Goal: Task Accomplishment & Management: Manage account settings

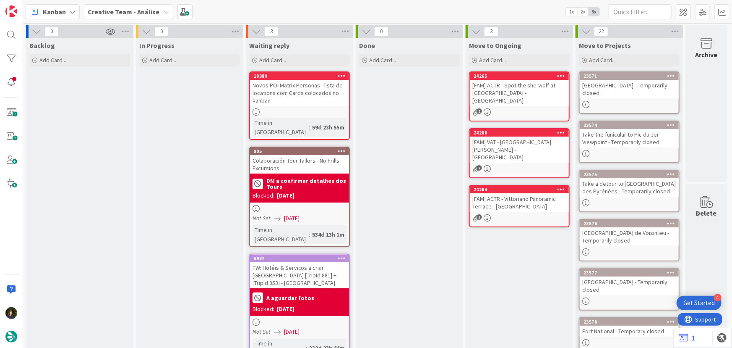
click at [154, 9] on b "Creative Team - Análise" at bounding box center [124, 12] width 72 height 8
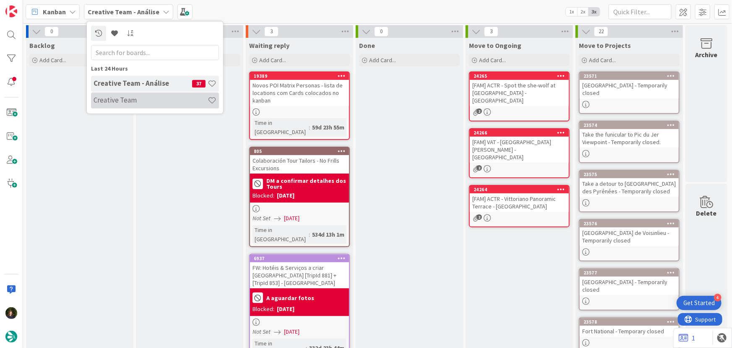
click at [139, 96] on h4 "Creative Team" at bounding box center [151, 100] width 114 height 8
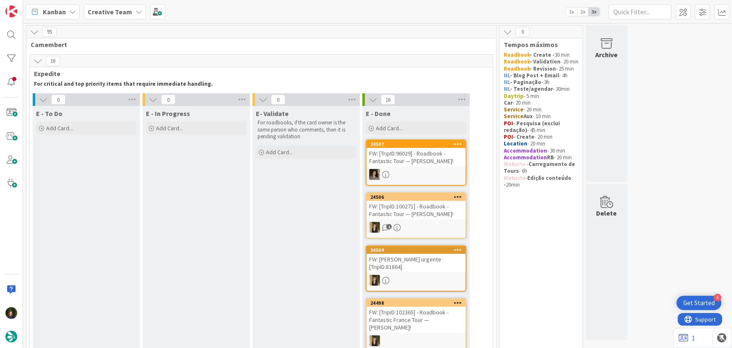
click at [128, 10] on b "Creative Team" at bounding box center [110, 12] width 44 height 8
click at [143, 105] on div "Creative Team - Análise 37" at bounding box center [155, 100] width 128 height 16
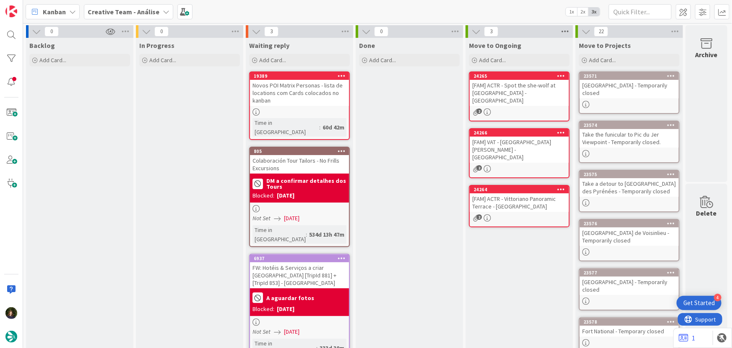
click at [567, 30] on icon at bounding box center [565, 31] width 11 height 13
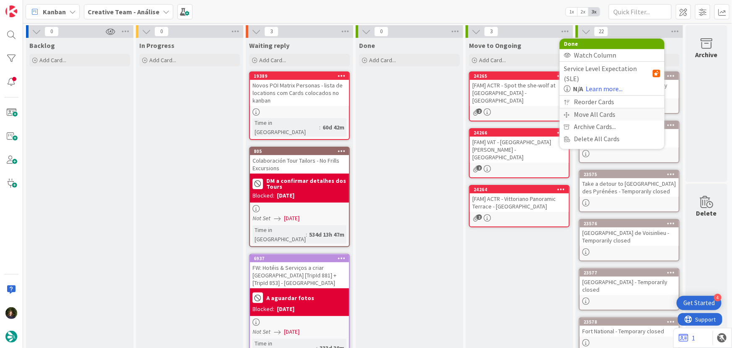
click at [596, 108] on div "Move All Cards" at bounding box center [612, 114] width 105 height 12
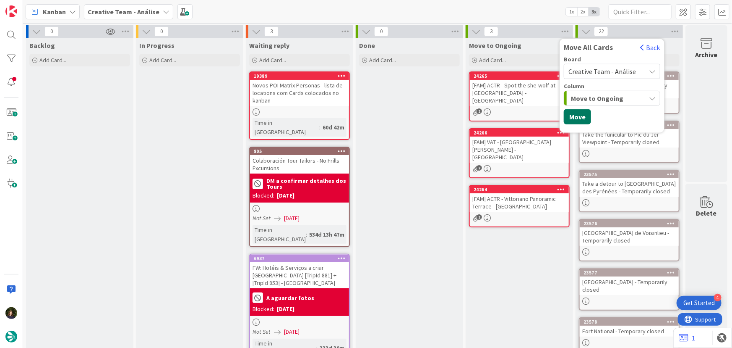
click at [577, 118] on button "Move" at bounding box center [577, 116] width 27 height 15
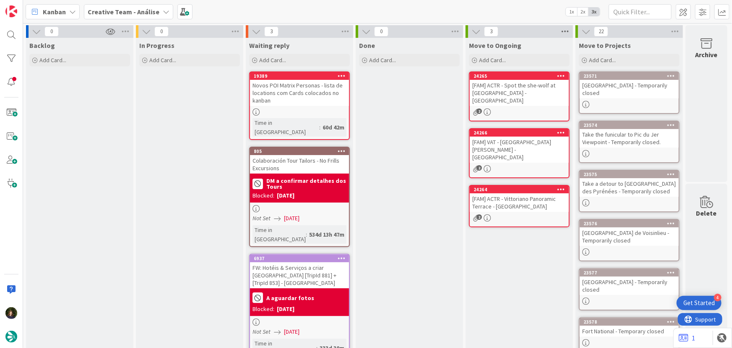
click at [568, 33] on icon at bounding box center [565, 31] width 11 height 13
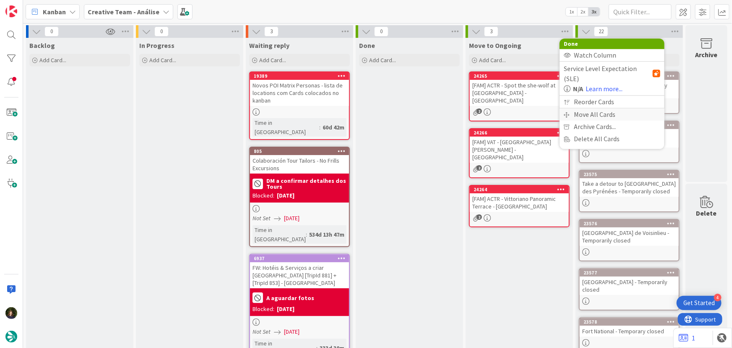
click at [591, 108] on div "Move All Cards" at bounding box center [612, 114] width 105 height 12
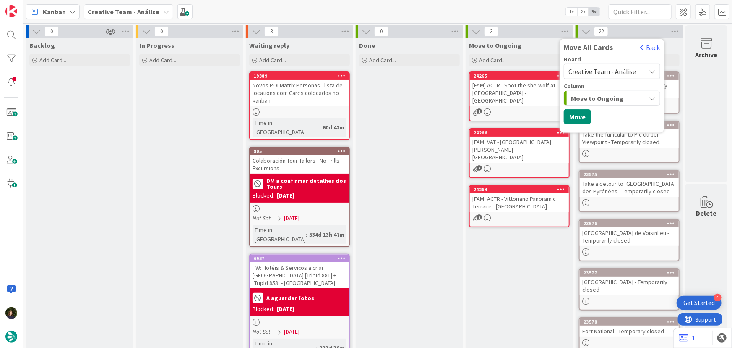
click at [596, 67] on span "Creative Team - Análise" at bounding box center [603, 71] width 68 height 8
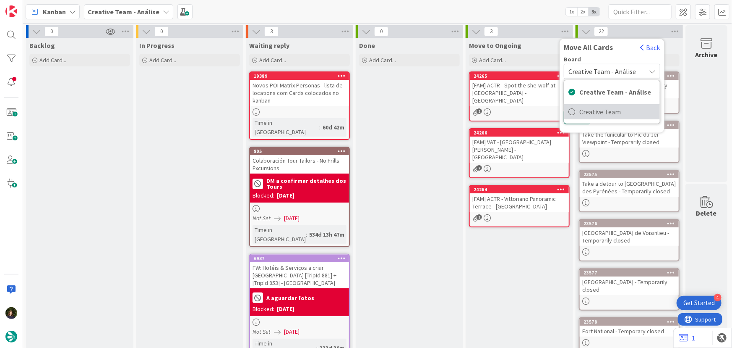
click at [599, 110] on span "Creative Team" at bounding box center [618, 111] width 76 height 13
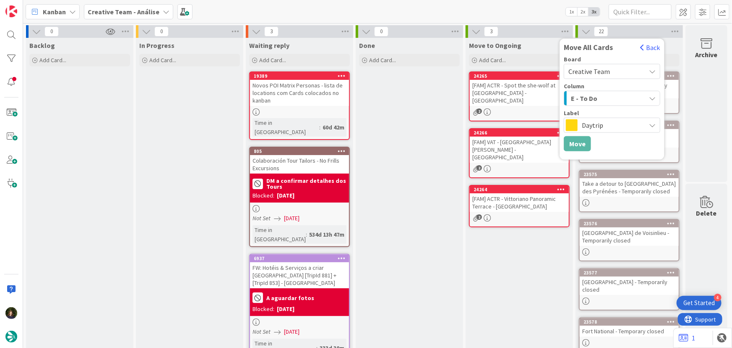
click at [596, 98] on span "E - To Do" at bounding box center [584, 98] width 26 height 11
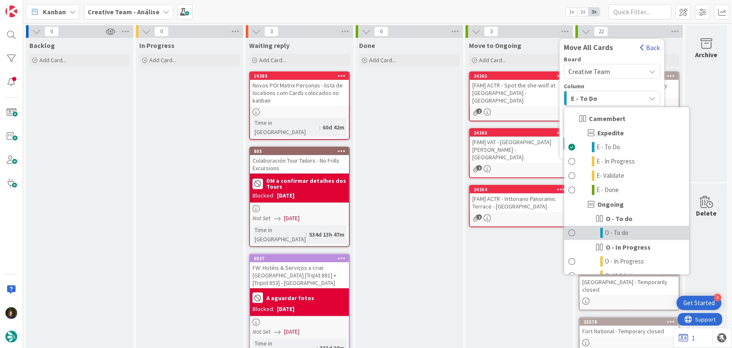
click at [634, 235] on link "O - To do" at bounding box center [627, 232] width 125 height 14
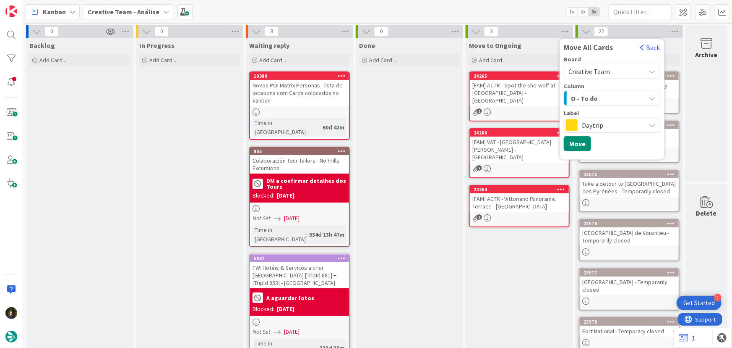
click at [594, 124] on span "Daytrip" at bounding box center [612, 125] width 60 height 12
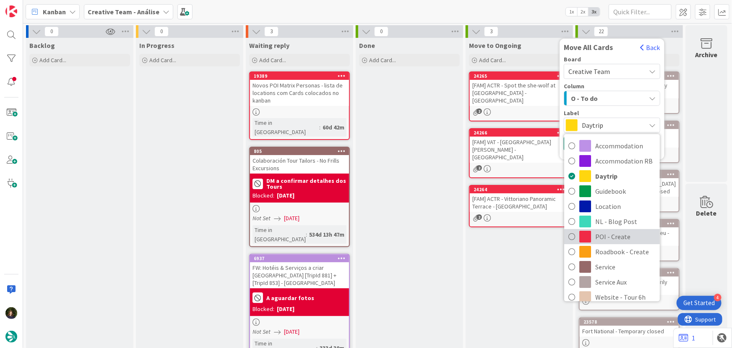
click at [607, 238] on span "POI - Create" at bounding box center [626, 236] width 60 height 13
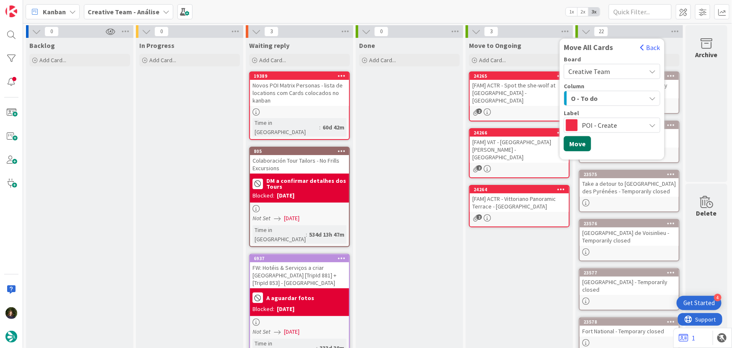
click at [581, 146] on button "Move" at bounding box center [577, 143] width 27 height 15
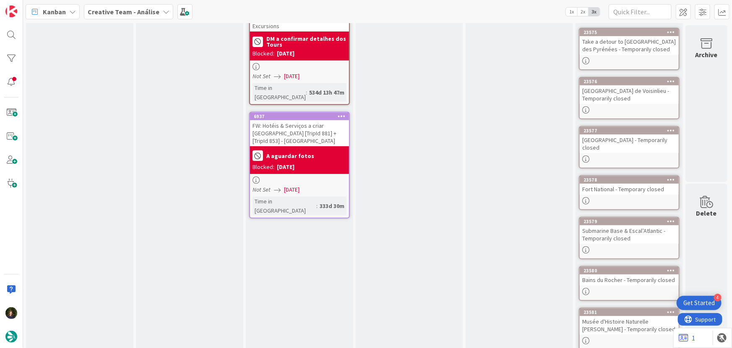
scroll to position [0, 4]
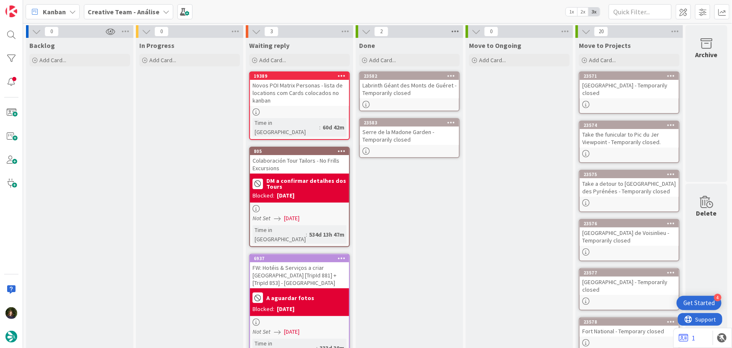
click at [454, 34] on icon at bounding box center [455, 31] width 11 height 13
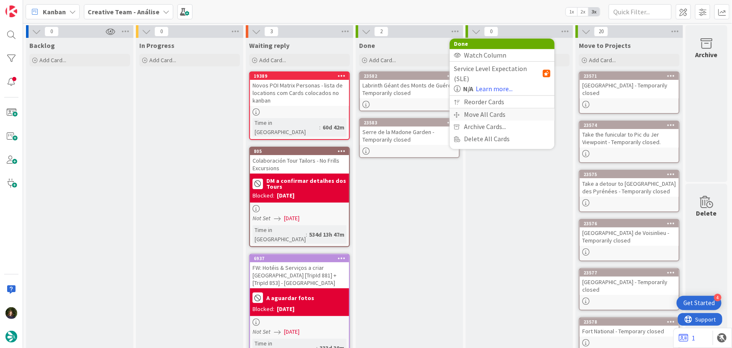
click at [487, 108] on div "Move All Cards" at bounding box center [502, 114] width 105 height 12
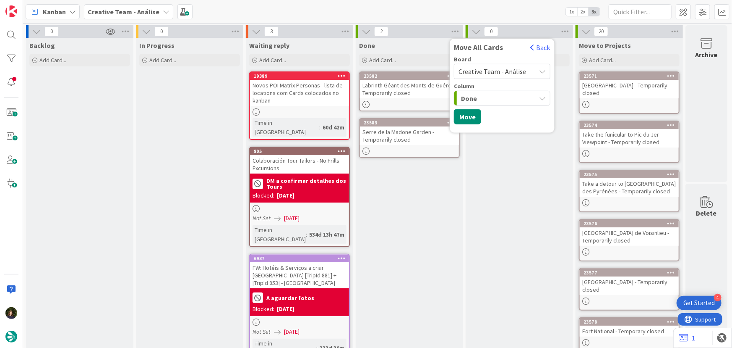
click at [494, 70] on span "Creative Team - Análise" at bounding box center [493, 71] width 68 height 8
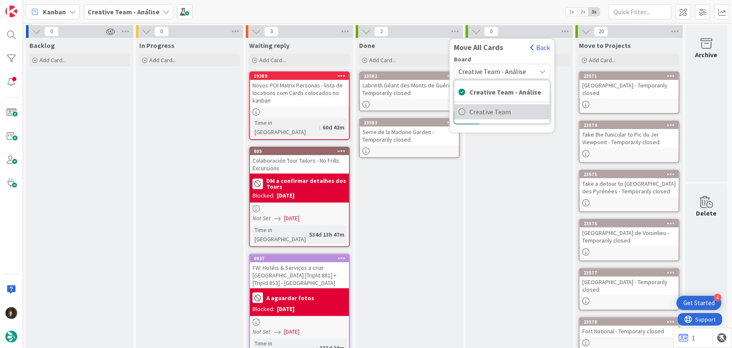
click at [507, 108] on span "Creative Team" at bounding box center [508, 111] width 76 height 13
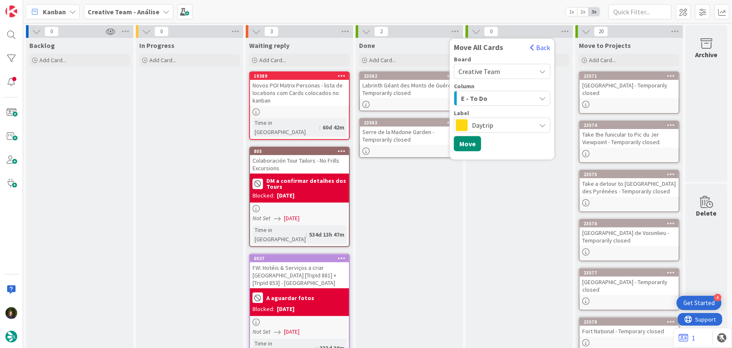
click at [496, 97] on div "E - To Do" at bounding box center [497, 98] width 77 height 13
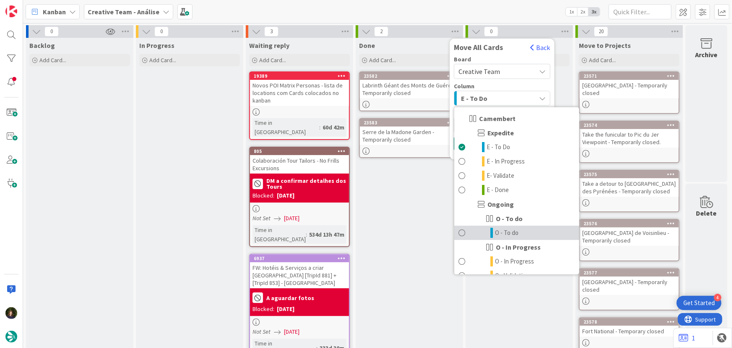
click at [509, 232] on span "O - To do" at bounding box center [507, 233] width 24 height 10
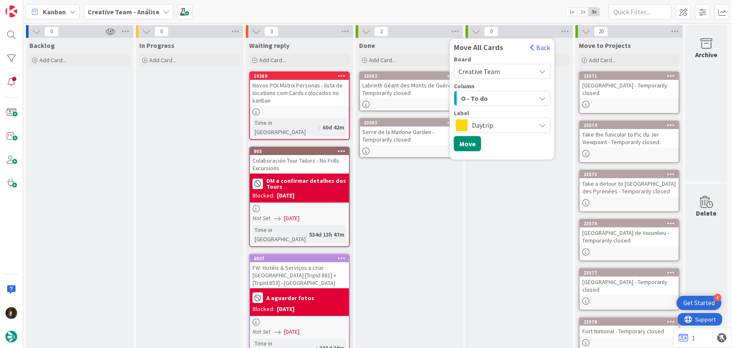
click at [493, 126] on span "Daytrip" at bounding box center [502, 125] width 60 height 12
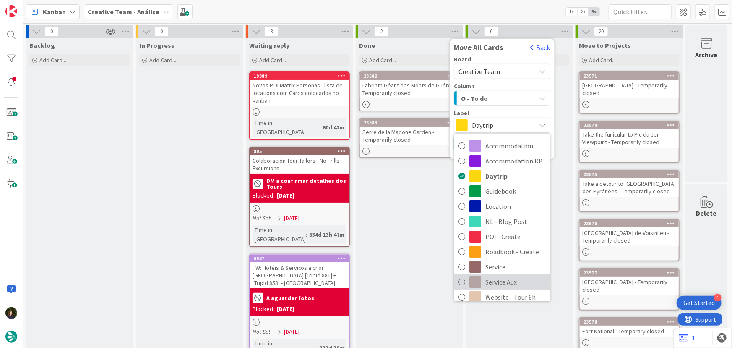
click at [502, 278] on span "Service Aux" at bounding box center [516, 281] width 60 height 13
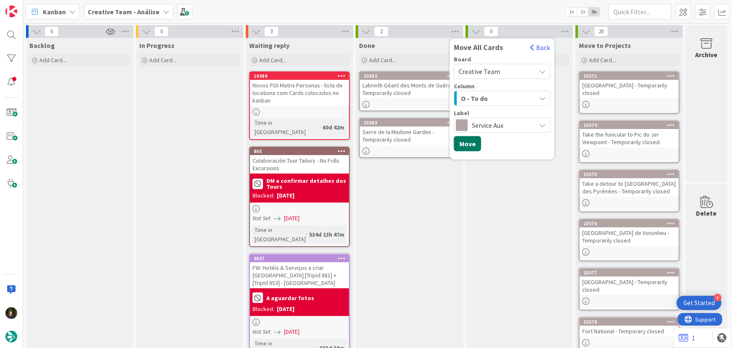
click at [457, 141] on button "Move" at bounding box center [467, 143] width 27 height 15
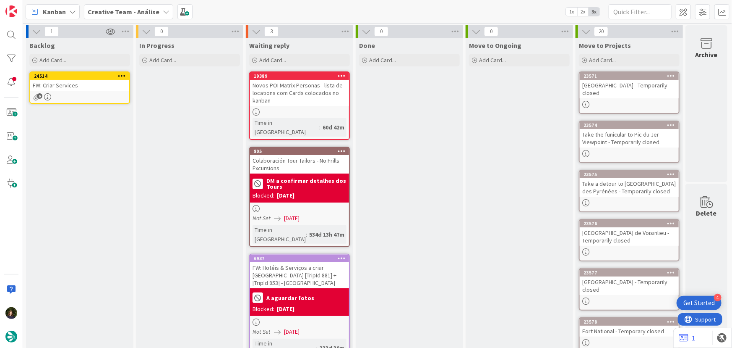
click at [118, 75] on icon at bounding box center [122, 76] width 8 height 6
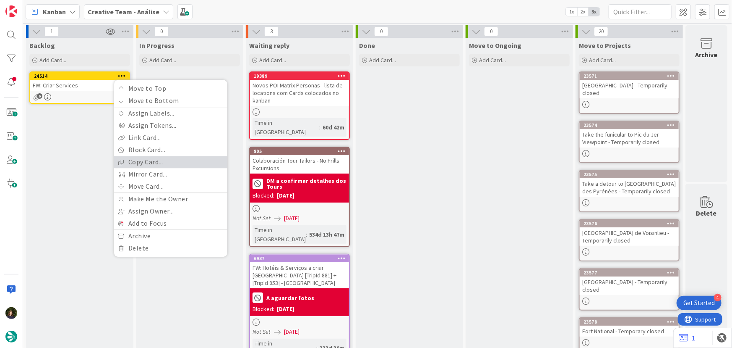
click at [152, 161] on link "Copy Card..." at bounding box center [170, 162] width 113 height 12
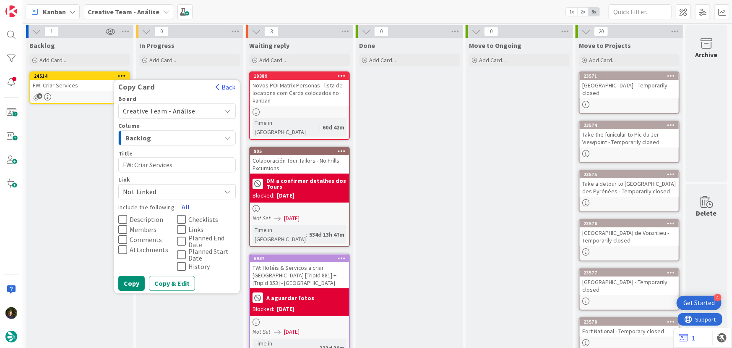
click at [184, 205] on button "All" at bounding box center [185, 206] width 19 height 15
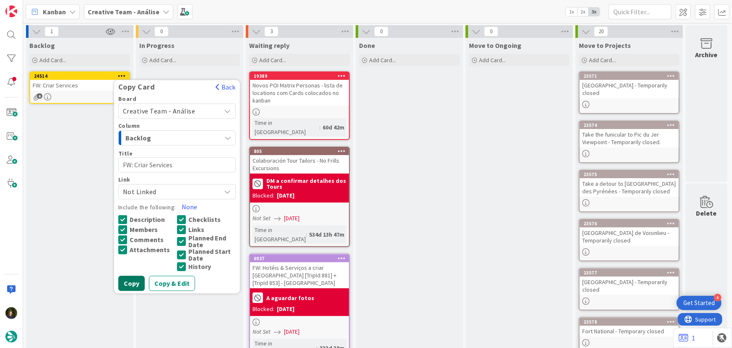
click at [132, 282] on button "Copy" at bounding box center [131, 282] width 26 height 15
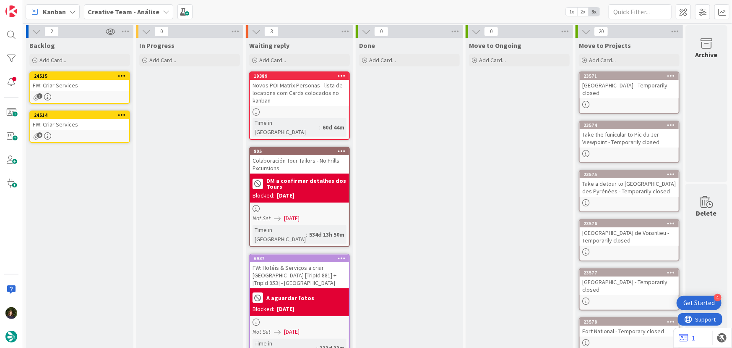
scroll to position [0, 0]
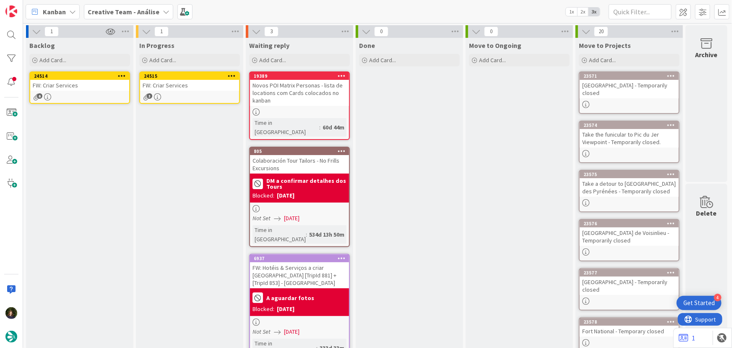
click at [188, 88] on div "FW: Criar Services" at bounding box center [189, 85] width 99 height 11
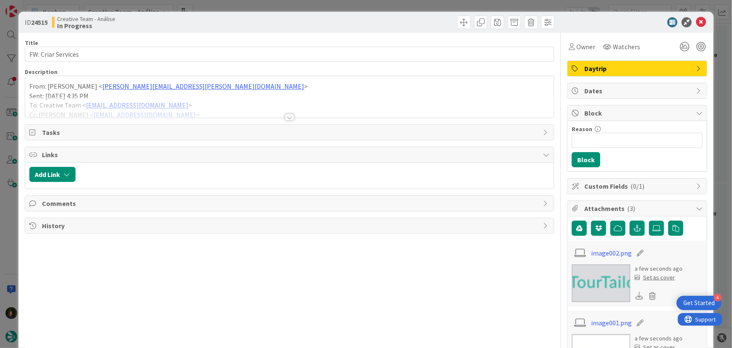
click at [289, 117] on div at bounding box center [289, 117] width 9 height 7
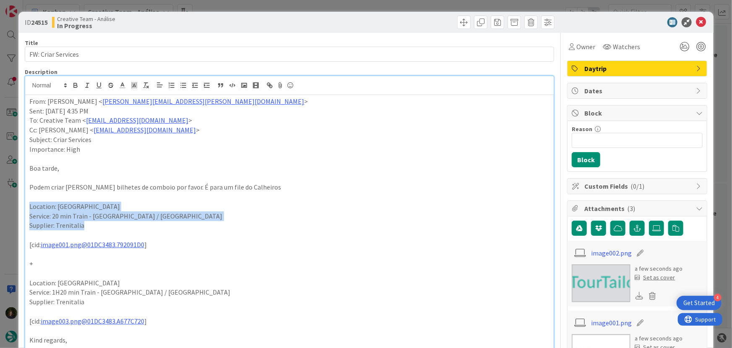
drag, startPoint x: 84, startPoint y: 222, endPoint x: 25, endPoint y: 216, distance: 59.4
click at [21, 206] on div "ID 24515 Creative Team - Análise In Progress Title 18 / 128 FW: Criar Services …" at bounding box center [366, 328] width 696 height 632
copy div "Location: Verona Service: 20 min Train - Verona / Desenzano Del Garda Supplier:…"
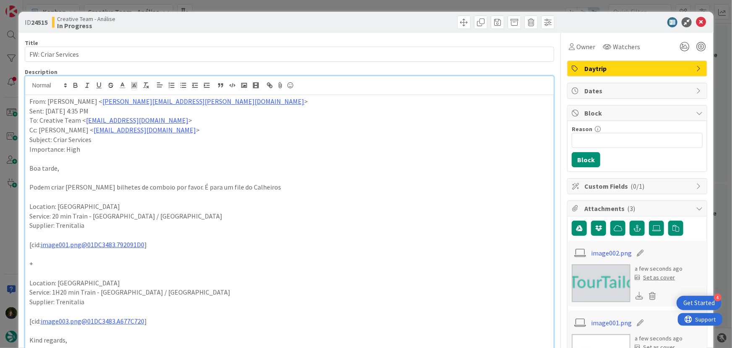
click at [29, 99] on div "From: Frederico Rodrigues < frederico.rodrigues@tourtailors.com > Sent: Friday,…" at bounding box center [289, 305] width 529 height 420
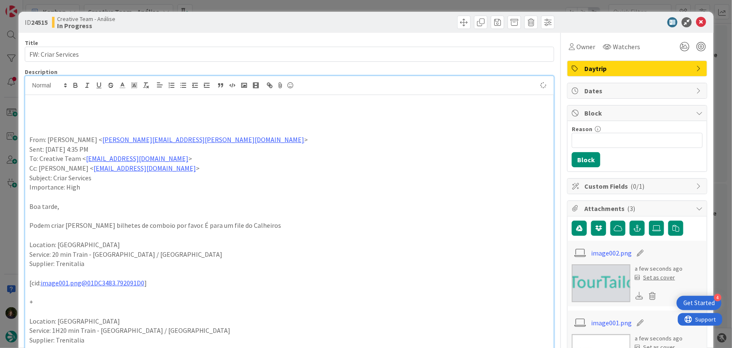
paste div
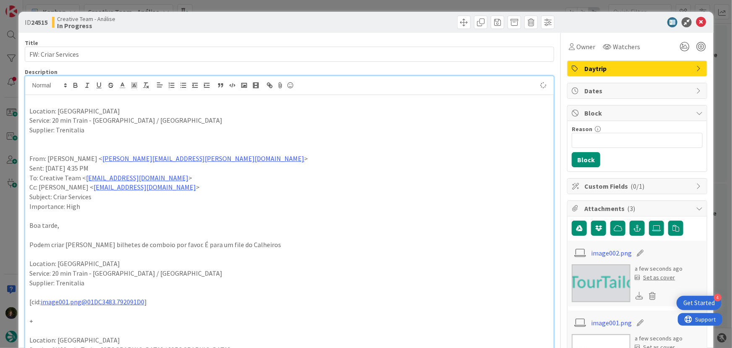
type textarea "x"
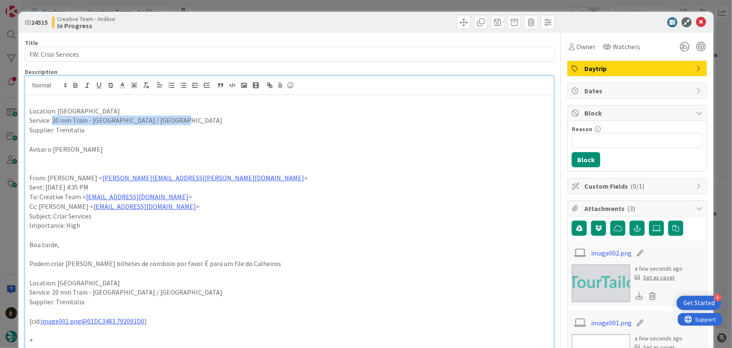
drag, startPoint x: 53, startPoint y: 122, endPoint x: 184, endPoint y: 121, distance: 131.0
click at [180, 121] on p "Service: 20 min Train - Verona / Desenzano Del Garda" at bounding box center [289, 120] width 521 height 10
drag, startPoint x: 75, startPoint y: 86, endPoint x: 117, endPoint y: 105, distance: 45.3
click at [75, 86] on icon "button" at bounding box center [76, 85] width 8 height 8
click at [269, 127] on p "Supplier: Trenitalia" at bounding box center [289, 130] width 521 height 10
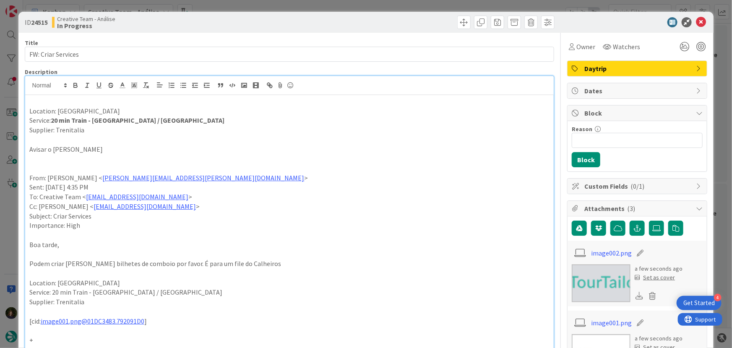
click at [604, 67] on span "Daytrip" at bounding box center [638, 68] width 107 height 10
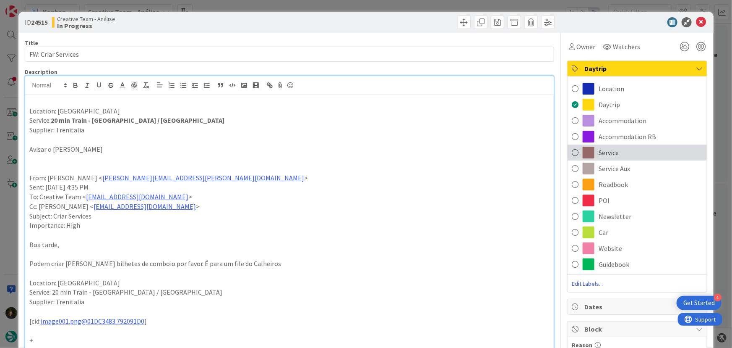
click at [621, 152] on div "Service" at bounding box center [637, 152] width 139 height 16
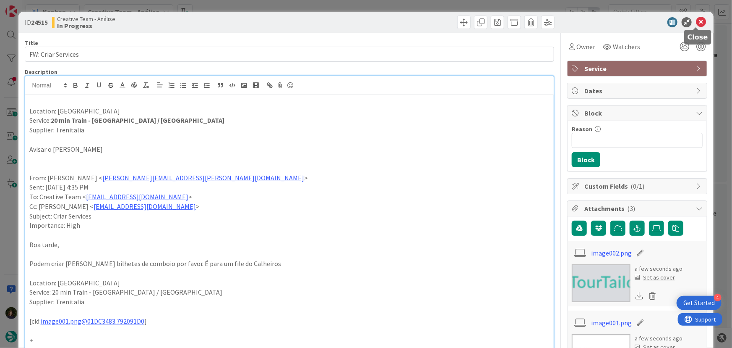
click at [696, 21] on icon at bounding box center [701, 22] width 10 height 10
type textarea "x"
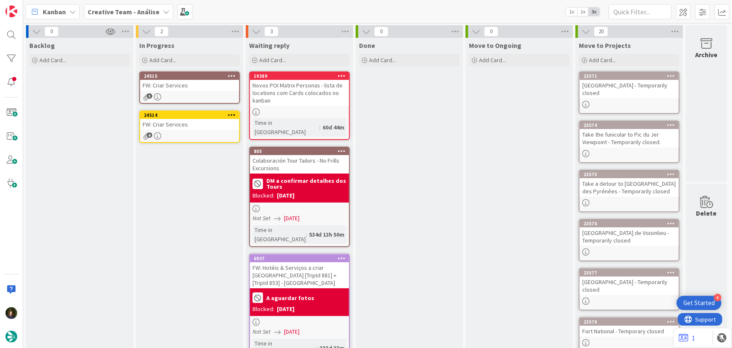
click at [178, 133] on div "6" at bounding box center [189, 135] width 99 height 7
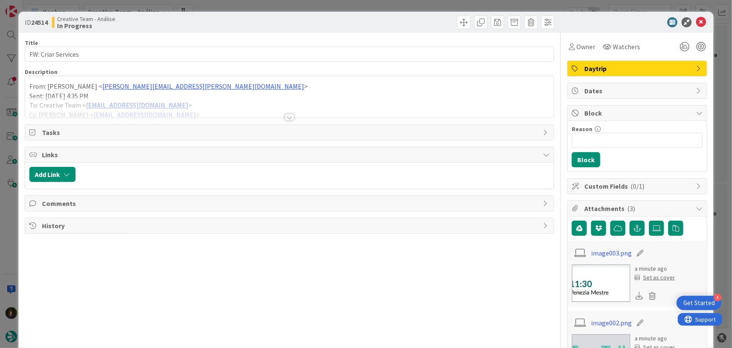
click at [288, 115] on div at bounding box center [289, 117] width 9 height 7
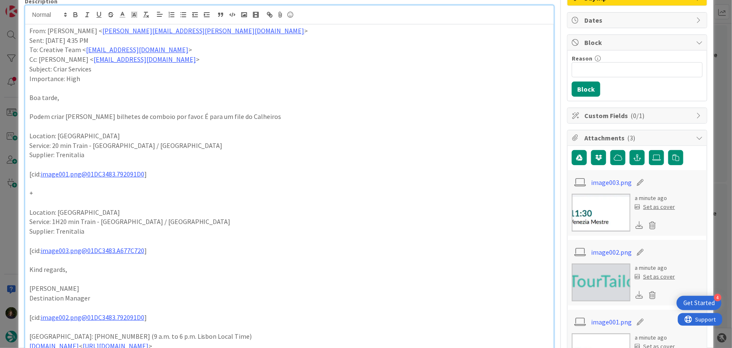
scroll to position [76, 0]
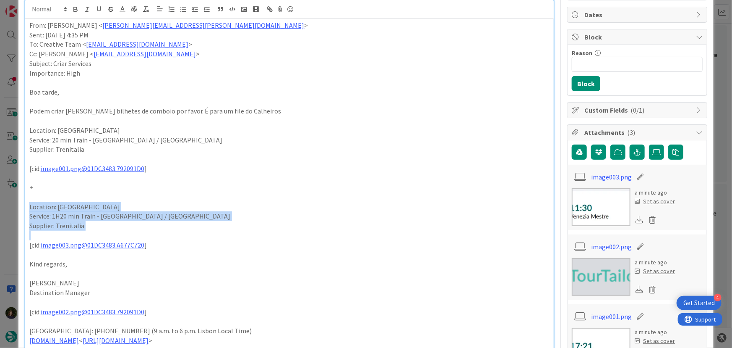
drag, startPoint x: 98, startPoint y: 229, endPoint x: 29, endPoint y: 207, distance: 73.3
click at [29, 206] on div "From: Frederico Rodrigues < frederico.rodrigues@tourtailors.com > Sent: Friday,…" at bounding box center [289, 229] width 529 height 420
copy div "Location: Verona Service: 1H20 min Train - Desenzano Del Garda / Venice Supplie…"
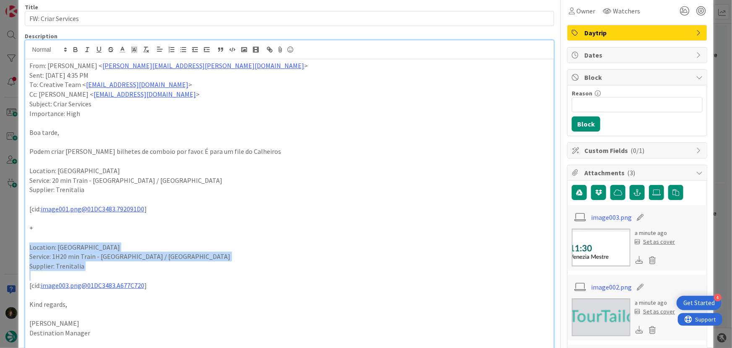
scroll to position [0, 0]
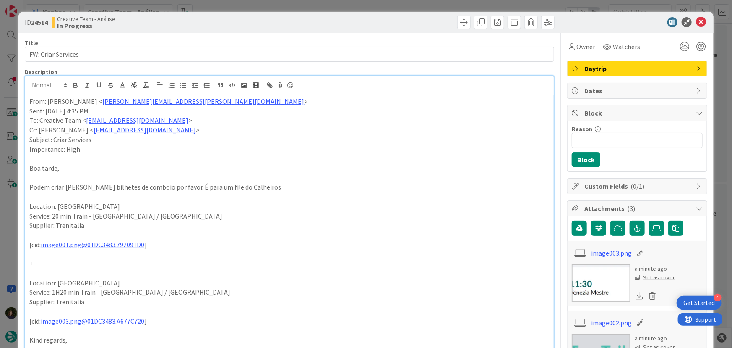
click at [29, 104] on p "From: Frederico Rodrigues < frederico.rodrigues@tourtailors.com >" at bounding box center [289, 102] width 521 height 10
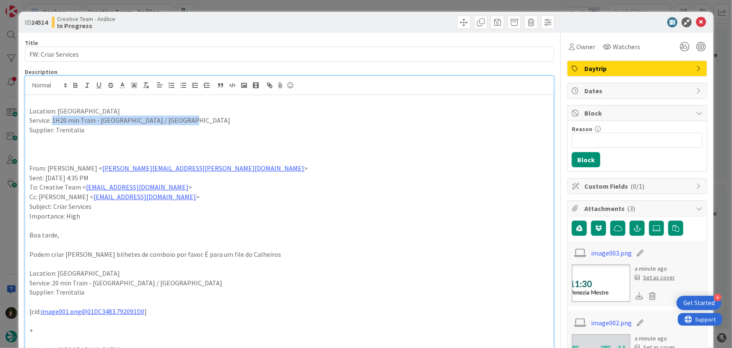
drag, startPoint x: 54, startPoint y: 120, endPoint x: 188, endPoint y: 123, distance: 134.8
click at [188, 123] on p "Service: 1H20 min Train - Desenzano Del Garda / Venice" at bounding box center [289, 120] width 521 height 10
click at [76, 88] on icon "button" at bounding box center [76, 85] width 8 height 8
click at [96, 144] on p at bounding box center [289, 149] width 521 height 10
click at [71, 146] on p "Avisar o G. Cakheiros" at bounding box center [289, 149] width 521 height 10
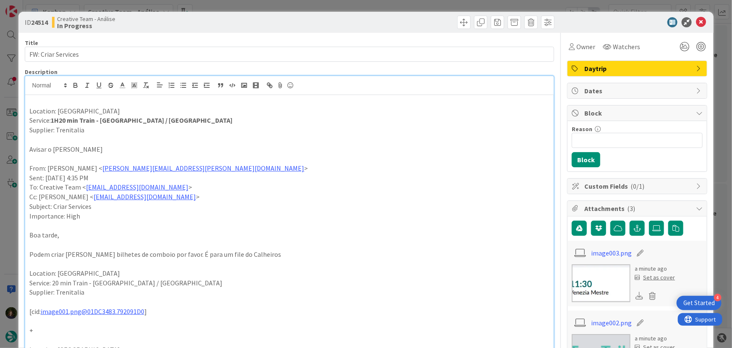
click at [96, 148] on p "Avisar o G. Calheiros" at bounding box center [289, 149] width 521 height 10
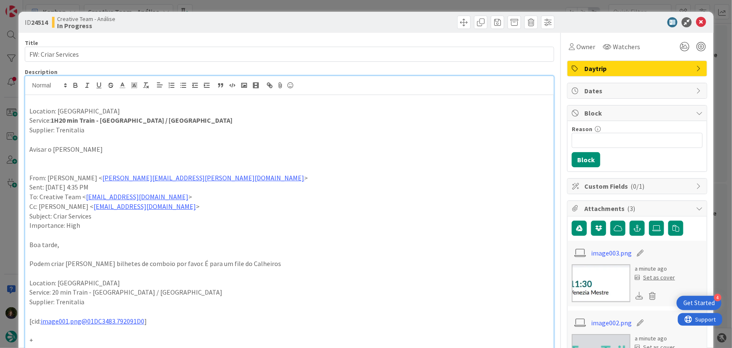
click at [572, 67] on icon at bounding box center [576, 68] width 8 height 7
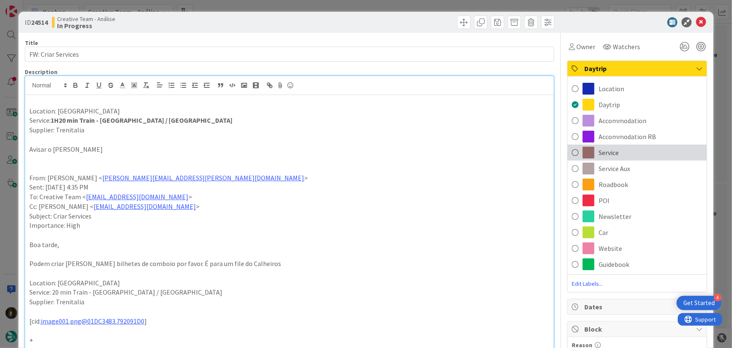
click at [622, 152] on div "Service" at bounding box center [637, 152] width 139 height 16
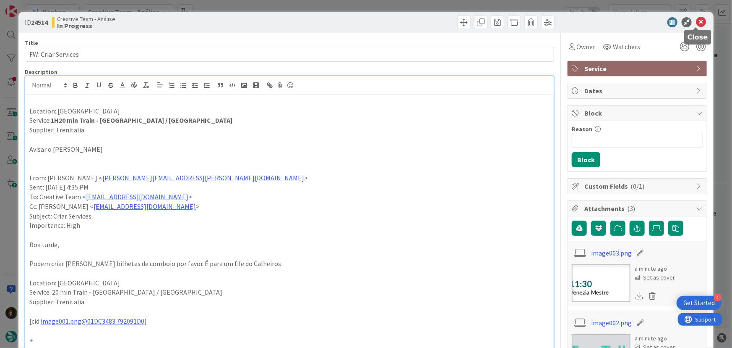
click at [697, 21] on icon at bounding box center [701, 22] width 10 height 10
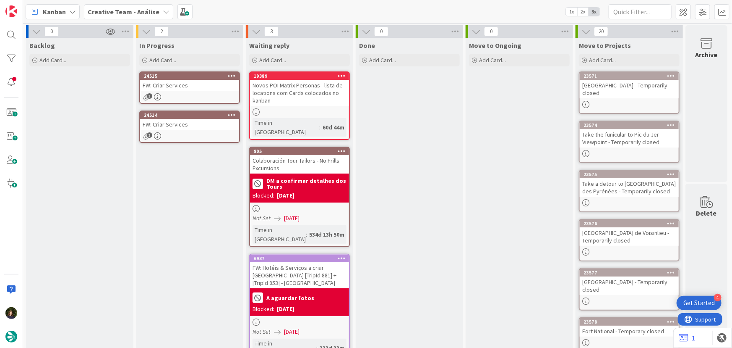
click at [230, 29] on div "2" at bounding box center [189, 31] width 107 height 13
click at [235, 29] on icon at bounding box center [235, 31] width 11 height 13
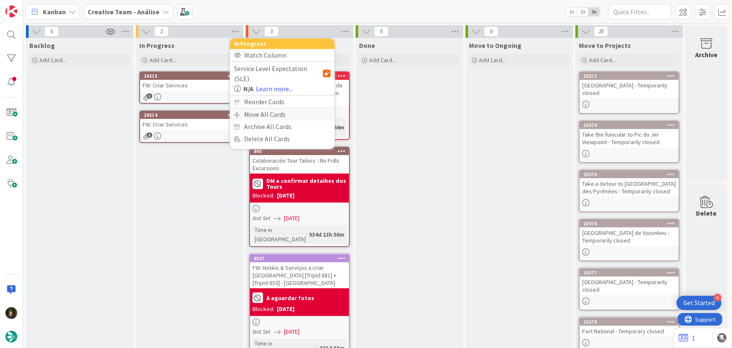
click at [256, 108] on div "Move All Cards" at bounding box center [282, 114] width 105 height 12
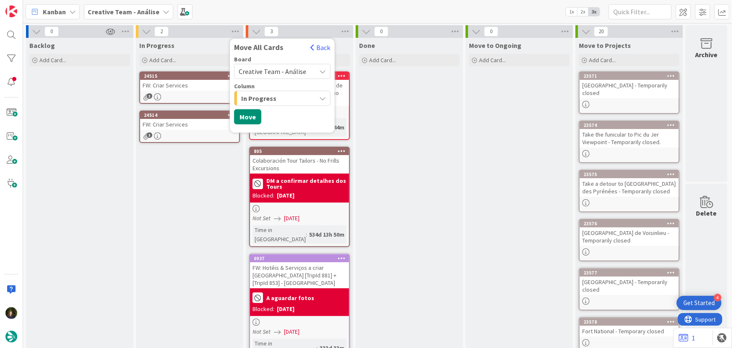
click at [262, 71] on span "Creative Team - Análise" at bounding box center [273, 71] width 68 height 8
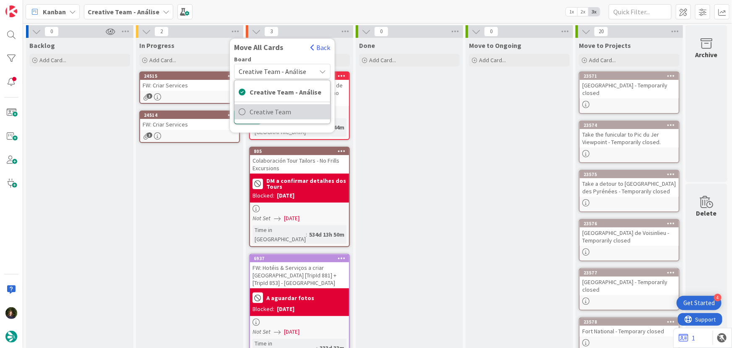
click at [274, 109] on span "Creative Team" at bounding box center [288, 111] width 76 height 13
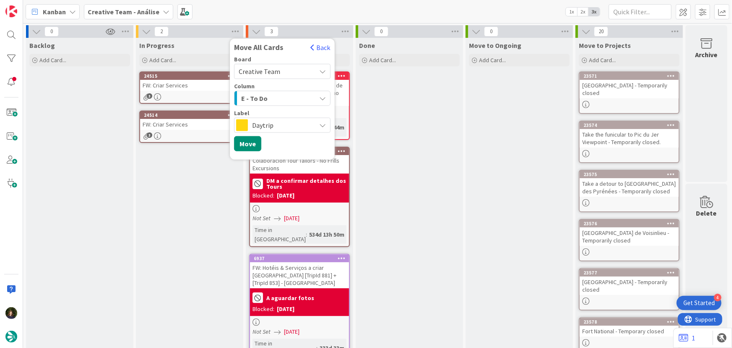
click at [269, 96] on div "E - To Do" at bounding box center [277, 98] width 77 height 13
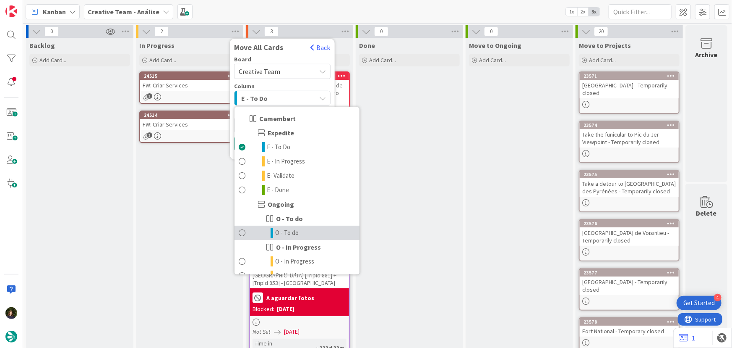
click at [288, 235] on span "O - To do" at bounding box center [287, 233] width 24 height 10
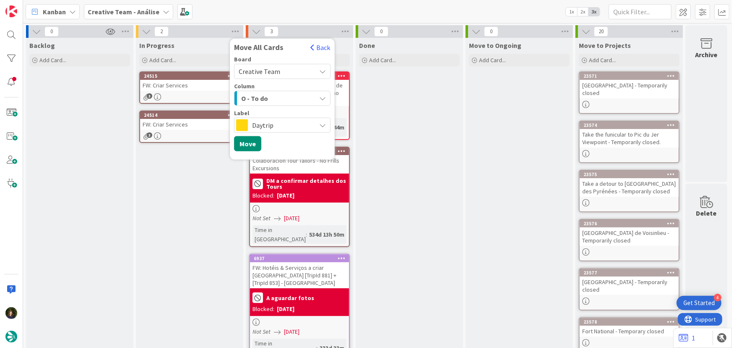
click at [259, 121] on span "Daytrip" at bounding box center [282, 125] width 60 height 12
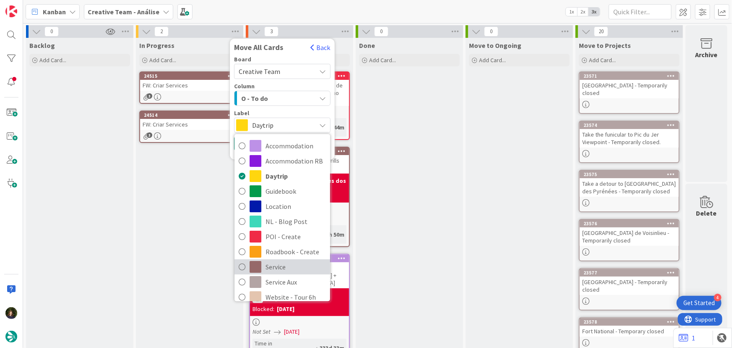
click at [282, 262] on span "Service" at bounding box center [296, 266] width 60 height 13
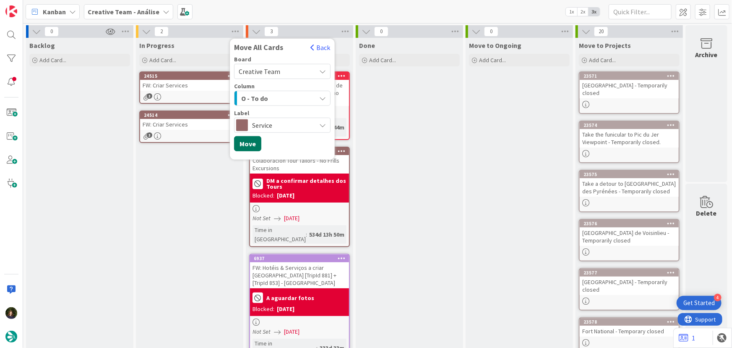
click at [240, 144] on button "Move" at bounding box center [247, 143] width 27 height 15
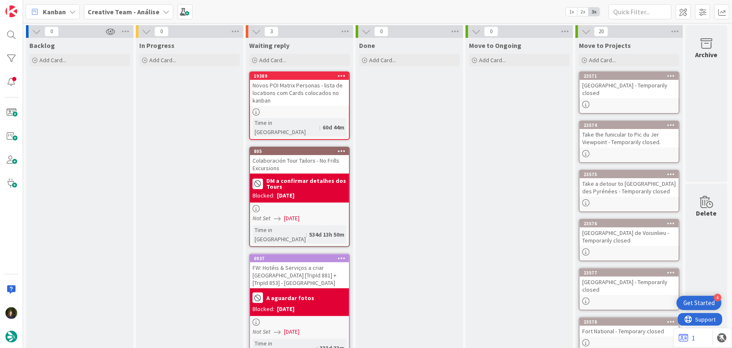
click at [131, 13] on b "Creative Team - Análise" at bounding box center [124, 12] width 72 height 8
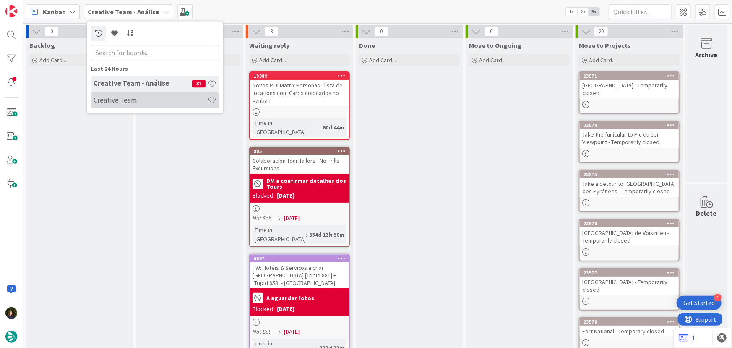
click at [145, 104] on h4 "Creative Team" at bounding box center [151, 100] width 114 height 8
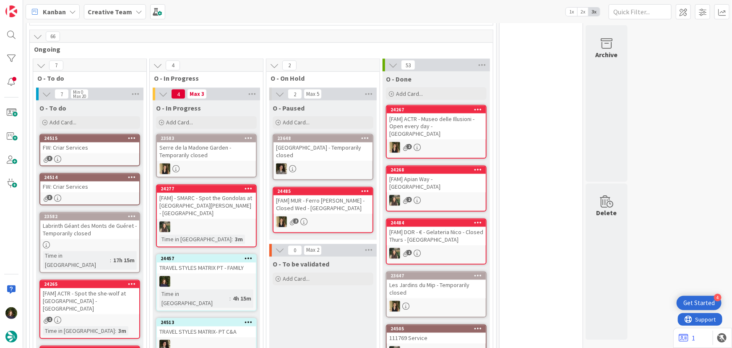
scroll to position [649, 0]
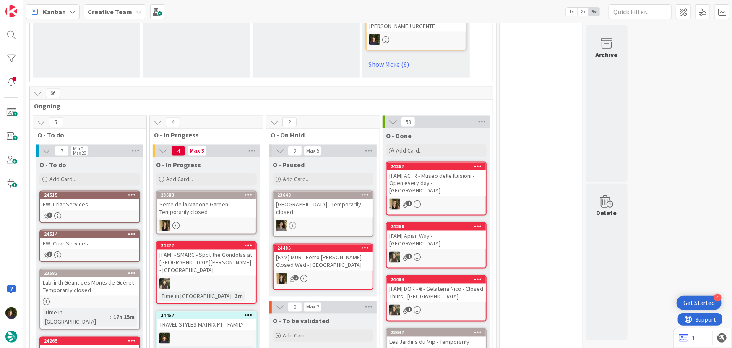
click at [214, 332] on div at bounding box center [206, 337] width 99 height 11
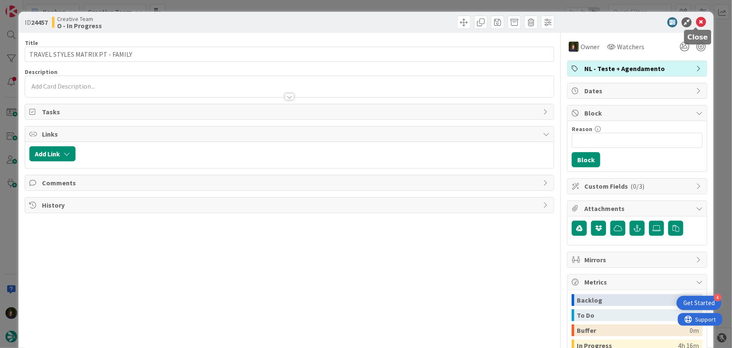
click at [696, 23] on icon at bounding box center [701, 22] width 10 height 10
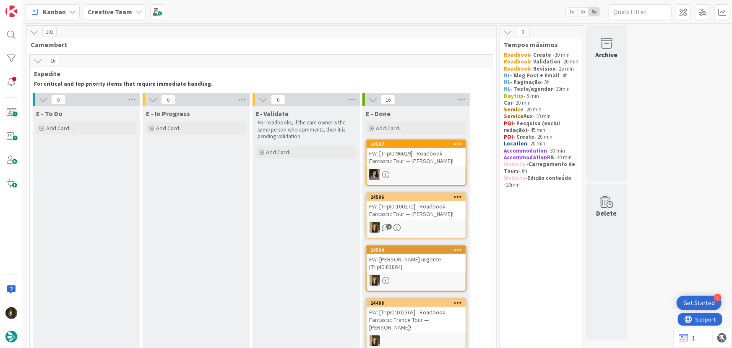
click at [126, 12] on b "Creative Team" at bounding box center [110, 12] width 44 height 8
click at [142, 105] on div "Creative Team - Análise 37" at bounding box center [155, 100] width 128 height 16
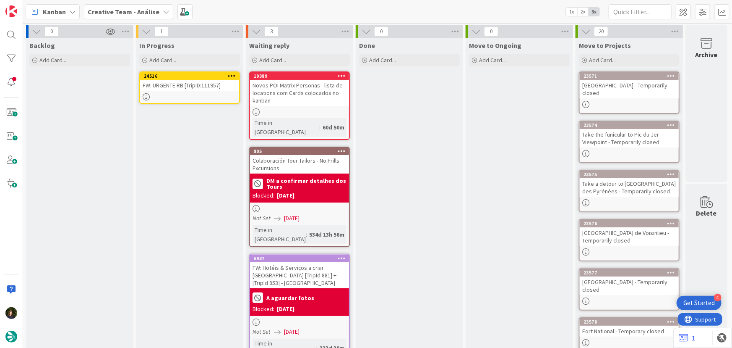
click at [233, 75] on icon at bounding box center [232, 76] width 8 height 6
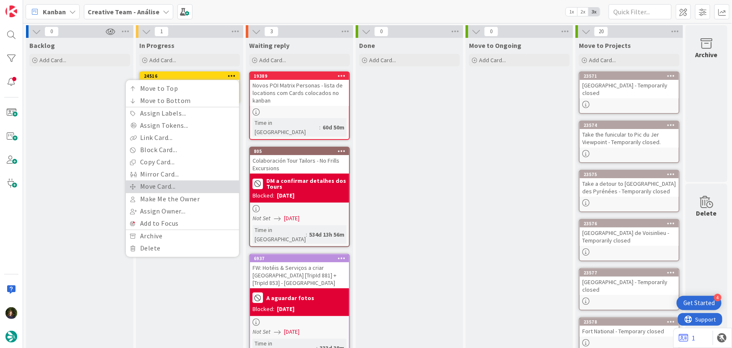
click at [201, 184] on link "Move Card..." at bounding box center [182, 186] width 113 height 12
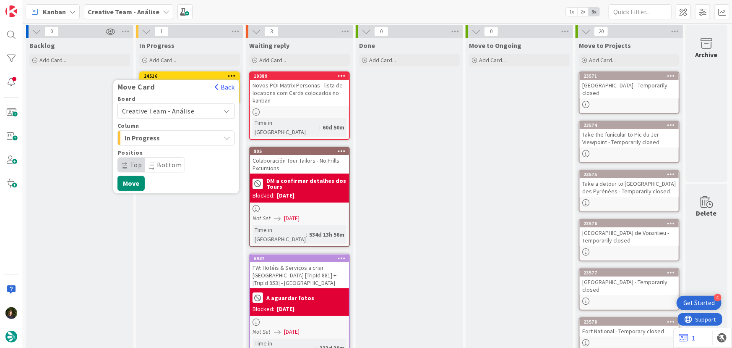
click at [191, 110] on span "Creative Team - Análise" at bounding box center [158, 111] width 73 height 8
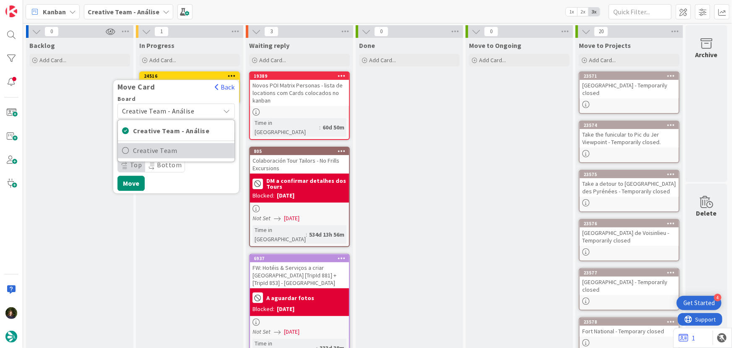
click at [190, 152] on span "Creative Team" at bounding box center [181, 150] width 97 height 13
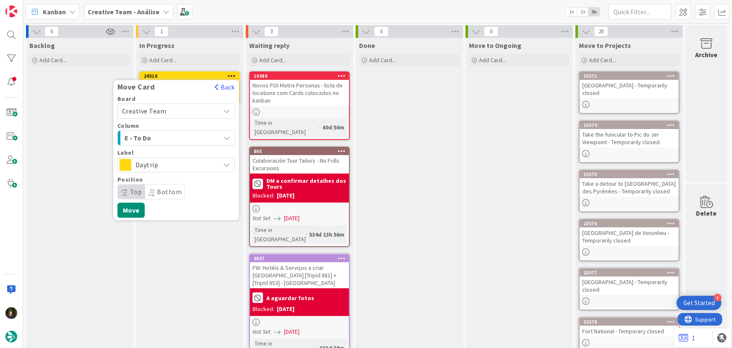
click at [188, 133] on div "E - To Do" at bounding box center [172, 137] width 98 height 13
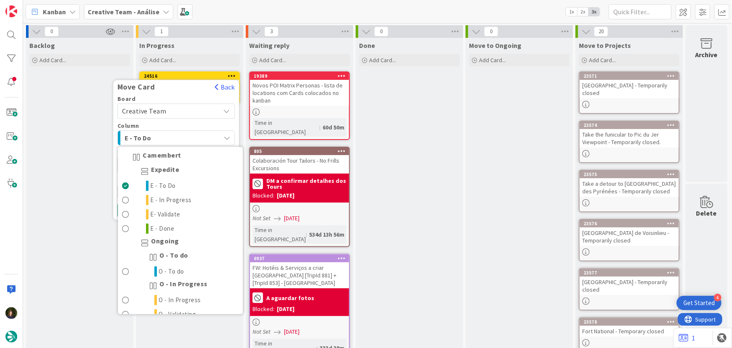
click at [188, 133] on div "E - To Do" at bounding box center [172, 137] width 98 height 13
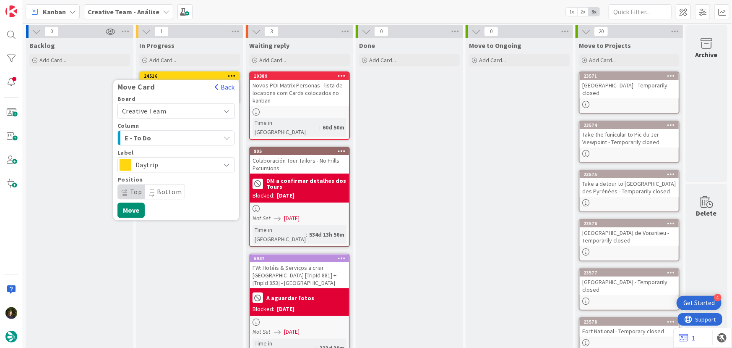
click at [181, 164] on span "Daytrip" at bounding box center [176, 165] width 81 height 12
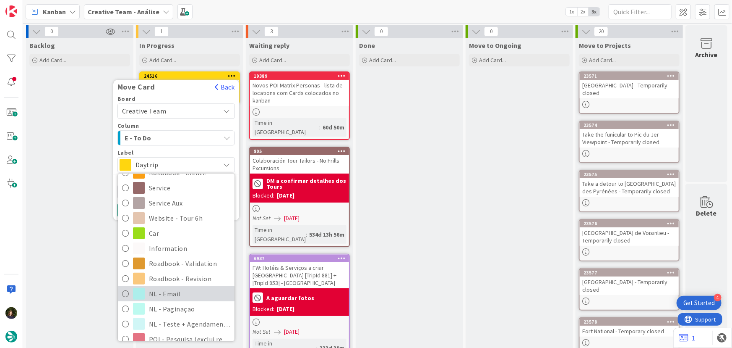
scroll to position [96, 0]
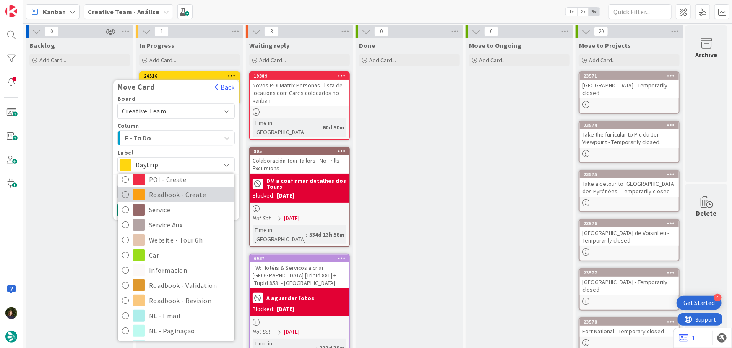
click at [176, 194] on span "Roadbook - Create" at bounding box center [189, 194] width 81 height 13
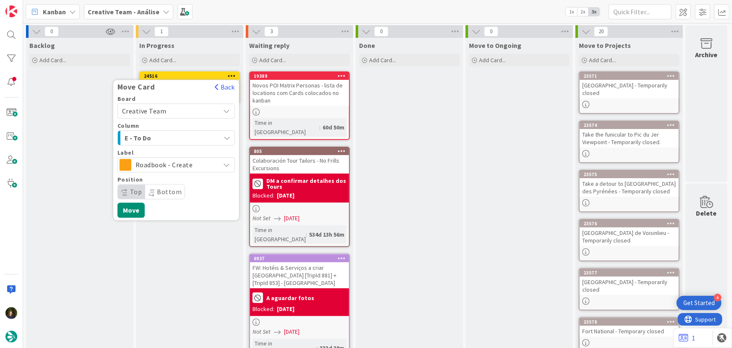
click at [59, 207] on div "Backlog Add Card..." at bounding box center [79, 303] width 107 height 530
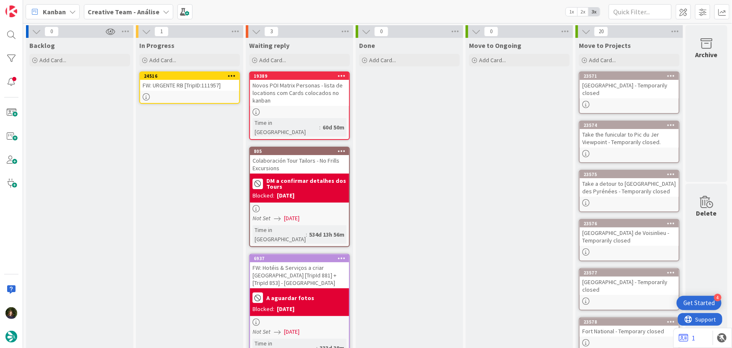
click at [179, 89] on div "FW: URGENTE RB [TripID:111957]" at bounding box center [189, 85] width 99 height 11
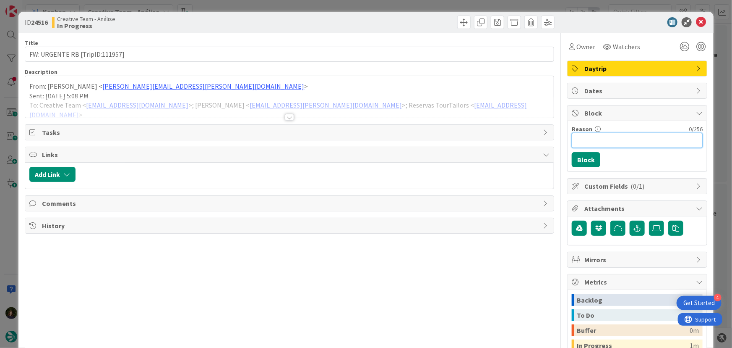
click at [583, 139] on input "Reason" at bounding box center [637, 140] width 131 height 15
type input "Aguardar email das reservas"
click at [584, 164] on button "Block" at bounding box center [586, 159] width 29 height 15
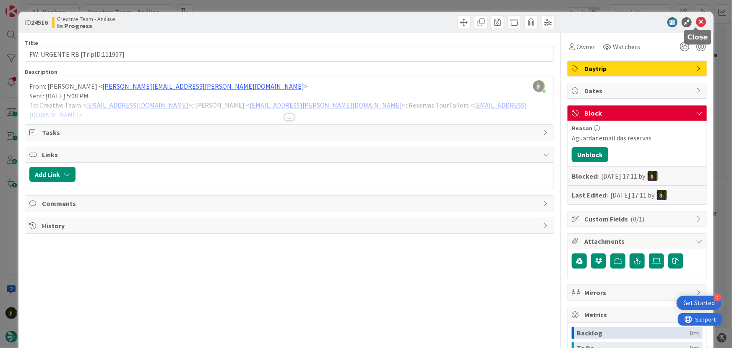
click at [696, 23] on icon at bounding box center [701, 22] width 10 height 10
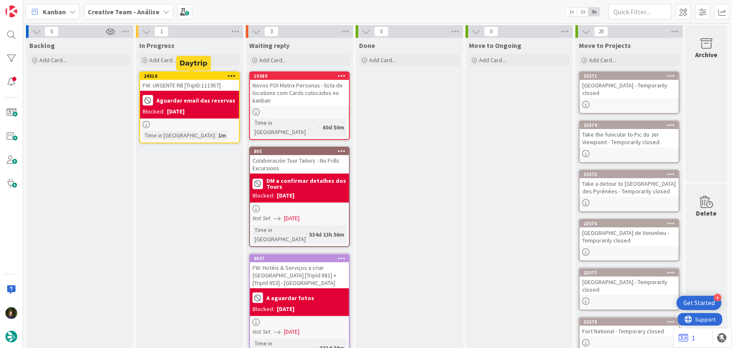
click at [189, 78] on div "24516" at bounding box center [191, 76] width 95 height 6
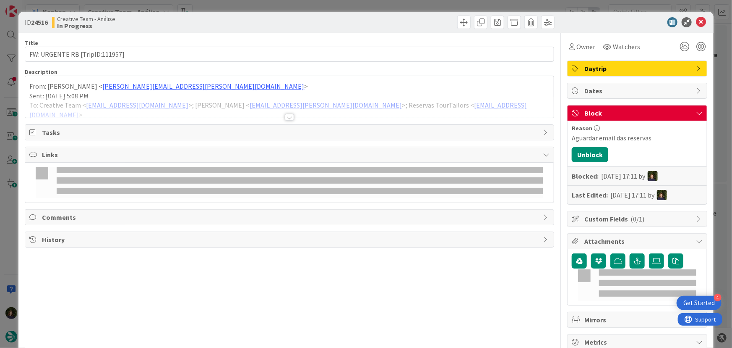
click at [615, 66] on span "Daytrip" at bounding box center [638, 68] width 107 height 10
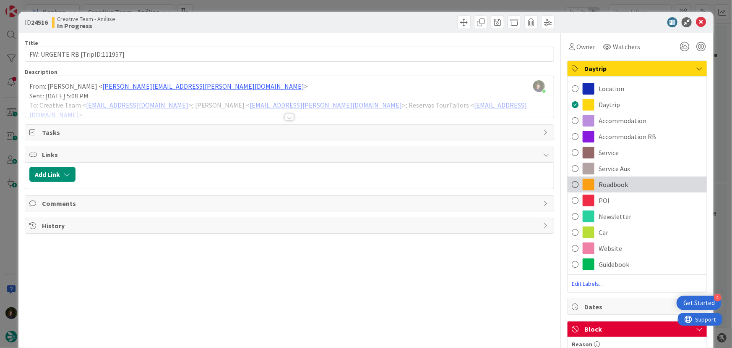
click at [625, 189] on div "Roadbook" at bounding box center [637, 184] width 139 height 16
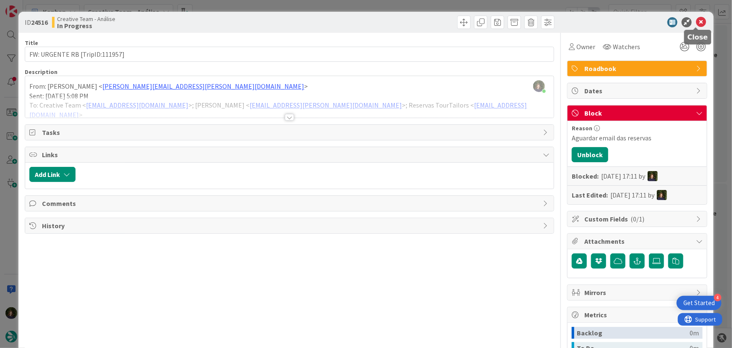
click at [698, 21] on icon at bounding box center [701, 22] width 10 height 10
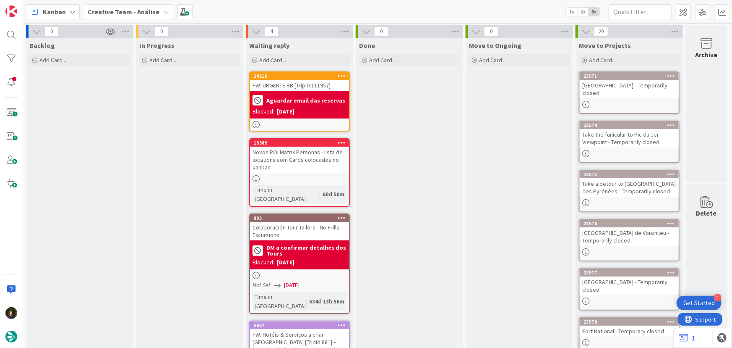
click at [156, 10] on div "Creative Team - Análise" at bounding box center [128, 11] width 89 height 15
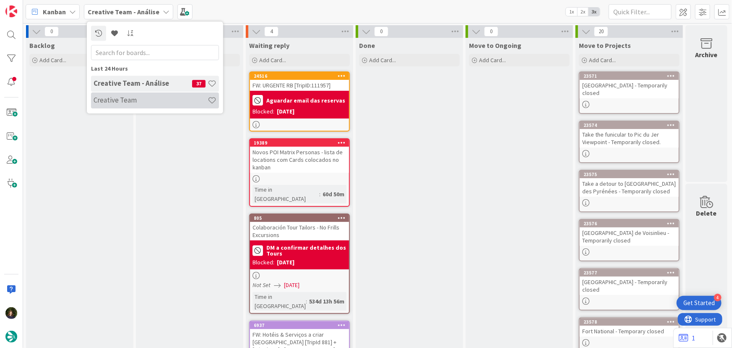
click at [144, 105] on div "Creative Team" at bounding box center [155, 100] width 128 height 16
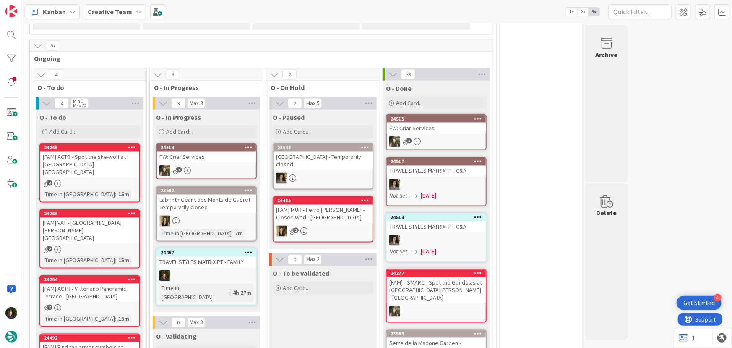
scroll to position [572, 0]
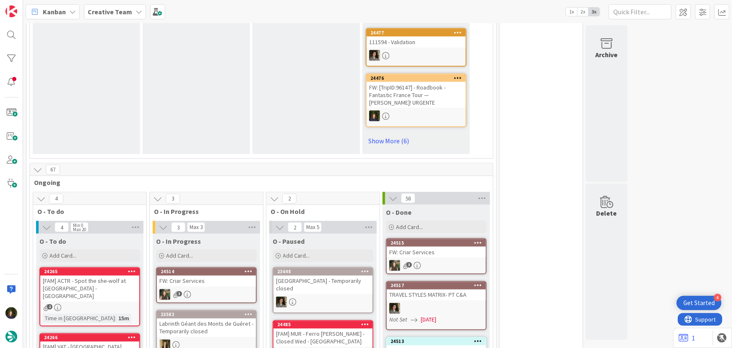
click at [122, 10] on b "Creative Team" at bounding box center [110, 12] width 44 height 8
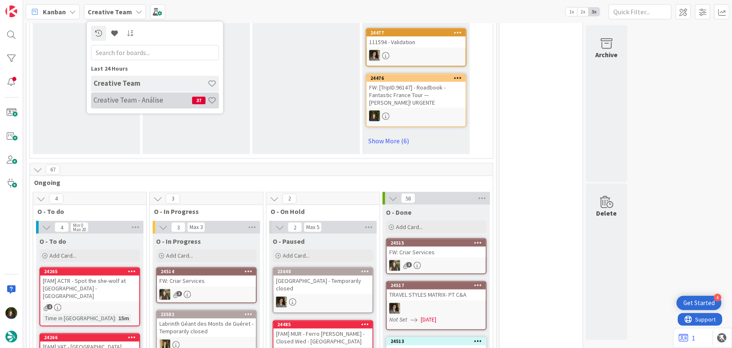
click at [137, 101] on h4 "Creative Team - Análise" at bounding box center [143, 100] width 99 height 8
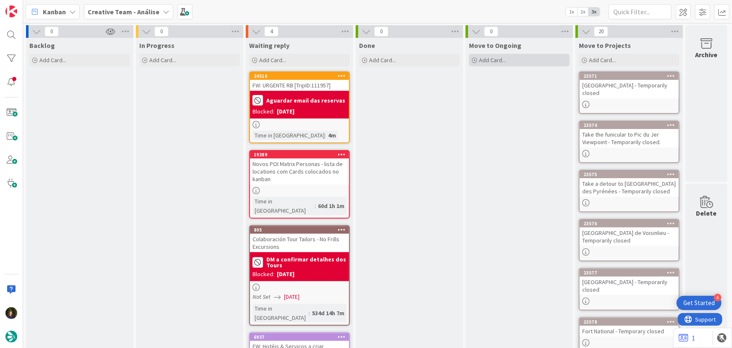
click at [500, 60] on span "Add Card..." at bounding box center [492, 60] width 27 height 8
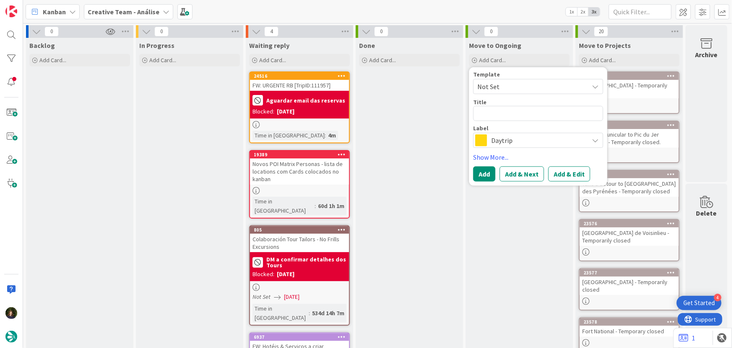
type textarea "x"
type textarea "["
type textarea "x"
type textarea "[F"
type textarea "x"
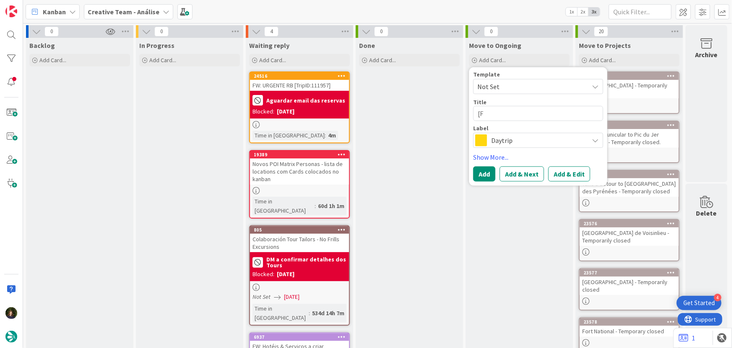
type textarea "[FA"
type textarea "x"
type textarea "[FAM"
type textarea "x"
type textarea "[FAM]"
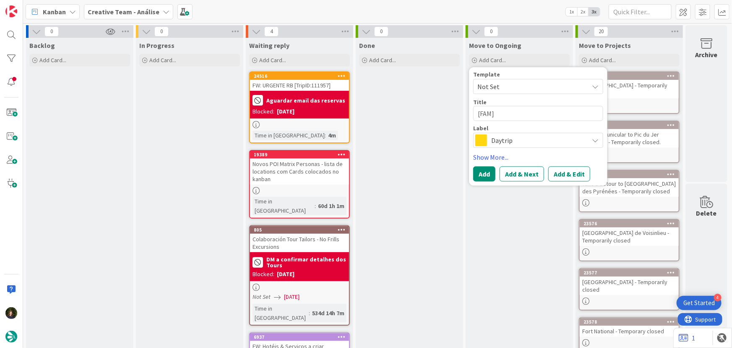
type textarea "x"
type textarea "[FAM]"
type textarea "x"
type textarea "[FAM] Giardino Scotto"
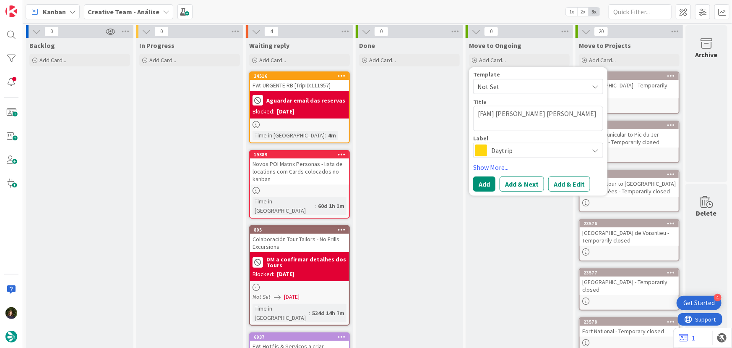
type textarea "x"
type textarea "[FAM] Giardino Scotto"
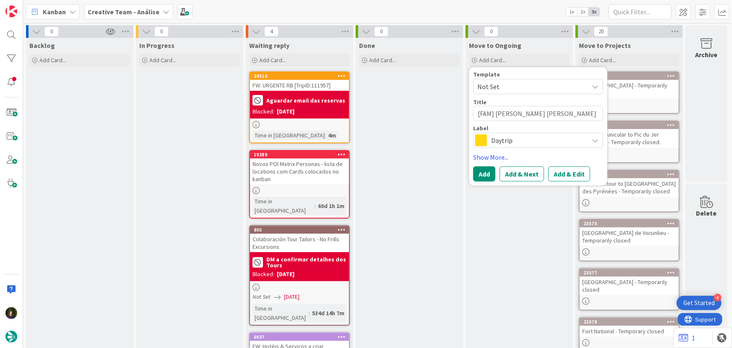
type textarea "x"
type textarea "[FAM] Giardino Scotto"
type textarea "x"
type textarea "[FAM] Giardino Scotto -"
type textarea "x"
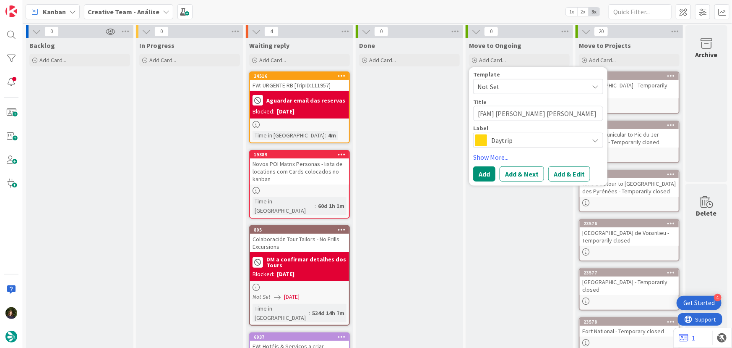
type textarea "[FAM] Giardino Scotto -"
type textarea "x"
type textarea "[FAM] Giardino Scotto - P"
type textarea "x"
type textarea "[FAM] Giardino Scotto - PI"
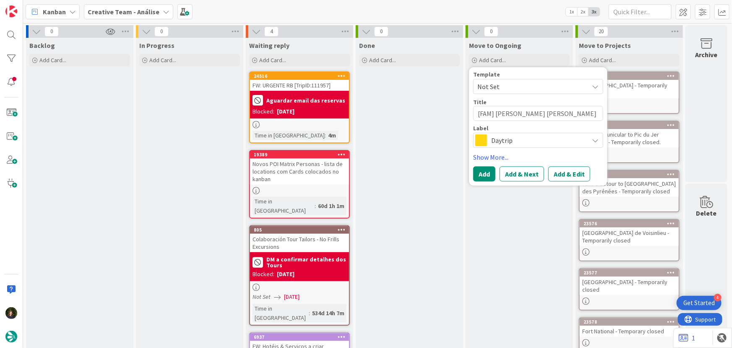
type textarea "x"
type textarea "[FAM] Giardino Scotto - PIS"
type textarea "x"
type textarea "[FAM] [PERSON_NAME] - [GEOGRAPHIC_DATA]"
click at [507, 139] on span "Daytrip" at bounding box center [538, 140] width 93 height 12
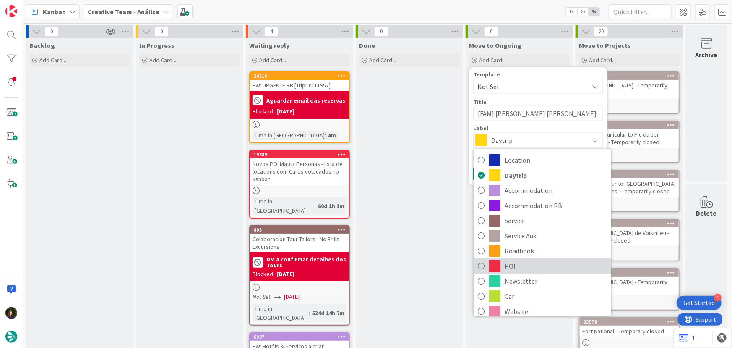
click at [523, 266] on span "POI" at bounding box center [556, 265] width 102 height 13
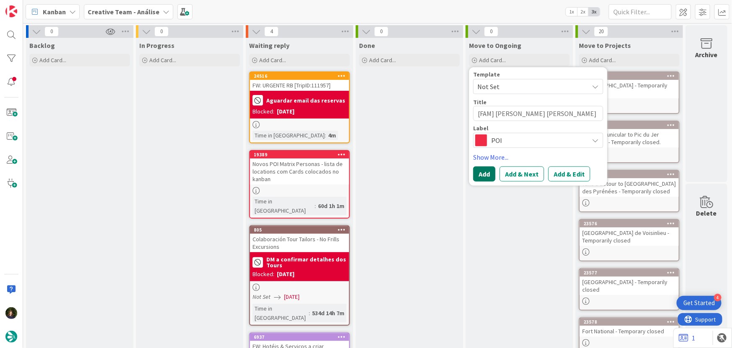
click at [483, 174] on button "Add" at bounding box center [484, 173] width 22 height 15
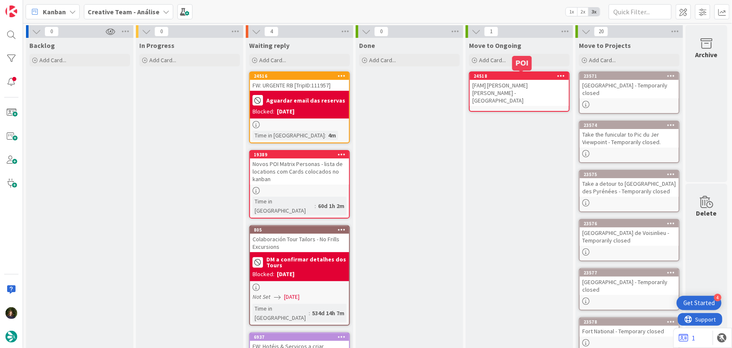
click at [514, 84] on div "[FAM] [PERSON_NAME] - [GEOGRAPHIC_DATA]" at bounding box center [519, 93] width 99 height 26
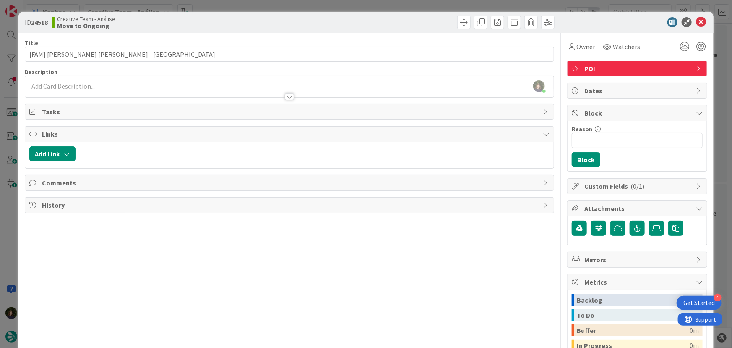
click at [70, 91] on div at bounding box center [289, 92] width 529 height 9
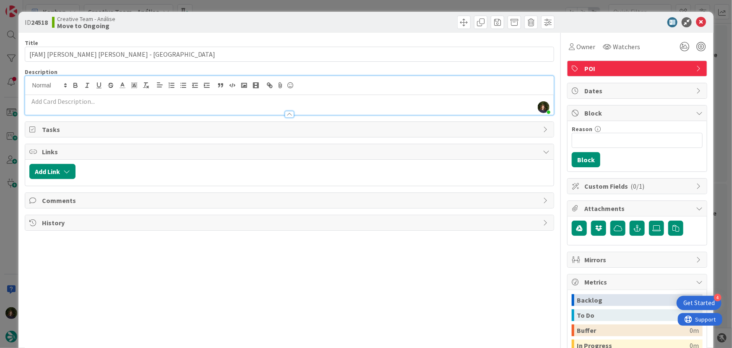
click at [92, 104] on p at bounding box center [289, 102] width 521 height 10
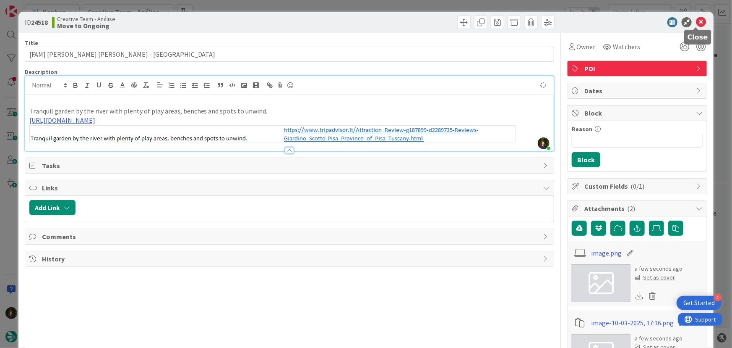
click at [697, 25] on icon at bounding box center [701, 22] width 10 height 10
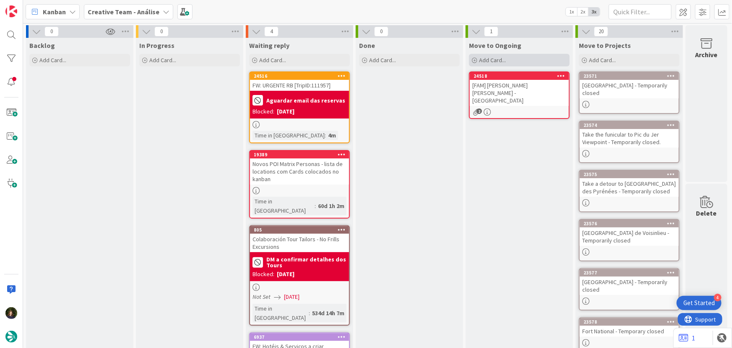
click at [500, 64] on div "Add Card..." at bounding box center [519, 60] width 101 height 13
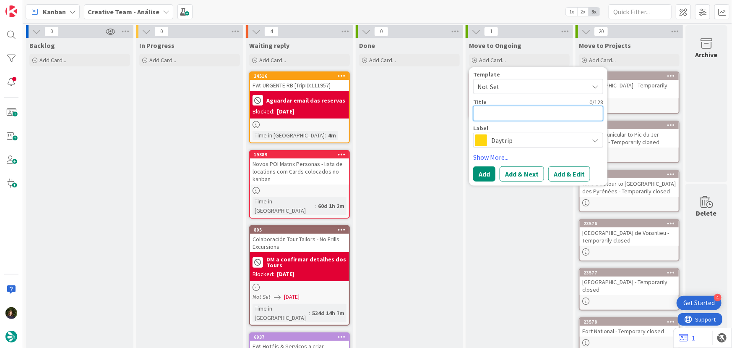
type textarea "x"
type textarea "["
type textarea "x"
type textarea "[F"
type textarea "x"
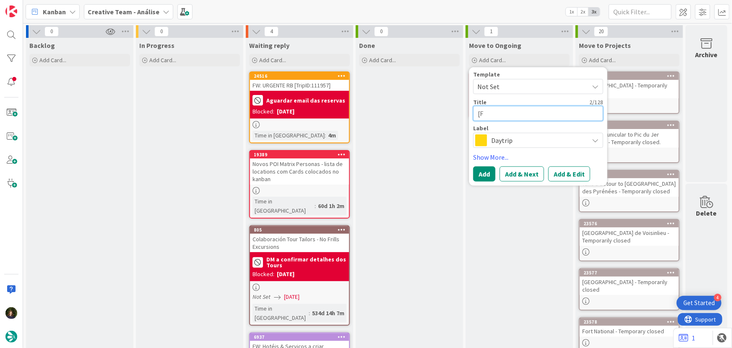
type textarea "[FA"
type textarea "x"
type textarea "[FAM"
type textarea "x"
type textarea "[FAM]"
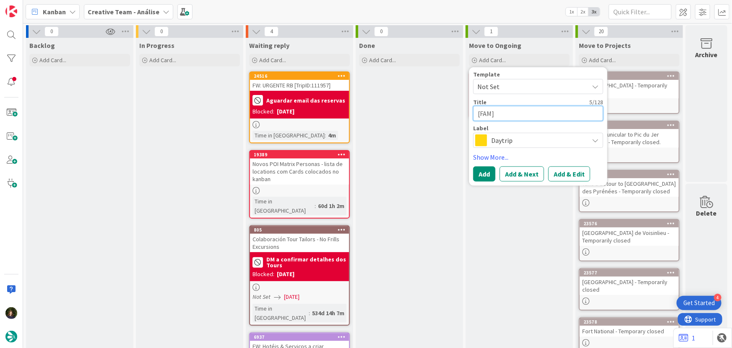
type textarea "x"
type textarea "[FAM]"
click at [506, 114] on textarea "[FAM]" at bounding box center [538, 113] width 130 height 15
paste textarea "Orto Botanico di Lucca - Open every day"
type textarea "x"
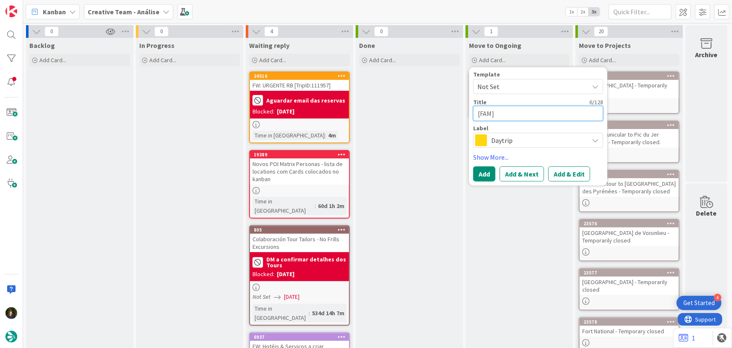
type textarea "[FAM] Orto Botanico di Lucca - Open every day"
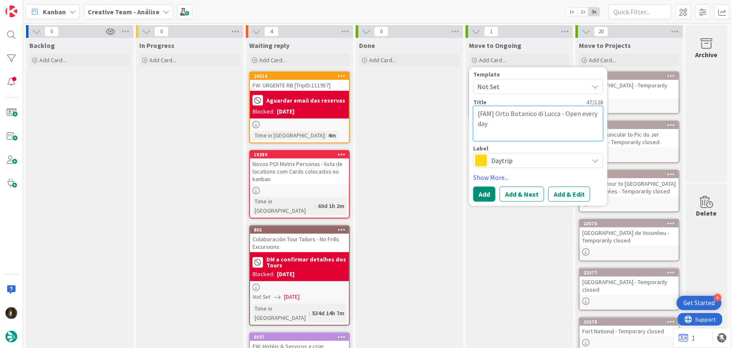
type textarea "x"
type textarea "[FAM] Orto Botanico di Lucca - Open every day"
type textarea "x"
type textarea "[FAM] Orto Botanico di Lucca - Open every day -"
type textarea "x"
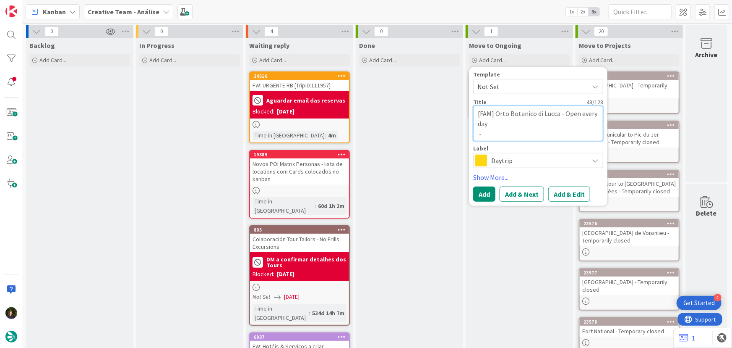
type textarea "[FAM] Orto Botanico di Lucca - Open every day -"
type textarea "x"
type textarea "[FAM] Orto Botanico di Lucca - Open every day - L"
type textarea "x"
type textarea "[FAM] Orto Botanico di Lucca - Open every day - LU"
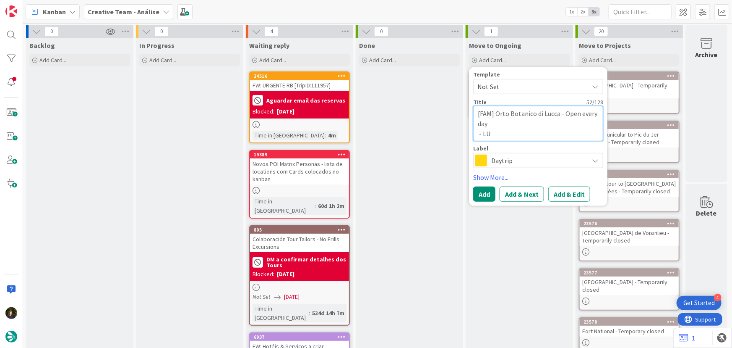
type textarea "x"
type textarea "[FAM] Orto Botanico di Lucca - Open every day - LUC"
type textarea "x"
type textarea "[FAM] Orto Botanico di Lucca - Open every day - LUCC"
type textarea "x"
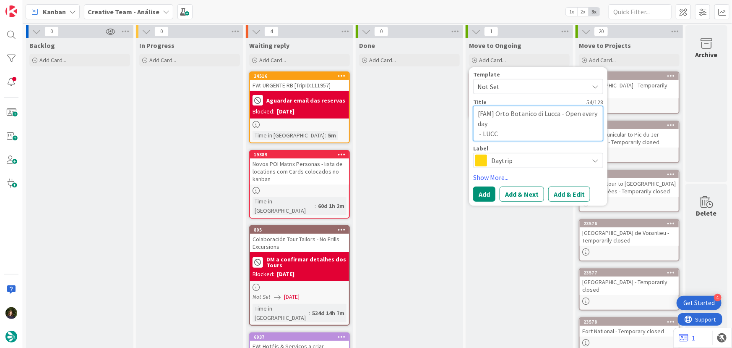
type textarea "[FAM] Orto Botanico di Lucca - Open every day - [GEOGRAPHIC_DATA]"
type textarea "x"
type textarea "[FAM] Orto Botanico di Lucca - Open every day - [GEOGRAPHIC_DATA]"
click at [491, 161] on div "Daytrip" at bounding box center [538, 160] width 130 height 15
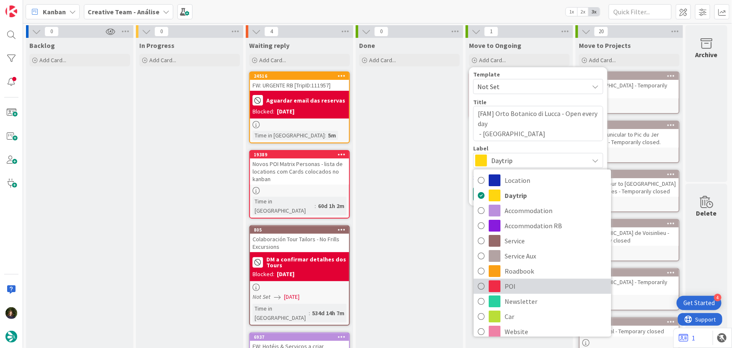
click at [514, 287] on span "POI" at bounding box center [556, 286] width 102 height 13
type textarea "x"
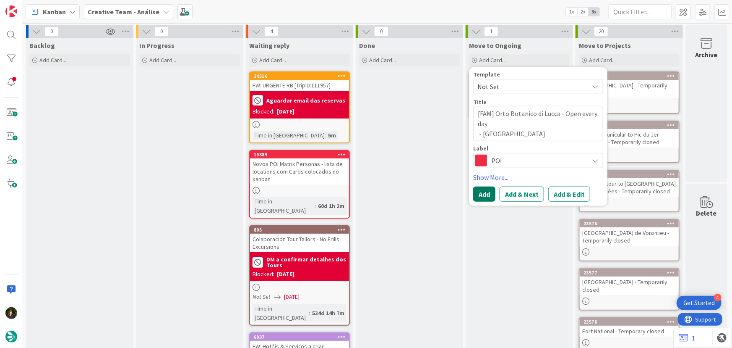
click at [481, 187] on button "Add" at bounding box center [484, 193] width 22 height 15
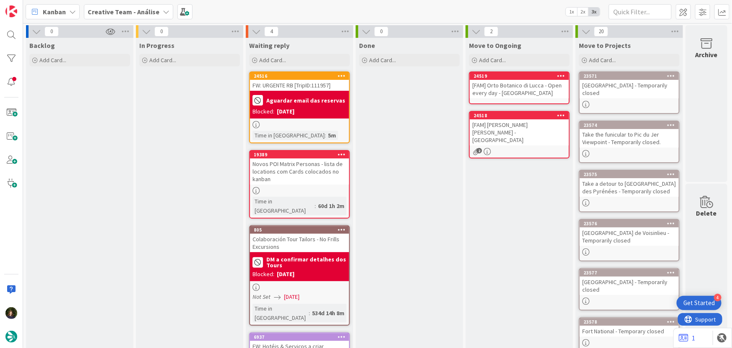
click at [523, 81] on div "[FAM] Orto Botanico di Lucca - Open every day - [GEOGRAPHIC_DATA]" at bounding box center [519, 89] width 99 height 18
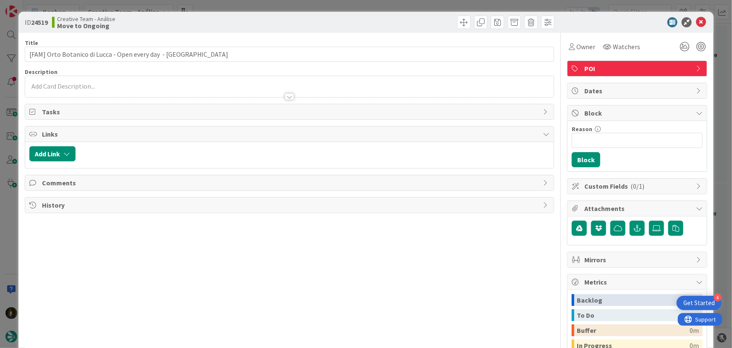
click at [288, 96] on div at bounding box center [289, 96] width 9 height 7
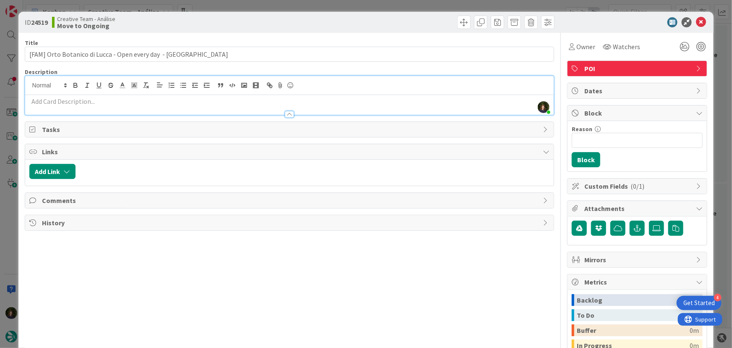
click at [118, 105] on p at bounding box center [289, 102] width 521 height 10
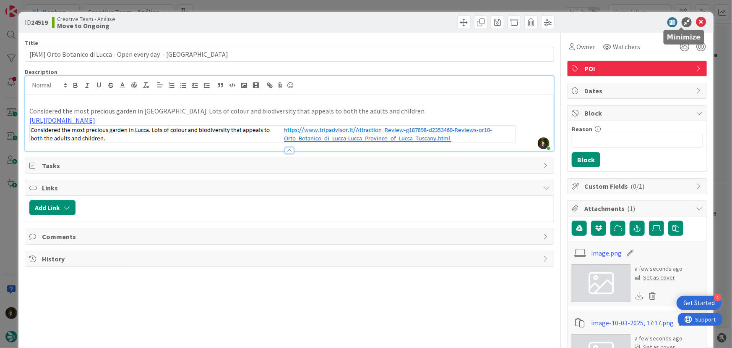
type input "[FAM] Orto Botanico di Lucca - Open every day - LUCCA"
click at [699, 21] on icon at bounding box center [701, 22] width 10 height 10
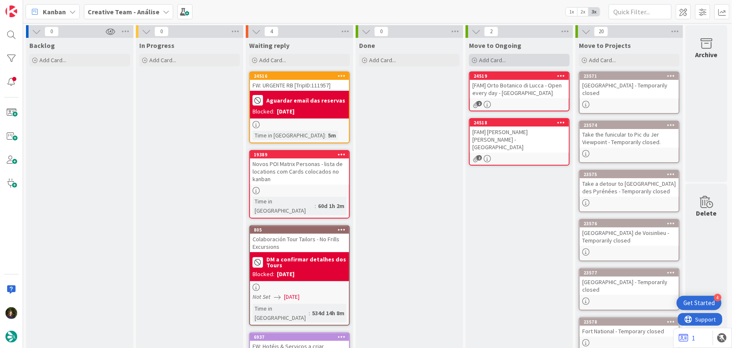
click at [495, 59] on span "Add Card..." at bounding box center [492, 60] width 27 height 8
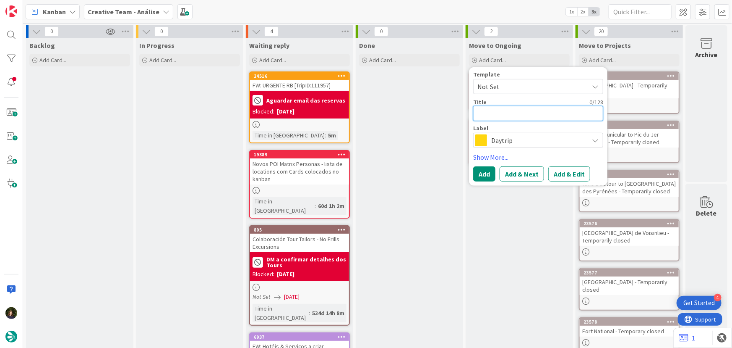
type textarea "x"
type textarea "["
type textarea "x"
type textarea "[F"
type textarea "x"
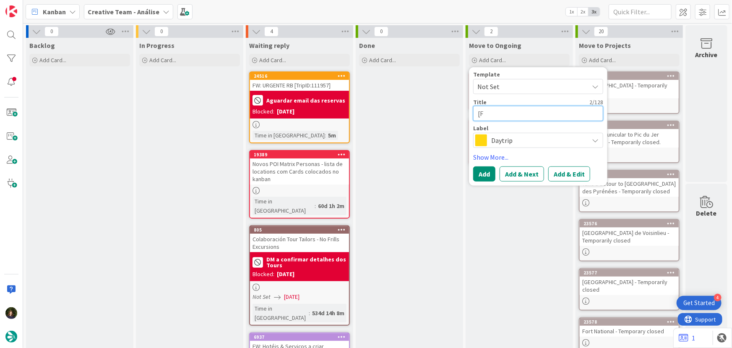
type textarea "[FA"
type textarea "x"
type textarea "[FAM"
type textarea "x"
type textarea "[FAM]"
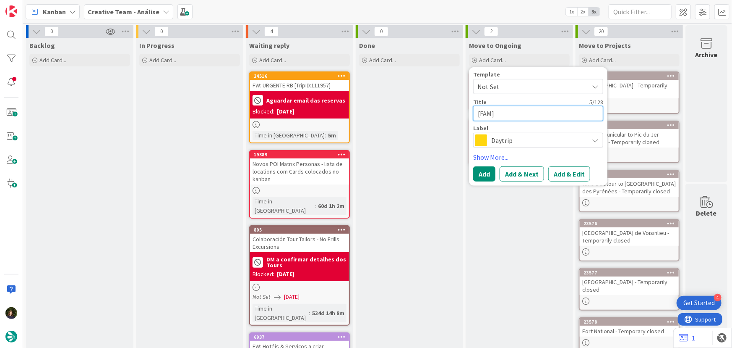
type textarea "x"
type textarea "[FAM]"
click at [530, 113] on textarea "[FAM]" at bounding box center [538, 113] width 130 height 15
paste textarea "€ - Gelataria Veneta - Open every day"
type textarea "x"
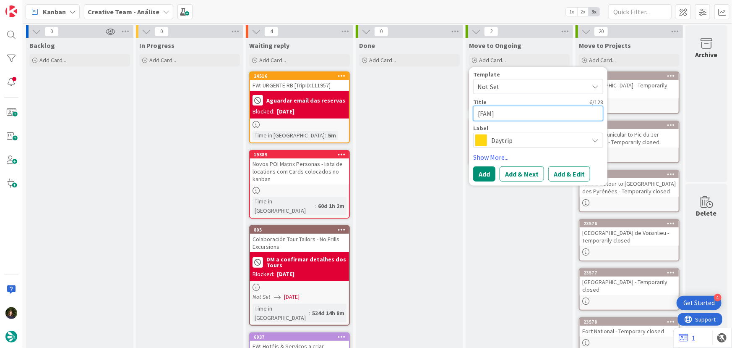
type textarea "[FAM] € - Gelataria Veneta - Open every day"
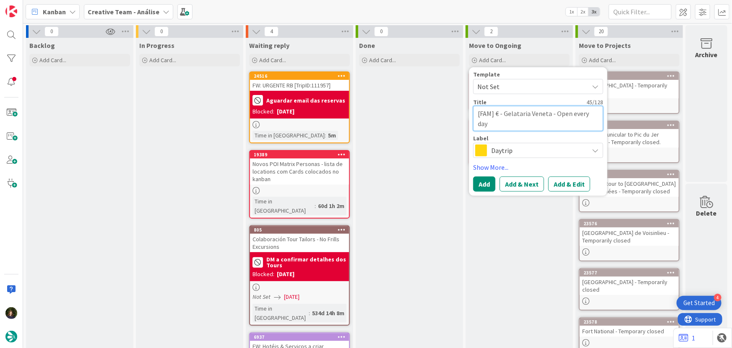
type textarea "x"
type textarea "[FAM] € - Gelataria Veneta - Open every day"
type textarea "x"
type textarea "[FAM] € - Gelataria Veneta - Open every day -"
type textarea "x"
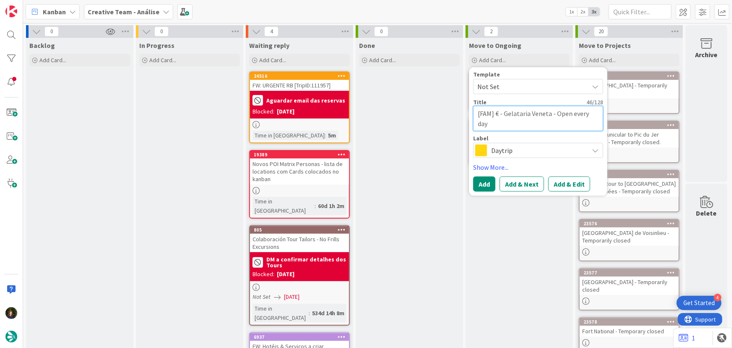
type textarea "[FAM] € - Gelataria Veneta - Open every day -"
type textarea "x"
type textarea "[FAM] € - Gelataria Veneta - Open every day - L"
type textarea "x"
type textarea "[FAM] € - Gelataria Veneta - Open every day - LU"
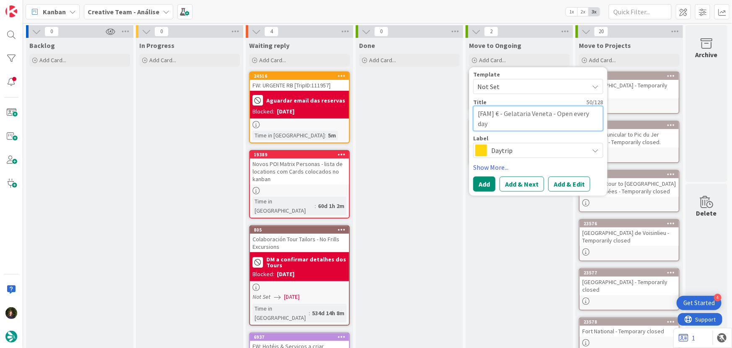
type textarea "x"
type textarea "[FAM] € - Gelataria Veneta - Open every day - LUC"
type textarea "x"
type textarea "[FAM] € - Gelataria Veneta - Open every day - LUCC"
type textarea "x"
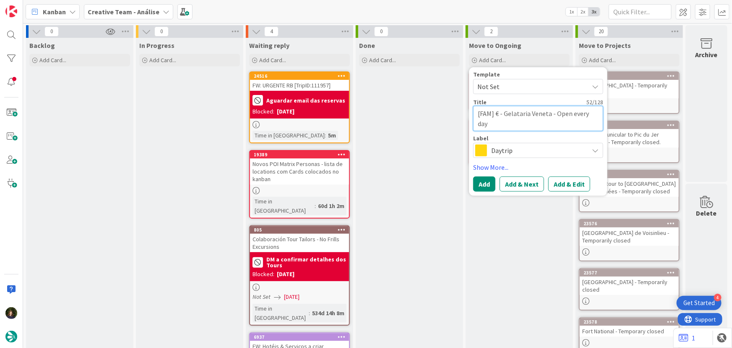
type textarea "[FAM] € - Gelataria Veneta - Open every day - [GEOGRAPHIC_DATA]"
type textarea "x"
type textarea "[FAM] € - Gelataria Veneta - Open every day - [GEOGRAPHIC_DATA]"
click at [525, 146] on span "Daytrip" at bounding box center [538, 150] width 93 height 12
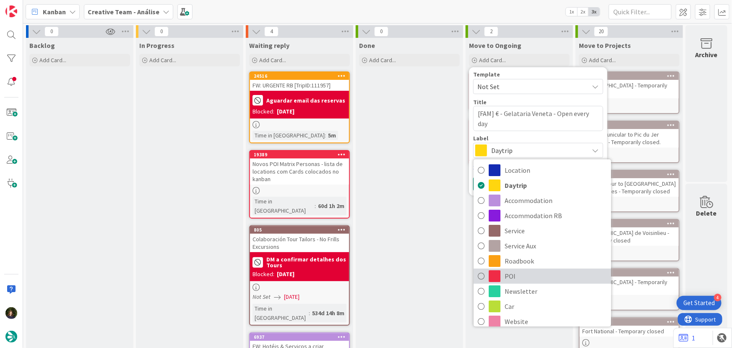
drag, startPoint x: 519, startPoint y: 280, endPoint x: 519, endPoint y: 276, distance: 4.6
click at [519, 279] on span "POI" at bounding box center [556, 275] width 102 height 13
type textarea "x"
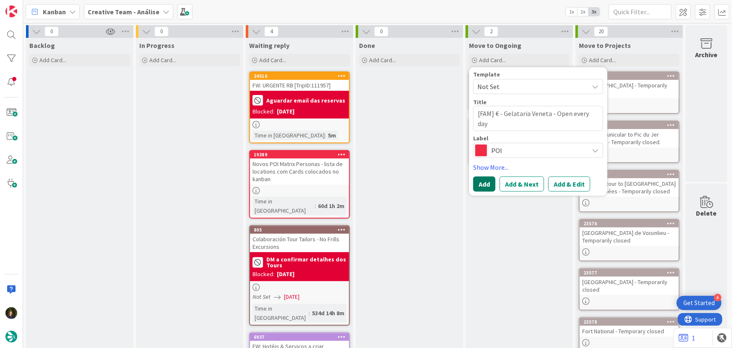
click at [486, 180] on button "Add" at bounding box center [484, 183] width 22 height 15
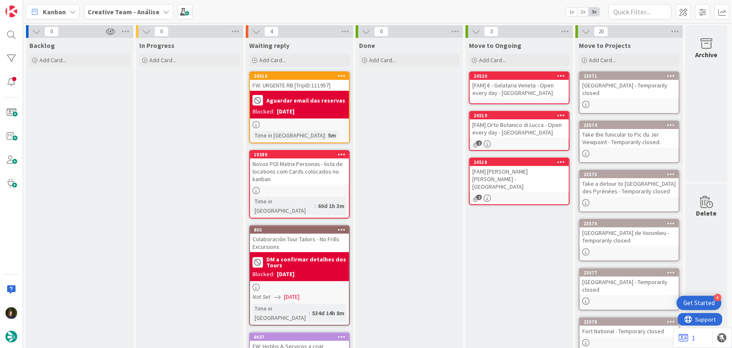
click at [526, 123] on div "[FAM] Orto Botanico di Lucca - Open every day - [GEOGRAPHIC_DATA]" at bounding box center [519, 128] width 99 height 18
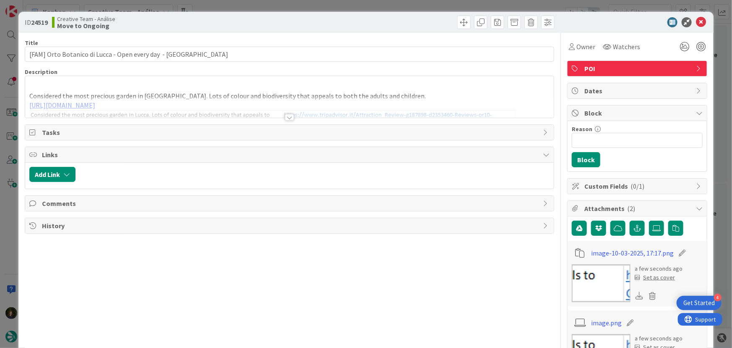
type input "[FAM] Orto Botanico di Lucca - Open every day - LUCCA"
click at [696, 19] on icon at bounding box center [701, 22] width 10 height 10
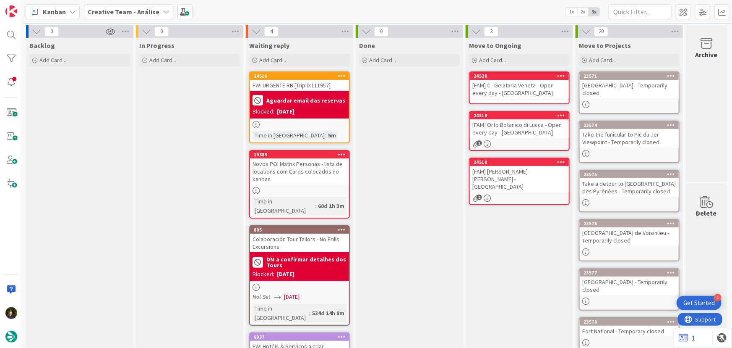
click at [526, 90] on div "[FAM] € - Gelataria Veneta - Open every day - [GEOGRAPHIC_DATA]" at bounding box center [519, 89] width 99 height 18
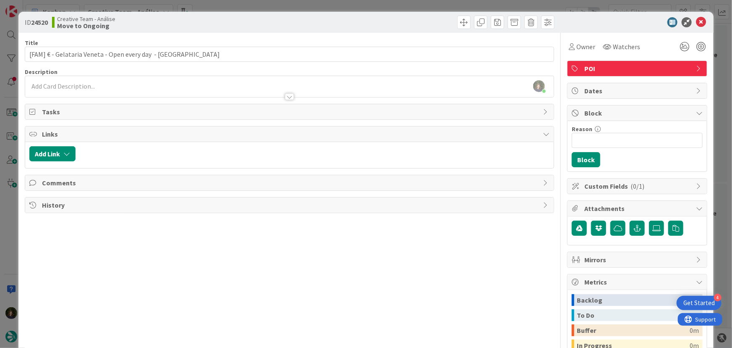
click at [93, 92] on div at bounding box center [289, 92] width 529 height 9
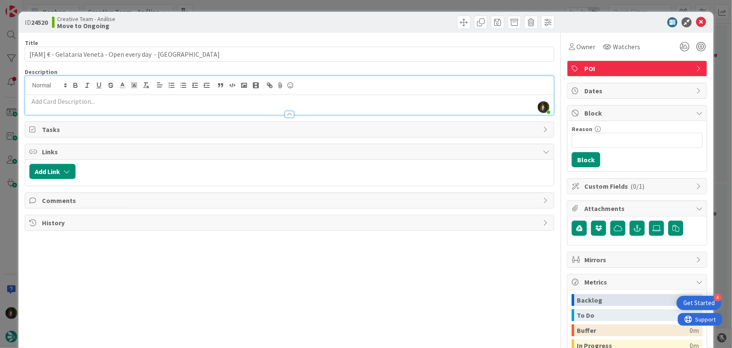
click at [101, 102] on p at bounding box center [289, 102] width 521 height 10
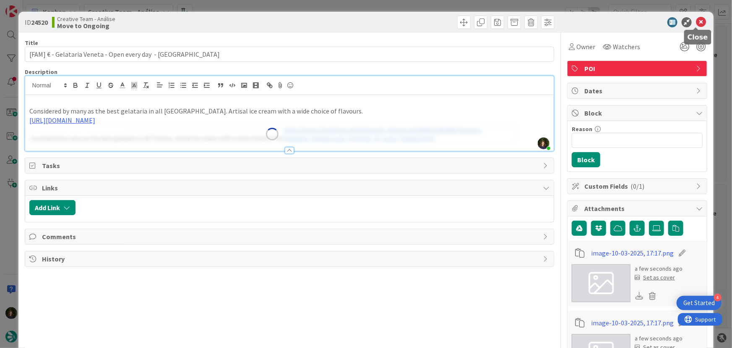
click at [696, 24] on icon at bounding box center [701, 22] width 10 height 10
type input "[FAM] € - Gelataria Veneta - Open every day - LUCCA"
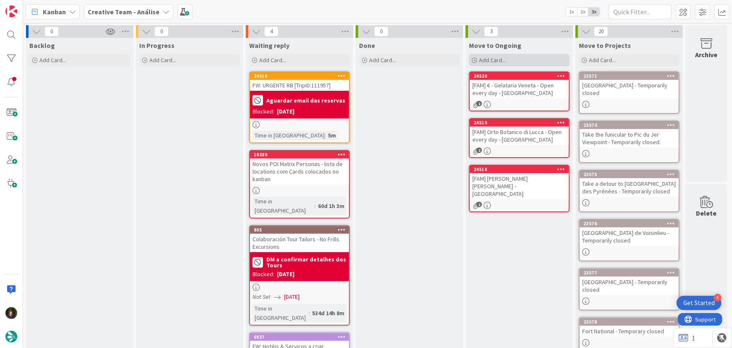
click at [507, 56] on div "Add Card..." at bounding box center [519, 60] width 101 height 13
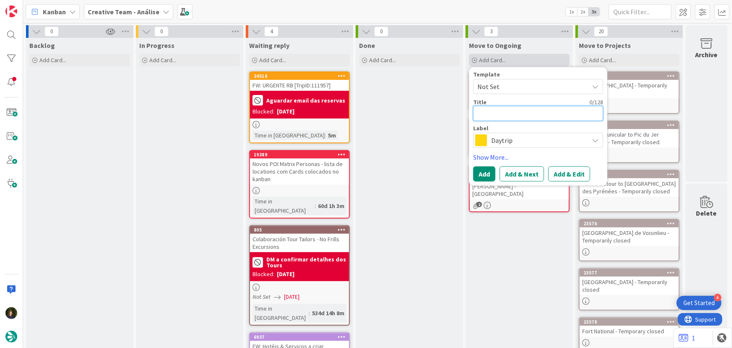
type textarea "x"
type textarea "["
type textarea "x"
type textarea "[F"
type textarea "x"
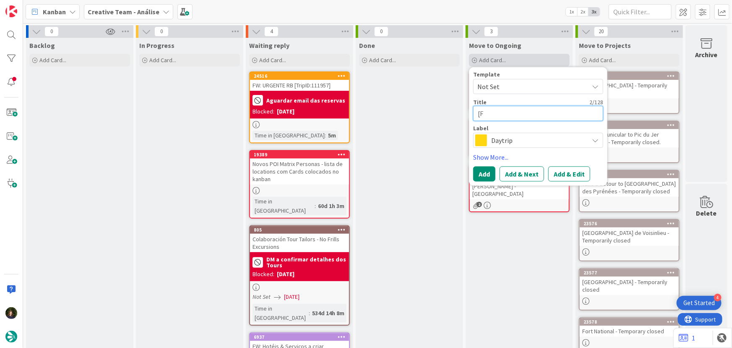
type textarea "[FA"
type textarea "x"
type textarea "[FAM"
type textarea "x"
type textarea "[FAM]"
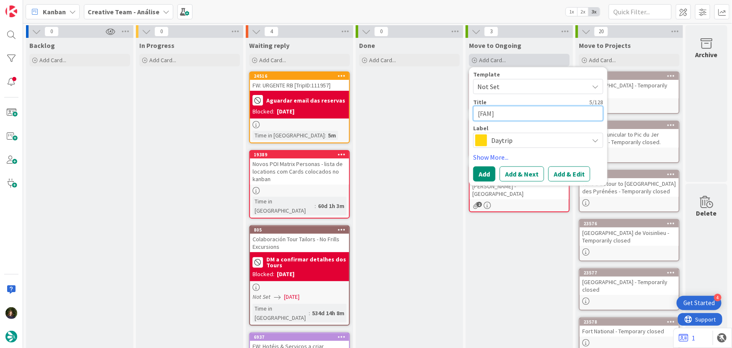
type textarea "x"
type textarea "[FAM]"
click at [534, 118] on textarea "[FAM]" at bounding box center [538, 113] width 130 height 15
paste textarea "€ - Ciacco Bistrot - Open every day"
type textarea "x"
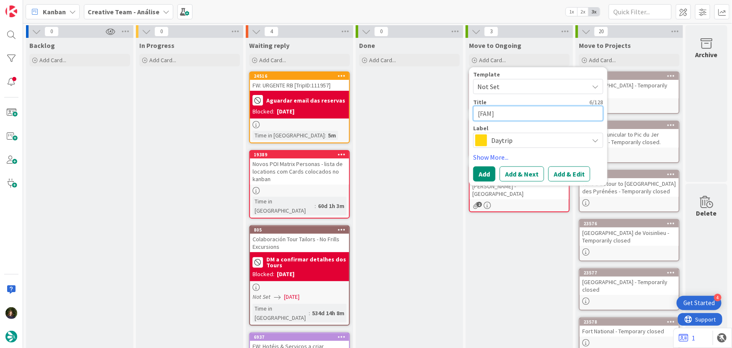
type textarea "[FAM] € - Ciacco Bistrot - Open every day"
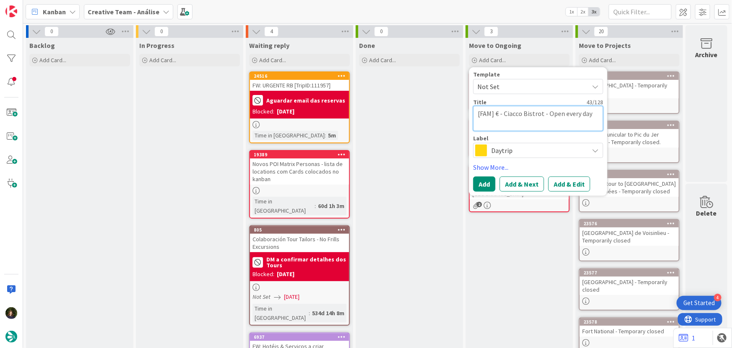
type textarea "x"
type textarea "[FAM] € - Ciacco Bistrot - Open every day"
type textarea "x"
type textarea "[FAM] € - Ciacco Bistrot - Open every day -"
type textarea "x"
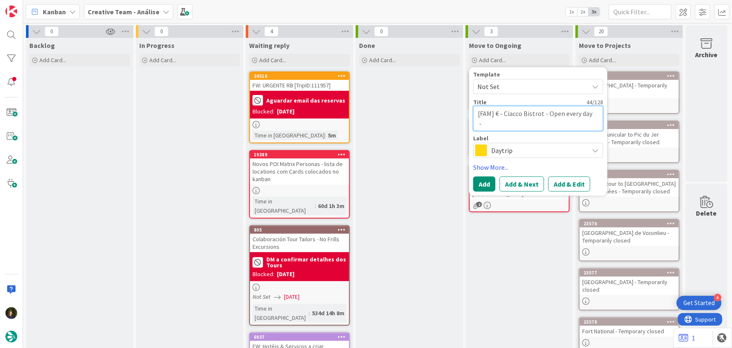
type textarea "[FAM] € - Ciacco Bistrot - Open every day -"
type textarea "x"
type textarea "[FAM] € - Ciacco Bistrot - Open every day - L"
type textarea "x"
type textarea "[FAM] € - Ciacco Bistrot - Open every day - LU"
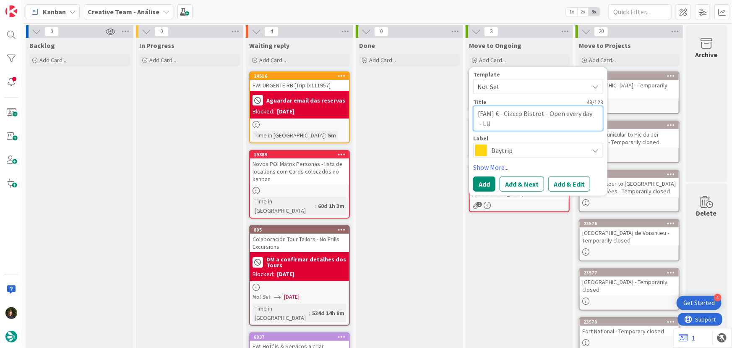
type textarea "x"
type textarea "[FAM] € - Ciacco Bistrot - Open every day - LUC"
type textarea "x"
type textarea "[FAM] € - Ciacco Bistrot - Open every day - LUCC"
type textarea "x"
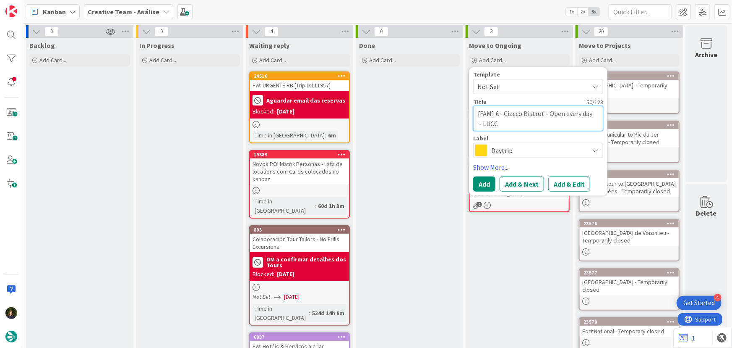
type textarea "[FAM] € - Ciacco Bistrot - Open every day - [GEOGRAPHIC_DATA]"
type textarea "x"
type textarea "[FAM] € - Ciacco Bistrot - Open every day - [GEOGRAPHIC_DATA]"
click at [501, 150] on span "Daytrip" at bounding box center [538, 150] width 93 height 12
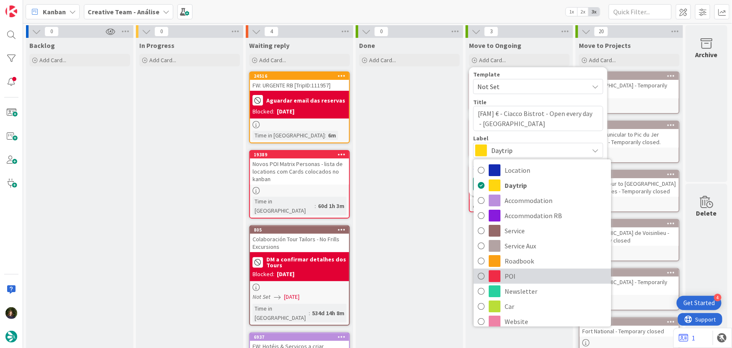
click at [521, 277] on span "POI" at bounding box center [556, 275] width 102 height 13
type textarea "x"
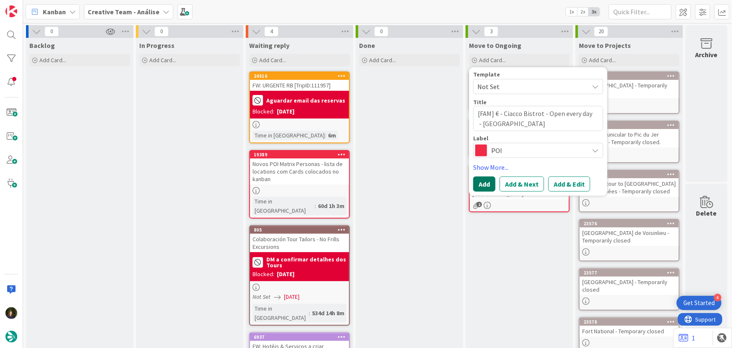
click at [481, 185] on button "Add" at bounding box center [484, 183] width 22 height 15
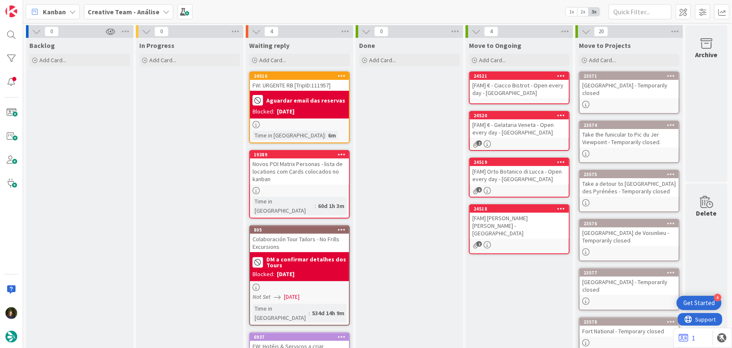
click at [515, 81] on div "[FAM] € - Ciacco Bistrot - Open every day - [GEOGRAPHIC_DATA]" at bounding box center [519, 89] width 99 height 18
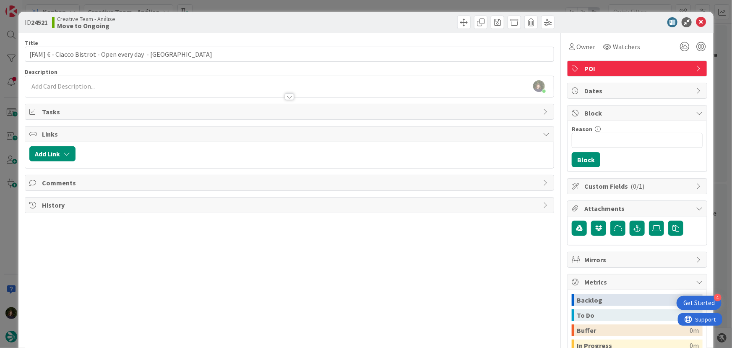
click at [88, 89] on div at bounding box center [289, 92] width 529 height 9
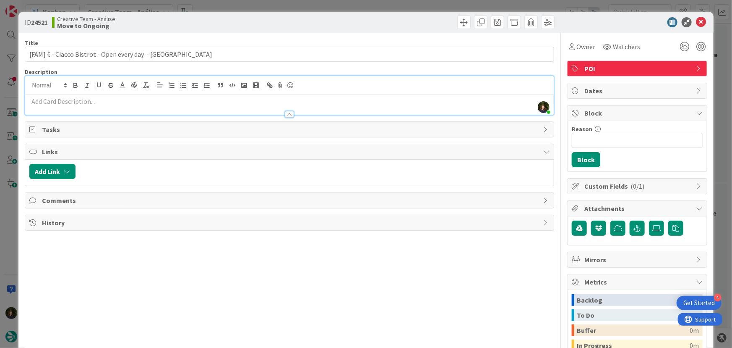
click at [99, 101] on p at bounding box center [289, 102] width 521 height 10
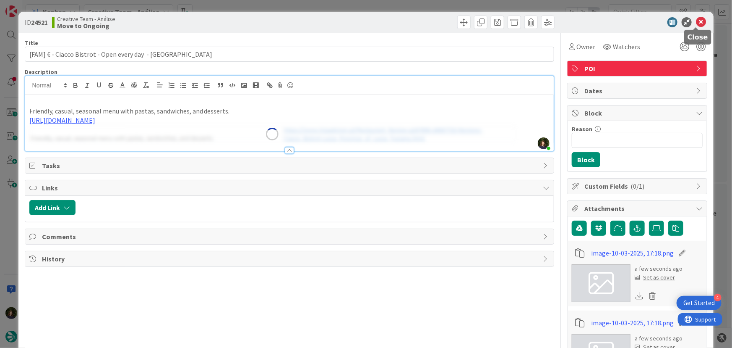
type input "[FAM] € - Ciacco Bistrot - Open every day - LUCCA"
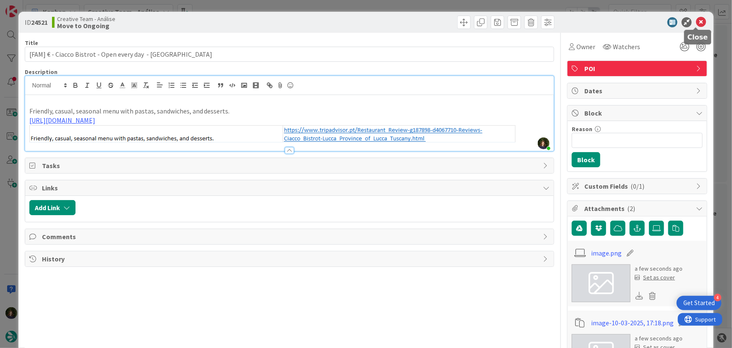
click at [698, 22] on icon at bounding box center [701, 22] width 10 height 10
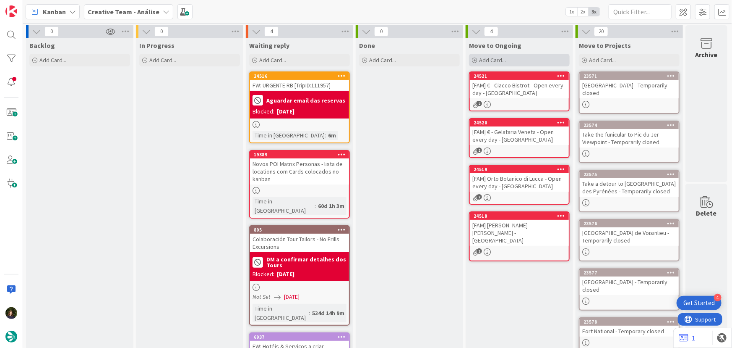
click at [504, 60] on span "Add Card..." at bounding box center [492, 60] width 27 height 8
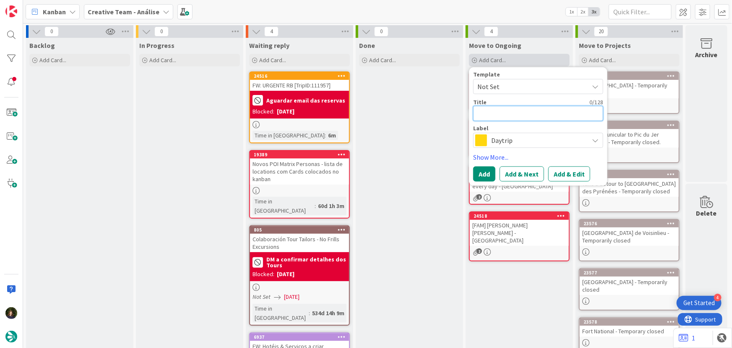
type textarea "x"
type textarea "["
type textarea "x"
type textarea "[F"
type textarea "x"
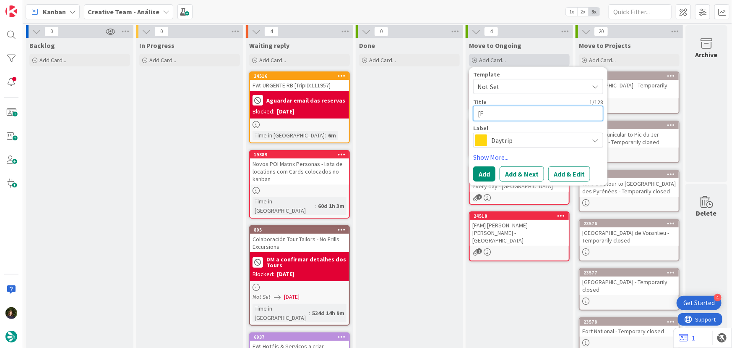
type textarea "[FA"
type textarea "x"
type textarea "[FAM"
type textarea "x"
type textarea "[FAM]"
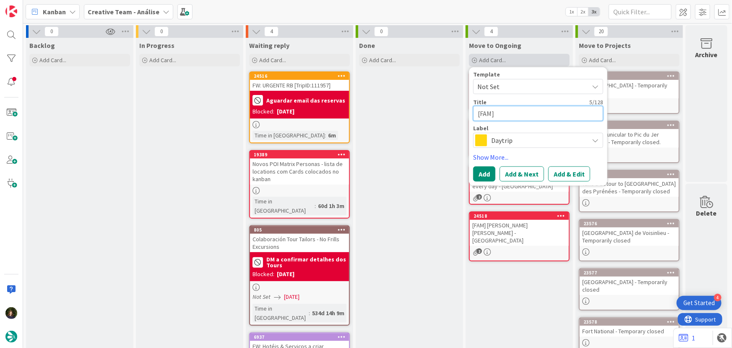
type textarea "x"
type textarea "[FAM]"
type textarea "x"
type textarea "[FAM] -"
type textarea "x"
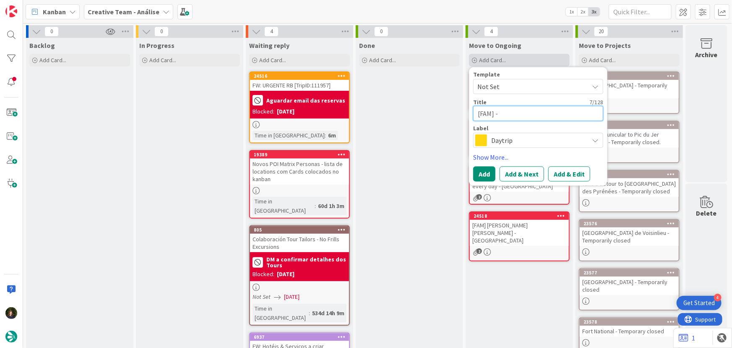
type textarea "[FAM] -"
paste textarea "Fonte Gaia"
type textarea "x"
type textarea "[FAM] - Fonte Gaia"
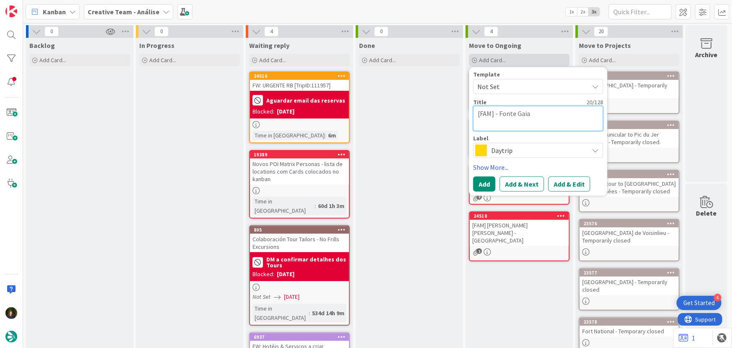
type textarea "x"
type textarea "[FAM] - Fonte Gaia"
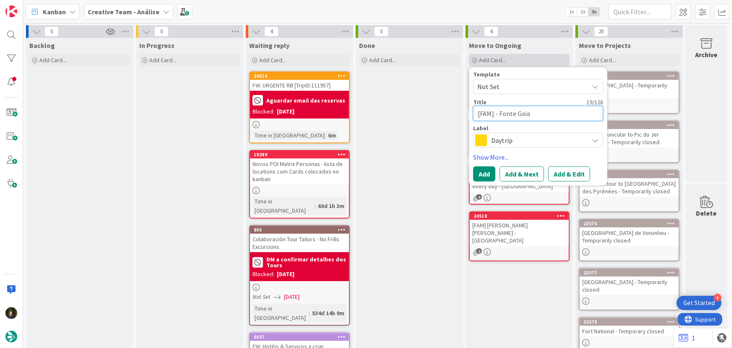
type textarea "x"
type textarea "[FAM] - Fonte Gaia"
type textarea "x"
type textarea "[FAM] - Fonte Gaia -"
type textarea "x"
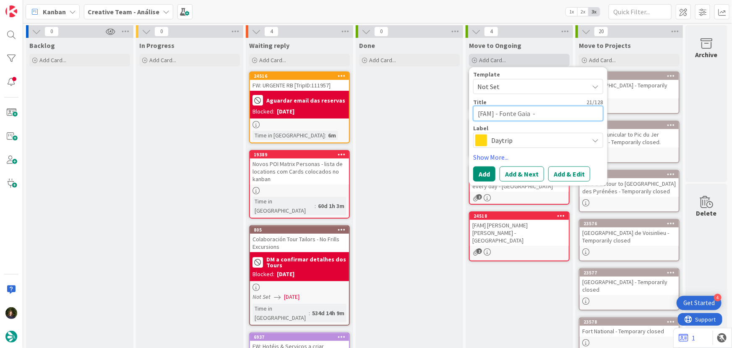
type textarea "[FAM] - Fonte Gaia -"
type textarea "x"
type textarea "[FAM] - Fonte Gaia - Si"
type textarea "x"
type textarea "[FAM] - Fonte Gaia - Sie"
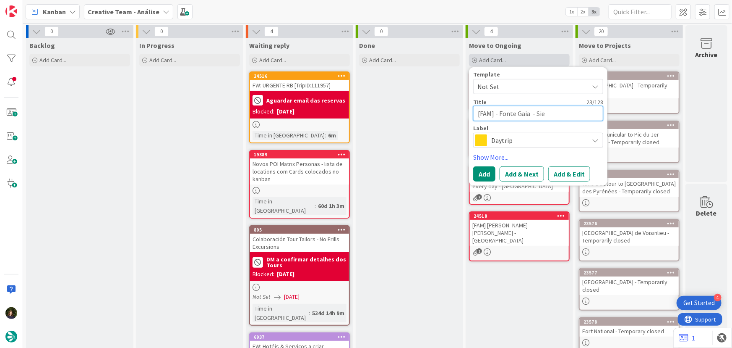
type textarea "x"
type textarea "[FAM] - Fonte Gaia - Sien"
type textarea "x"
type textarea "[FAM] - Fonte Gaia - Siena"
click at [512, 139] on span "Daytrip" at bounding box center [538, 140] width 93 height 12
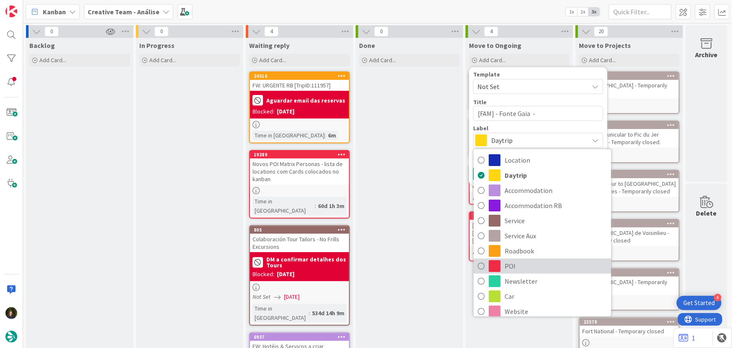
click at [518, 267] on span "POI" at bounding box center [556, 265] width 102 height 13
type textarea "x"
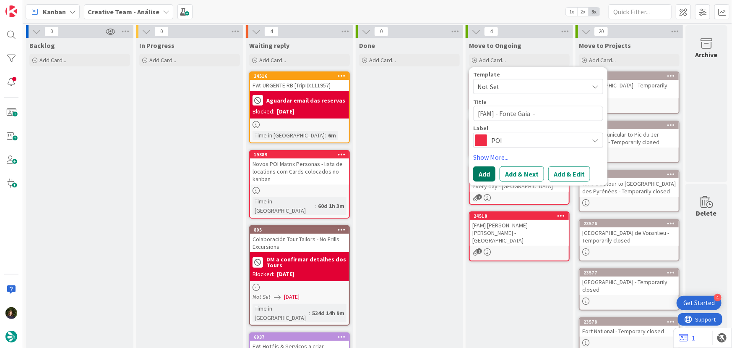
click at [488, 170] on button "Add" at bounding box center [484, 173] width 22 height 15
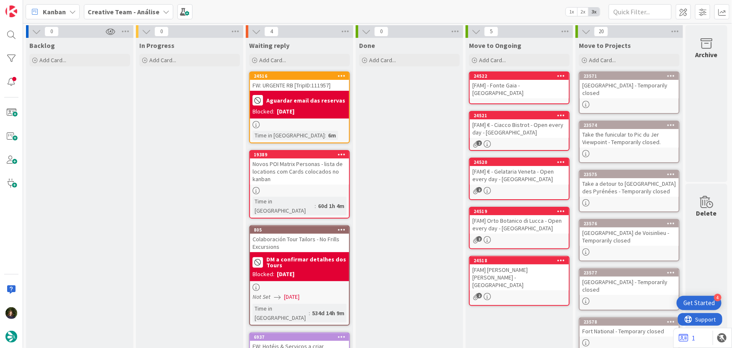
click at [534, 86] on div "[FAM] - Fonte Gaia - Siena" at bounding box center [519, 89] width 99 height 18
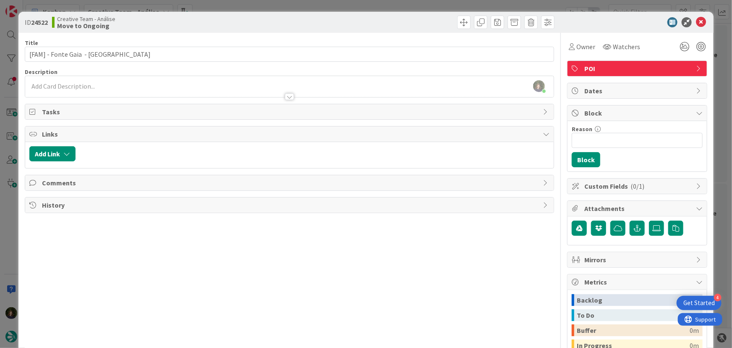
drag, startPoint x: 170, startPoint y: 82, endPoint x: 159, endPoint y: 99, distance: 19.8
click at [170, 82] on div "[PERSON_NAME] just joined" at bounding box center [289, 86] width 529 height 21
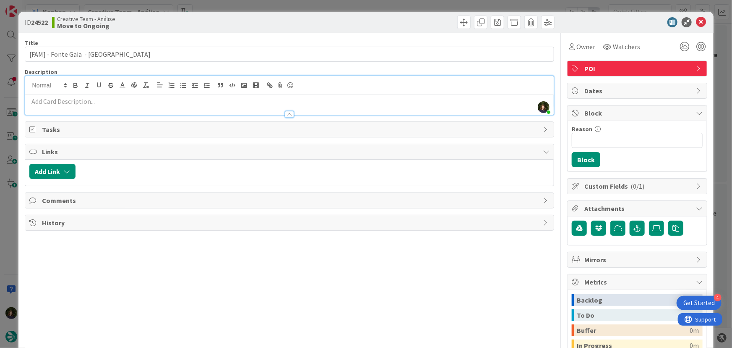
click at [114, 106] on div at bounding box center [289, 110] width 529 height 9
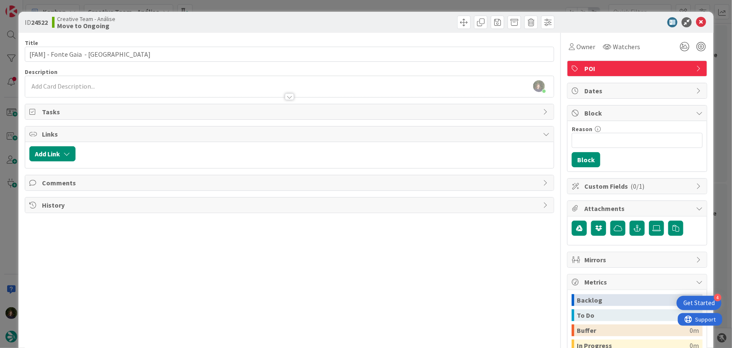
click at [105, 86] on p at bounding box center [289, 86] width 521 height 10
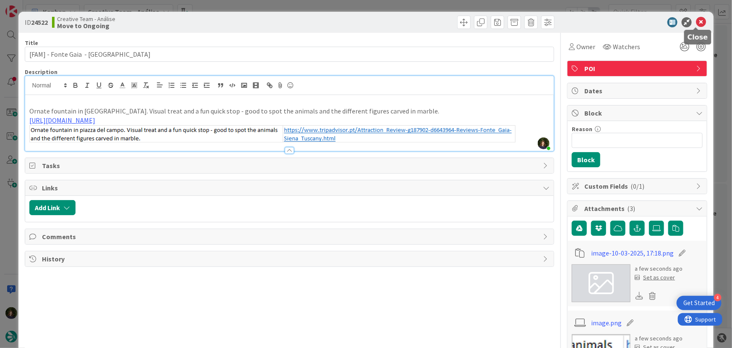
click at [698, 21] on icon at bounding box center [701, 22] width 10 height 10
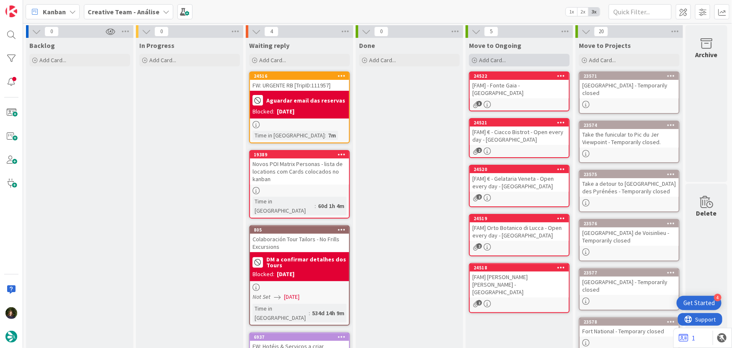
click at [497, 59] on span "Add Card..." at bounding box center [492, 60] width 27 height 8
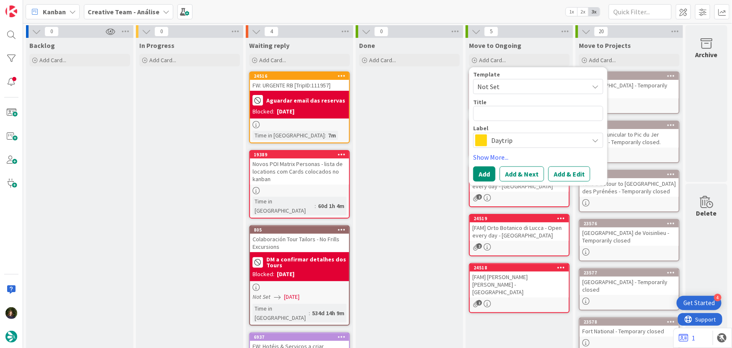
click at [434, 118] on div "Done Add Card..." at bounding box center [409, 303] width 107 height 530
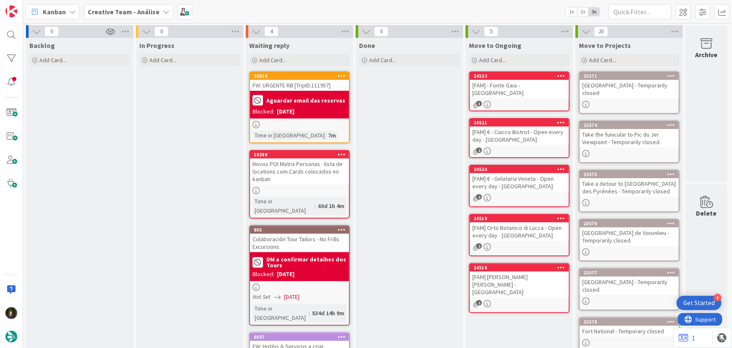
click at [533, 101] on div "3" at bounding box center [519, 104] width 99 height 7
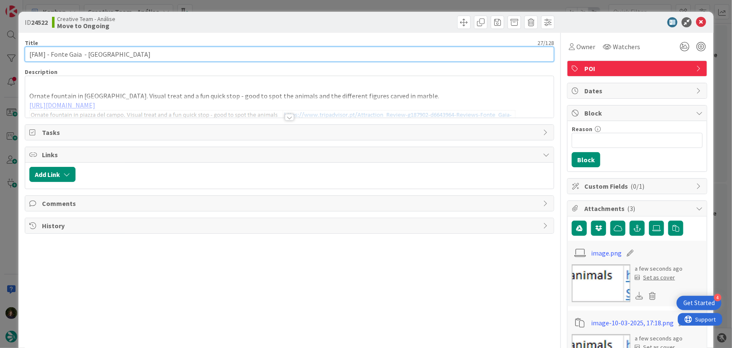
click at [118, 53] on input "[FAM] - Fonte Gaia - Siena" at bounding box center [290, 54] width 530 height 15
type input "[FAM] - Fonte Gaia - [GEOGRAPHIC_DATA]"
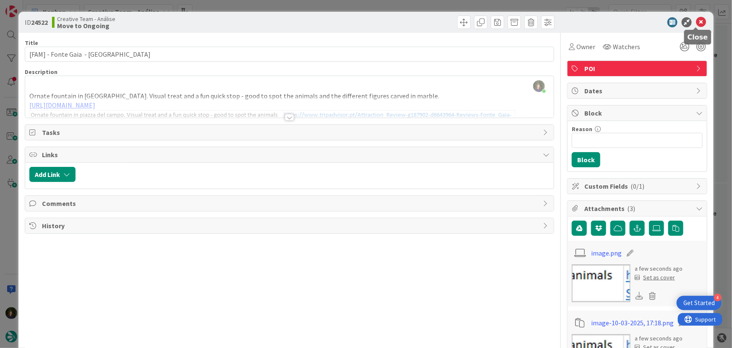
click at [696, 22] on icon at bounding box center [701, 22] width 10 height 10
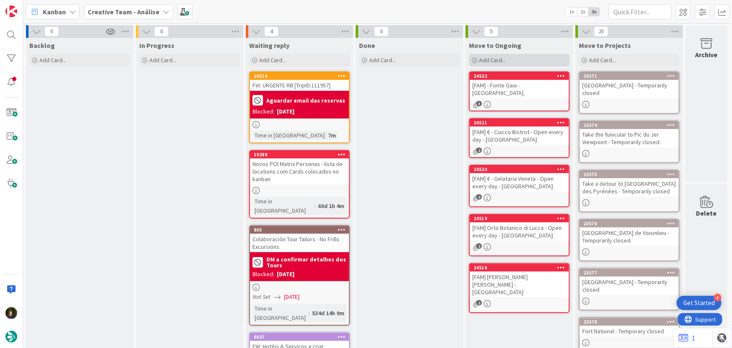
click at [516, 59] on div "Add Card..." at bounding box center [519, 60] width 101 height 13
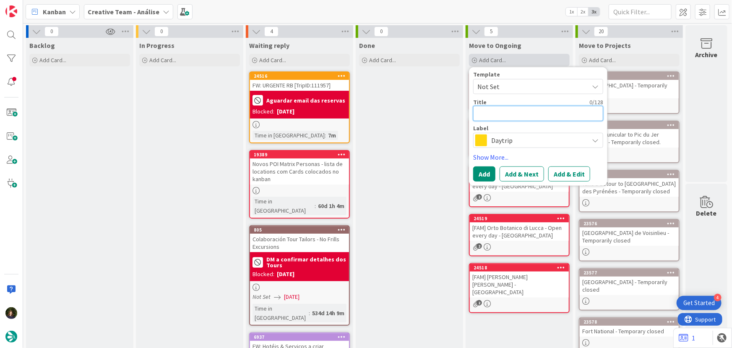
type textarea "x"
type textarea "["
type textarea "x"
type textarea "[F"
type textarea "x"
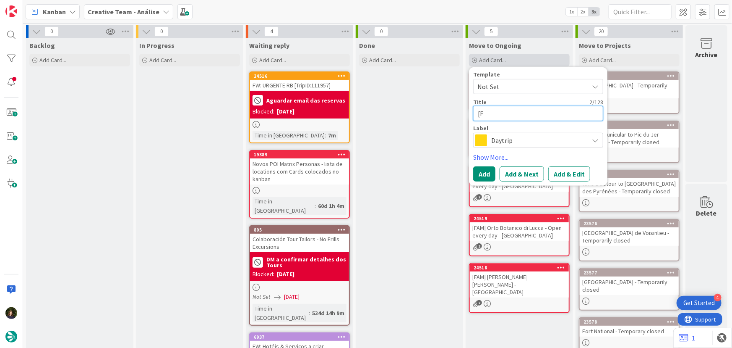
type textarea "[FA"
type textarea "x"
type textarea "[FAM"
type textarea "x"
type textarea "[FAM]"
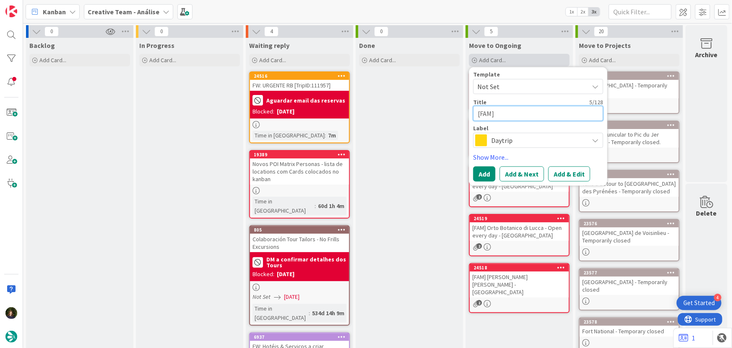
type textarea "x"
type textarea "[FAM]"
click at [525, 111] on textarea "[FAM]" at bounding box center [538, 113] width 130 height 15
paste textarea "All'Orto de' Pecci"
type textarea "x"
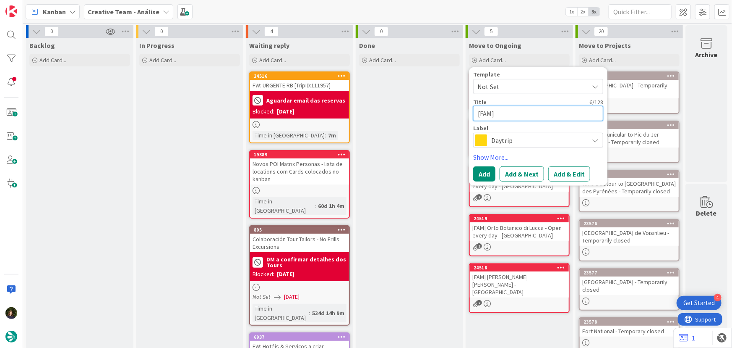
type textarea "[FAM] All'Orto de' Pecci"
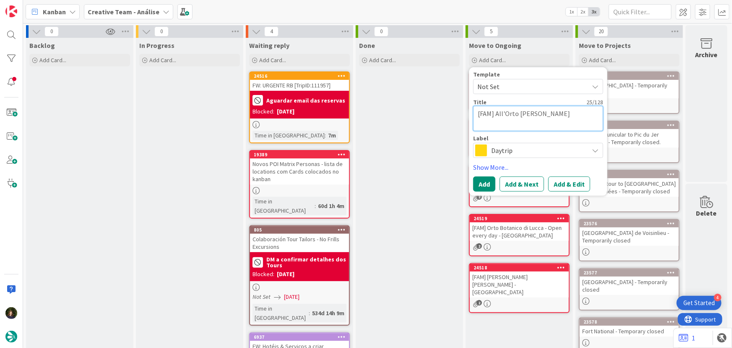
type textarea "x"
type textarea "[FAM] All'Orto de' Pecci"
type textarea "x"
type textarea "[FAM] All'Orto de' Pecci -"
type textarea "x"
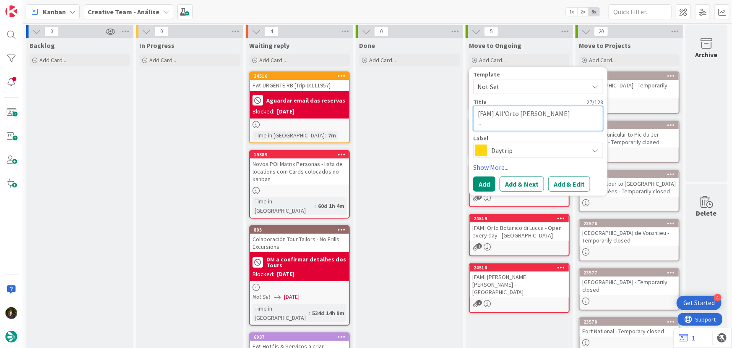
type textarea "[FAM] All'Orto de' Pecci -"
type textarea "x"
type textarea "[FAM] All'Orto de' Pecci - S"
type textarea "x"
type textarea "[FAM] All'Orto de' Pecci - SI"
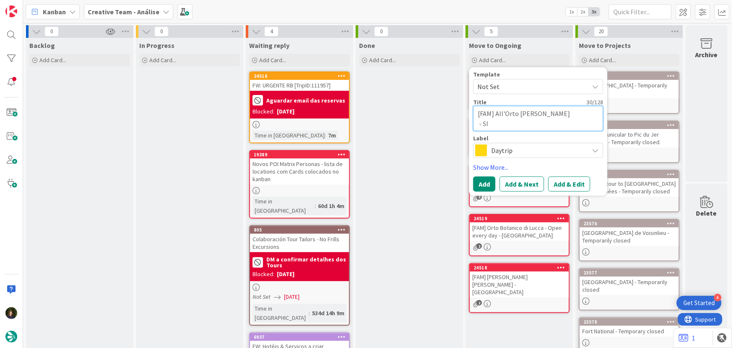
type textarea "x"
type textarea "[FAM] All'Orto de' Pecci - SIE"
click at [504, 149] on span "Daytrip" at bounding box center [538, 150] width 93 height 12
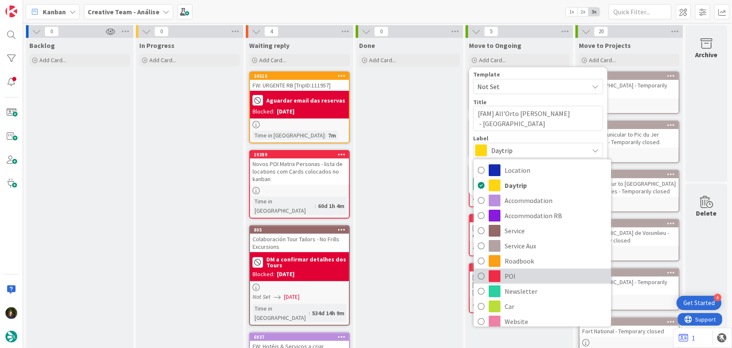
drag, startPoint x: 523, startPoint y: 279, endPoint x: 518, endPoint y: 265, distance: 14.9
click at [523, 280] on span "POI" at bounding box center [556, 275] width 102 height 13
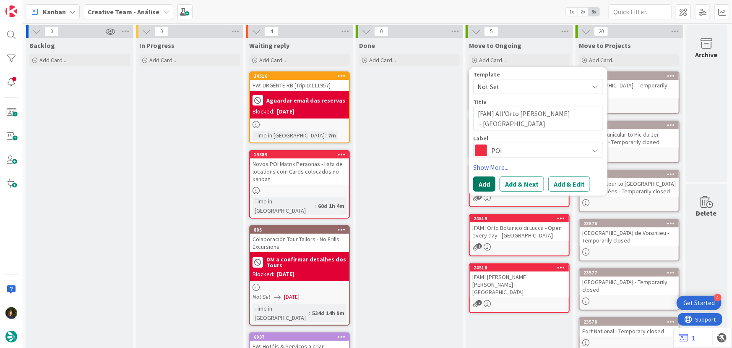
click at [480, 186] on button "Add" at bounding box center [484, 183] width 22 height 15
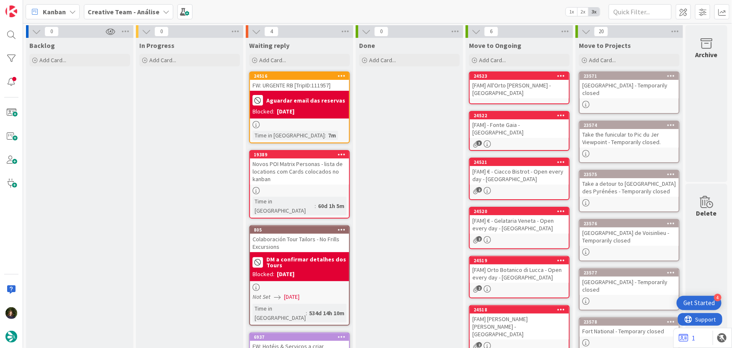
click at [519, 81] on div "[FAM] All'Orto de' Pecci - [GEOGRAPHIC_DATA]" at bounding box center [519, 89] width 99 height 18
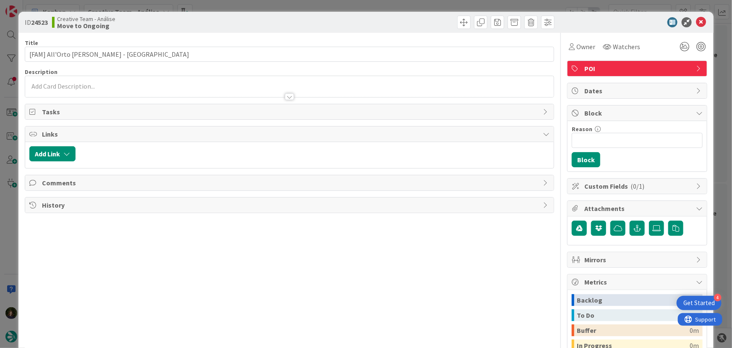
click at [154, 96] on div at bounding box center [289, 92] width 529 height 9
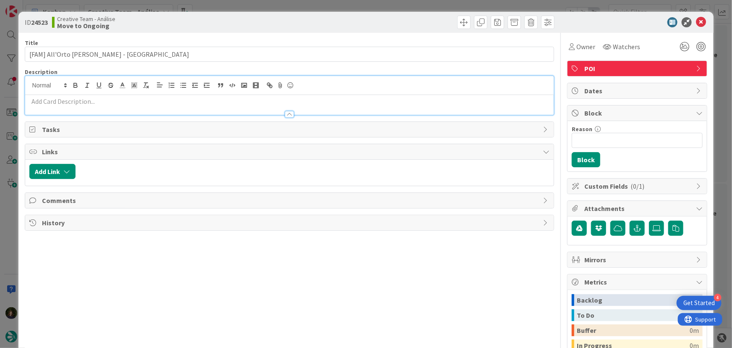
click at [137, 104] on p at bounding box center [289, 102] width 521 height 10
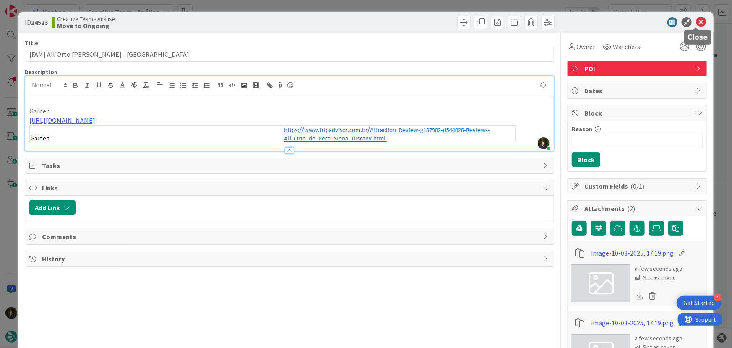
click at [698, 24] on icon at bounding box center [701, 22] width 10 height 10
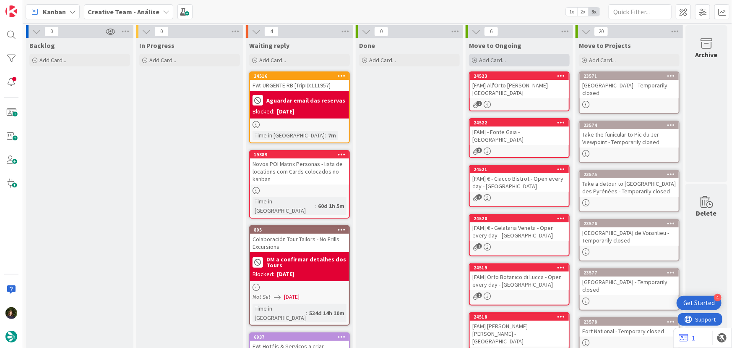
click at [490, 63] on span "Add Card..." at bounding box center [492, 60] width 27 height 8
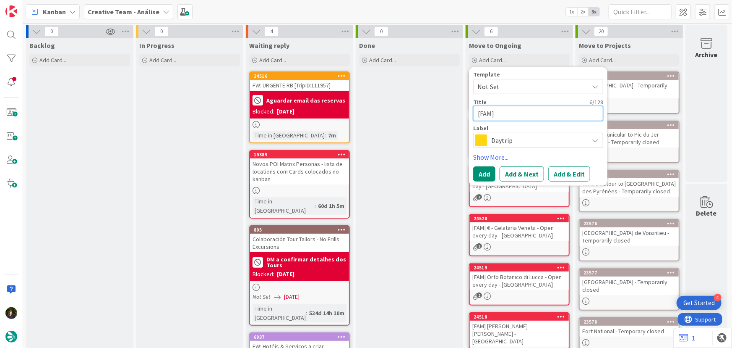
click at [514, 113] on textarea "[FAM]" at bounding box center [538, 113] width 130 height 15
paste textarea "€ - Osteria Il Carroccio - Closed Wed"
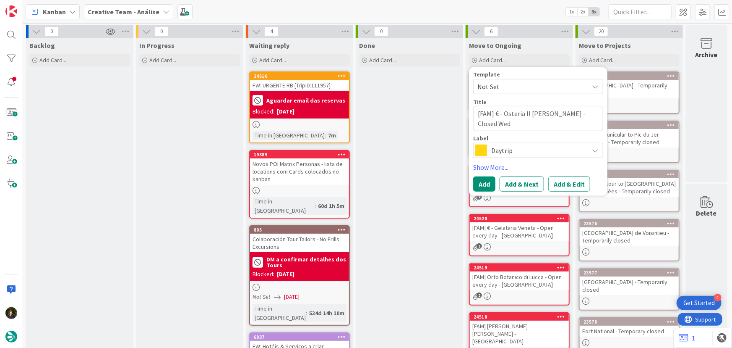
click at [505, 151] on span "Daytrip" at bounding box center [538, 150] width 93 height 12
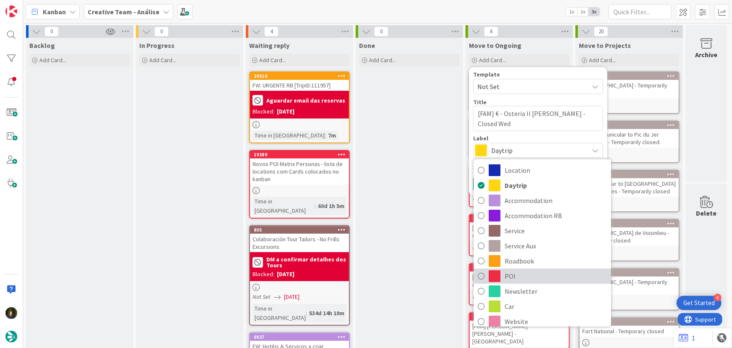
click at [518, 277] on span "POI" at bounding box center [556, 275] width 102 height 13
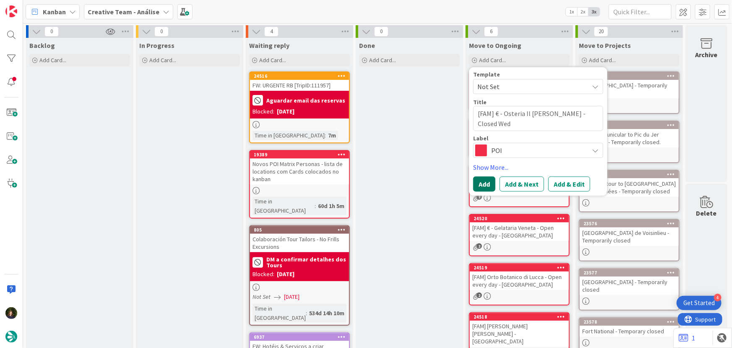
click at [489, 180] on button "Add" at bounding box center [484, 183] width 22 height 15
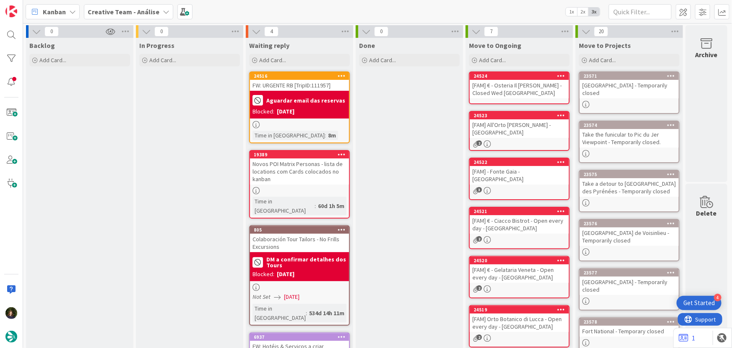
click at [493, 86] on div "[FAM] € - Osteria Il Carroccio - Closed Wed [GEOGRAPHIC_DATA]" at bounding box center [519, 89] width 99 height 18
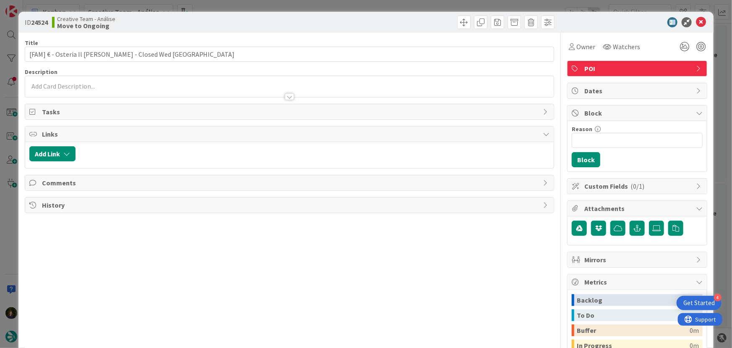
click at [89, 88] on div at bounding box center [289, 92] width 529 height 9
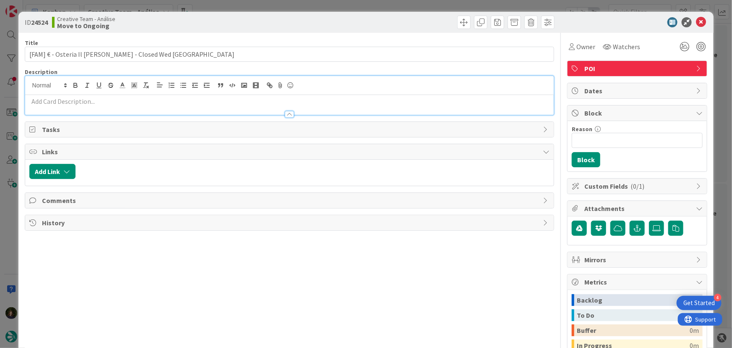
click at [102, 102] on p at bounding box center [289, 102] width 521 height 10
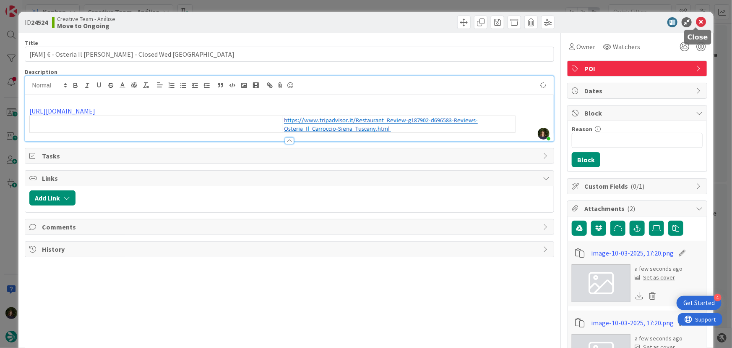
click at [698, 22] on icon at bounding box center [701, 22] width 10 height 10
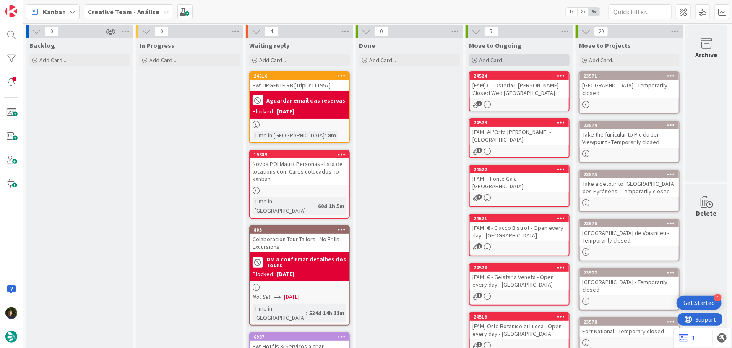
click at [507, 61] on div "Add Card..." at bounding box center [519, 60] width 101 height 13
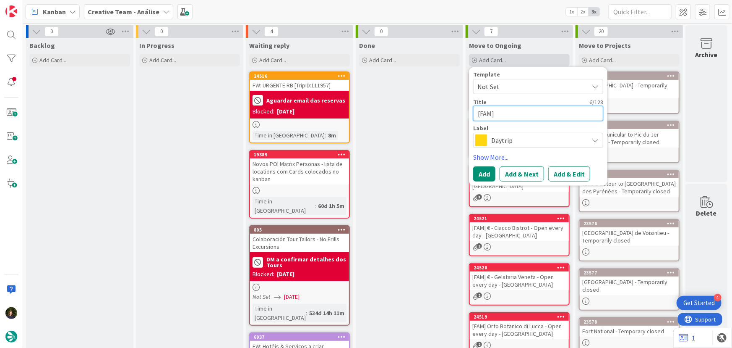
paste textarea "San Gimignano 1300"
click at [518, 142] on span "Daytrip" at bounding box center [538, 140] width 93 height 12
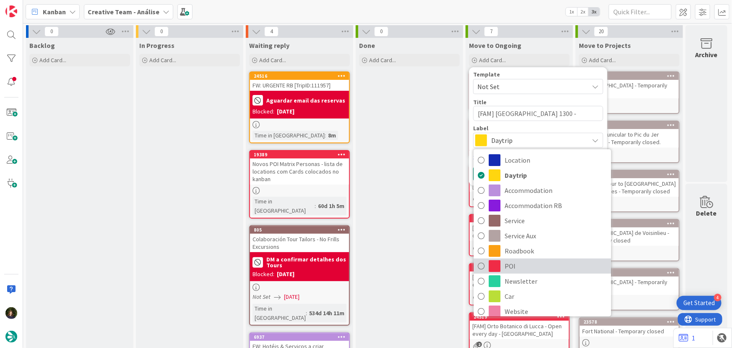
click at [529, 267] on span "POI" at bounding box center [556, 265] width 102 height 13
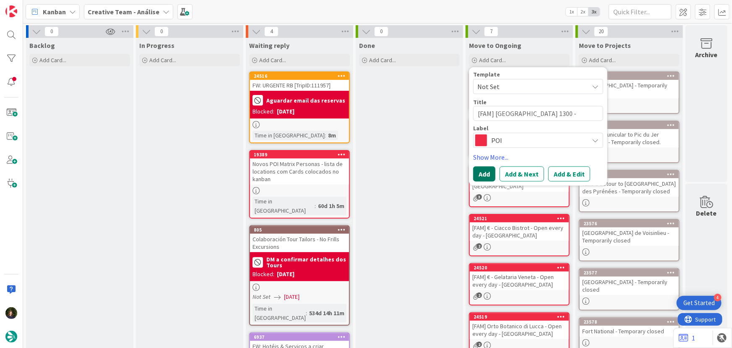
click at [484, 170] on button "Add" at bounding box center [484, 173] width 22 height 15
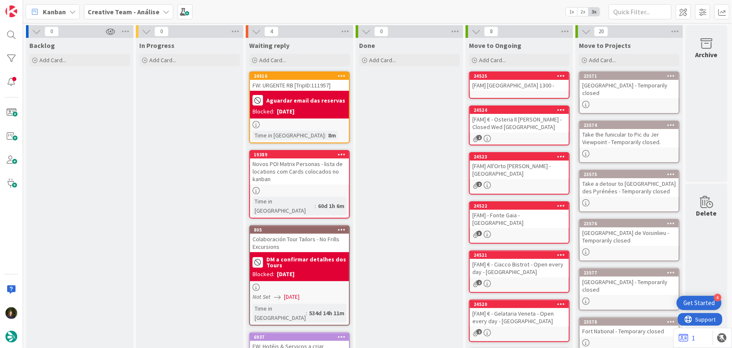
click at [504, 85] on div "[FAM] [GEOGRAPHIC_DATA] 1300 -" at bounding box center [519, 85] width 99 height 11
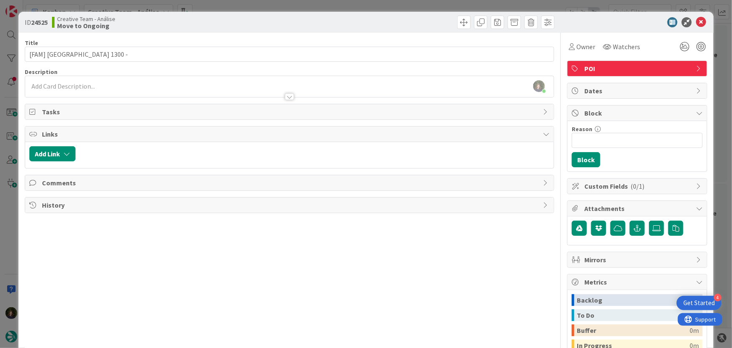
click at [71, 92] on div at bounding box center [289, 92] width 529 height 9
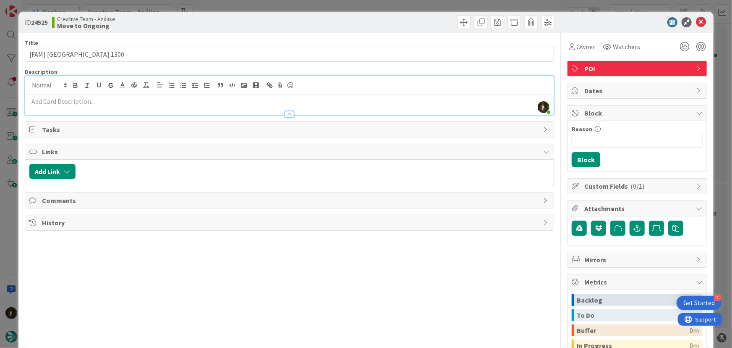
click at [81, 106] on div at bounding box center [289, 110] width 529 height 9
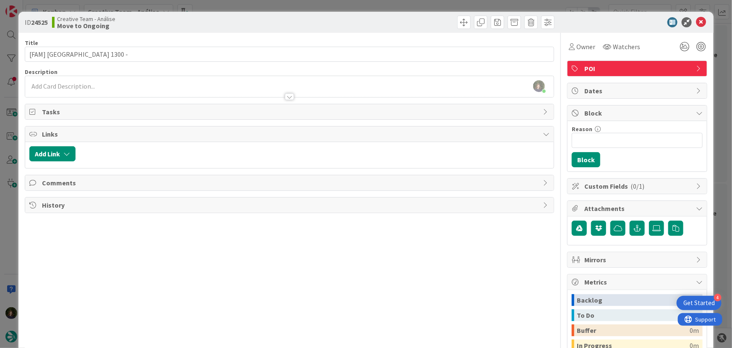
click at [62, 89] on div at bounding box center [289, 92] width 529 height 9
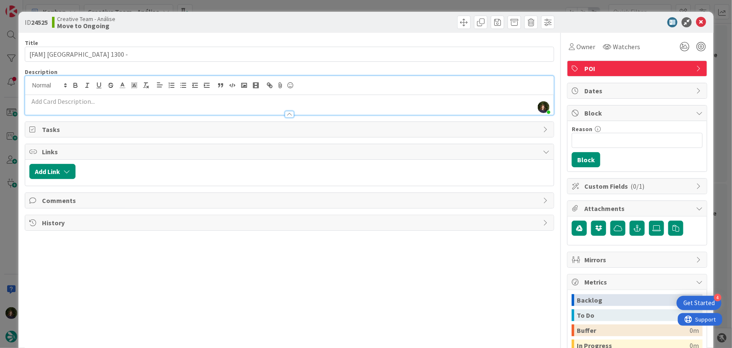
click at [90, 100] on p at bounding box center [289, 102] width 521 height 10
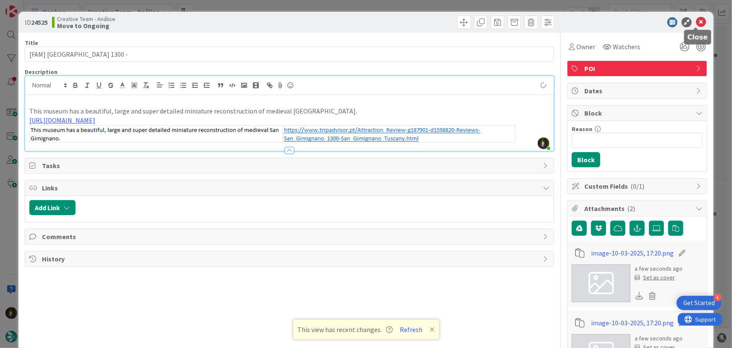
click at [699, 22] on icon at bounding box center [701, 22] width 10 height 10
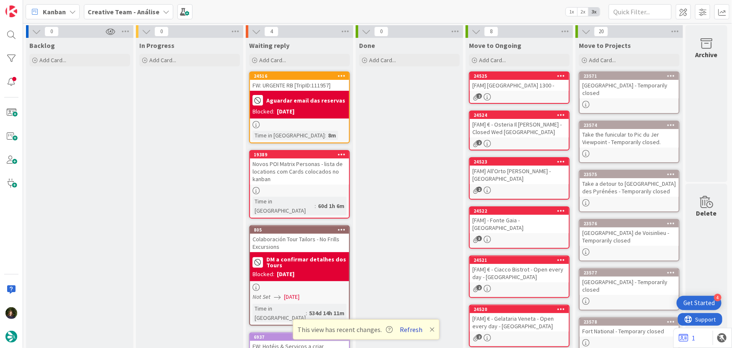
click at [411, 329] on button "Refresh" at bounding box center [411, 329] width 29 height 11
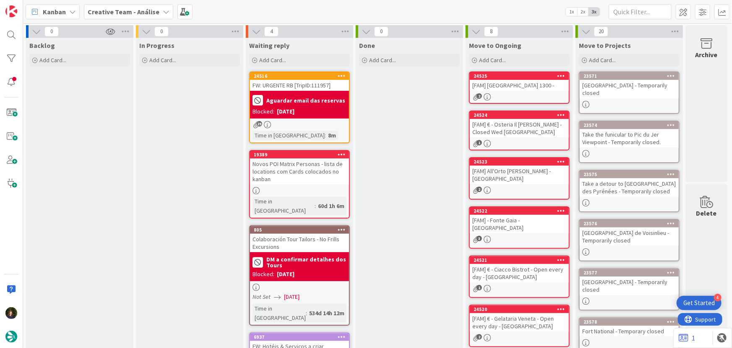
click at [516, 95] on div "2" at bounding box center [519, 96] width 99 height 7
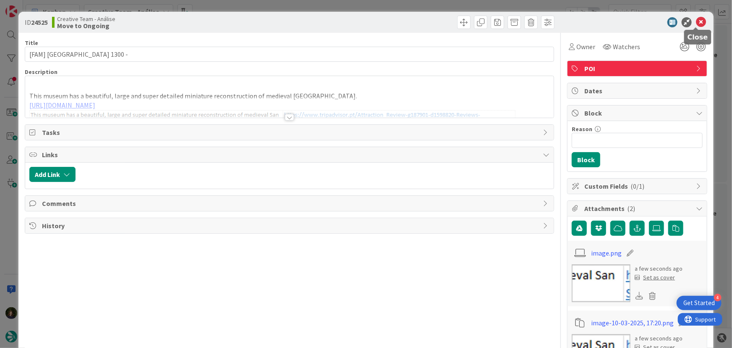
click at [696, 21] on icon at bounding box center [701, 22] width 10 height 10
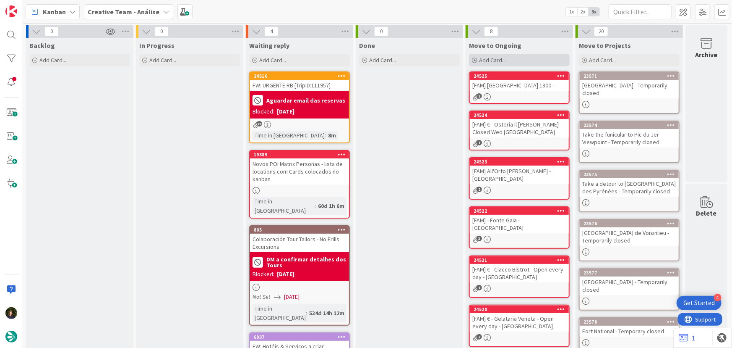
click at [493, 58] on span "Add Card..." at bounding box center [492, 60] width 27 height 8
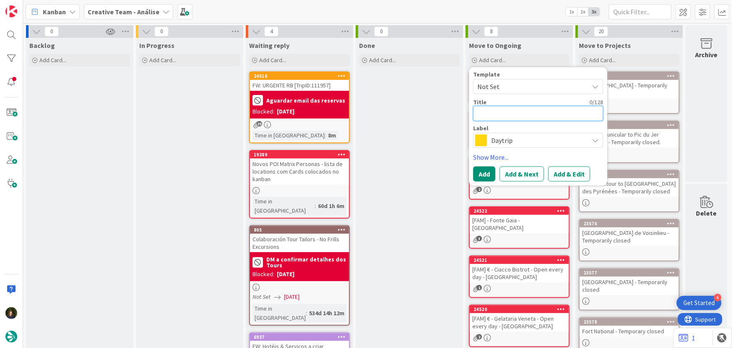
drag, startPoint x: 487, startPoint y: 114, endPoint x: 494, endPoint y: 111, distance: 6.9
click at [487, 114] on textarea at bounding box center [538, 113] width 130 height 15
type textarea "x"
type textarea "["
type textarea "x"
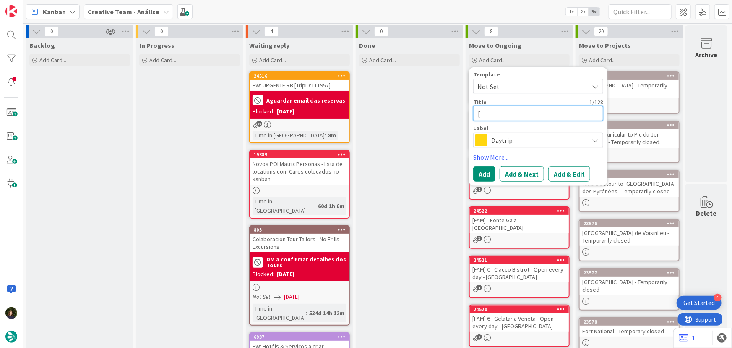
type textarea "[F"
type textarea "x"
type textarea "[FA"
type textarea "x"
type textarea "[FAM"
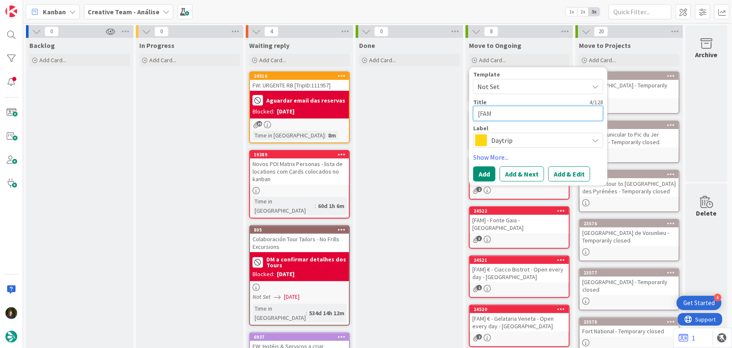
type textarea "x"
type textarea "[FAM]"
type textarea "x"
type textarea "[FAM]"
type textarea "x"
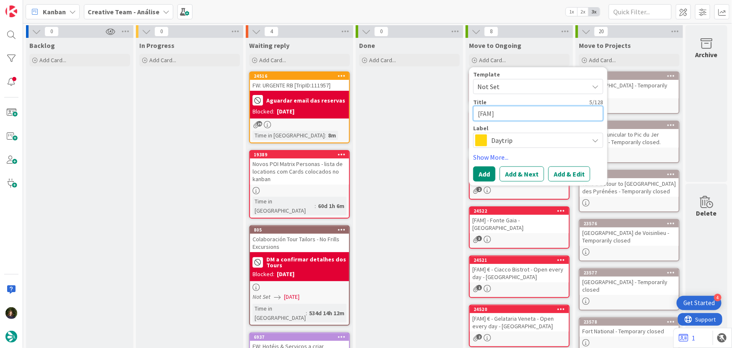
type textarea "[FAM] -"
type textarea "x"
type textarea "[FAM] -"
paste textarea "Walk through Porta San Giovanni to step back in time"
type textarea "x"
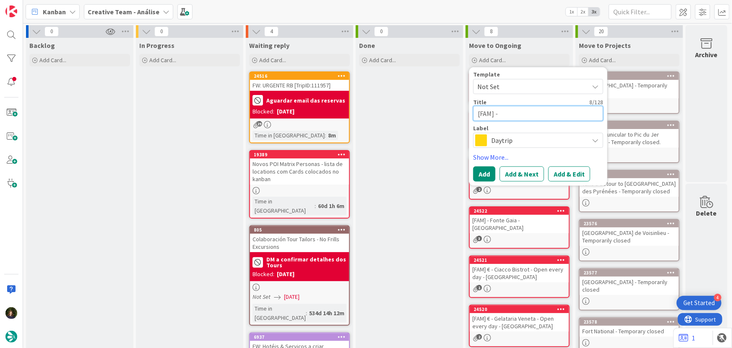
type textarea "[FAM] - Walk through Porta San Giovanni to step back in time"
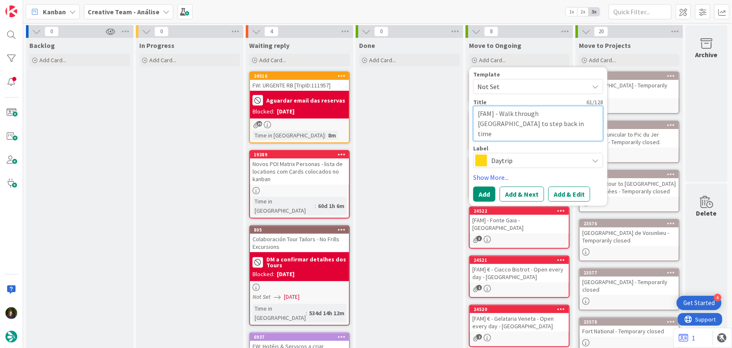
type textarea "x"
type textarea "[FAM] - Walk through Porta San Giovanni to step back in time"
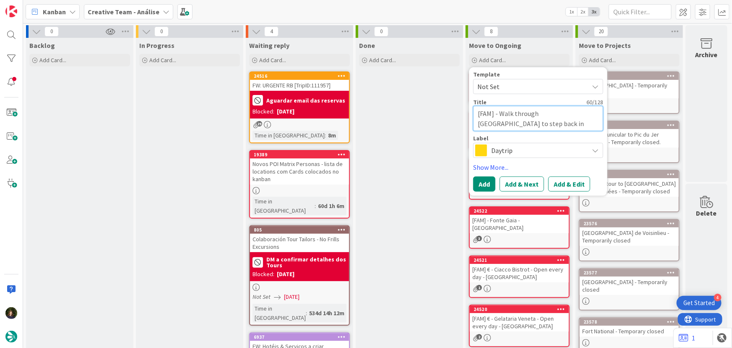
type textarea "x"
type textarea "[FAM] - Walk through Porta San Giovanni to step back in time"
type textarea "x"
type textarea "[FAM] - Walk through Porta San Giovanni to step back in time -"
type textarea "x"
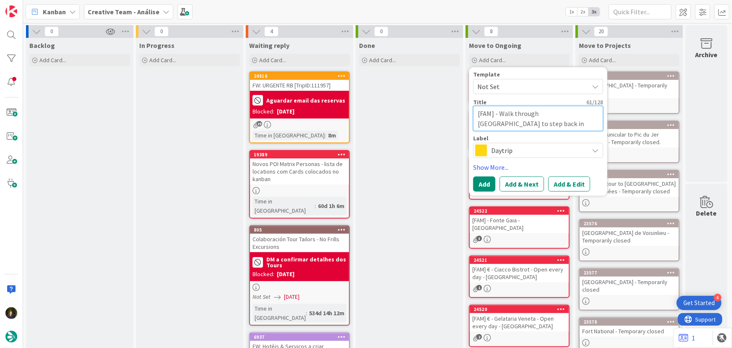
type textarea "[FAM] - Walk through Porta San Giovanni to step back in time -"
type textarea "x"
type textarea "[FAM] - Walk through Porta San Giovanni to step back in time - S"
type textarea "x"
type textarea "[FAM] - Walk through Porta San Giovanni to step back in time - Sa"
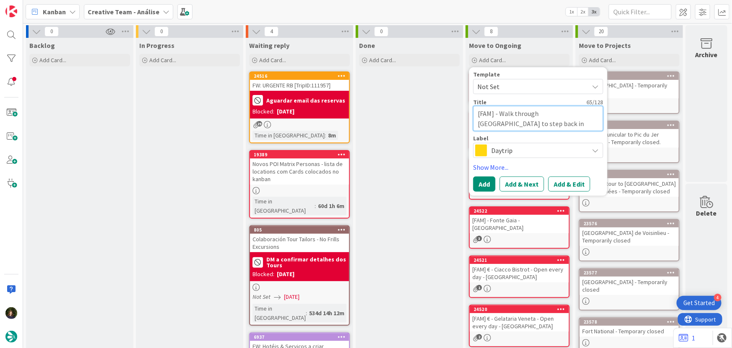
type textarea "x"
type textarea "[FAM] - Walk through Porta San Giovanni to step back in time - San"
type textarea "x"
type textarea "[FAM] - Walk through Porta San Giovanni to step back in time - San"
type textarea "x"
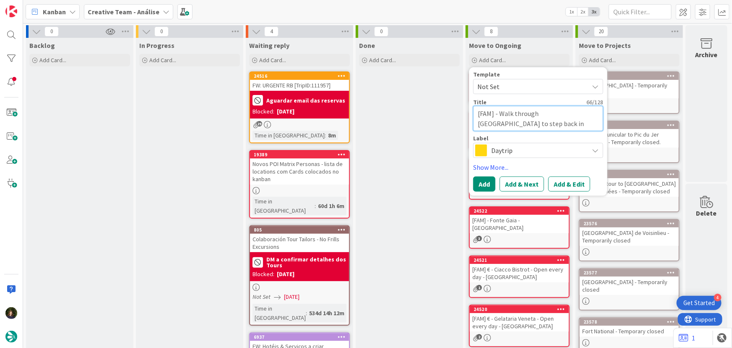
type textarea "[FAM] - Walk through Porta San Giovanni to step back in time - San G"
type textarea "x"
type textarea "[FAM] - Walk through Porta San Giovanni to step back in time - San Gi"
type textarea "x"
type textarea "[FAM] - Walk through Porta San Giovanni to step back in time - San Gim"
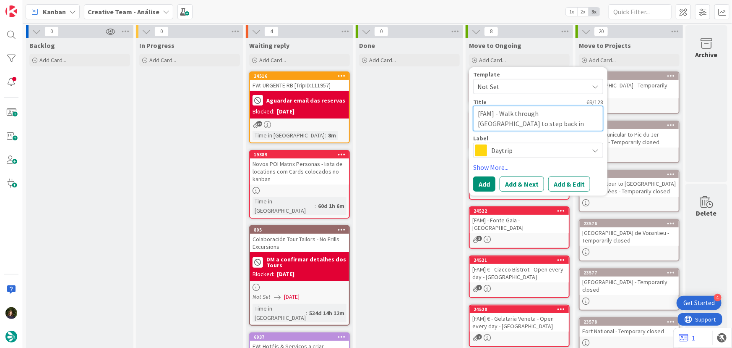
type textarea "x"
type textarea "[FAM] - Walk through Porta San Giovanni to step back in time - San Gimi"
type textarea "x"
type textarea "[FAM] - Walk through Porta San Giovanni to step back in time - San Gimig"
type textarea "x"
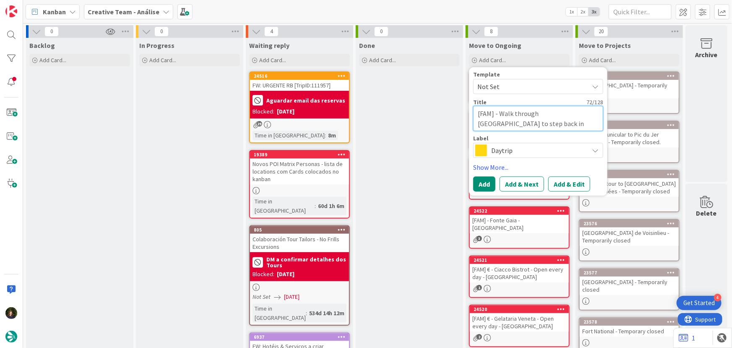
type textarea "[FAM] - Walk through Porta San Giovanni to step back in time - San Gimign"
type textarea "x"
type textarea "[FAM] - Walk through Porta San Giovanni to step back in time - San Gimigna"
type textarea "x"
type textarea "[FAM] - Walk through Porta San Giovanni to step back in time - San Gimignan"
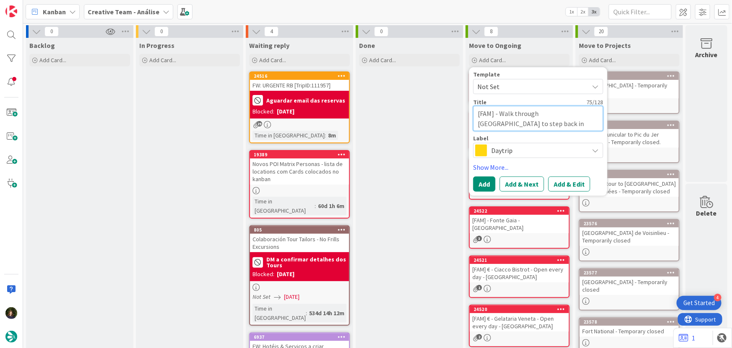
type textarea "x"
type textarea "[FAM] - Walk through Porta San Giovanni to step back in time - San Gimignano"
type textarea "x"
type textarea "[FAM] - Walk through Porta San Giovanni to step back in time - San Gimignan"
type textarea "x"
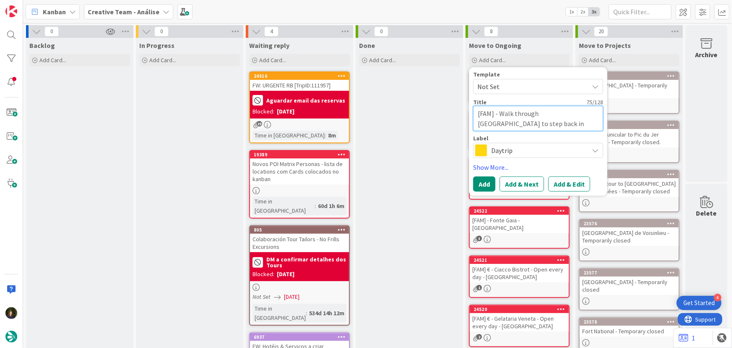
type textarea "[FAM] - Walk through Porta San Giovanni to step back in time - San Gimigna"
type textarea "x"
type textarea "[FAM] - Walk through Porta San Giovanni to step back in time - San Gimign"
type textarea "x"
type textarea "[FAM] - Walk through Porta San Giovanni to step back in time - San Gimig"
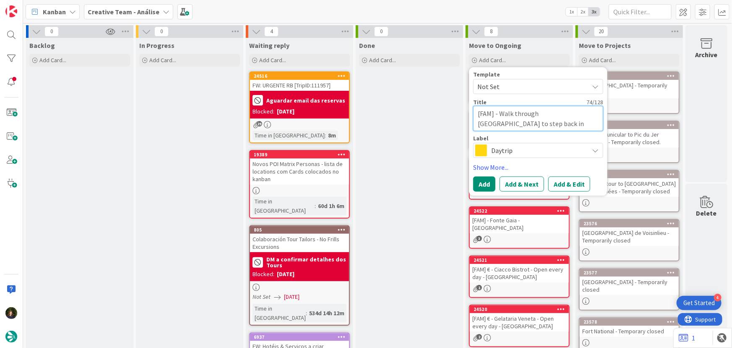
type textarea "x"
type textarea "[FAM] - Walk through Porta San Giovanni to step back in time - San Gimi"
type textarea "x"
type textarea "[FAM] - Walk through Porta San Giovanni to step back in time - San Gim"
type textarea "x"
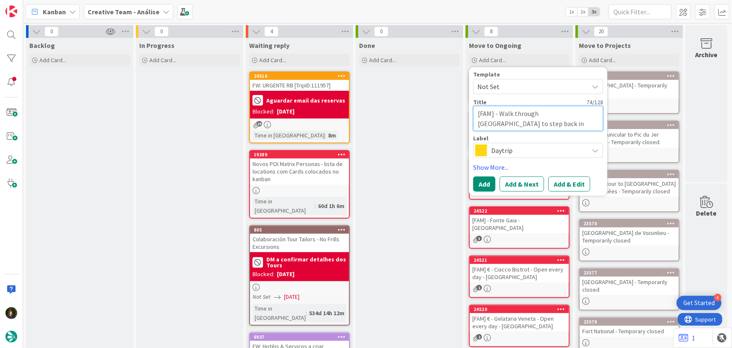
type textarea "[FAM] - Walk through Porta San Giovanni to step back in time - San Gi"
type textarea "x"
type textarea "[FAM] - Walk through Porta San Giovanni to step back in time - San G"
type textarea "x"
type textarea "[FAM] - Walk through Porta San Giovanni to step back in time - San"
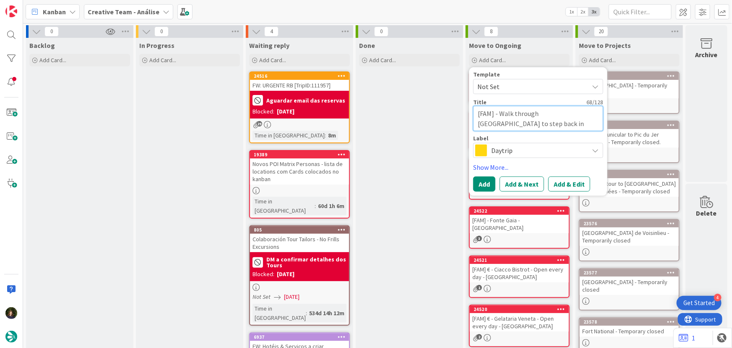
type textarea "x"
type textarea "[FAM] - Walk through Porta San Giovanni to step back in time - Sa"
type textarea "x"
type textarea "[FAM] - Walk through Porta San Giovanni to step back in time - S"
type textarea "x"
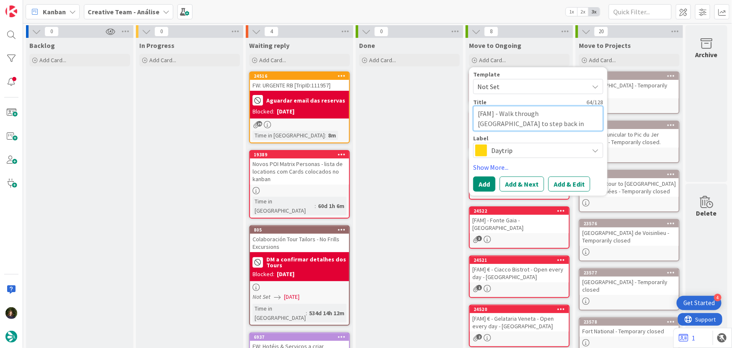
type textarea "[FAM] - Walk through Porta San Giovanni to step back in time - SA"
type textarea "x"
type textarea "[FAM] - Walk through Porta San Giovanni to step back in time - SAN"
type textarea "x"
type textarea "[FAM] - Walk through Porta San Giovanni to step back in time - SAN"
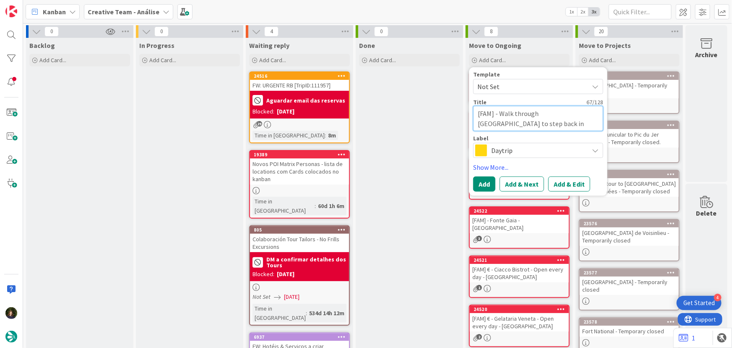
type textarea "x"
type textarea "[FAM] - Walk through Porta San Giovanni to step back in time - SAN G"
type textarea "x"
type textarea "[FAM] - Walk through Porta San Giovanni to step back in time - SAN GI"
type textarea "x"
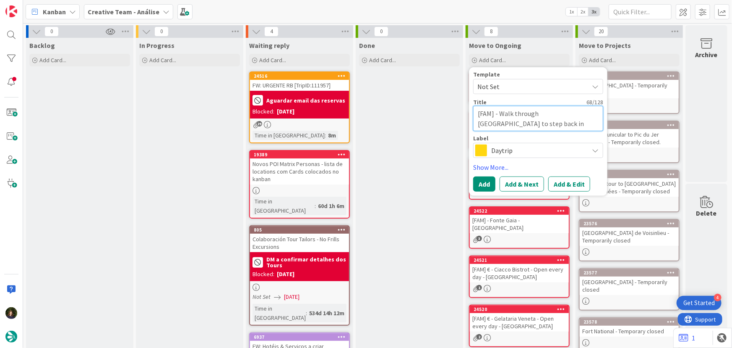
type textarea "[FAM] - Walk through Porta San Giovanni to step back in time - SAN GIM"
type textarea "x"
type textarea "[FAM] - Walk through Porta San Giovanni to step back in time - SAN GIMI"
type textarea "x"
type textarea "[FAM] - Walk through Porta San Giovanni to step back in time - SAN GIMIG"
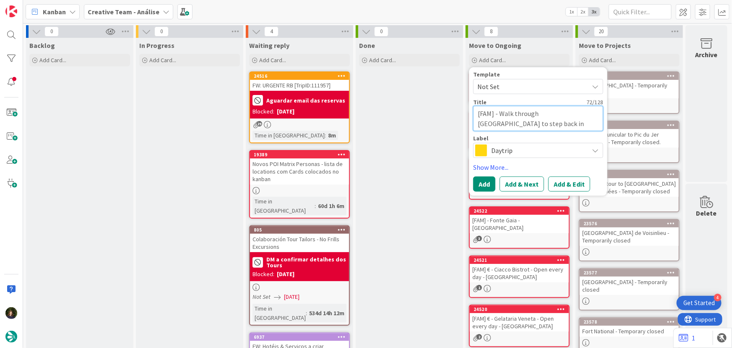
type textarea "x"
type textarea "[FAM] - Walk through Porta San Giovanni to step back in time - SAN GIMIGN"
type textarea "x"
type textarea "[FAM] - Walk through Porta San Giovanni to step back in time - SAN GIMIGNA"
type textarea "x"
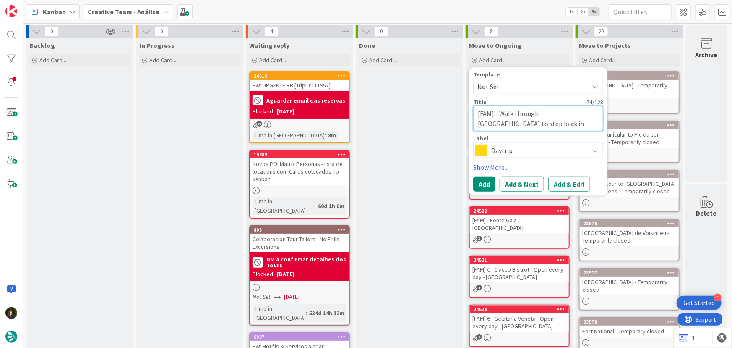
type textarea "[FAM] - Walk through Porta San Giovanni to step back in time - SAN GIMIGNAN"
type textarea "x"
type textarea "[FAM] - Walk through [GEOGRAPHIC_DATA][PERSON_NAME] to step back in time - [GEO…"
click at [517, 148] on span "Daytrip" at bounding box center [538, 150] width 93 height 12
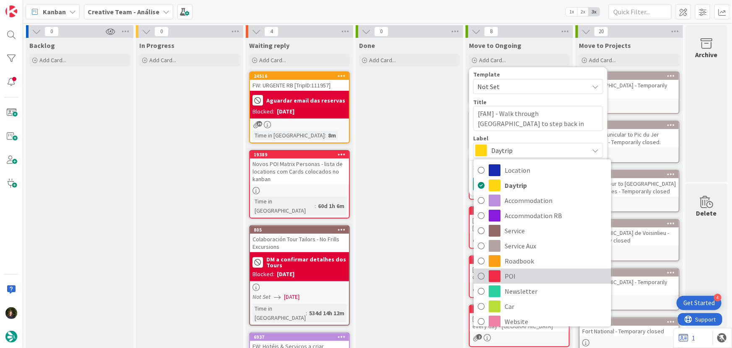
click at [528, 277] on span "POI" at bounding box center [556, 275] width 102 height 13
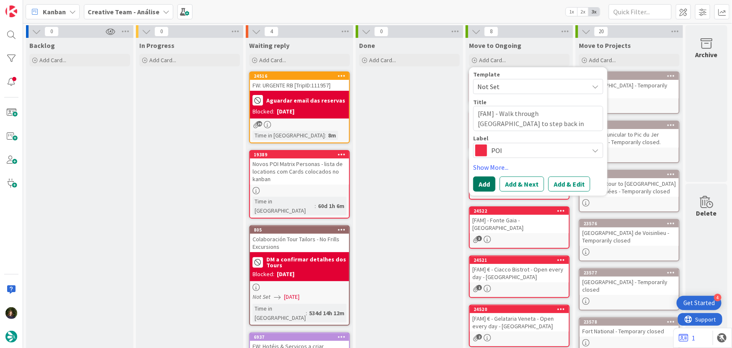
click at [482, 185] on button "Add" at bounding box center [484, 183] width 22 height 15
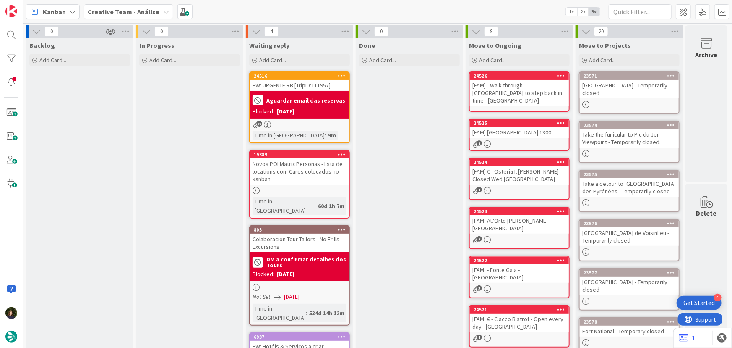
click at [510, 82] on div "[FAM] - Walk through [GEOGRAPHIC_DATA][PERSON_NAME] to step back in time - [GEO…" at bounding box center [519, 93] width 99 height 26
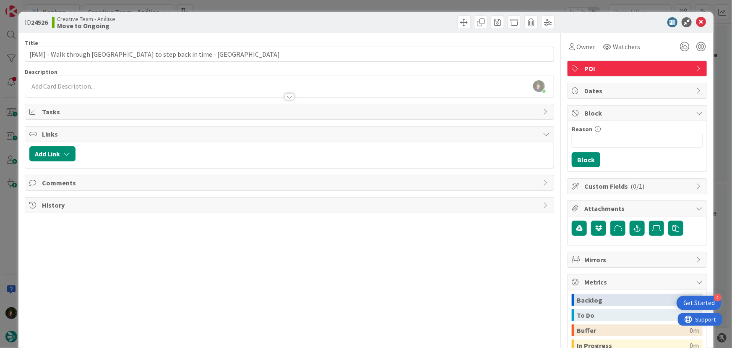
click at [72, 91] on div at bounding box center [289, 92] width 529 height 9
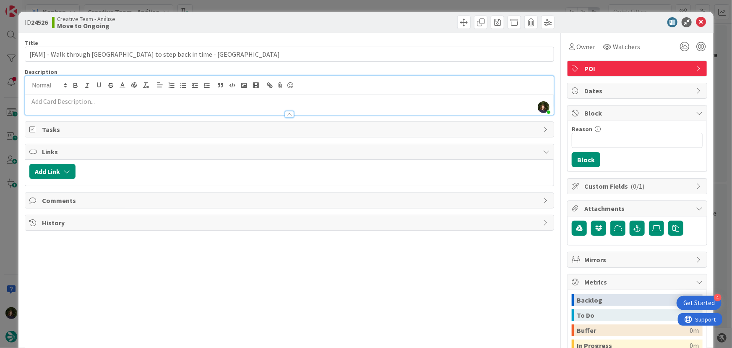
click at [89, 102] on p at bounding box center [289, 102] width 521 height 10
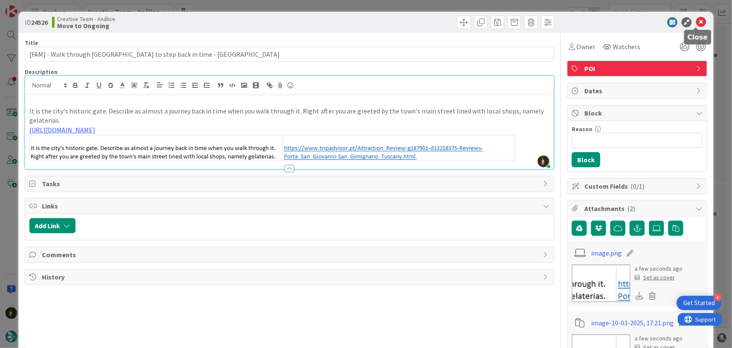
click at [696, 21] on icon at bounding box center [701, 22] width 10 height 10
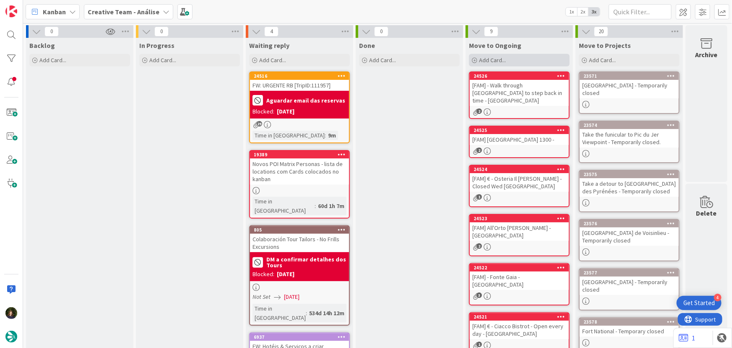
click at [499, 62] on span "Add Card..." at bounding box center [492, 60] width 27 height 8
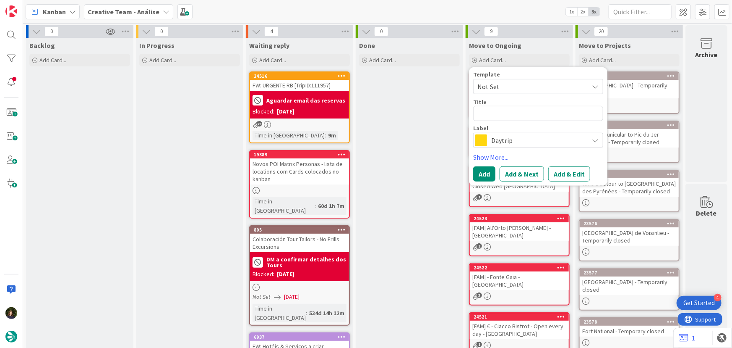
click at [452, 106] on div "Done Add Card..." at bounding box center [409, 303] width 107 height 530
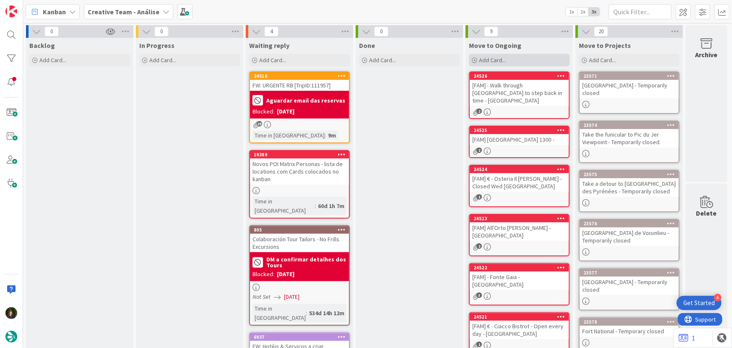
click at [510, 61] on div "Add Card..." at bounding box center [519, 60] width 101 height 13
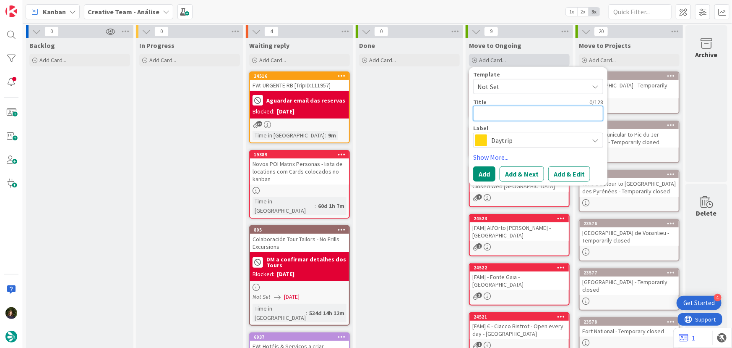
type textarea "x"
type textarea "["
type textarea "x"
type textarea "[F"
type textarea "x"
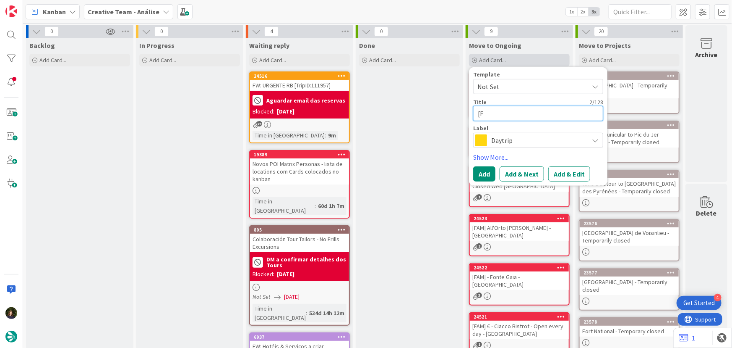
type textarea "[FA"
type textarea "x"
type textarea "[FAM"
type textarea "x"
type textarea "[FAM]"
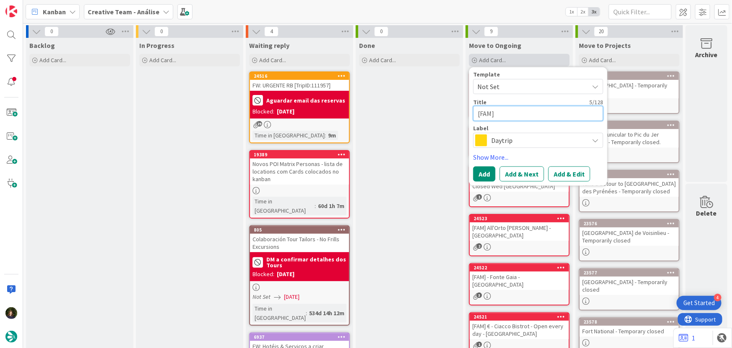
type textarea "x"
type textarea "[FAM]"
type textarea "x"
type textarea "[FAM] -"
type textarea "x"
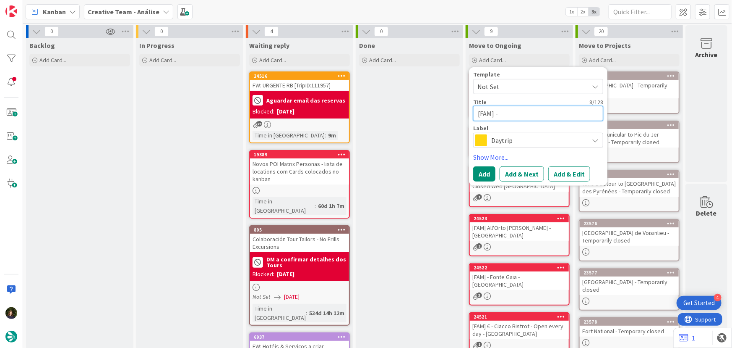
type textarea "[FAM] -"
click at [521, 109] on textarea "[FAM] -" at bounding box center [538, 113] width 130 height 15
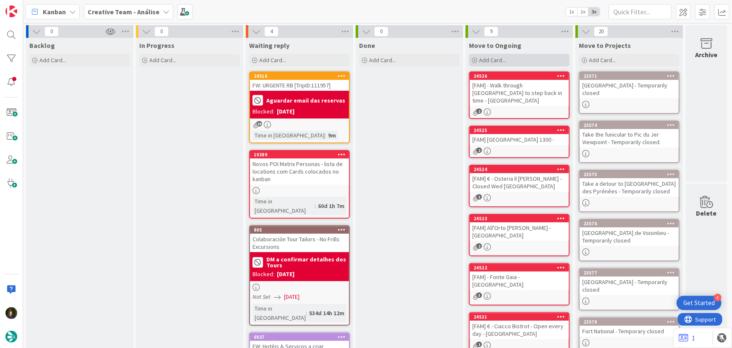
click at [500, 65] on div "Add Card..." at bounding box center [519, 60] width 101 height 13
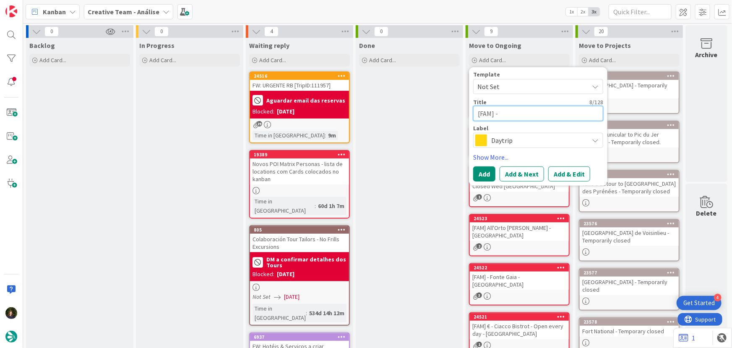
type textarea "x"
type textarea "[FAM] -"
type textarea "x"
type textarea "[FAM]"
paste textarea "€ - Gelateria Dondoli - Open every day"
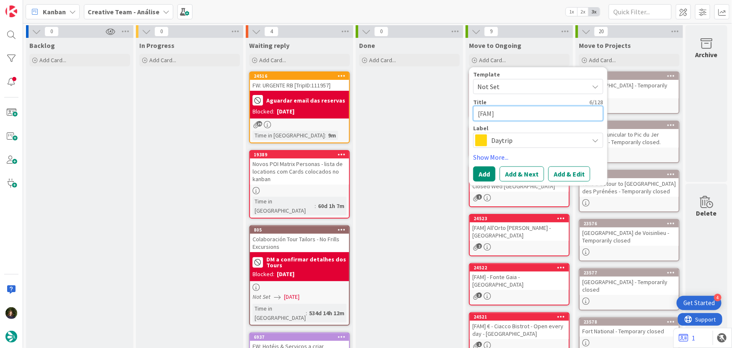
type textarea "x"
type textarea "[FAM] € - Gelateria Dondoli - Open every day"
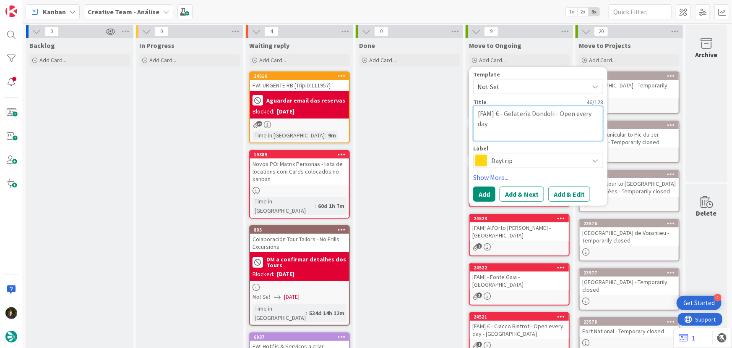
type textarea "x"
type textarea "[FAM] € - Gelateria Dondoli - Open every day"
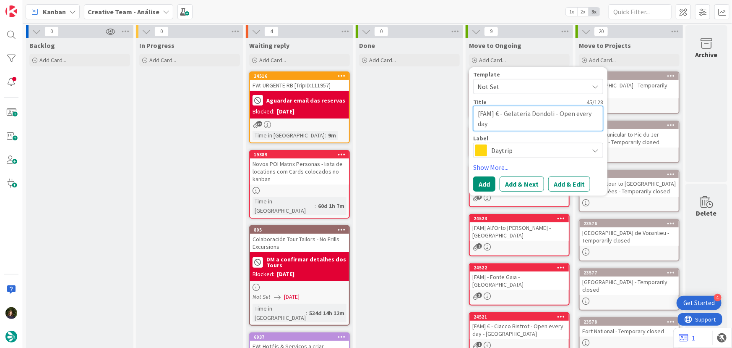
type textarea "x"
type textarea "[FAM] € - Gelateria Dondoli - Open every day"
type textarea "x"
type textarea "[FAM] € - Gelateria Dondoli - Open every day -"
type textarea "x"
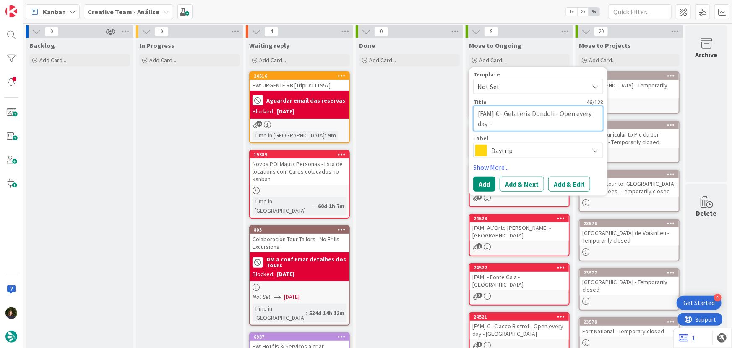
type textarea "[FAM] € - Gelateria Dondoli - Open every day -"
type textarea "x"
type textarea "[FAM] € - Gelateria Dondoli - Open every day - S"
type textarea "x"
type textarea "[FAM] € - Gelateria Dondoli - Open every day - SA"
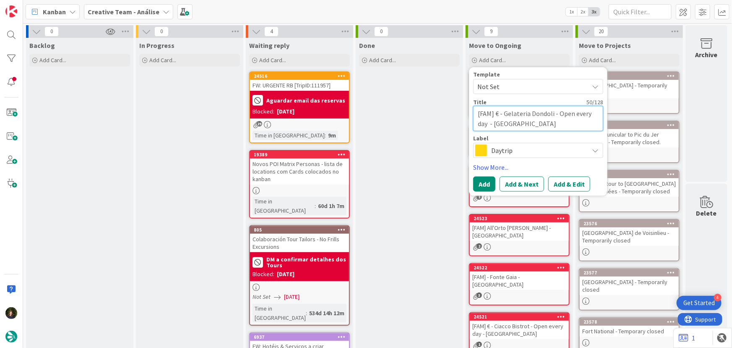
type textarea "x"
type textarea "[FAM] € - Gelateria Dondoli - Open every day - SAG"
type textarea "x"
type textarea "[FAM] € - Gelateria Dondoli - Open every day - SAGI"
type textarea "x"
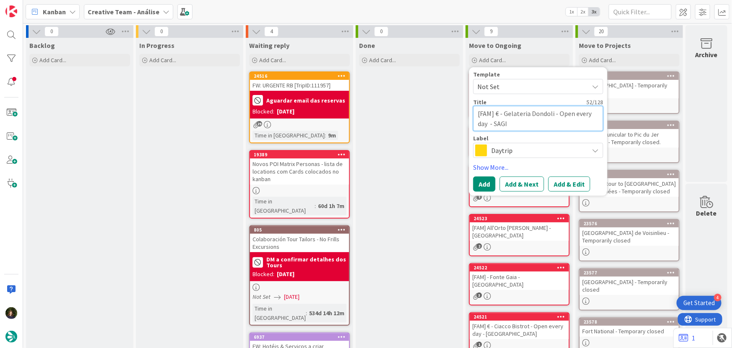
type textarea "[FAM] € - Gelateria Dondoli - Open every day - SAG"
type textarea "x"
type textarea "[FAM] € - Gelateria Dondoli - Open every day - SA"
type textarea "x"
type textarea "[FAM] € - Gelateria Dondoli - Open every day - SAN"
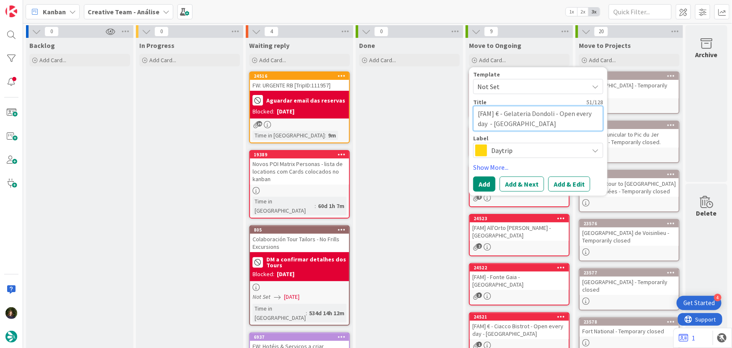
type textarea "x"
type textarea "[FAM] € - Gelateria Dondoli - Open every day - SAN"
type textarea "x"
type textarea "[FAM] € - Gelateria Dondoli - Open every day - SAN G"
type textarea "x"
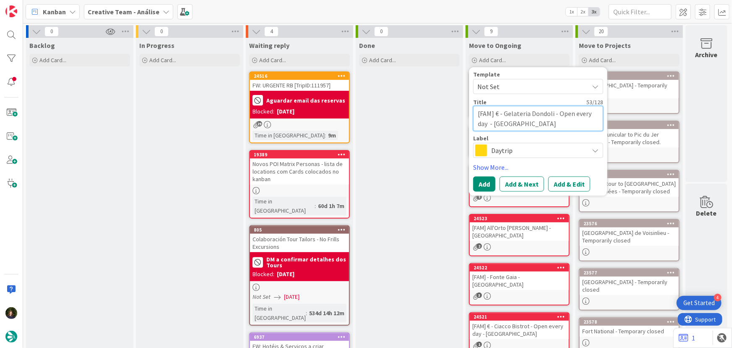
type textarea "[FAM] € - Gelateria Dondoli - Open every day - SAN GI"
type textarea "x"
type textarea "[FAM] € - Gelateria Dondoli - Open every day - SAN GIM"
type textarea "x"
type textarea "[FAM] € - Gelateria Dondoli - Open every day - SAN GIMI"
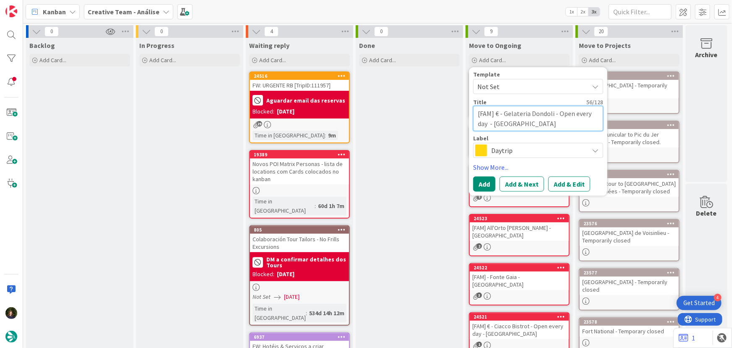
type textarea "x"
type textarea "[FAM] € - Gelateria Dondoli - Open every day - SAN GIMIG"
type textarea "x"
type textarea "[FAM] € - Gelateria Dondoli - Open every day - SAN GIMIGN"
type textarea "x"
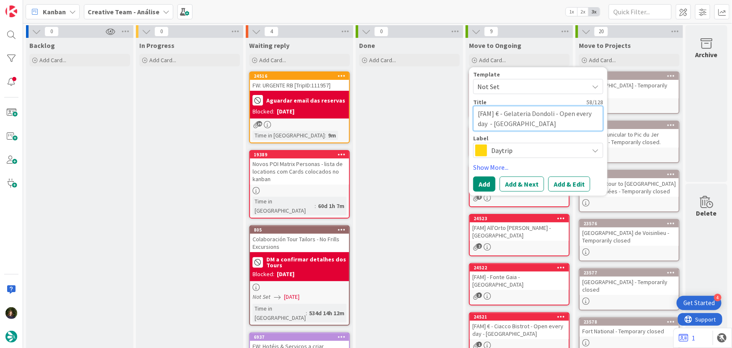
type textarea "[FAM] € - Gelateria Dondoli - Open every day - SAN GIMIGNA"
type textarea "x"
type textarea "[FAM] € - Gelateria Dondoli - Open every day - SAN GIMIGNAN"
type textarea "x"
type textarea "[FAM] € - Gelateria Dondoli - Open every day - [GEOGRAPHIC_DATA]"
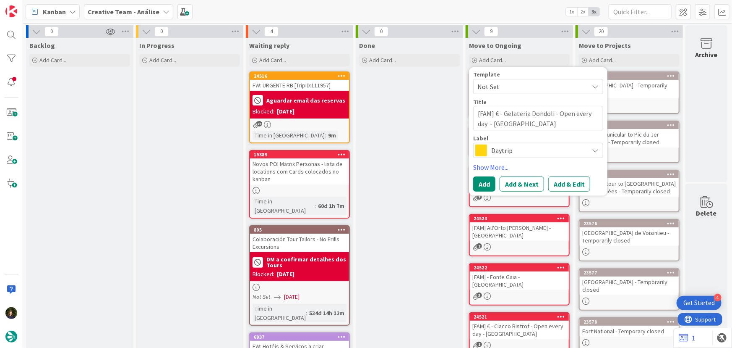
click at [511, 151] on span "Daytrip" at bounding box center [538, 150] width 93 height 12
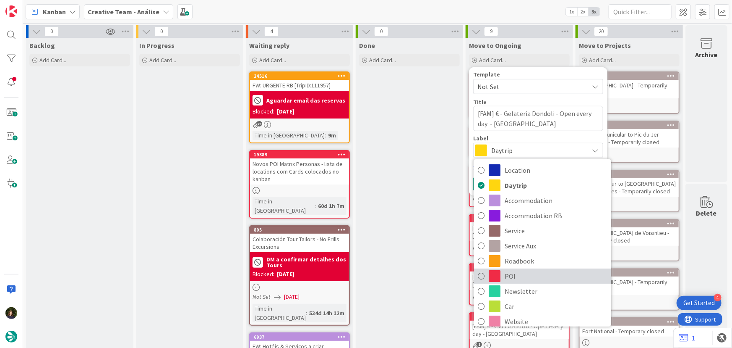
click at [509, 277] on span "POI" at bounding box center [556, 275] width 102 height 13
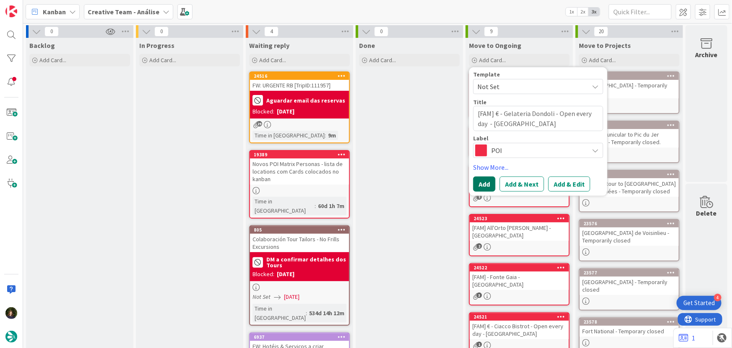
click at [482, 184] on button "Add" at bounding box center [484, 183] width 22 height 15
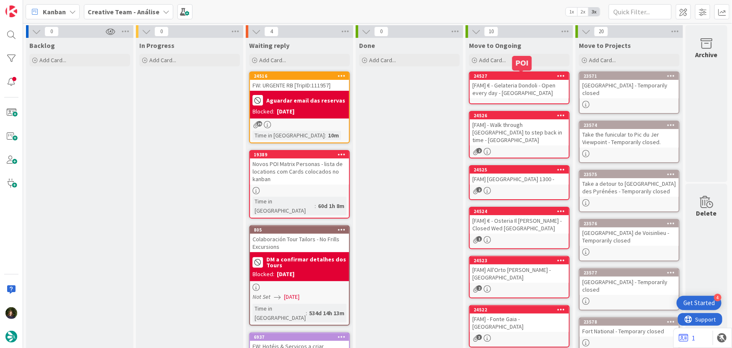
click at [507, 93] on div "[FAM] € - Gelateria Dondoli - Open every day - [GEOGRAPHIC_DATA]" at bounding box center [519, 89] width 99 height 18
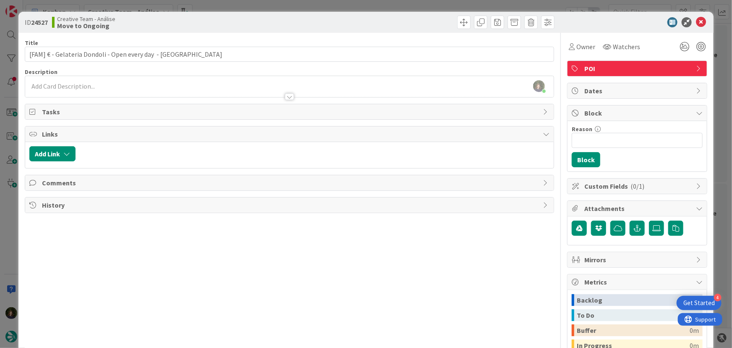
click at [83, 87] on div "[PERSON_NAME] just joined" at bounding box center [289, 86] width 529 height 21
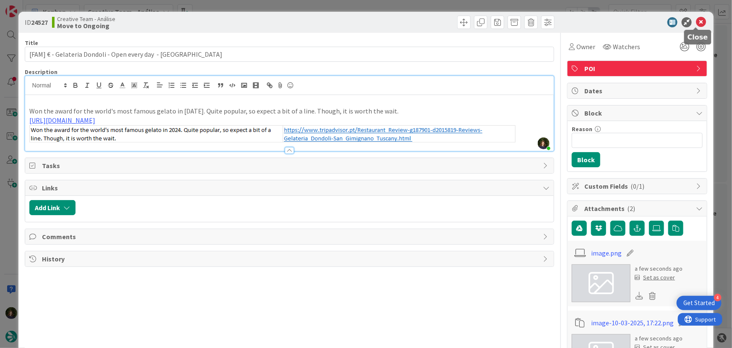
click at [696, 24] on icon at bounding box center [701, 22] width 10 height 10
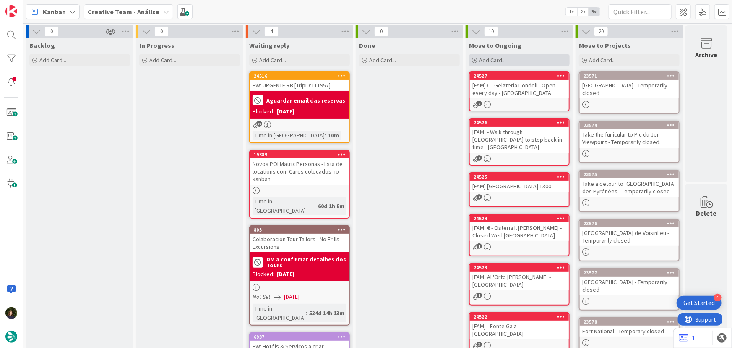
click at [518, 59] on div "Add Card..." at bounding box center [519, 60] width 101 height 13
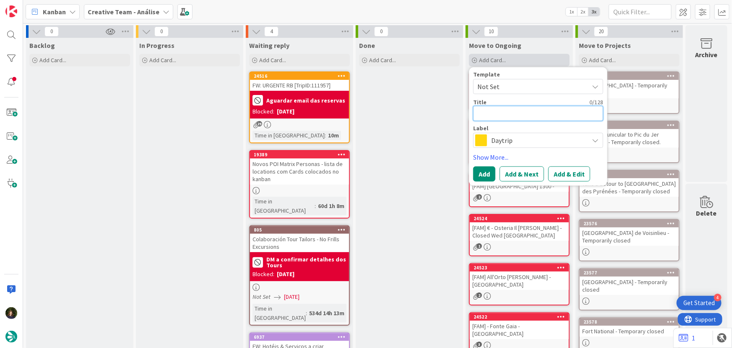
type textarea "x"
type textarea "["
type textarea "x"
type textarea "[F"
type textarea "x"
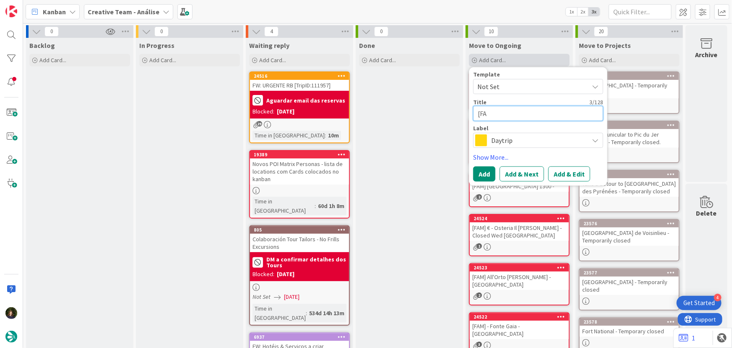
type textarea "[FAM"
type textarea "x"
type textarea "[FAM]"
type textarea "x"
paste textarea "Speziaria di Santa Fina"
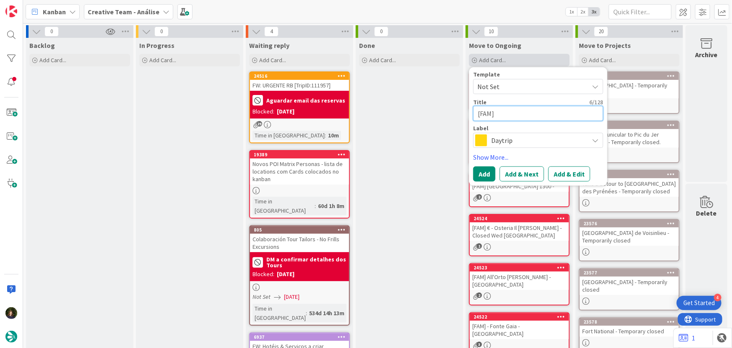
type textarea "[FAM] Speziaria di Santa Fina"
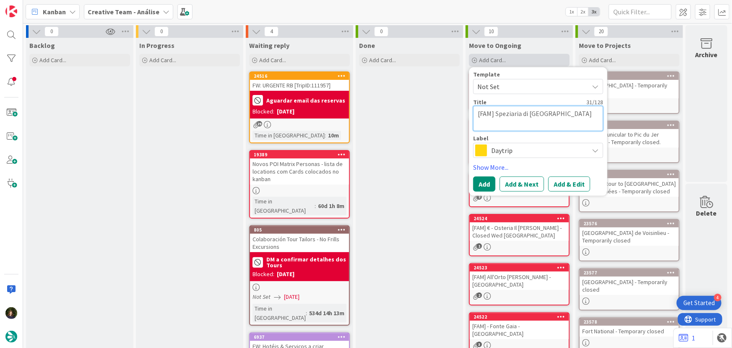
type textarea "x"
type textarea "[FAM] Speziaria di Santa Fina"
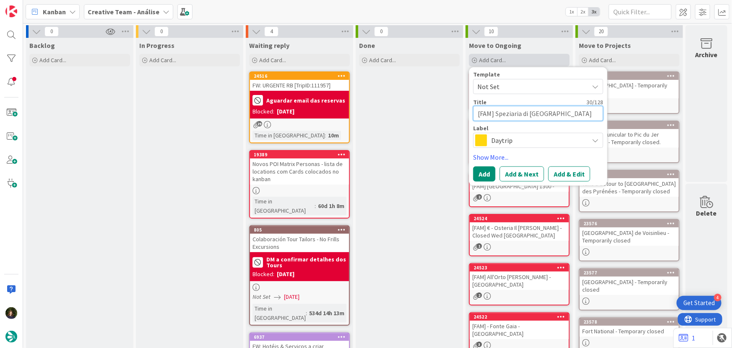
type textarea "x"
type textarea "[FAM] Speziaria di Santa Fina"
type textarea "x"
type textarea "[FAM] Speziaria di Santa Fina -"
type textarea "x"
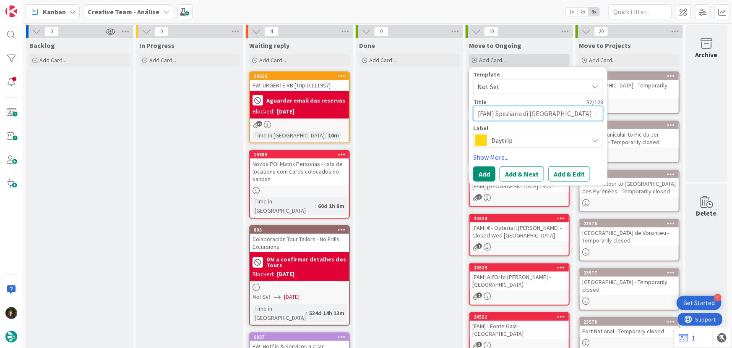
type textarea "[FAM] Speziaria di Santa Fina -"
type textarea "x"
type textarea "[FAM] Speziaria di Santa Fina - S"
type textarea "x"
type textarea "[FAM] Speziaria di Santa Fina - SA"
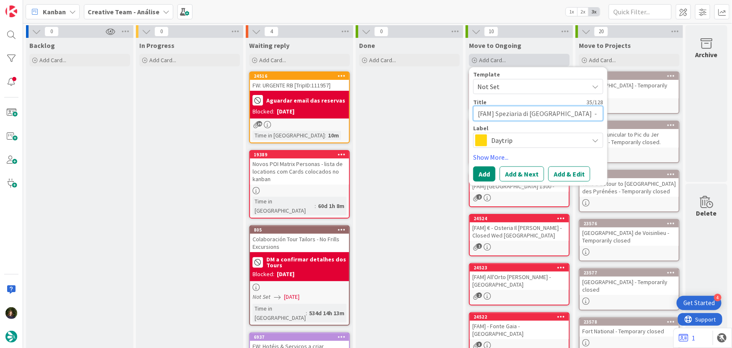
type textarea "x"
type textarea "[FAM] Speziaria di Santa Fina - SAN"
type textarea "x"
type textarea "[FAM] Speziaria di Santa Fina - SAN"
type textarea "x"
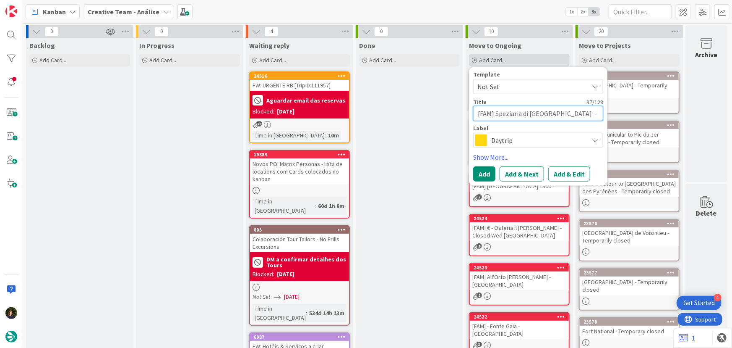
type textarea "[FAM] Speziaria di Santa Fina - SAN G"
type textarea "x"
type textarea "[FAM] Speziaria di Santa Fina - SAN GI"
type textarea "x"
type textarea "[FAM] Speziaria di Santa Fina - SAN GIM"
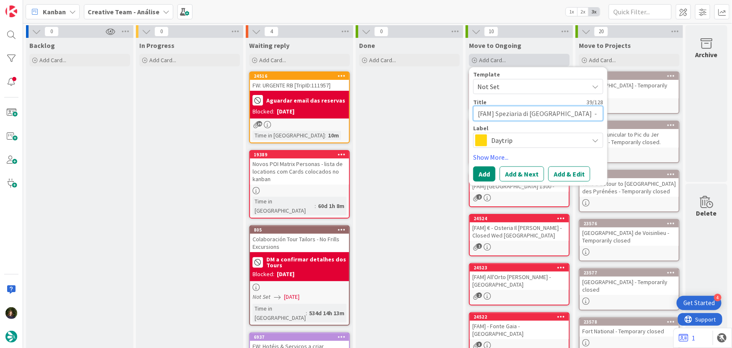
type textarea "x"
type textarea "[FAM] Speziaria di Santa Fina - SAN GIMI"
type textarea "x"
type textarea "[FAM] Speziaria di Santa Fina - SAN GIMIG"
type textarea "x"
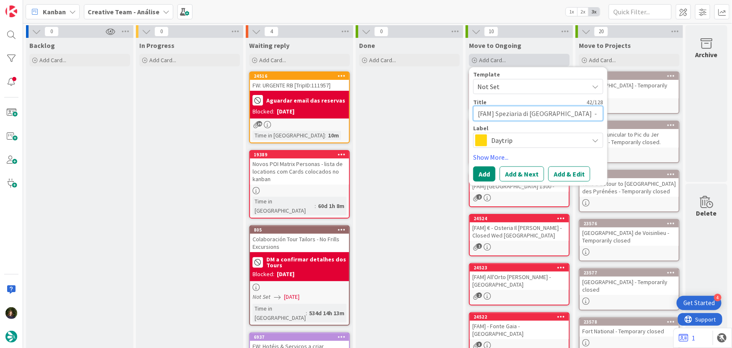
type textarea "[FAM] Speziaria di Santa Fina - SAN GIMIGN"
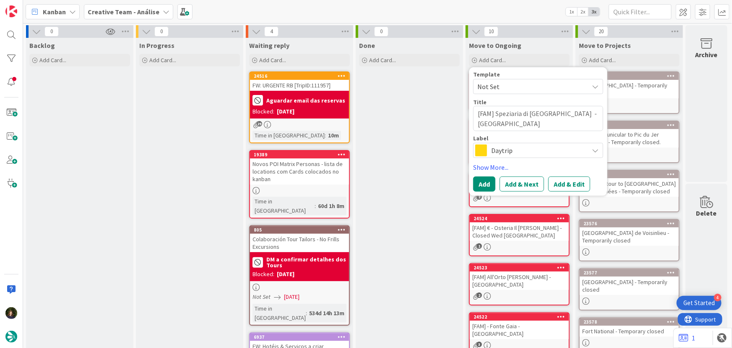
click at [527, 150] on span "Daytrip" at bounding box center [538, 150] width 93 height 12
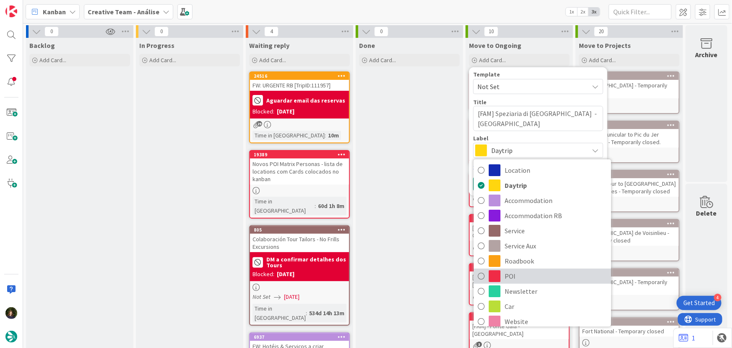
click at [516, 280] on span "POI" at bounding box center [556, 275] width 102 height 13
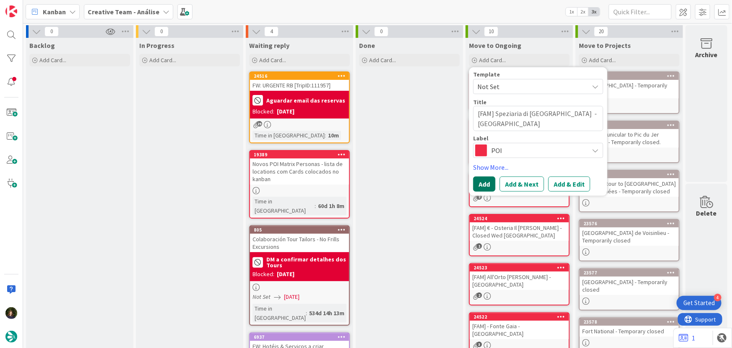
click at [487, 184] on button "Add" at bounding box center [484, 183] width 22 height 15
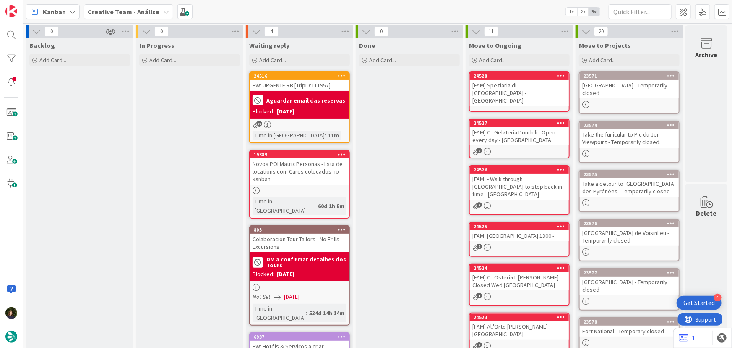
click at [523, 80] on div "[FAM] Speziaria di [GEOGRAPHIC_DATA] - [GEOGRAPHIC_DATA]" at bounding box center [519, 93] width 99 height 26
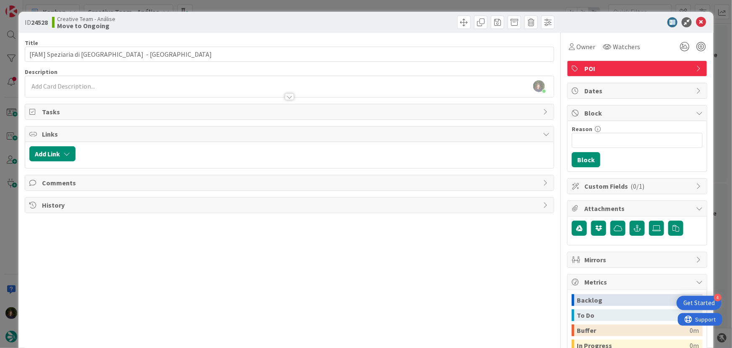
click at [99, 87] on div "[PERSON_NAME] just joined" at bounding box center [289, 86] width 529 height 21
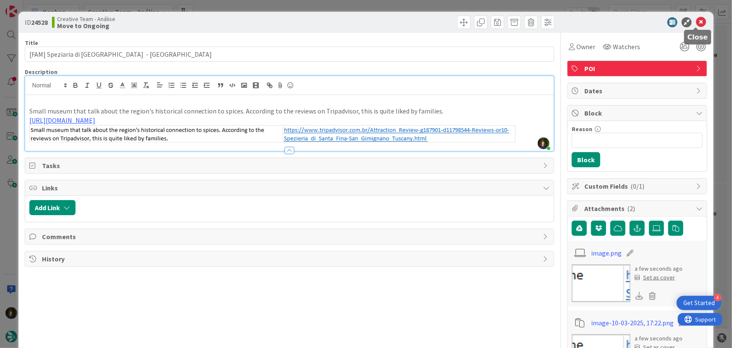
click at [697, 22] on icon at bounding box center [701, 22] width 10 height 10
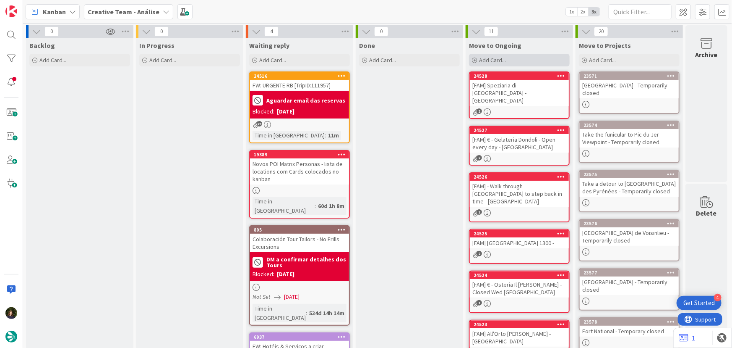
click at [500, 58] on span "Add Card..." at bounding box center [492, 60] width 27 height 8
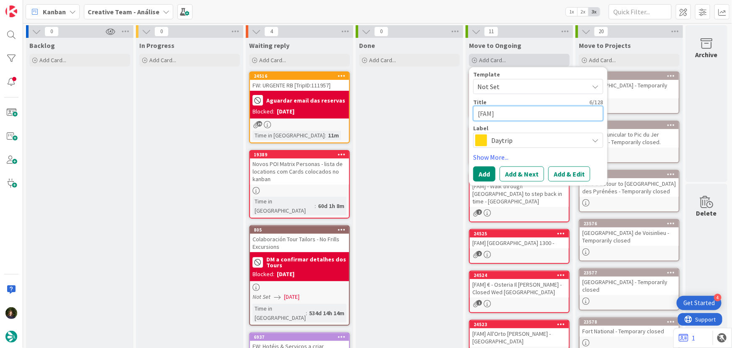
paste textarea "€ - Il Cantinone - Open every day"
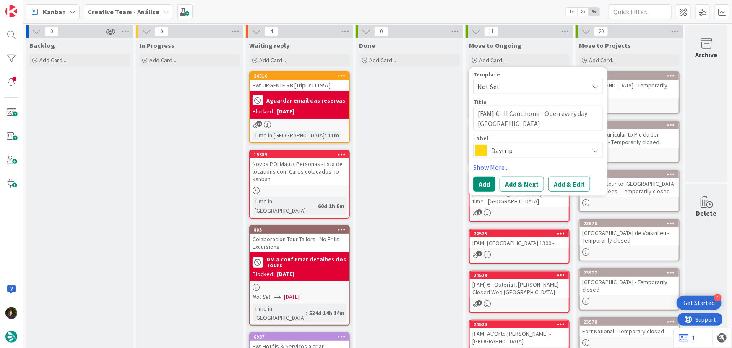
click at [516, 153] on span "Daytrip" at bounding box center [538, 150] width 93 height 12
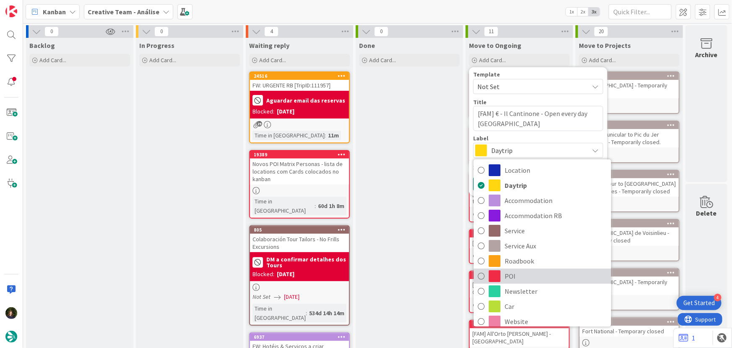
click at [528, 279] on span "POI" at bounding box center [556, 275] width 102 height 13
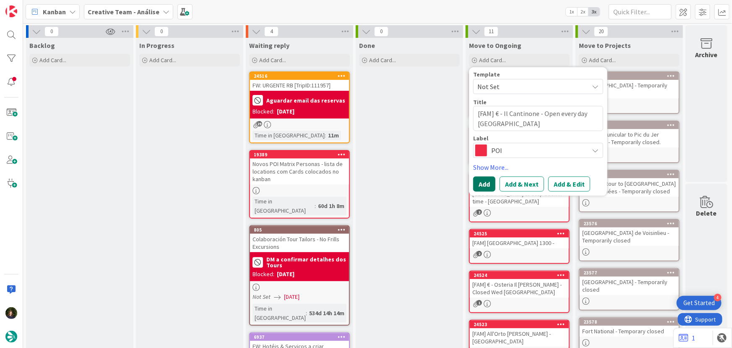
click at [483, 186] on button "Add" at bounding box center [484, 183] width 22 height 15
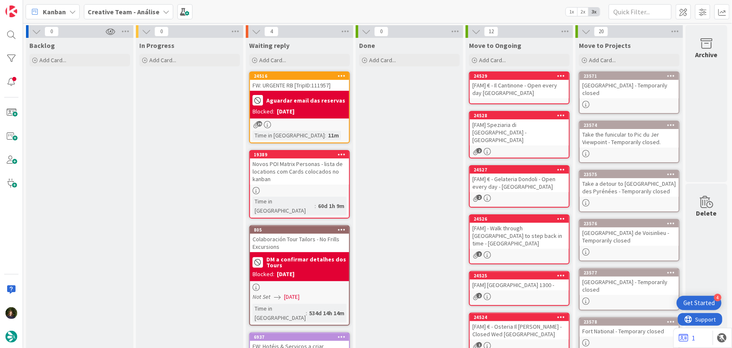
click at [515, 92] on div "[FAM] € - Il Cantinone - Open every day [GEOGRAPHIC_DATA]" at bounding box center [519, 89] width 99 height 18
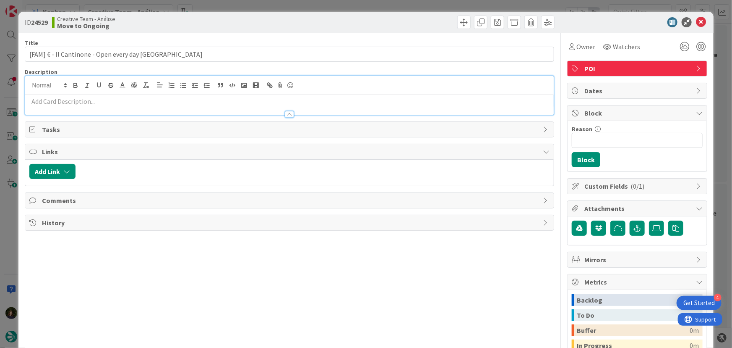
click at [111, 85] on div at bounding box center [289, 95] width 529 height 39
click at [117, 100] on p at bounding box center [289, 102] width 521 height 10
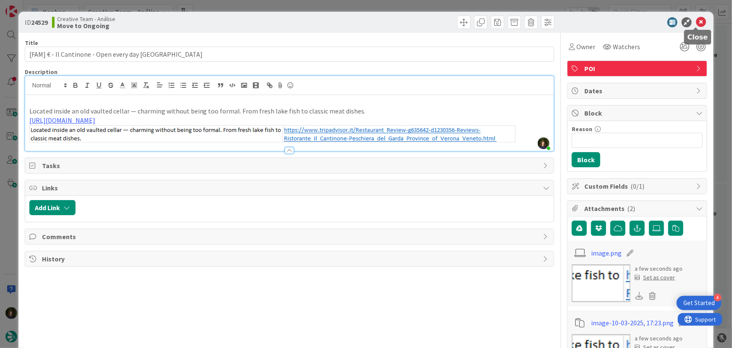
click at [696, 22] on icon at bounding box center [701, 22] width 10 height 10
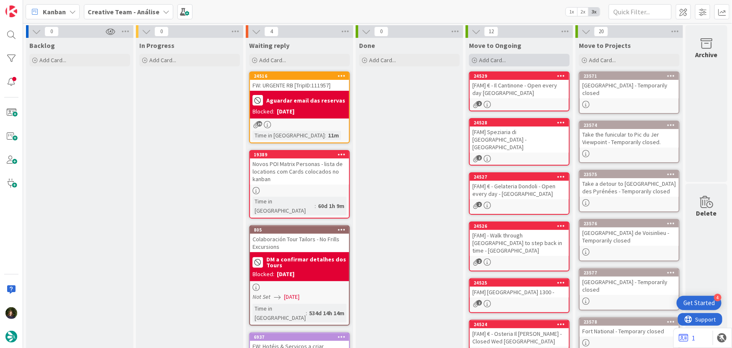
click at [503, 59] on span "Add Card..." at bounding box center [492, 60] width 27 height 8
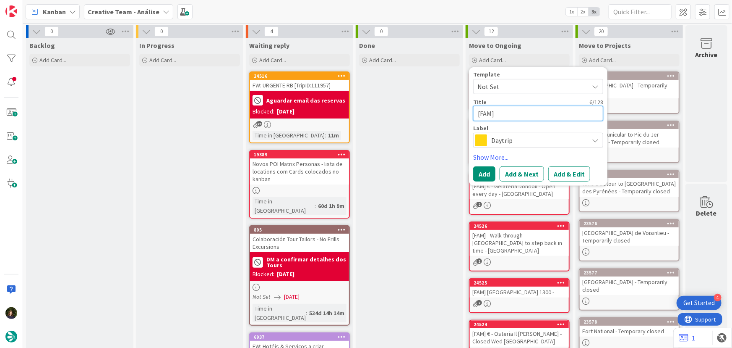
click at [511, 116] on textarea "[FAM]" at bounding box center [538, 113] width 130 height 15
paste textarea "€ - L'Osteria - Open every day"
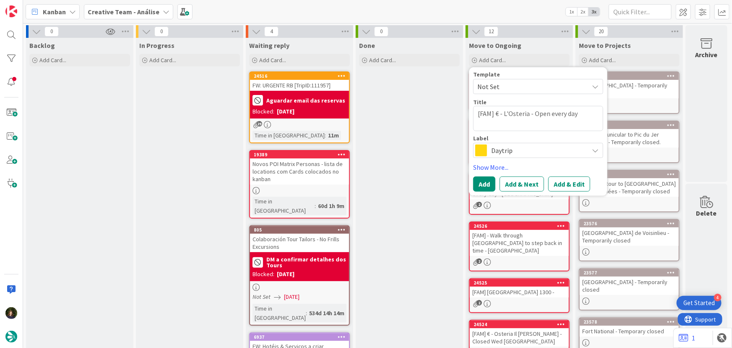
click at [514, 146] on span "Daytrip" at bounding box center [538, 150] width 93 height 12
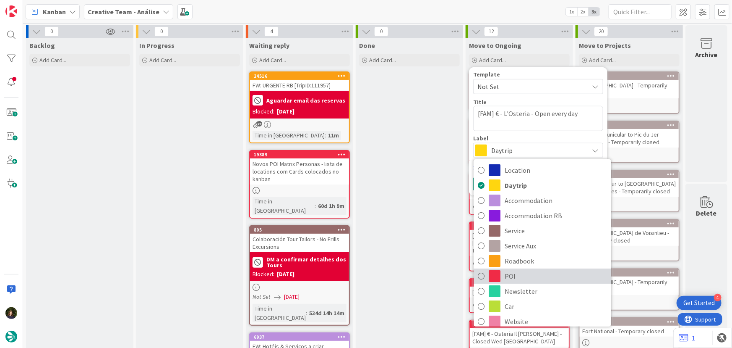
click at [512, 273] on span "POI" at bounding box center [556, 275] width 102 height 13
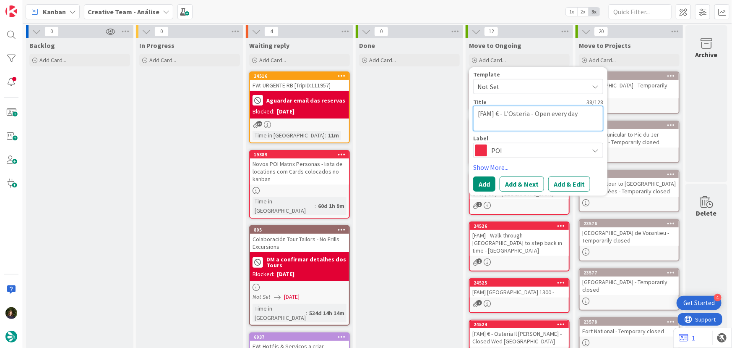
click at [583, 114] on textarea "[FAM] € - L'Osteria - Open every day" at bounding box center [538, 118] width 130 height 25
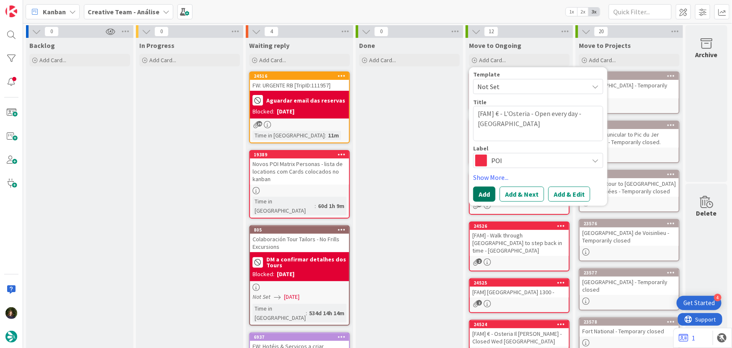
click at [483, 195] on button "Add" at bounding box center [484, 193] width 22 height 15
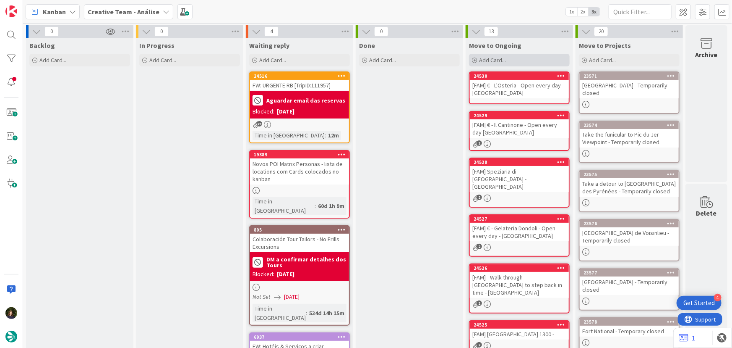
click at [503, 60] on span "Add Card..." at bounding box center [492, 60] width 27 height 8
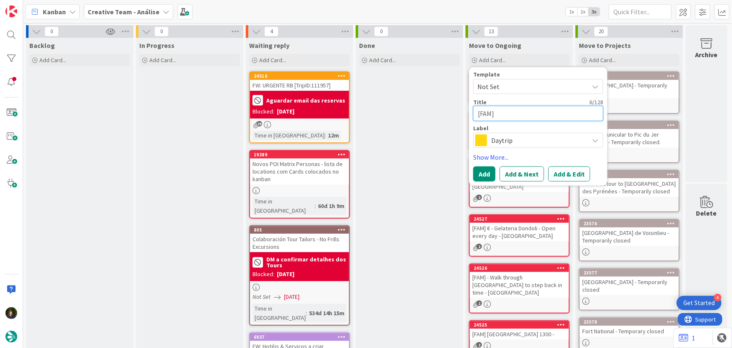
click at [537, 111] on textarea "[FAM]" at bounding box center [538, 113] width 130 height 15
paste textarea "€€/€€€ - Osteria al Torcol - Closed Wed"
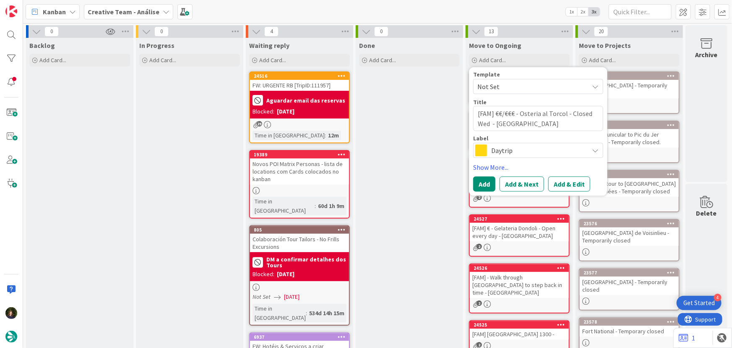
click at [507, 154] on span "Daytrip" at bounding box center [538, 150] width 93 height 12
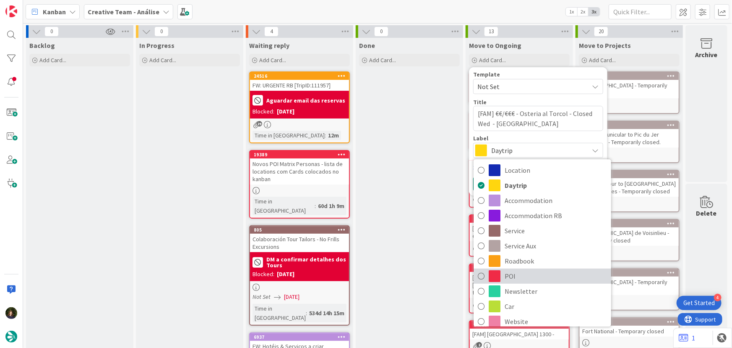
click at [517, 275] on span "POI" at bounding box center [556, 275] width 102 height 13
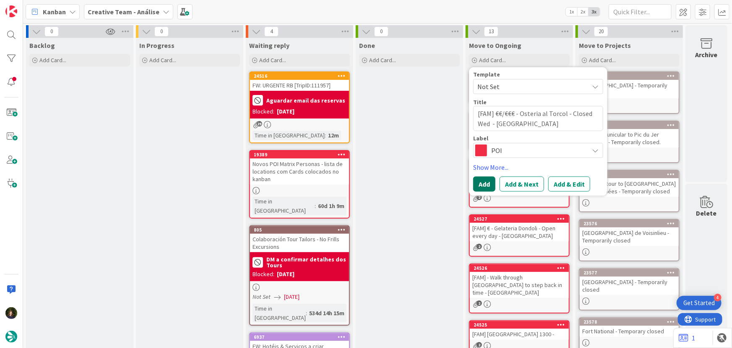
click at [483, 185] on button "Add" at bounding box center [484, 183] width 22 height 15
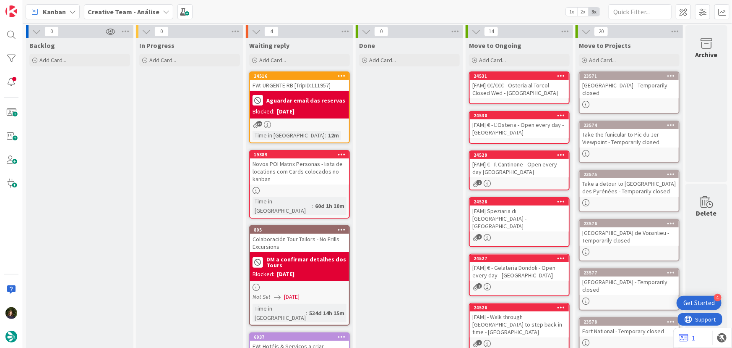
click at [520, 80] on div "[FAM] €€/€€€ - Osteria al Torcol - Closed Wed - [GEOGRAPHIC_DATA]" at bounding box center [519, 89] width 99 height 18
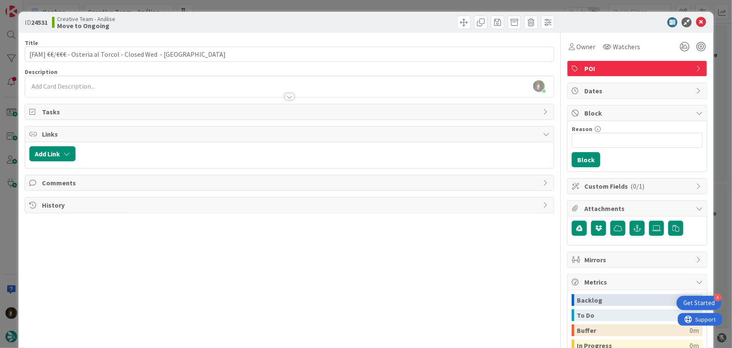
click at [96, 85] on div "[PERSON_NAME] just joined" at bounding box center [289, 86] width 529 height 21
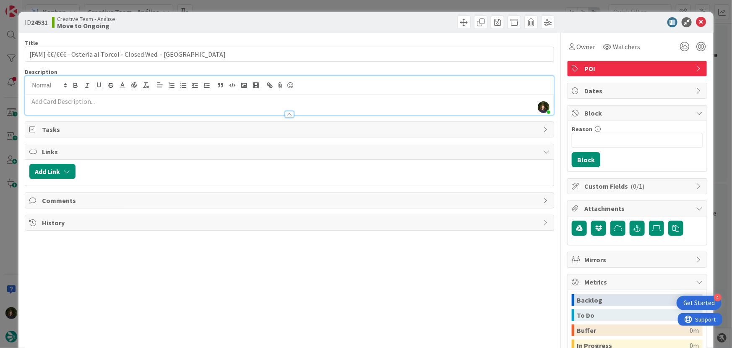
click at [102, 101] on p at bounding box center [289, 102] width 521 height 10
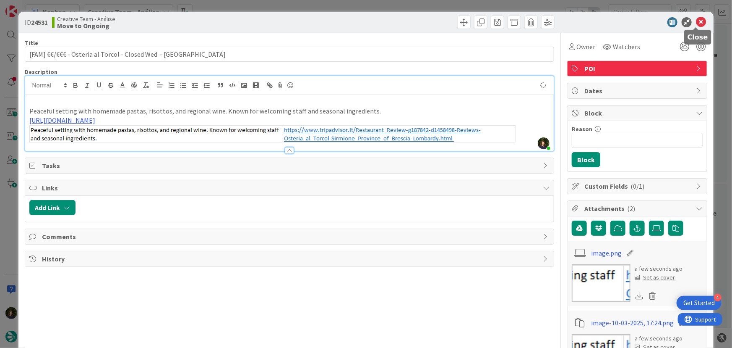
click at [698, 23] on icon at bounding box center [701, 22] width 10 height 10
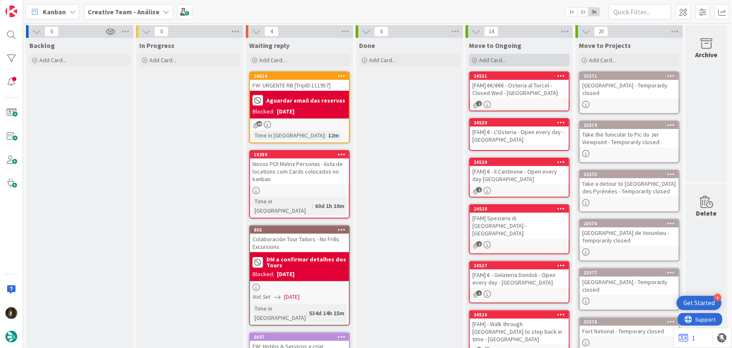
click at [492, 59] on span "Add Card..." at bounding box center [492, 60] width 27 height 8
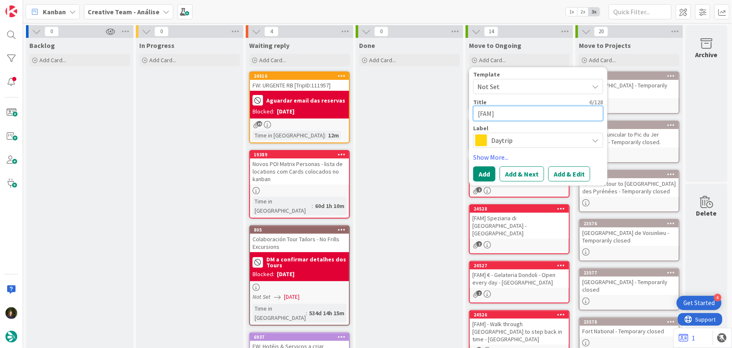
click at [502, 114] on textarea "[FAM]" at bounding box center [538, 113] width 130 height 15
paste textarea "€ - Marco e Daniela Time - Closed Thurs (Only L. Wed)"
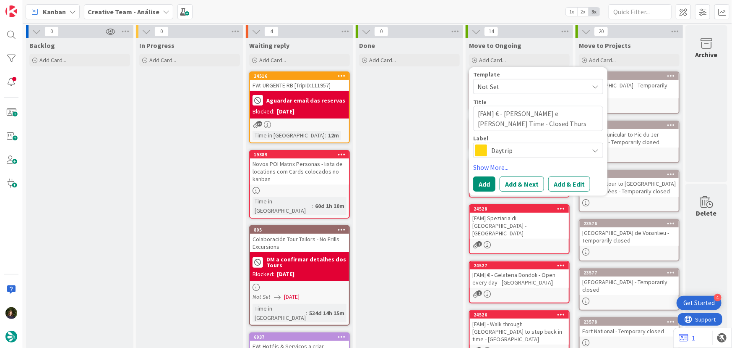
click at [515, 154] on span "Daytrip" at bounding box center [538, 150] width 93 height 12
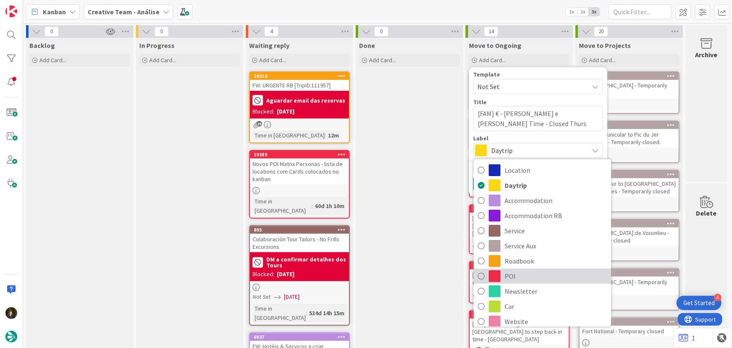
click at [509, 278] on span "POI" at bounding box center [556, 275] width 102 height 13
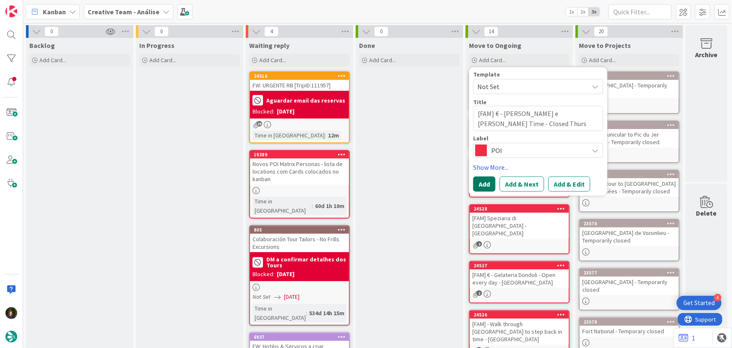
click at [474, 186] on button "Add" at bounding box center [484, 183] width 22 height 15
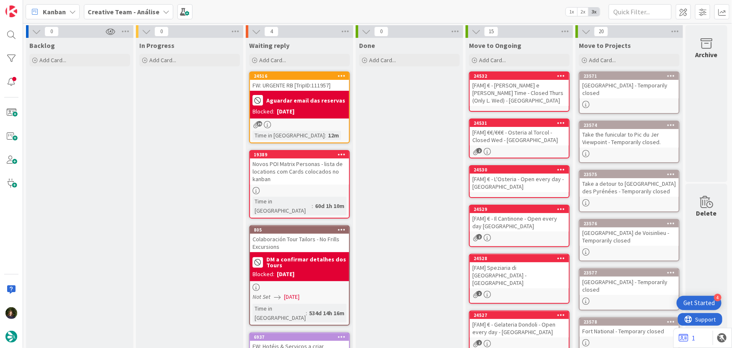
click at [496, 99] on div "[FAM] € - [PERSON_NAME] e [PERSON_NAME] Time - Closed Thurs (Only L. Wed) - [GE…" at bounding box center [519, 93] width 99 height 26
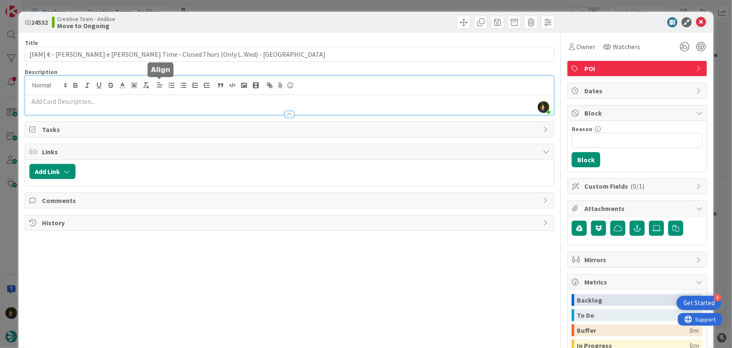
click at [160, 83] on div "[PERSON_NAME] just joined" at bounding box center [289, 95] width 529 height 39
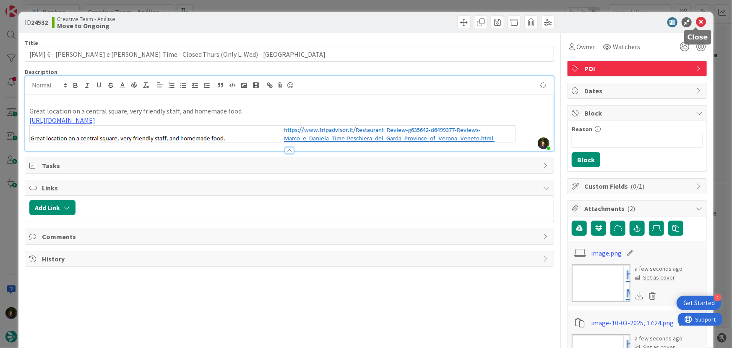
click at [696, 23] on icon at bounding box center [701, 22] width 10 height 10
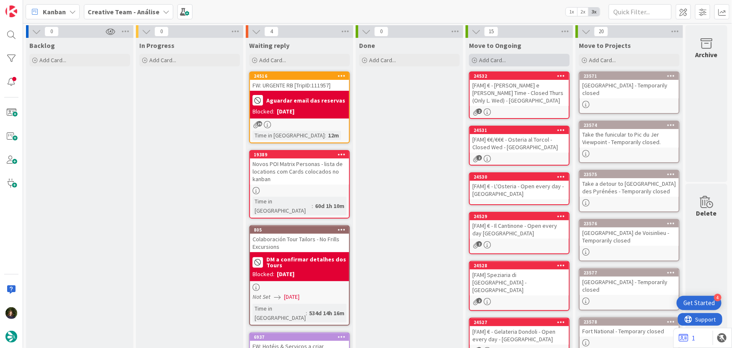
click at [508, 58] on div "Add Card..." at bounding box center [519, 60] width 101 height 13
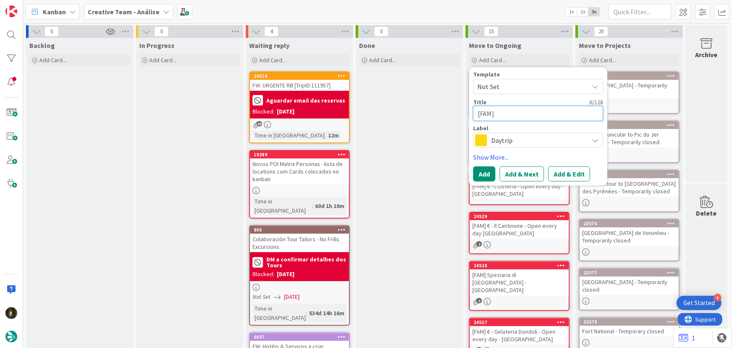
click at [516, 112] on textarea "[FAM]" at bounding box center [538, 113] width 130 height 15
paste textarea "Gardaland - Open every day"
click at [523, 138] on span "Daytrip" at bounding box center [538, 140] width 93 height 12
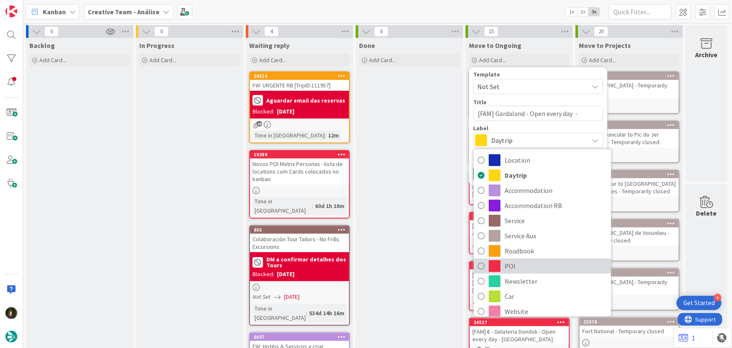
click at [518, 269] on span "POI" at bounding box center [556, 265] width 102 height 13
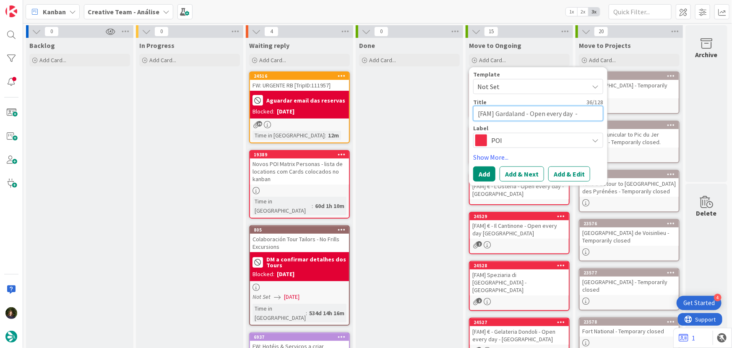
click at [584, 112] on textarea "[FAM] Gardaland - Open every day -" at bounding box center [538, 113] width 130 height 15
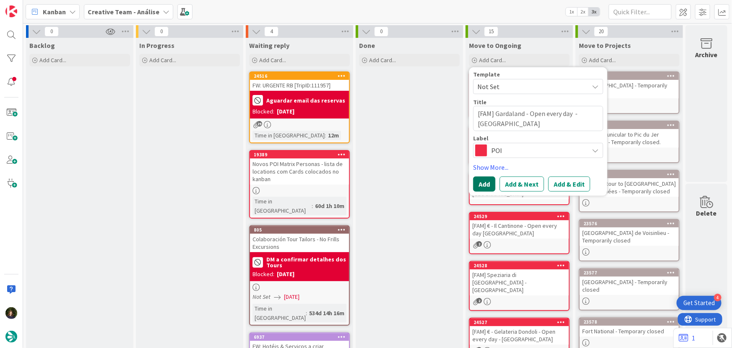
click at [489, 180] on button "Add" at bounding box center [484, 183] width 22 height 15
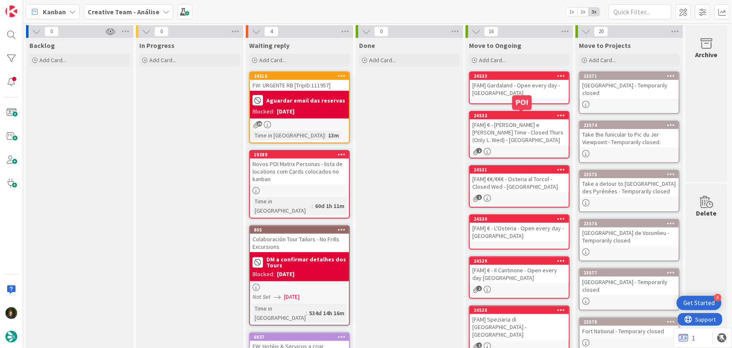
click at [505, 95] on div "[FAM] Gardaland - Open every day - [GEOGRAPHIC_DATA]" at bounding box center [519, 89] width 99 height 18
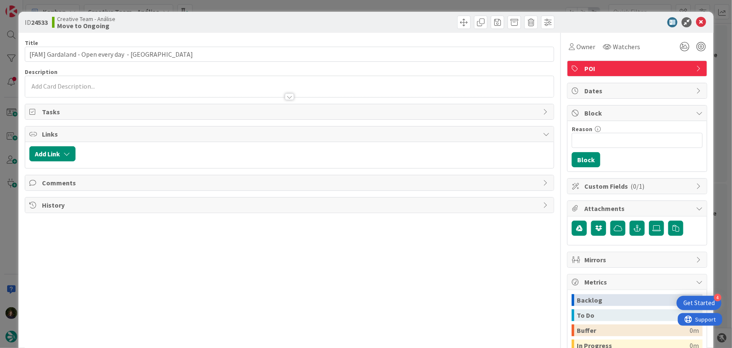
click at [75, 99] on div "Title 49 / 128 [FAM] Gardaland - Open every day - LAGO DI GARDA Description Own…" at bounding box center [290, 233] width 530 height 400
click at [68, 91] on div at bounding box center [289, 92] width 529 height 9
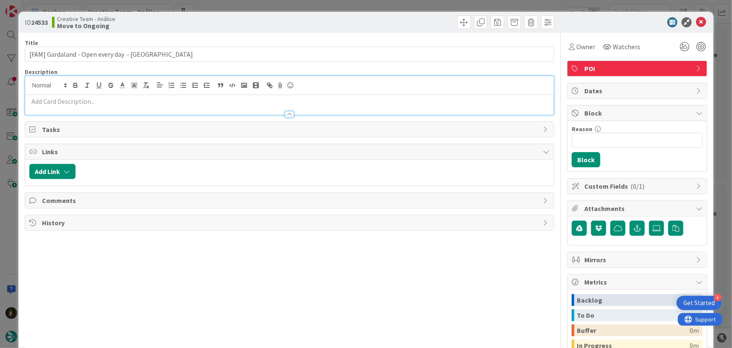
click at [89, 103] on p at bounding box center [289, 102] width 521 height 10
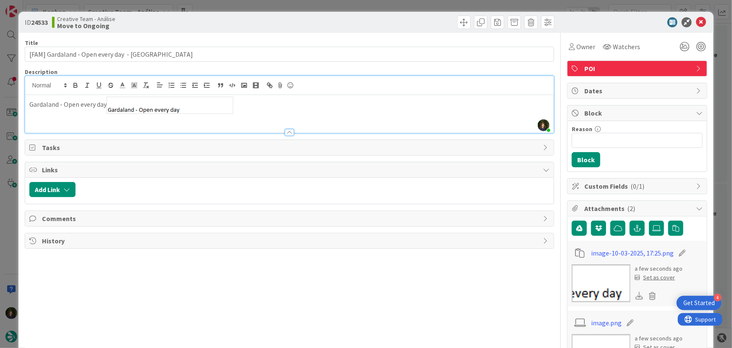
click at [270, 115] on div "Gardaland - Open every day" at bounding box center [289, 114] width 529 height 38
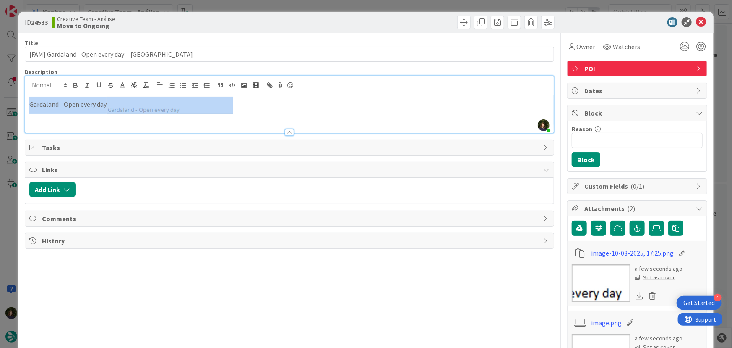
drag, startPoint x: 265, startPoint y: 110, endPoint x: 26, endPoint y: 115, distance: 238.9
click at [26, 115] on div "Gardaland - Open every day" at bounding box center [289, 114] width 529 height 38
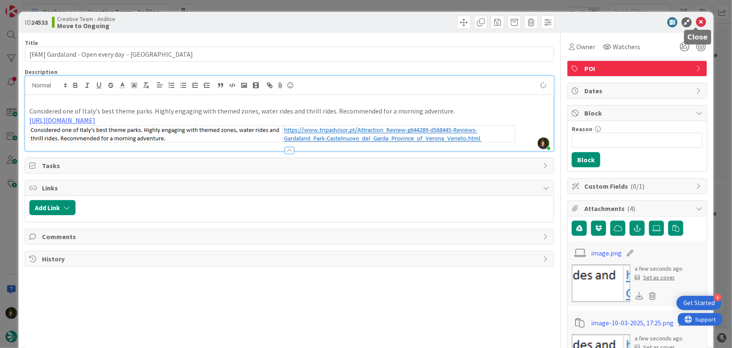
click at [696, 24] on icon at bounding box center [701, 22] width 10 height 10
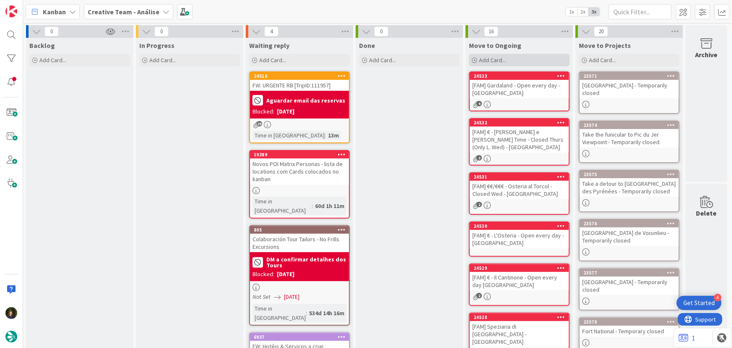
click at [502, 58] on span "Add Card..." at bounding box center [492, 60] width 27 height 8
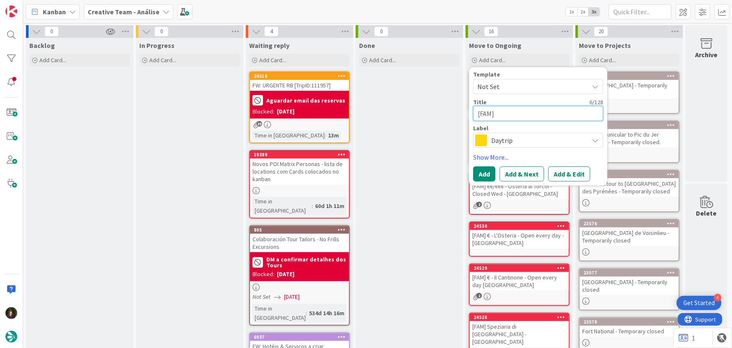
click at [519, 107] on textarea "[FAM]" at bounding box center [538, 113] width 130 height 15
paste textarea "Walk along Sirmione's lakefront Promenade"
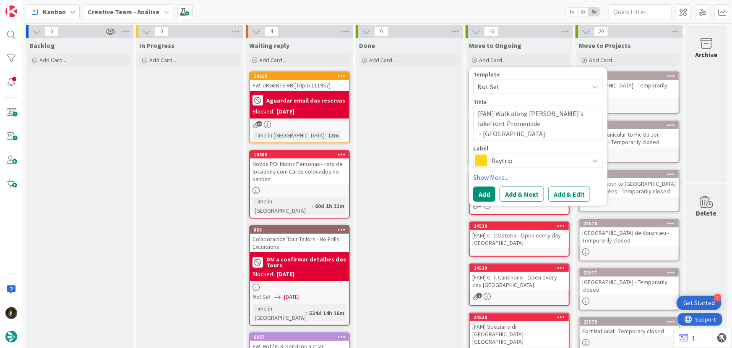
click at [519, 161] on span "Daytrip" at bounding box center [538, 160] width 93 height 12
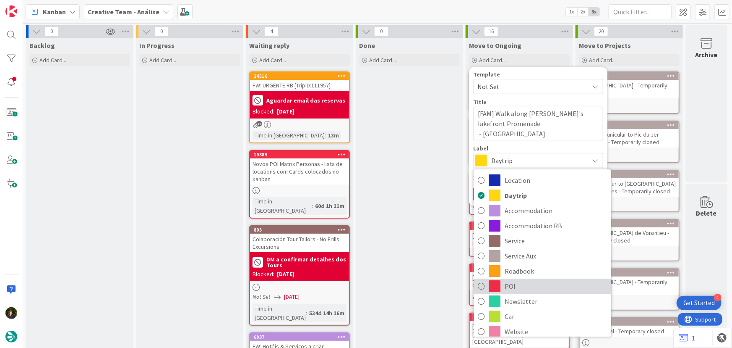
click at [514, 285] on span "POI" at bounding box center [556, 286] width 102 height 13
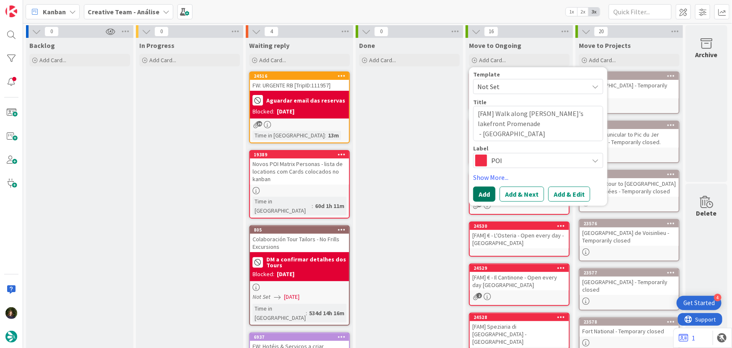
click at [480, 195] on button "Add" at bounding box center [484, 193] width 22 height 15
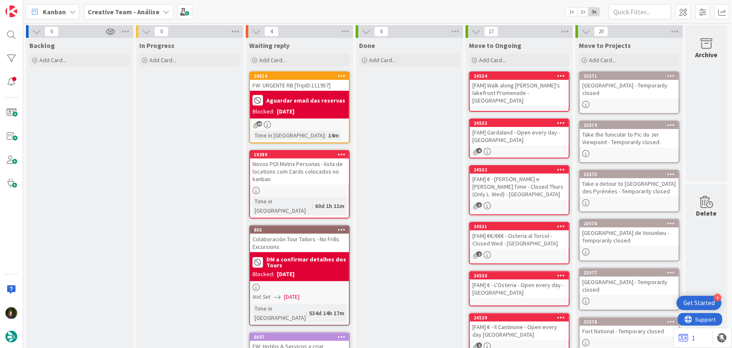
click at [503, 89] on div "[FAM] Walk along [PERSON_NAME] lakefront Promenade - [GEOGRAPHIC_DATA]" at bounding box center [519, 93] width 99 height 26
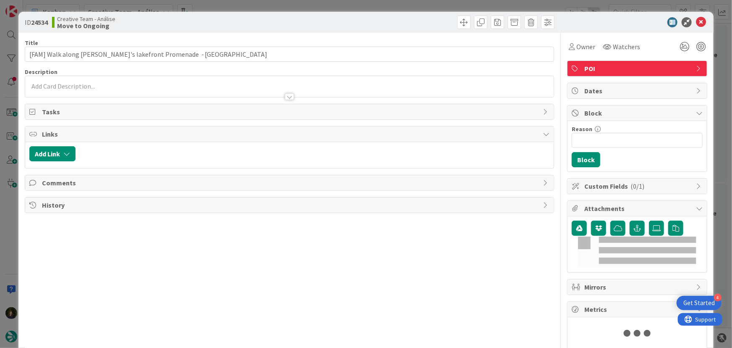
click at [113, 90] on div at bounding box center [289, 92] width 529 height 9
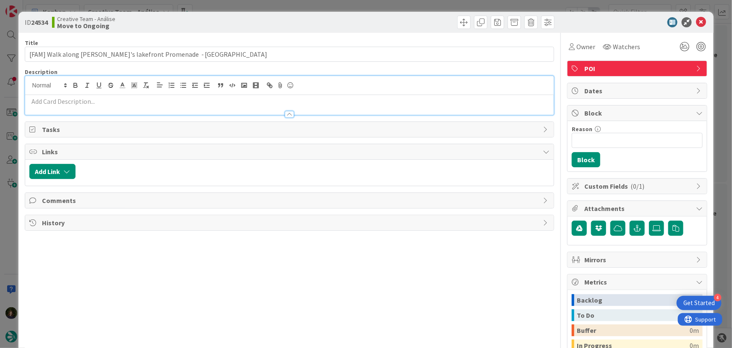
click at [113, 105] on p at bounding box center [289, 102] width 521 height 10
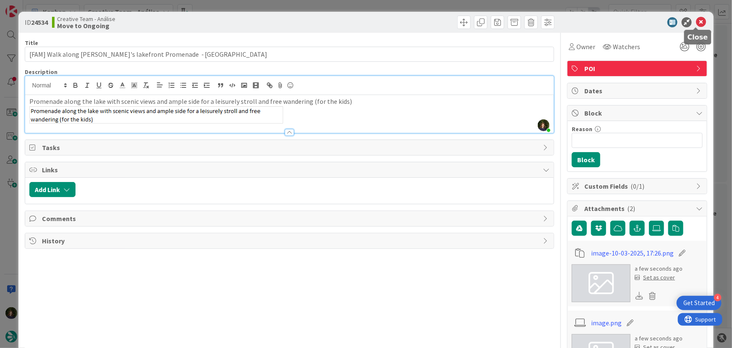
click at [696, 25] on icon at bounding box center [701, 22] width 10 height 10
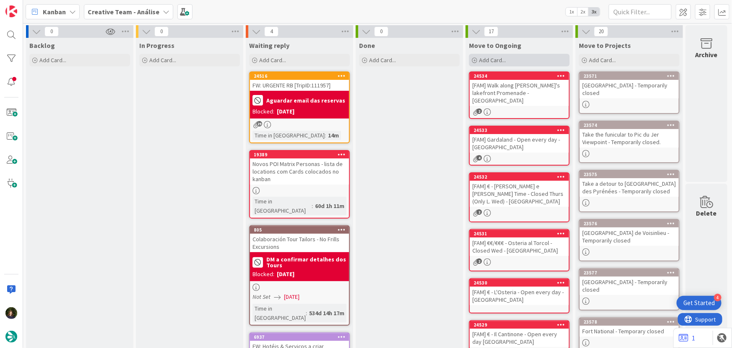
click at [497, 62] on span "Add Card..." at bounding box center [492, 60] width 27 height 8
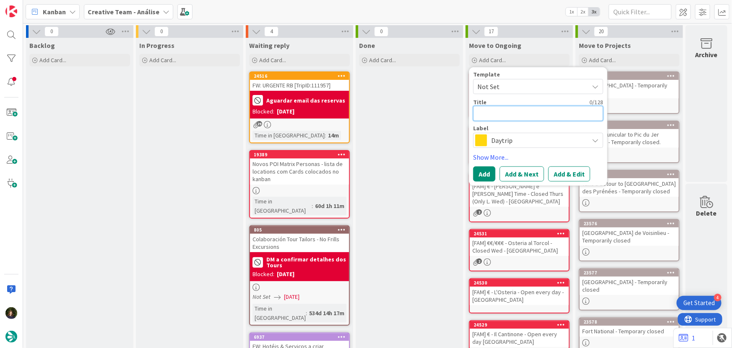
click at [522, 112] on textarea at bounding box center [538, 113] width 130 height 15
paste textarea "Movieland - Open every day"
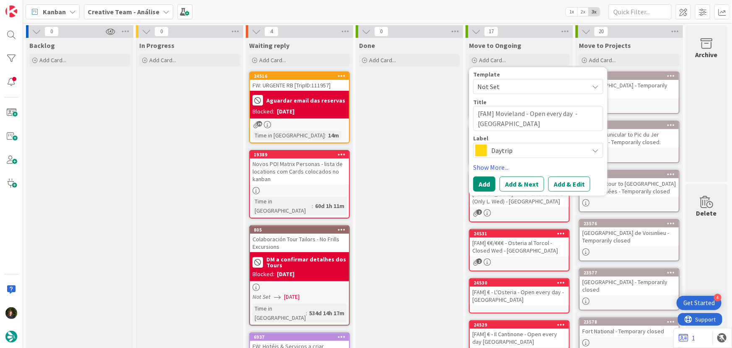
click at [527, 149] on span "Daytrip" at bounding box center [538, 150] width 93 height 12
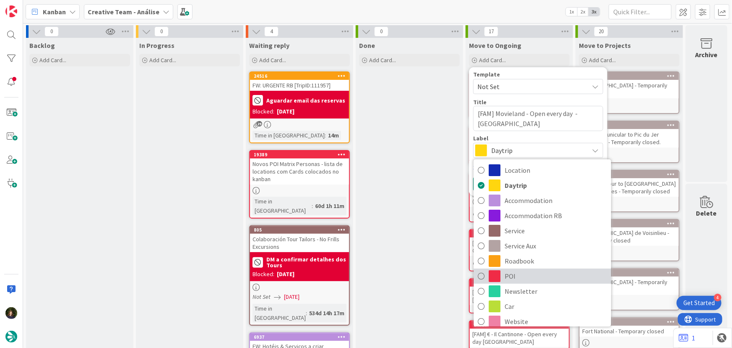
click at [532, 279] on span "POI" at bounding box center [556, 275] width 102 height 13
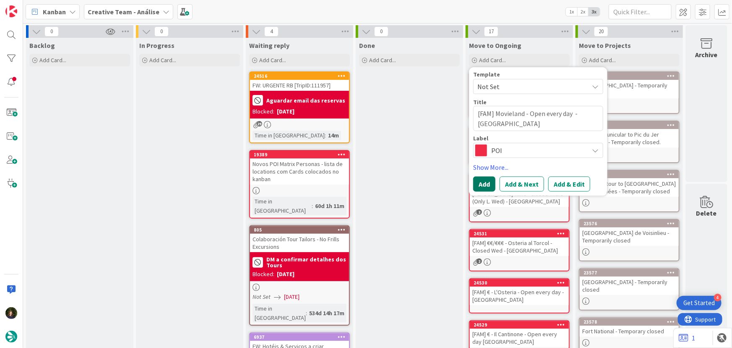
click at [487, 184] on button "Add" at bounding box center [484, 183] width 22 height 15
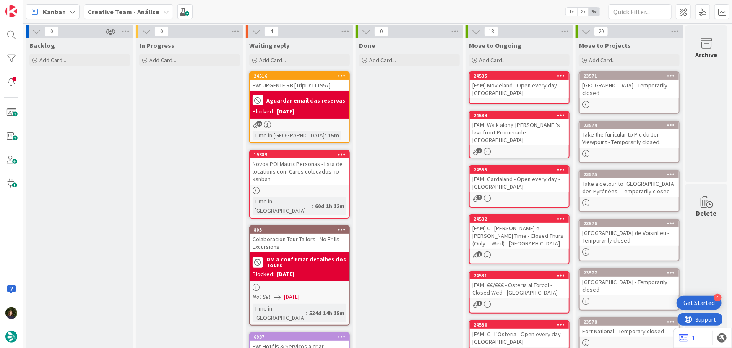
click at [507, 86] on div "[FAM] Movieland - Open every day - [GEOGRAPHIC_DATA]" at bounding box center [519, 89] width 99 height 18
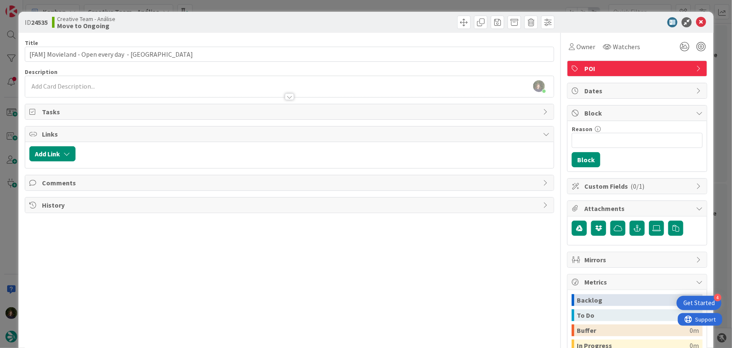
drag, startPoint x: 68, startPoint y: 90, endPoint x: 82, endPoint y: 110, distance: 23.9
click at [68, 90] on div at bounding box center [289, 92] width 529 height 9
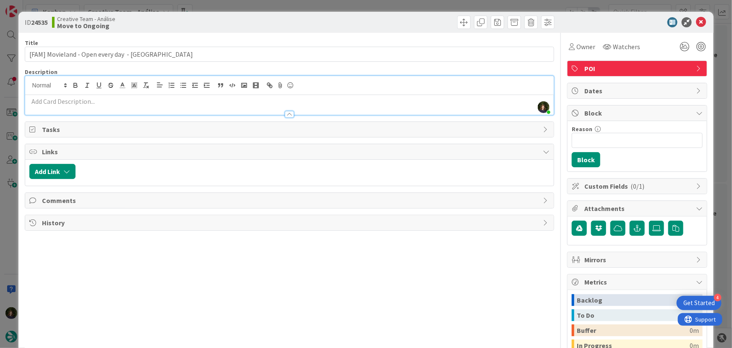
click at [83, 104] on p at bounding box center [289, 102] width 521 height 10
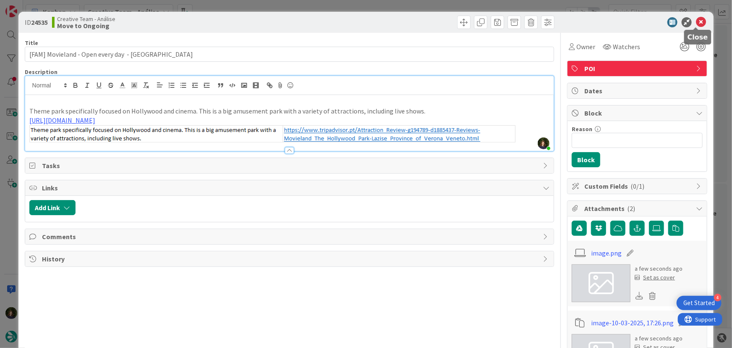
click at [700, 21] on icon at bounding box center [701, 22] width 10 height 10
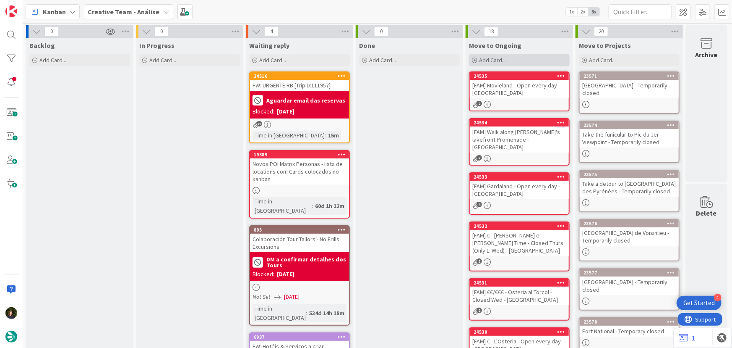
click at [496, 56] on span "Add Card..." at bounding box center [492, 60] width 27 height 8
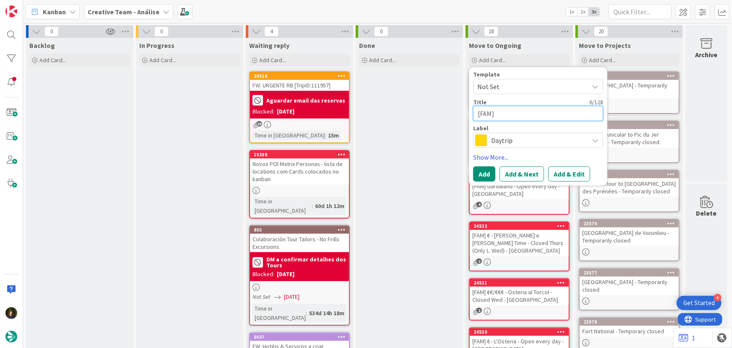
click at [507, 109] on textarea "[FAM]" at bounding box center [538, 113] width 130 height 15
paste textarea "€€ - La Loggia del Chianti - Closed Mon"
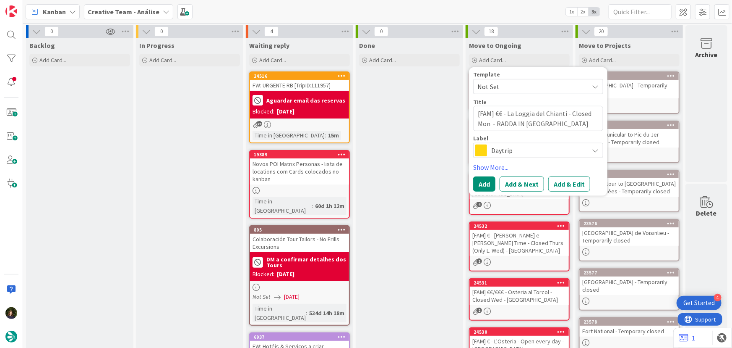
click at [518, 159] on div "Template Not Set Title 65 / 128 [FAM] €€ - La Loggia del Chianti - Closed Mon -…" at bounding box center [538, 131] width 130 height 120
click at [513, 147] on span "Daytrip" at bounding box center [538, 150] width 93 height 12
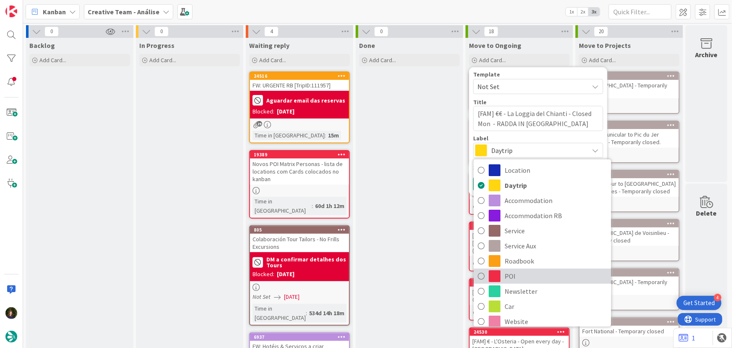
click at [518, 280] on span "POI" at bounding box center [556, 275] width 102 height 13
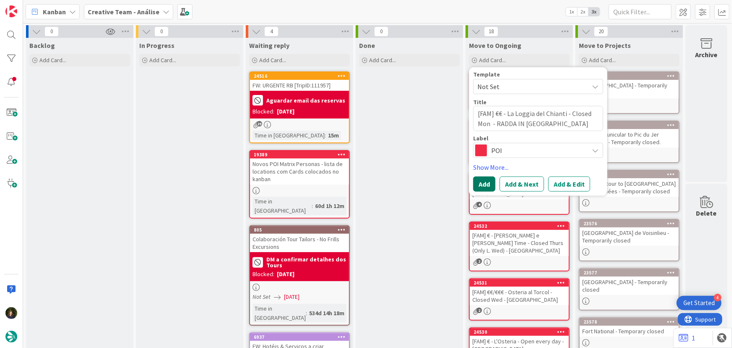
click at [484, 185] on button "Add" at bounding box center [484, 183] width 22 height 15
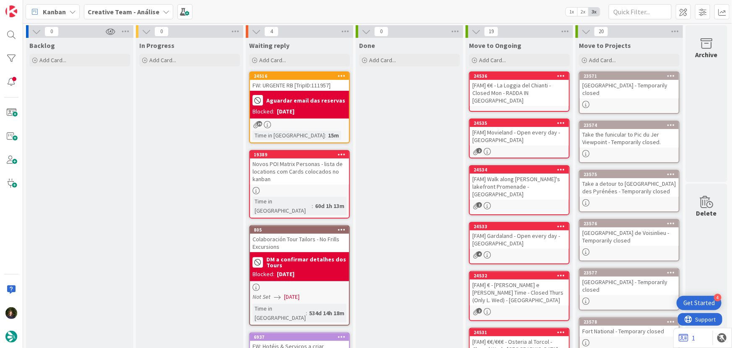
click at [509, 89] on div "[FAM] €€ - La Loggia del Chianti - Closed Mon - RADDA IN [GEOGRAPHIC_DATA]" at bounding box center [519, 93] width 99 height 26
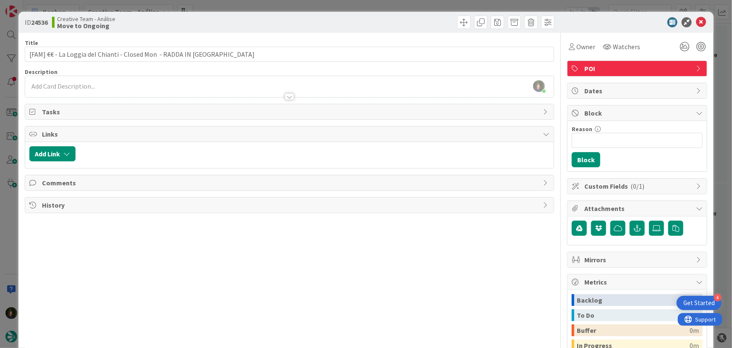
click at [98, 88] on div at bounding box center [289, 92] width 529 height 9
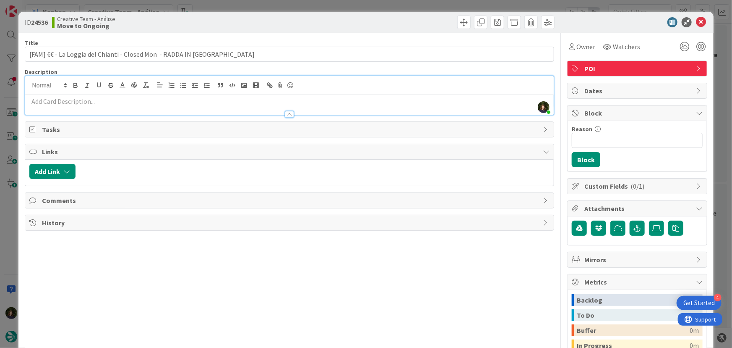
click at [107, 102] on p at bounding box center [289, 102] width 521 height 10
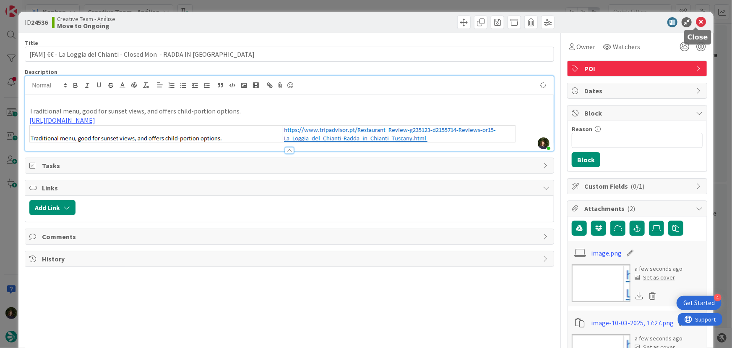
click at [696, 23] on icon at bounding box center [701, 22] width 10 height 10
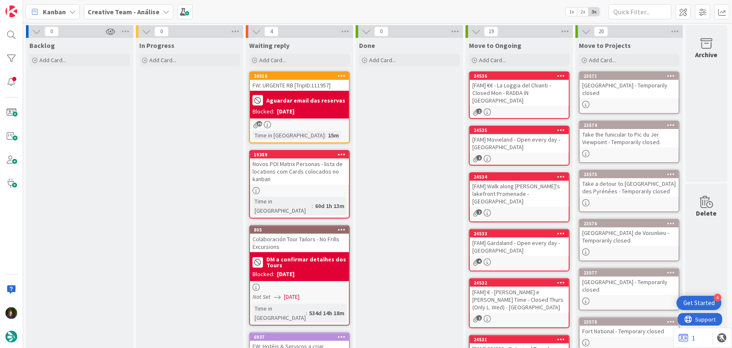
click at [156, 7] on div "Creative Team - Análise" at bounding box center [128, 11] width 89 height 15
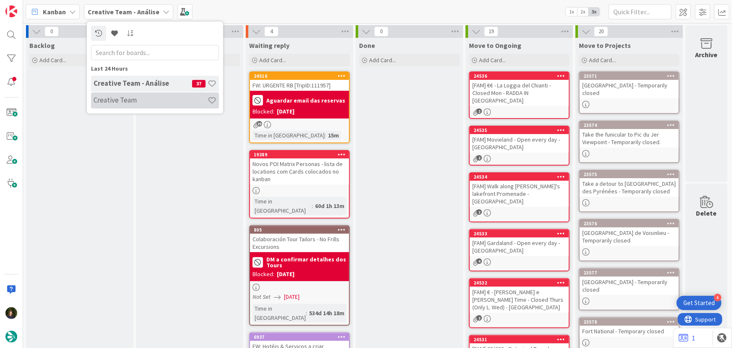
click at [125, 101] on h4 "Creative Team" at bounding box center [151, 100] width 114 height 8
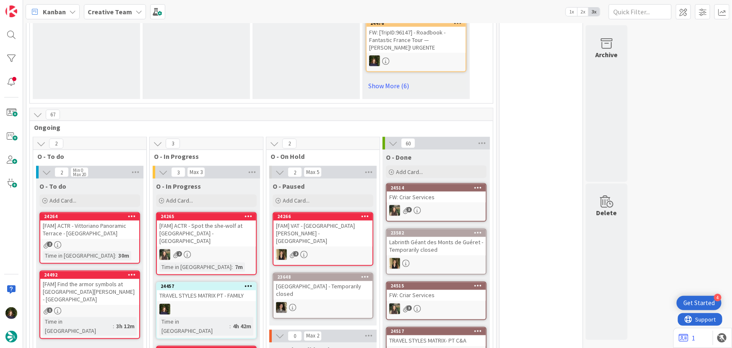
scroll to position [687, 0]
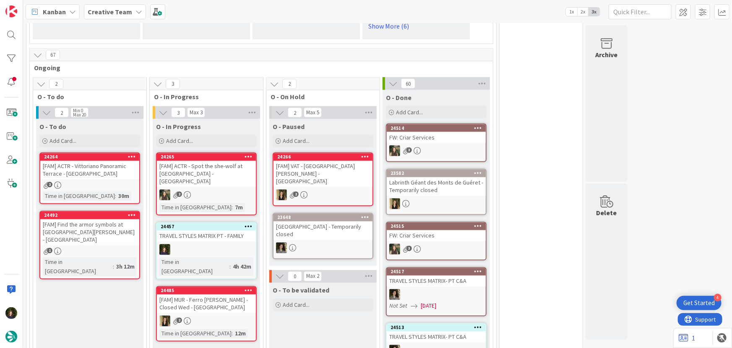
drag, startPoint x: 126, startPoint y: 12, endPoint x: 126, endPoint y: 17, distance: 5.1
click at [126, 12] on b "Creative Team" at bounding box center [110, 12] width 44 height 8
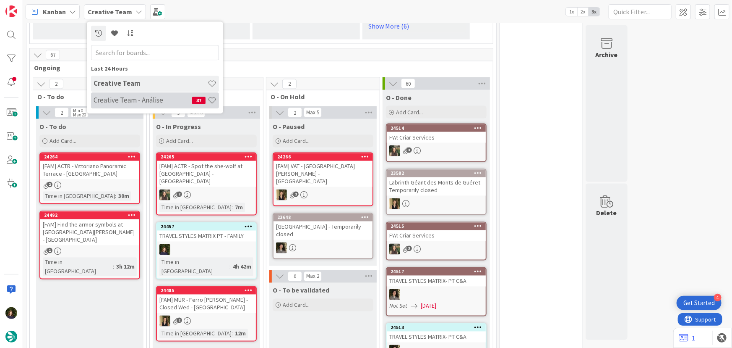
click at [139, 95] on div "Creative Team - Análise 37" at bounding box center [155, 100] width 128 height 16
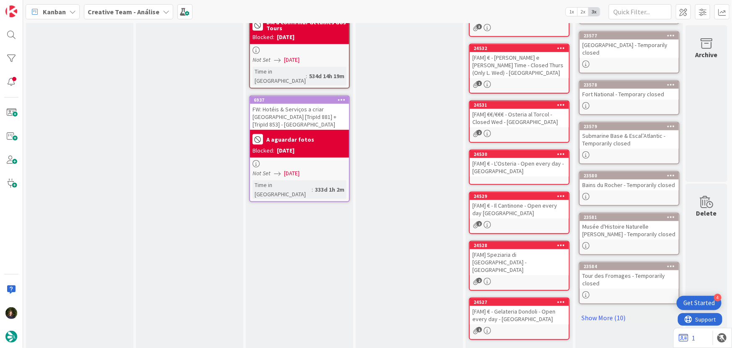
scroll to position [241, 0]
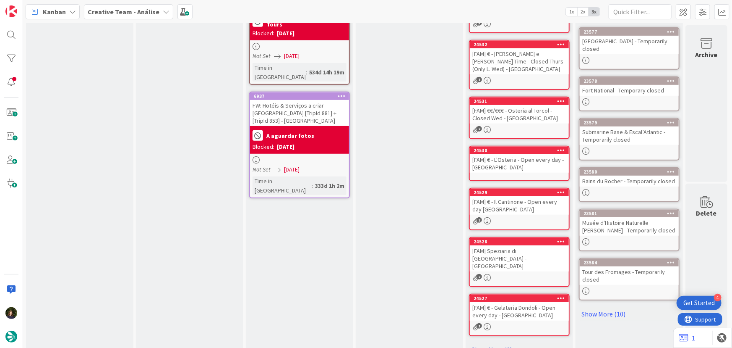
click at [488, 343] on link "Show More (9)" at bounding box center [519, 349] width 101 height 13
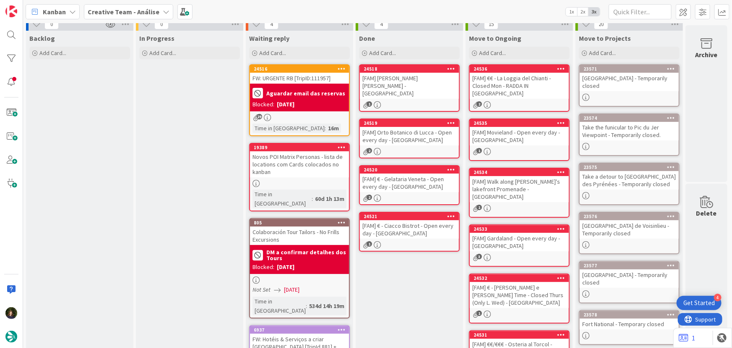
scroll to position [0, 0]
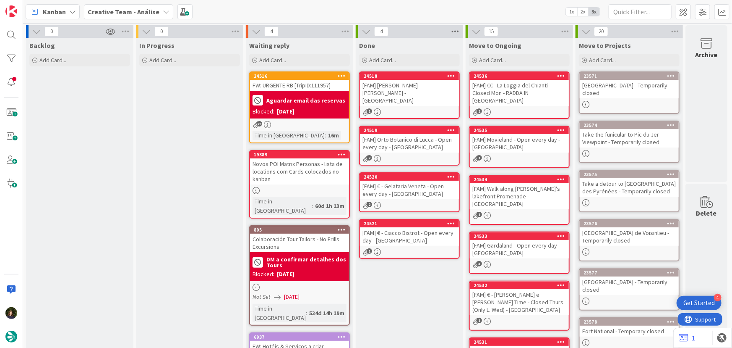
click at [457, 33] on icon at bounding box center [455, 31] width 11 height 13
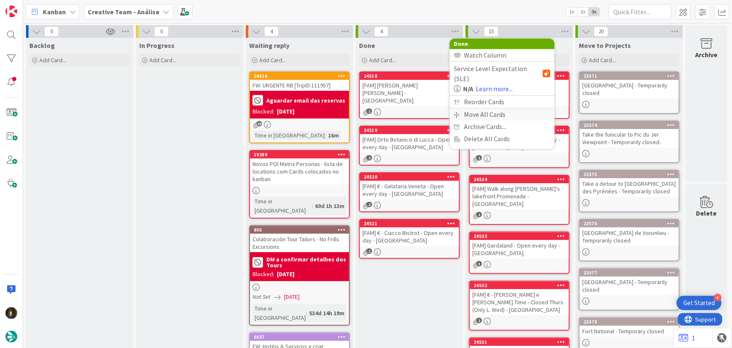
click at [489, 108] on div "Move All Cards" at bounding box center [502, 114] width 105 height 12
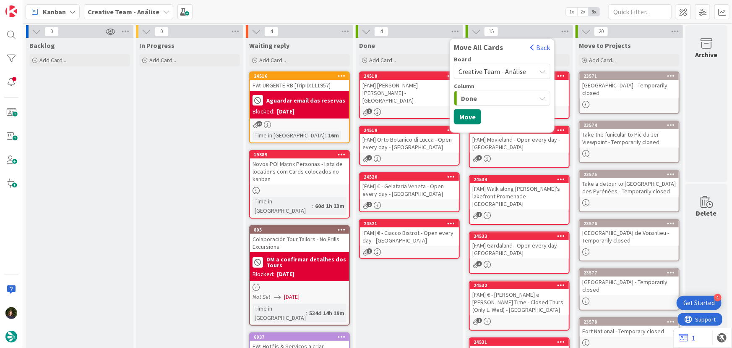
click at [481, 72] on span "Creative Team - Análise" at bounding box center [493, 71] width 68 height 8
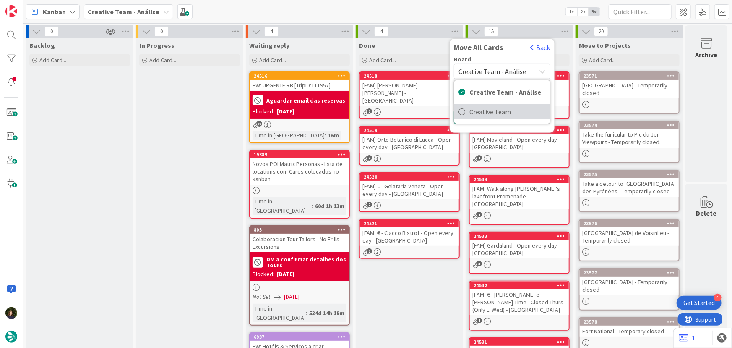
click at [503, 117] on span "Creative Team" at bounding box center [508, 111] width 76 height 13
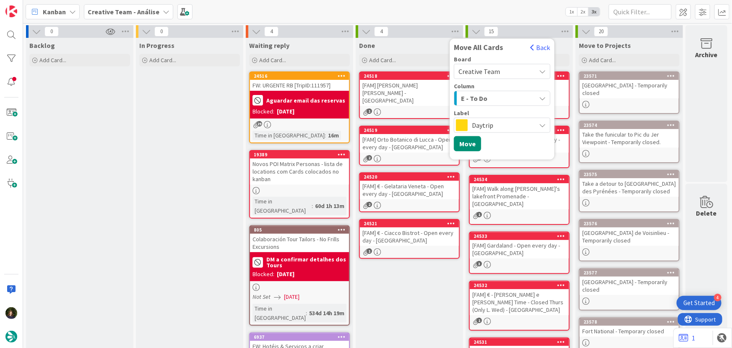
click at [483, 95] on span "E - To Do" at bounding box center [474, 98] width 26 height 11
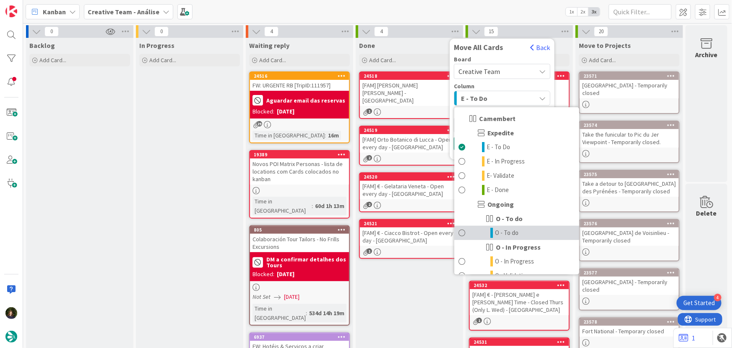
click at [510, 233] on span "O - To do" at bounding box center [507, 233] width 24 height 10
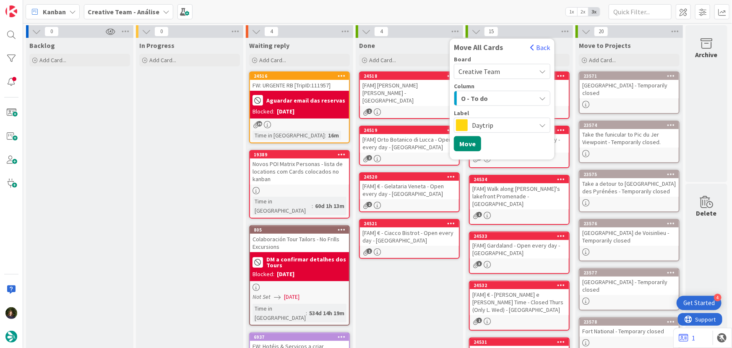
click at [481, 121] on span "Daytrip" at bounding box center [502, 125] width 60 height 12
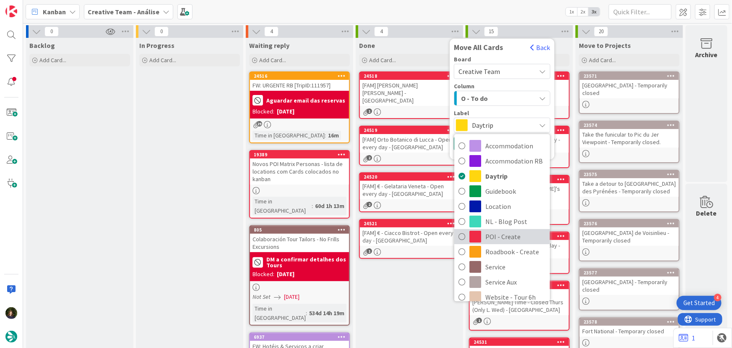
click at [504, 234] on span "POI - Create" at bounding box center [516, 236] width 60 height 13
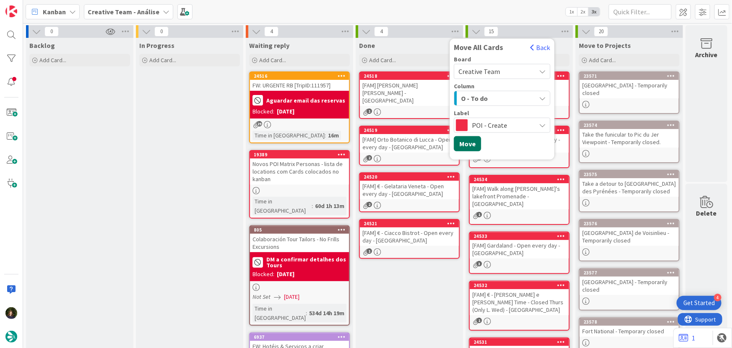
click at [463, 147] on button "Move" at bounding box center [467, 143] width 27 height 15
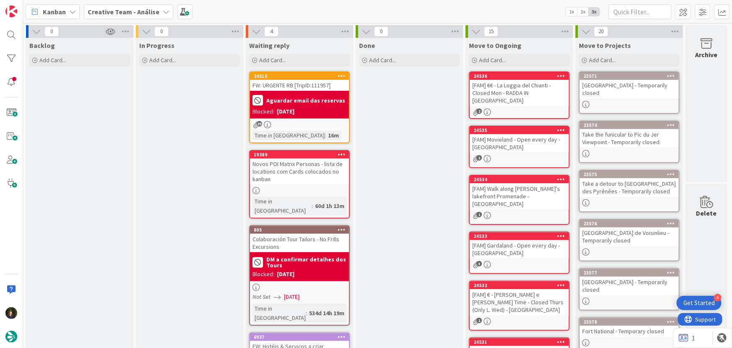
click at [131, 11] on b "Creative Team - Análise" at bounding box center [124, 12] width 72 height 8
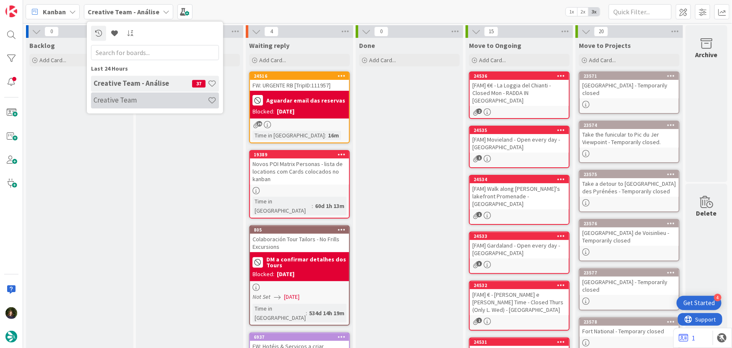
click at [139, 96] on h4 "Creative Team" at bounding box center [151, 100] width 114 height 8
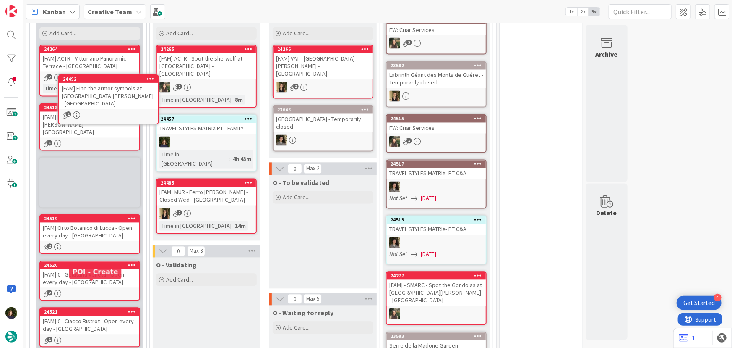
scroll to position [780, 0]
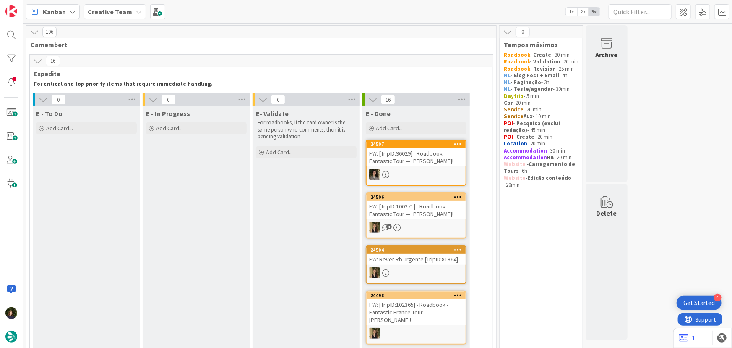
click at [124, 16] on span "Creative Team" at bounding box center [110, 12] width 44 height 10
click at [123, 100] on h4 "Creative Team - Análise" at bounding box center [143, 100] width 99 height 8
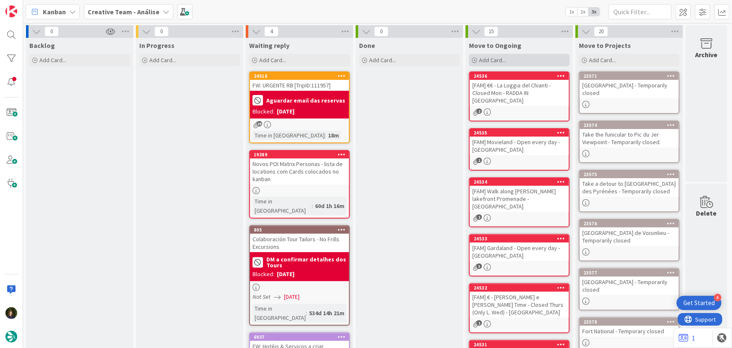
click at [519, 59] on div "Add Card..." at bounding box center [519, 60] width 101 height 13
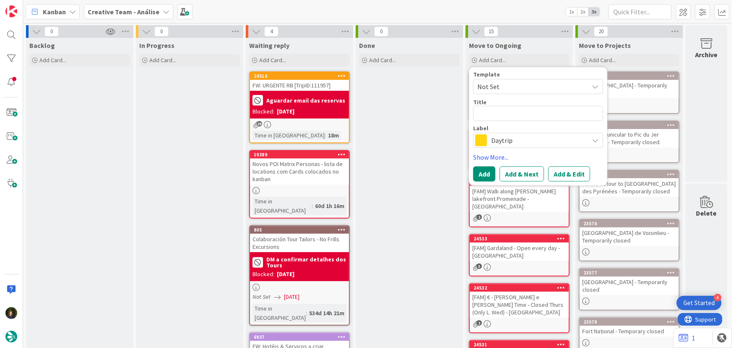
type textarea "x"
type textarea "["
type textarea "x"
type textarea "[F"
type textarea "x"
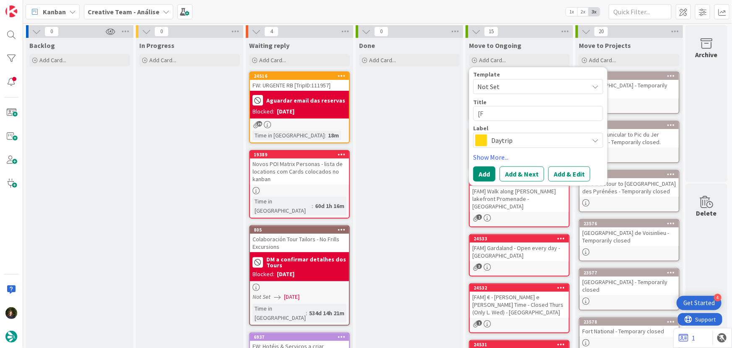
type textarea "[FA"
type textarea "x"
type textarea "[FAM"
type textarea "x"
type textarea "[FAM]"
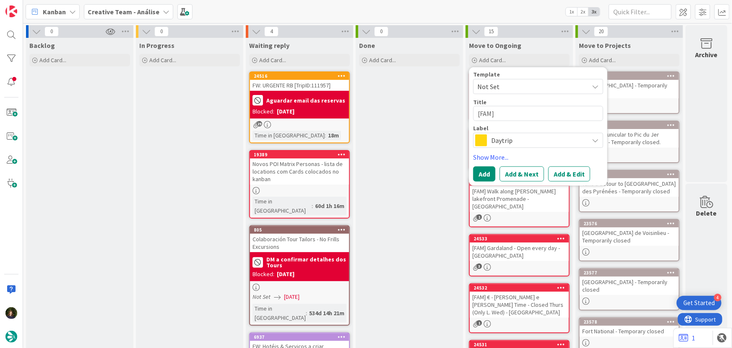
type textarea "x"
type textarea "[FAM]"
click at [518, 112] on textarea "[FAM]" at bounding box center [538, 113] width 130 height 15
paste textarea "[GEOGRAPHIC_DATA] - only w/ car"
type textarea "x"
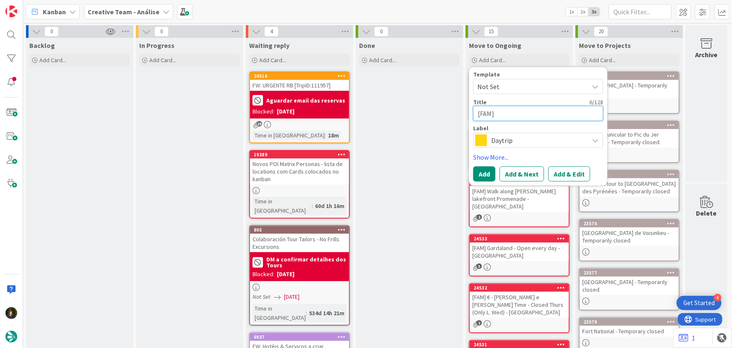
type textarea "[FAM] [GEOGRAPHIC_DATA] - only w/ car"
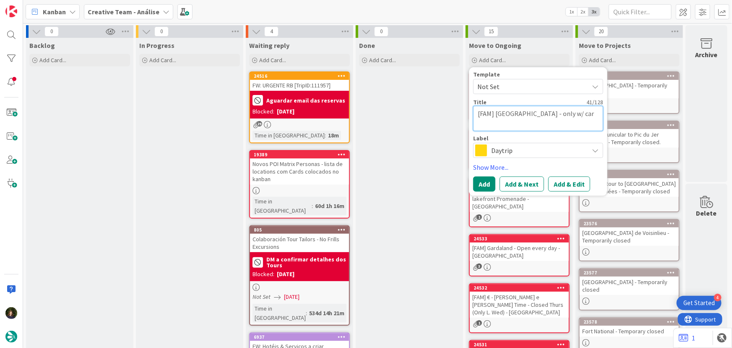
type textarea "x"
type textarea "[FAM] [GEOGRAPHIC_DATA] - only w/ car"
type textarea "x"
type textarea "[FAM] [GEOGRAPHIC_DATA] - only w/ car -"
type textarea "x"
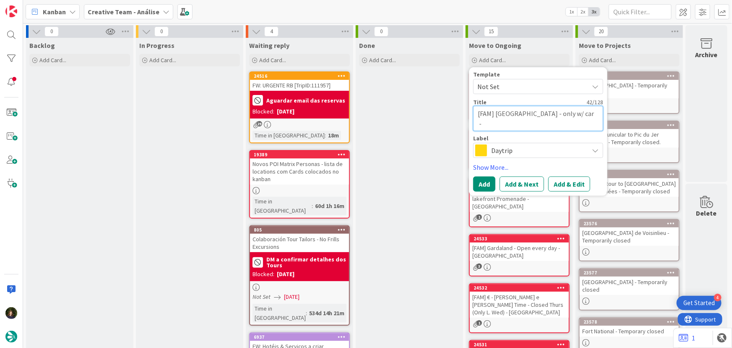
type textarea "[FAM] [GEOGRAPHIC_DATA] - only w/ car -"
type textarea "x"
type textarea "[FAM] [GEOGRAPHIC_DATA] - only w/ car - R"
type textarea "x"
type textarea "[FAM] [GEOGRAPHIC_DATA] - only w/ car - RA"
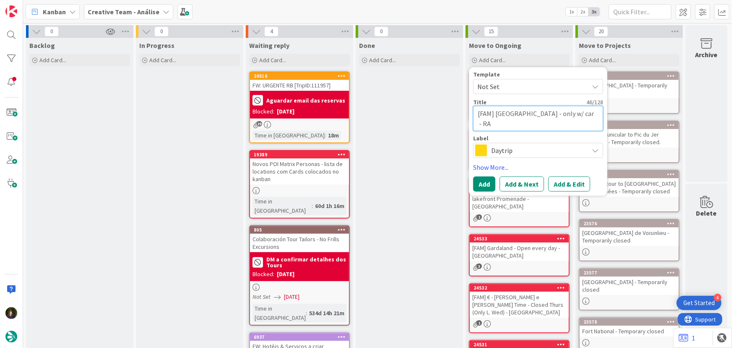
type textarea "x"
type textarea "[FAM] [GEOGRAPHIC_DATA] - only w/ car - RAD"
type textarea "x"
type textarea "[FAM] [GEOGRAPHIC_DATA] - only w/ car - RADD"
type textarea "x"
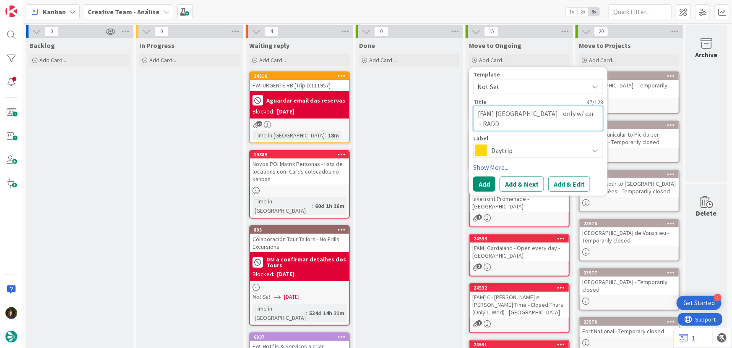
type textarea "[FAM] [GEOGRAPHIC_DATA] - only w/ car - RADDA"
type textarea "x"
type textarea "[FAM] [GEOGRAPHIC_DATA] - only w/ car - RADDA"
type textarea "x"
type textarea "[FAM] [GEOGRAPHIC_DATA] - only w/ car - RADDA I"
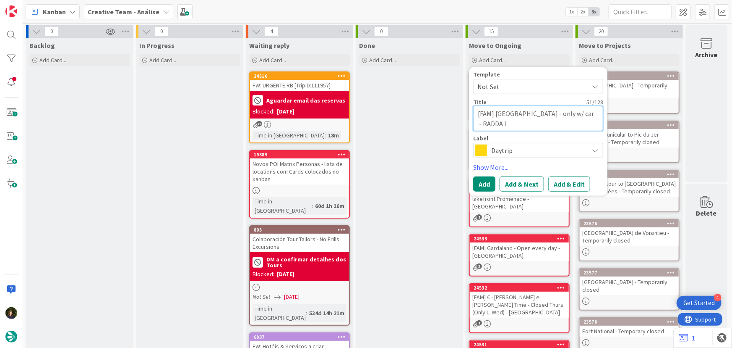
type textarea "x"
type textarea "[FAM] [GEOGRAPHIC_DATA] - only w/ car - RADDA IN"
type textarea "x"
type textarea "[FAM] [GEOGRAPHIC_DATA] - only w/ car - RADDA IN"
type textarea "x"
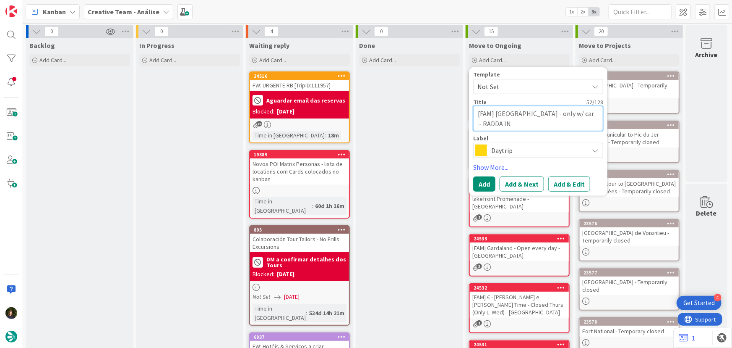
type textarea "[FAM] [GEOGRAPHIC_DATA] - only w/ car - RADDA IN C"
type textarea "x"
type textarea "[FAM] [GEOGRAPHIC_DATA] - only w/ car - RADDA IN [GEOGRAPHIC_DATA]"
type textarea "x"
type textarea "[FAM] [GEOGRAPHIC_DATA] - only w/ car - RADDA IN [GEOGRAPHIC_DATA]"
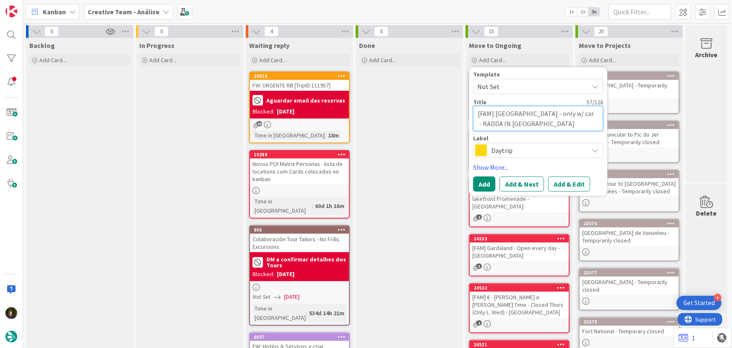
type textarea "x"
type textarea "[FAM] [GEOGRAPHIC_DATA] - only w/ car - RADDA IN [GEOGRAPHIC_DATA]"
type textarea "x"
type textarea "[FAM] [GEOGRAPHIC_DATA] - only w/ car - RADDA IN [GEOGRAPHIC_DATA]"
type textarea "x"
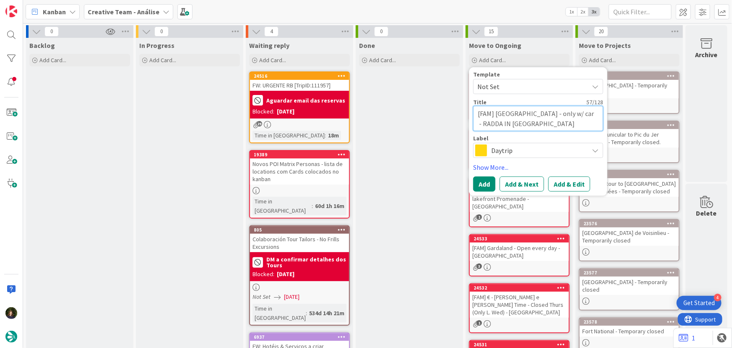
type textarea "[FAM] [GEOGRAPHIC_DATA] - only w/ car - RADDA IN [GEOGRAPHIC_DATA]"
type textarea "x"
type textarea "[FAM] [GEOGRAPHIC_DATA] - only w/ car - RADDA IN [GEOGRAPHIC_DATA]"
click at [499, 152] on span "Daytrip" at bounding box center [538, 150] width 93 height 12
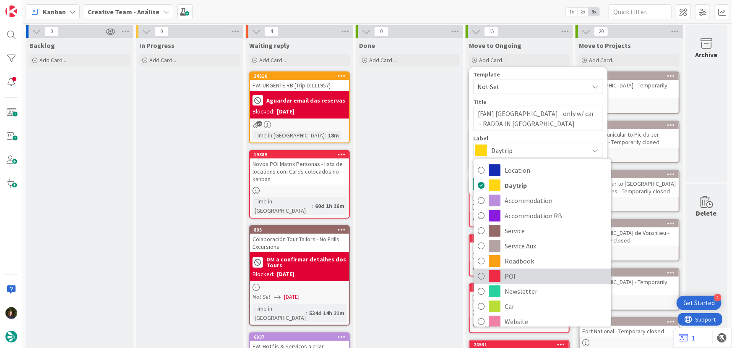
click at [513, 277] on span "POI" at bounding box center [556, 275] width 102 height 13
type textarea "x"
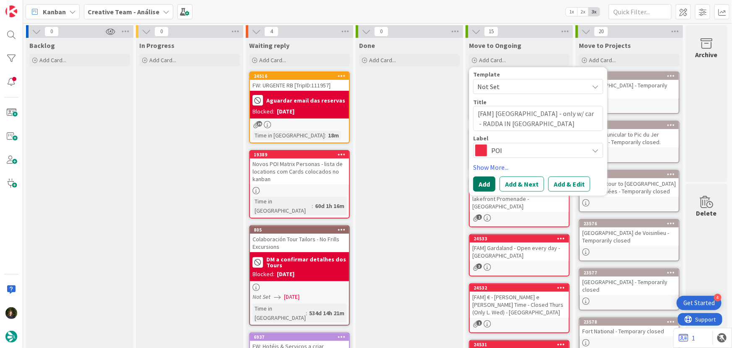
click at [480, 183] on button "Add" at bounding box center [484, 183] width 22 height 15
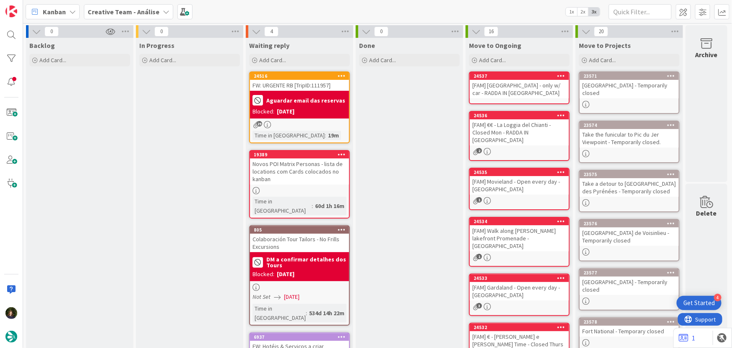
click at [522, 93] on div "[FAM] [GEOGRAPHIC_DATA] - only w/ car - RADDA IN [GEOGRAPHIC_DATA]" at bounding box center [519, 89] width 99 height 18
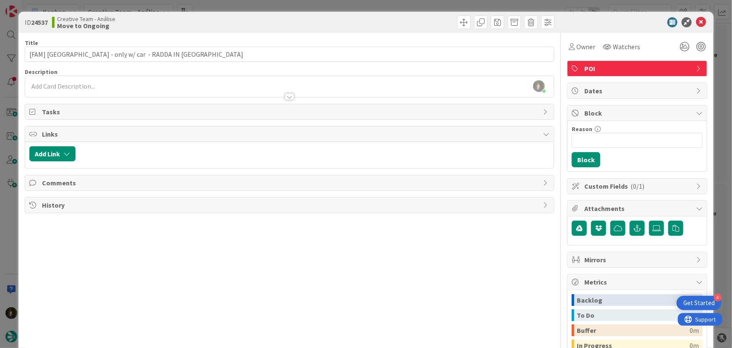
click at [118, 89] on div at bounding box center [289, 92] width 529 height 9
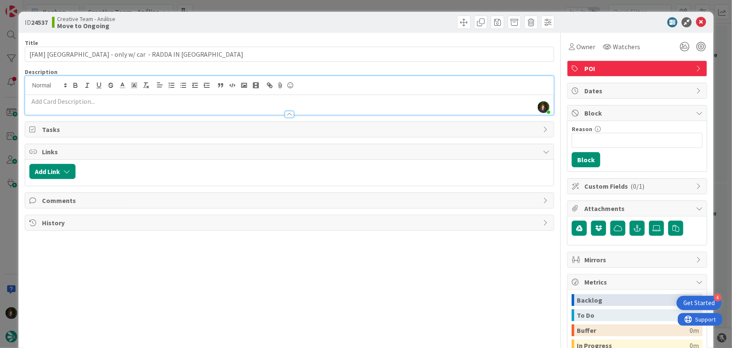
click at [110, 105] on p at bounding box center [289, 102] width 521 height 10
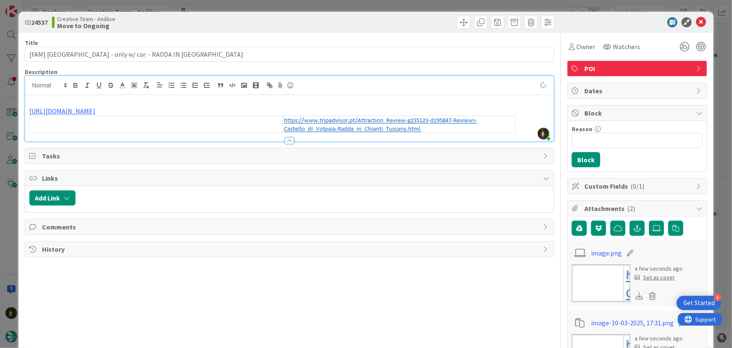
type input "[FAM] [GEOGRAPHIC_DATA] - only w/ car - RADDA IN [GEOGRAPHIC_DATA]"
click at [696, 25] on icon at bounding box center [701, 22] width 10 height 10
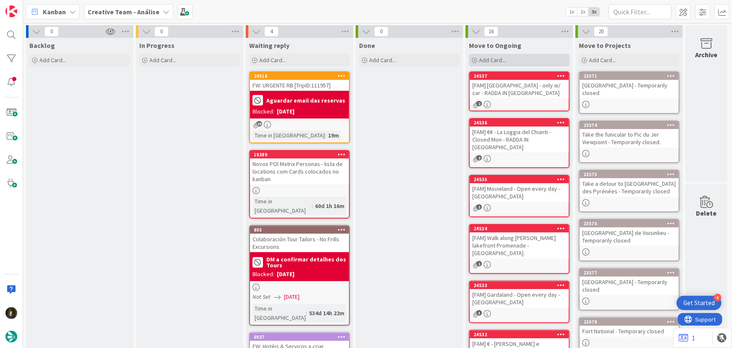
click at [505, 62] on span "Add Card..." at bounding box center [492, 60] width 27 height 8
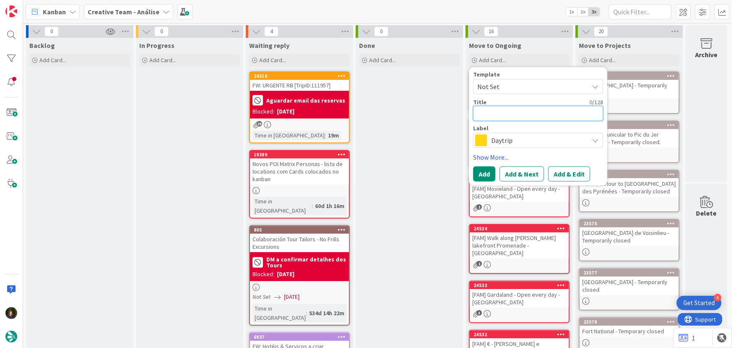
type textarea "x"
type textarea "["
type textarea "x"
type textarea "[F"
type textarea "x"
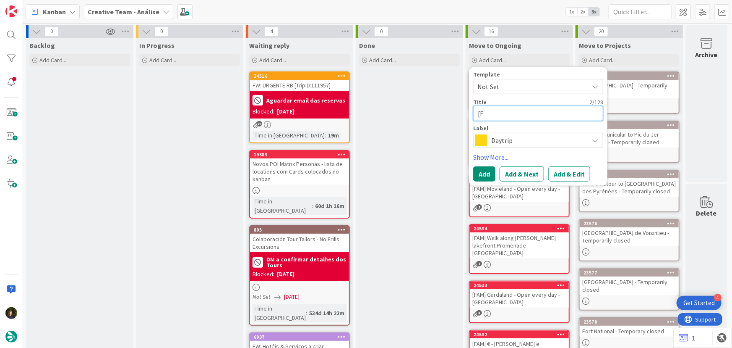
type textarea "[FA"
type textarea "x"
type textarea "[FAM"
type textarea "x"
type textarea "[FAM]"
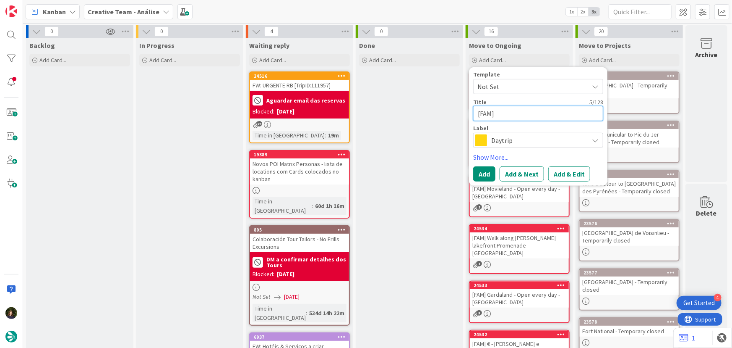
type textarea "x"
type textarea "[FAM]"
click at [516, 114] on textarea "[FAM]" at bounding box center [538, 113] width 130 height 15
paste textarea "Parco Sculture Del Chianti - Open every day (only w/ car)"
type textarea "x"
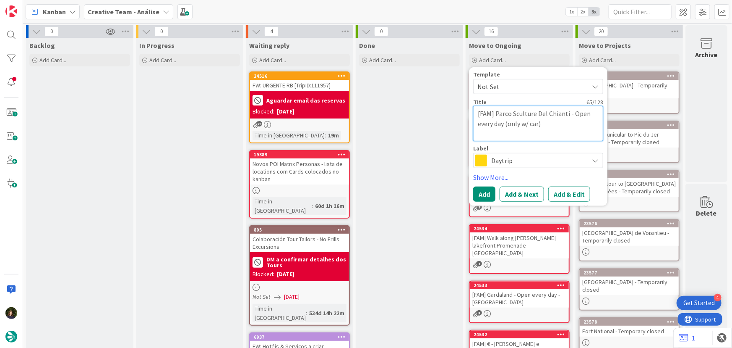
type textarea "[FAM] Parco Sculture Del Chianti - Open every day (only w/ car)"
click at [525, 160] on span "Daytrip" at bounding box center [538, 160] width 93 height 12
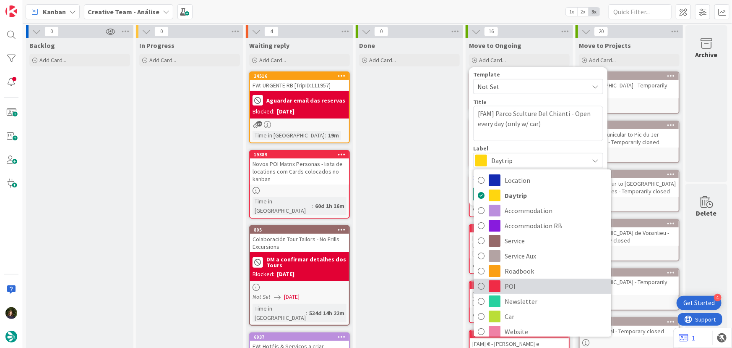
click at [534, 287] on span "POI" at bounding box center [556, 286] width 102 height 13
type textarea "x"
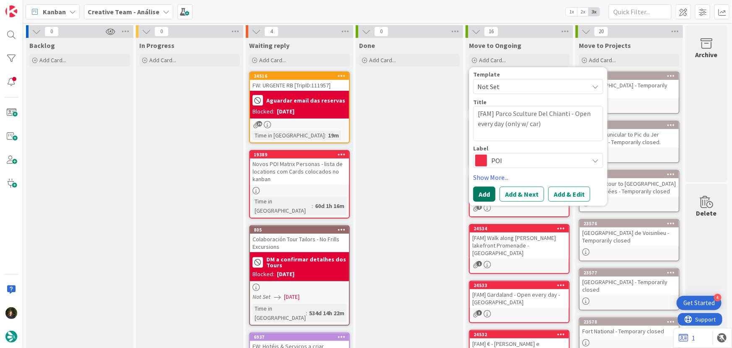
click at [484, 196] on button "Add" at bounding box center [484, 193] width 22 height 15
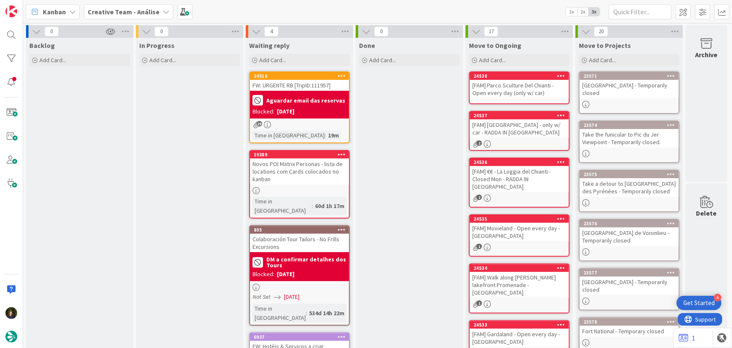
click at [555, 89] on div "[FAM] Parco Sculture Del Chianti - Open every day (only w/ car)" at bounding box center [519, 89] width 99 height 18
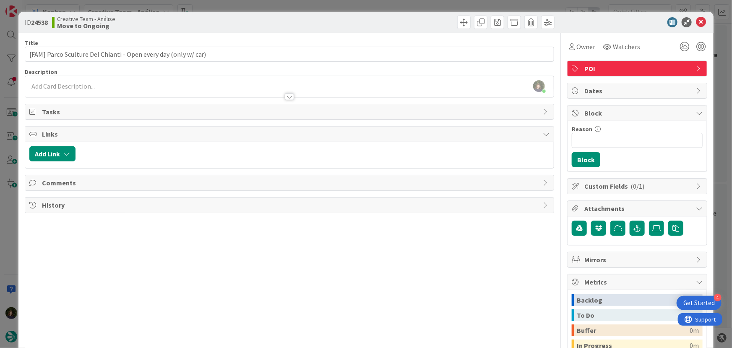
click at [67, 88] on div at bounding box center [289, 92] width 529 height 9
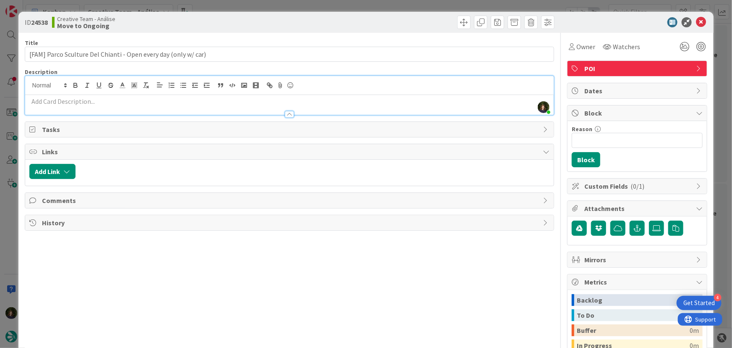
click at [94, 106] on div at bounding box center [289, 110] width 529 height 9
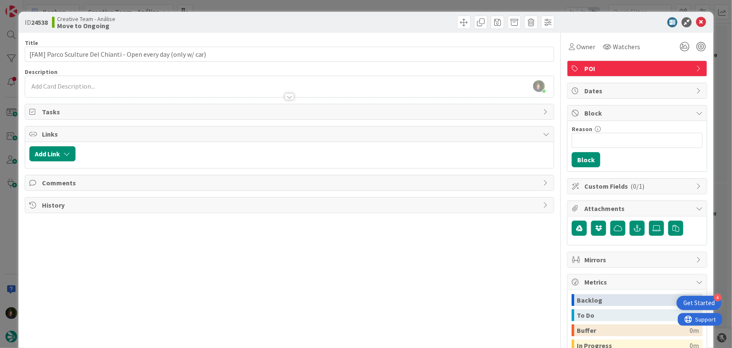
click at [66, 89] on div at bounding box center [289, 92] width 529 height 9
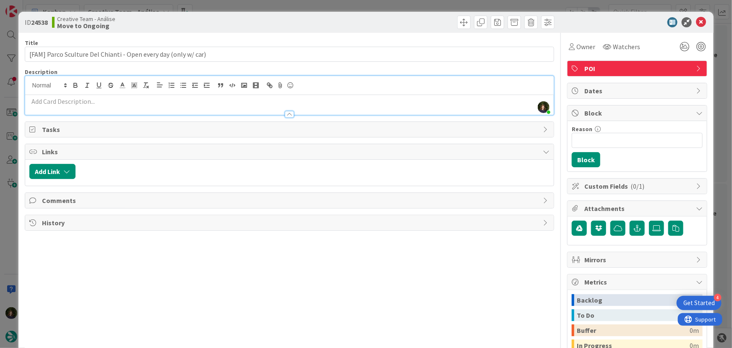
click at [68, 99] on p at bounding box center [289, 102] width 521 height 10
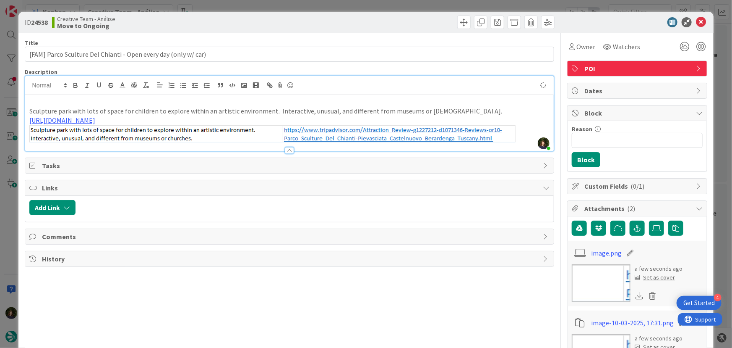
type input "[FAM] Parco Sculture Del Chianti - Open every day (only w/ car)"
click at [696, 22] on icon at bounding box center [701, 22] width 10 height 10
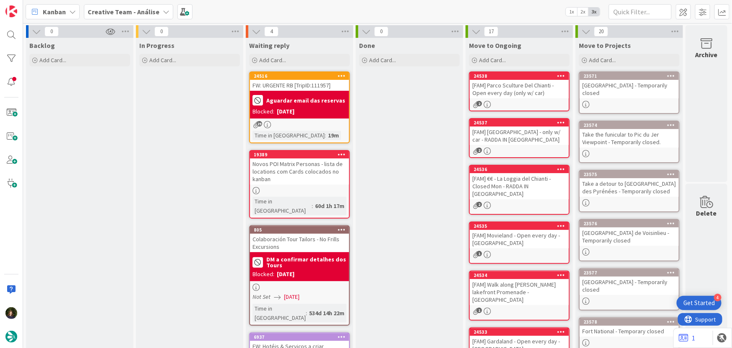
click at [518, 97] on div "[FAM] Parco Sculture Del Chianti - Open every day (only w/ car)" at bounding box center [519, 89] width 99 height 18
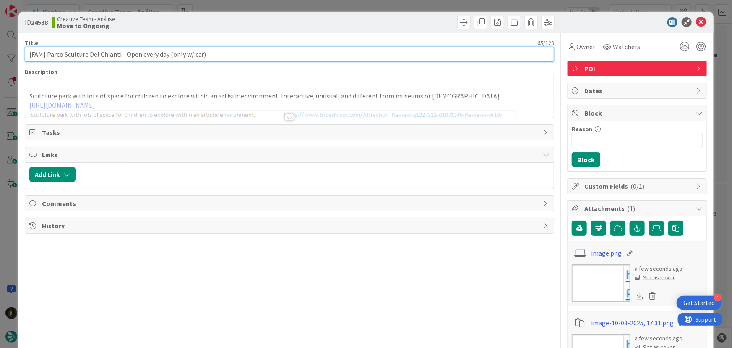
click at [231, 55] on input "[FAM] Parco Sculture Del Chianti - Open every day (only w/ car)" at bounding box center [290, 54] width 530 height 15
type input "[FAM] Parco Sculture Del Chianti - Open every day (only w/ car) RADDA IN [GEOGR…"
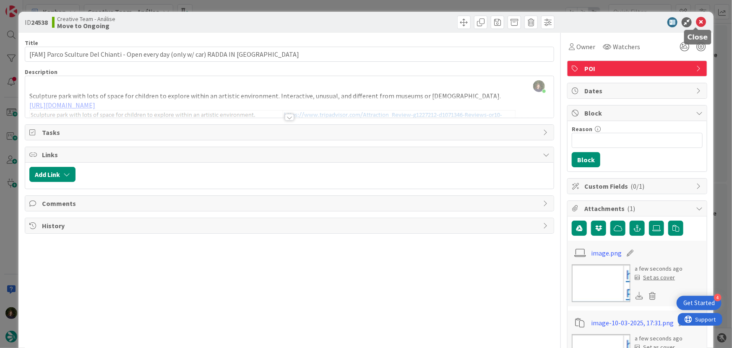
click at [697, 20] on icon at bounding box center [701, 22] width 10 height 10
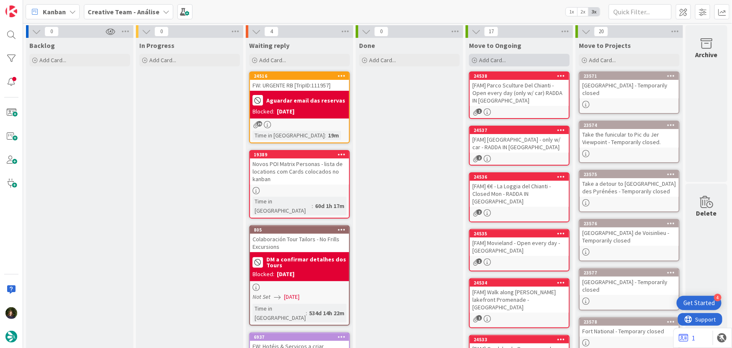
click at [506, 61] on div "Add Card..." at bounding box center [519, 60] width 101 height 13
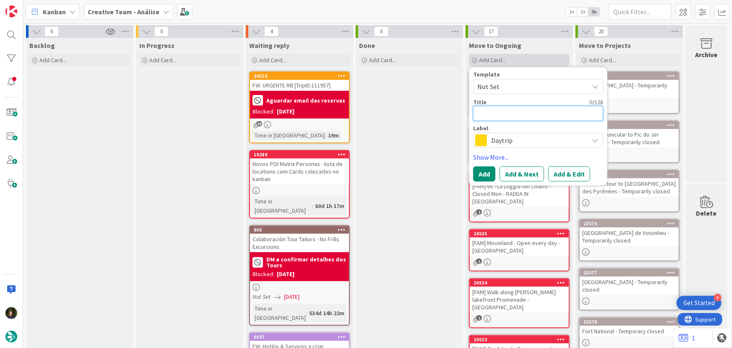
type textarea "x"
type textarea "["
type textarea "x"
type textarea "[F"
type textarea "x"
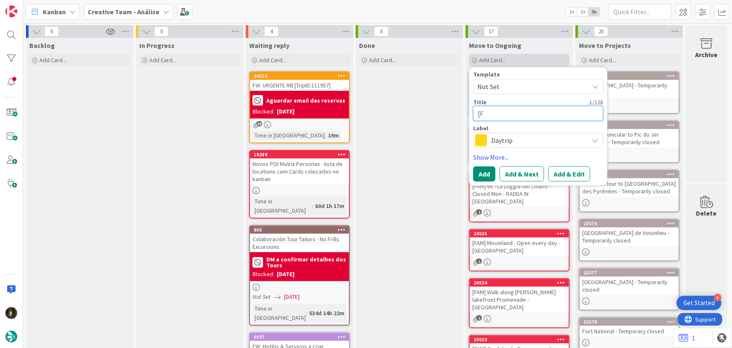
type textarea "[FA"
type textarea "x"
type textarea "[FAM"
type textarea "x"
type textarea "[FAM]"
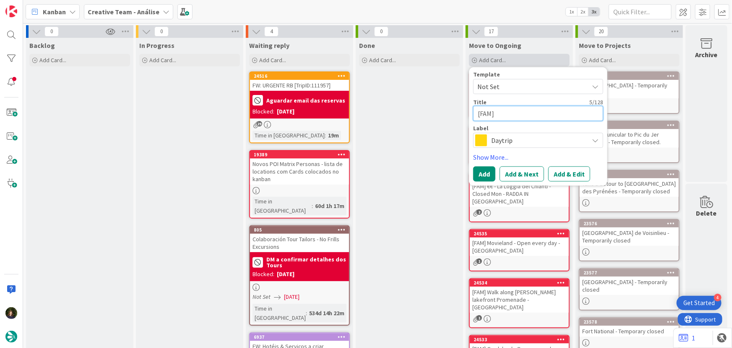
type textarea "x"
type textarea "[FAM]"
paste textarea "Walk along the ancient walls for panoramic views"
type textarea "x"
type textarea "[FAM] Walk along the ancient walls for panoramic views"
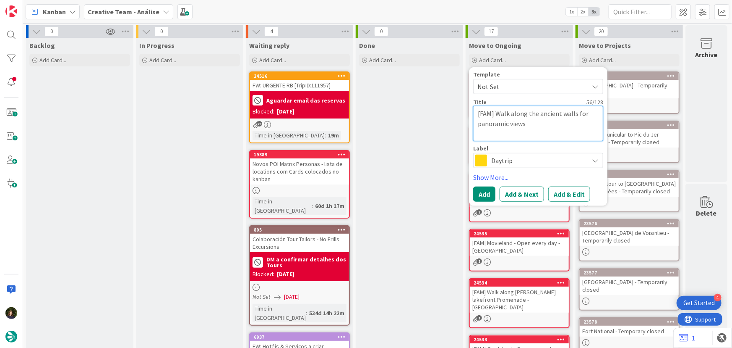
click at [534, 123] on textarea "[FAM] Walk along the ancient walls for panoramic views" at bounding box center [538, 123] width 130 height 35
type textarea "x"
type textarea "[FAM] Walk along the ancient walls for panoramic views C"
type textarea "x"
type textarea "[FAM] Walk along the ancient walls for panoramic views CA"
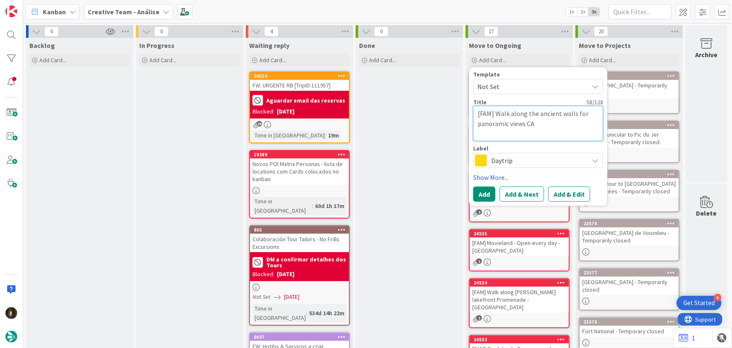
type textarea "x"
type textarea "[FAM] Walk along the ancient walls for panoramic views CAS"
type textarea "x"
type textarea "[FAM] Walk along the ancient walls for panoramic views CAST"
type textarea "x"
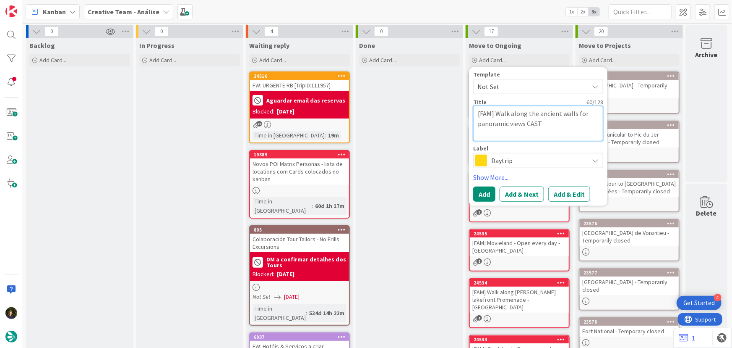
type textarea "[FAM] Walk along the ancient walls for panoramic views CASTE"
type textarea "x"
type textarea "[FAM] Walk along the ancient walls for panoramic views CASTEL"
type textarea "x"
type textarea "[FAM] Walk along the ancient walls for panoramic views CASTELL"
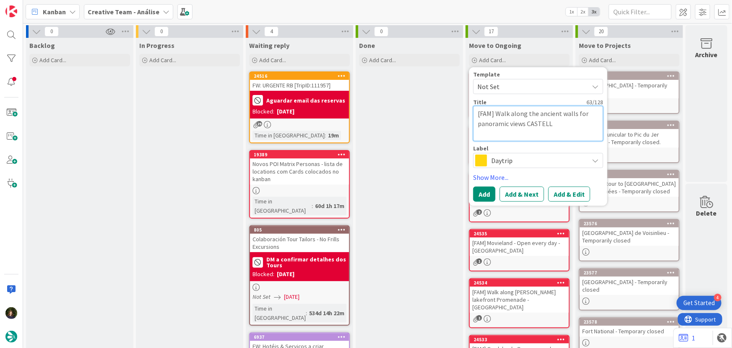
type textarea "x"
type textarea "[FAM] Walk along the ancient walls for panoramic views CASTELLI"
type textarea "x"
type textarea "[FAM] Walk along the ancient walls for panoramic views CASTELLIN"
type textarea "x"
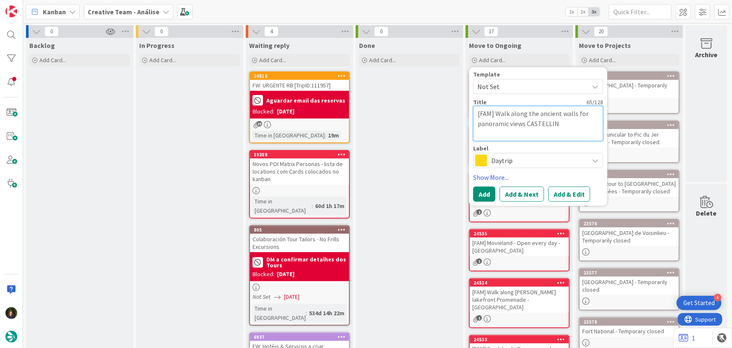
type textarea "[FAM] Walk along the ancient walls for panoramic views [GEOGRAPHIC_DATA]"
type textarea "x"
type textarea "[FAM] Walk along the ancient walls for panoramic views [GEOGRAPHIC_DATA]"
type textarea "x"
type textarea "[FAM] Walk along the ancient walls for panoramic views [GEOGRAPHIC_DATA]"
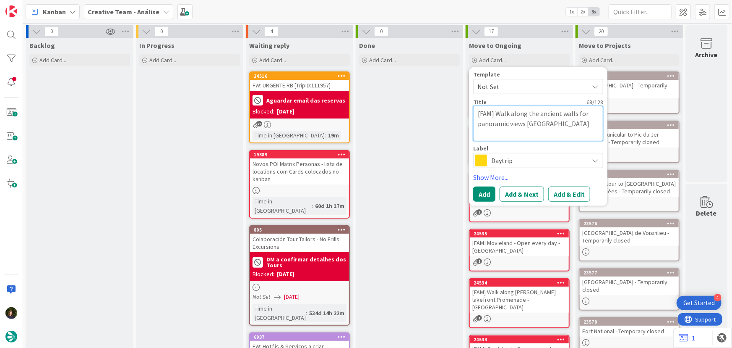
type textarea "x"
type textarea "[FAM] Walk along the ancient walls for panoramic views CASTELLINA IN"
type textarea "x"
type textarea "[FAM] Walk along the ancient walls for panoramic views CASTELLINA IN"
type textarea "x"
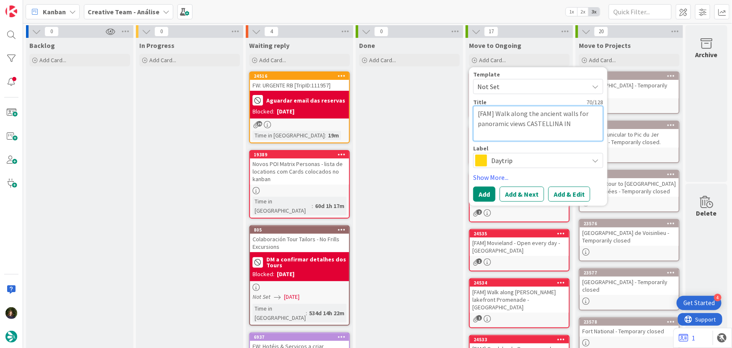
type textarea "[FAM] Walk along the ancient walls for panoramic views CASTELLINA IN C"
type textarea "x"
type textarea "[FAM] Walk along the ancient walls for panoramic views CASTELLINA IN [GEOGRAPHI…"
type textarea "x"
type textarea "[FAM] Walk along the ancient walls for panoramic views CASTELLINA IN [GEOGRAPHI…"
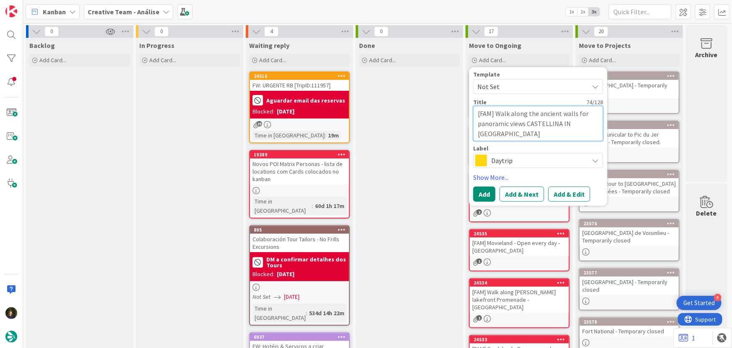
type textarea "x"
type textarea "[FAM] Walk along the ancient walls for panoramic views [GEOGRAPHIC_DATA] IN [GE…"
type textarea "x"
type textarea "[FAM] Walk along the ancient walls for panoramic views [GEOGRAPHIC_DATA] IN [GE…"
type textarea "x"
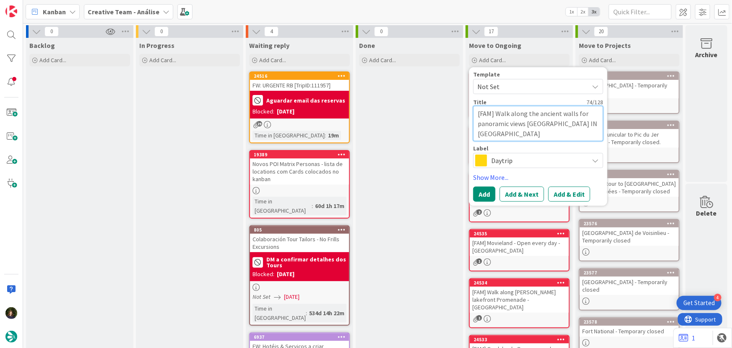
type textarea "[FAM] Walk along the ancient walls for panoramic views [GEOGRAPHIC_DATA] IN [GE…"
type textarea "x"
type textarea "[FAM] Walk along the ancient walls for panoramic views [GEOGRAPHIC_DATA] IN [GE…"
click at [500, 164] on span "Daytrip" at bounding box center [538, 160] width 93 height 12
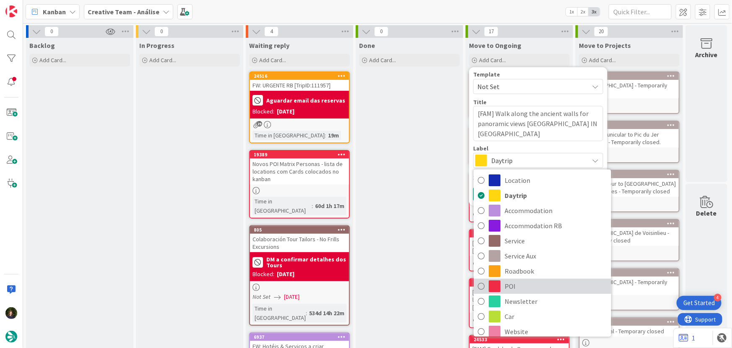
click at [526, 292] on link "POI" at bounding box center [543, 285] width 138 height 15
type textarea "x"
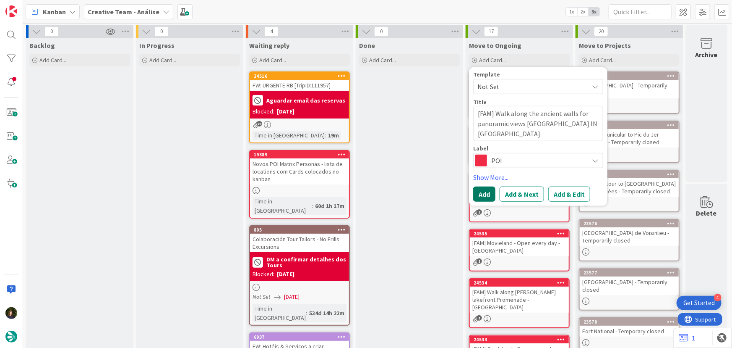
click at [483, 198] on button "Add" at bounding box center [484, 193] width 22 height 15
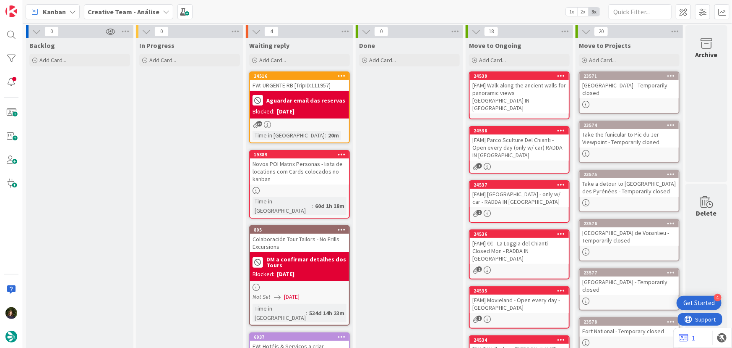
click at [503, 96] on div "[FAM] Walk along the ancient walls for panoramic views [GEOGRAPHIC_DATA] IN [GE…" at bounding box center [519, 97] width 99 height 34
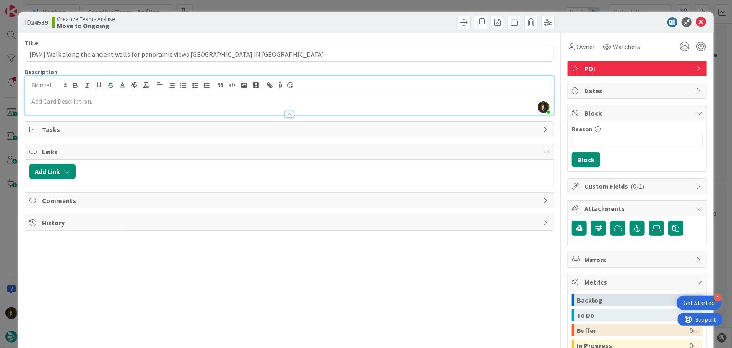
click at [114, 87] on div "[PERSON_NAME] just joined" at bounding box center [289, 95] width 529 height 39
click at [115, 100] on p at bounding box center [289, 102] width 521 height 10
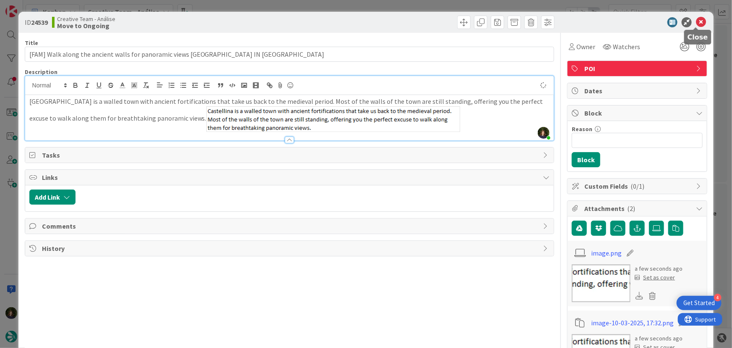
type input "[FAM] Walk along the ancient walls for panoramic views [GEOGRAPHIC_DATA] IN [GE…"
click at [697, 22] on icon at bounding box center [701, 22] width 10 height 10
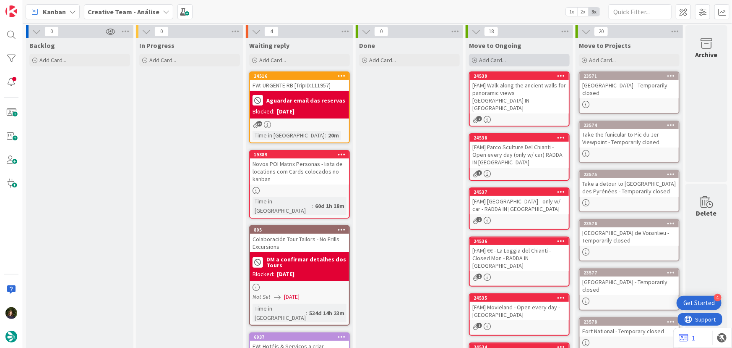
click at [517, 60] on div "Add Card..." at bounding box center [519, 60] width 101 height 13
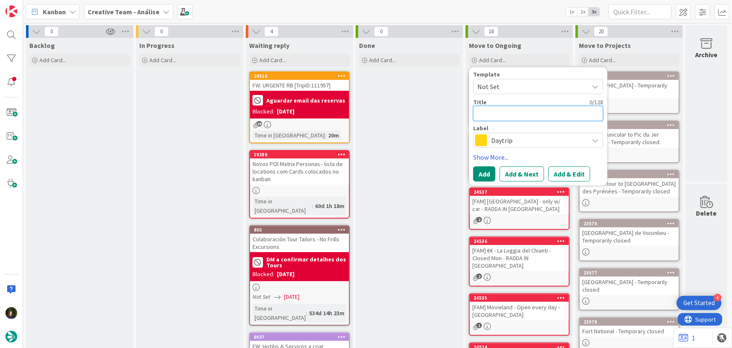
click at [504, 115] on textarea at bounding box center [538, 113] width 130 height 15
type textarea "x"
type textarea "["
type textarea "x"
type textarea "[F"
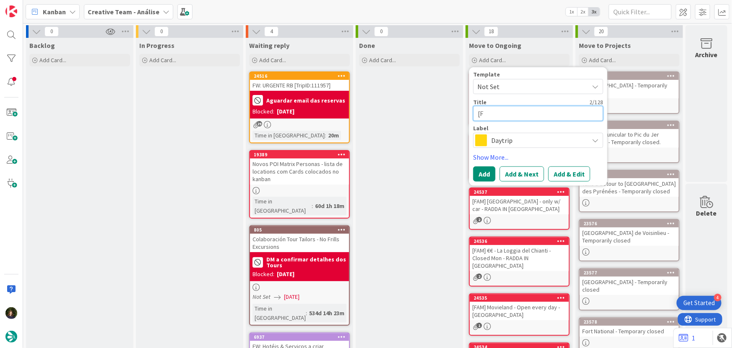
type textarea "x"
type textarea "[FA"
type textarea "x"
type textarea "[FAM"
type textarea "x"
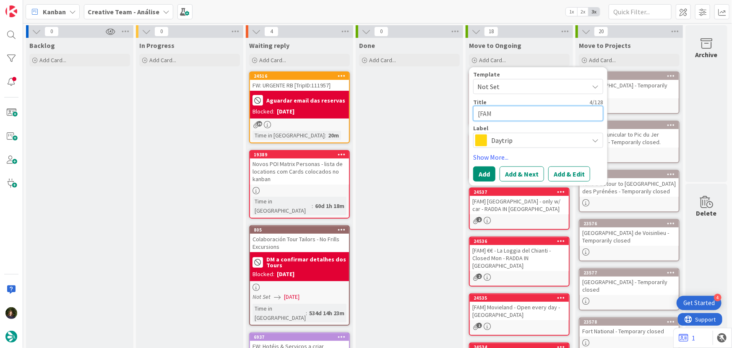
type textarea "[FAM]"
type textarea "x"
type textarea "[FAM]"
paste textarea "Say "Hi!" to [PERSON_NAME]"
type textarea "x"
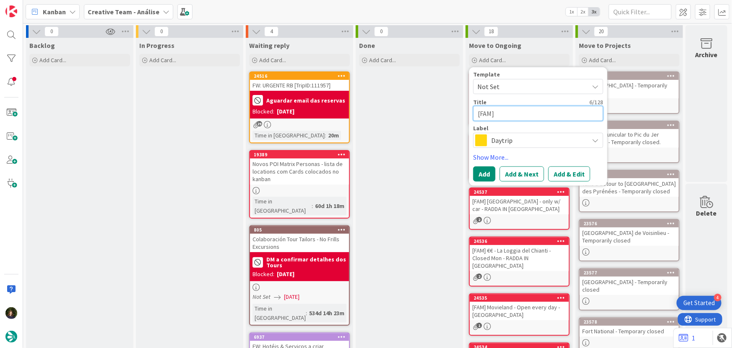
type textarea "[FAM] Say "Hi!" to [PERSON_NAME]"
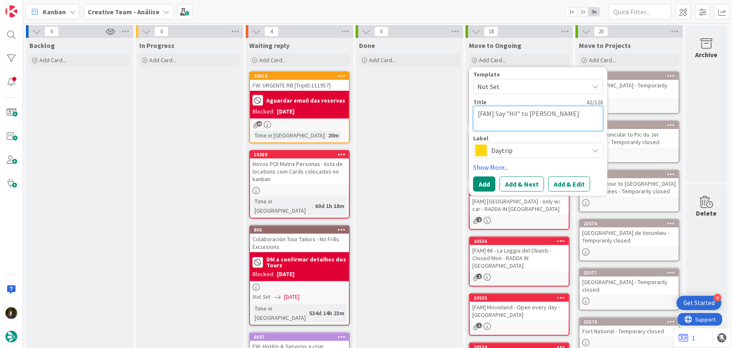
type textarea "x"
type textarea "[FAM] Say "Hi!" to [PERSON_NAME] C"
type textarea "x"
type textarea "[FAM] Say "Hi!" to [PERSON_NAME] CA"
type textarea "x"
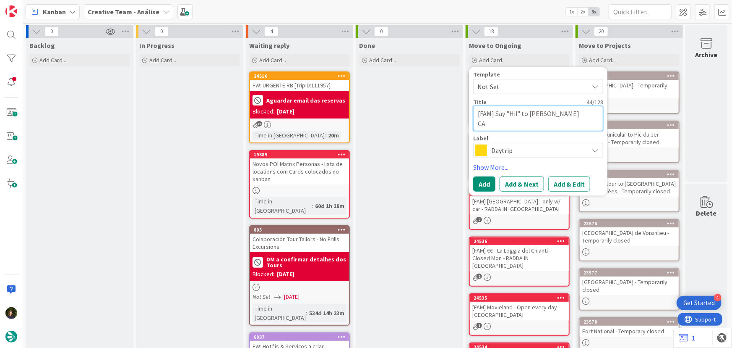
type textarea "[FAM] Say "Hi!" to [PERSON_NAME] CAS"
type textarea "x"
type textarea "[FAM] Say "Hi!" to [PERSON_NAME] CAST"
type textarea "x"
type textarea "[FAM] Say "Hi!" to [PERSON_NAME] CASTE"
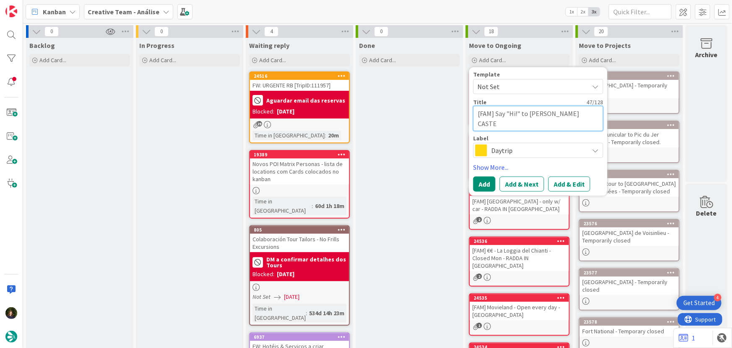
type textarea "x"
type textarea "[FAM] Say "Hi!" to [GEOGRAPHIC_DATA][PERSON_NAME]"
type textarea "x"
type textarea "[FAM] Say "Hi!" to [PERSON_NAME]"
type textarea "x"
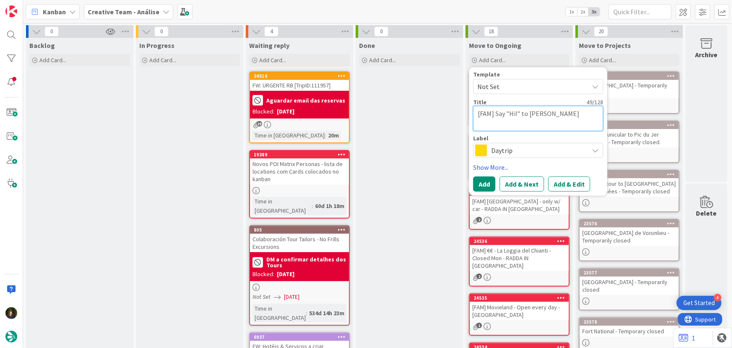
type textarea "[FAM] Say "Hi!" to [PERSON_NAME]"
type textarea "x"
type textarea "[FAM] Say "Hi!" to [PERSON_NAME]"
type textarea "x"
type textarea "[FAM] Say "Hi!" to [PERSON_NAME] CASTELINNA"
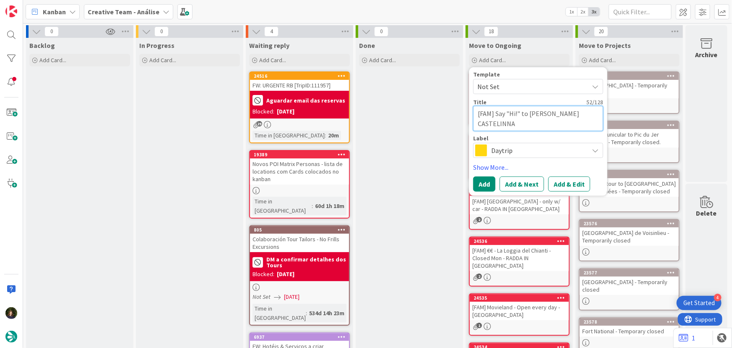
type textarea "x"
type textarea "[FAM] Say "Hi!" to [PERSON_NAME] CASTELINNA"
type textarea "x"
type textarea "[FAM] Say "Hi!" to [PERSON_NAME] CASTELINNA I"
type textarea "x"
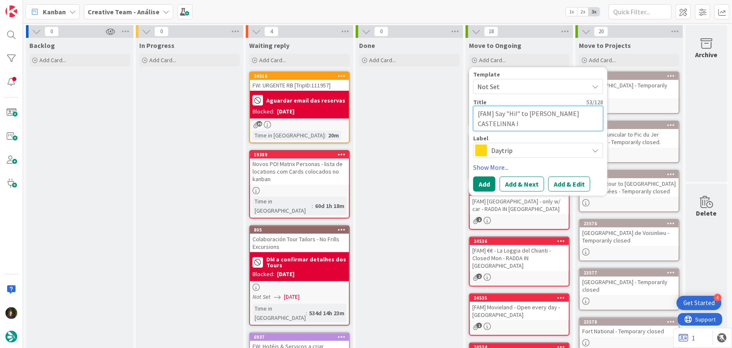
type textarea "[FAM] Say "Hi!" to [PERSON_NAME] CASTELINNA IN"
type textarea "x"
type textarea "[FAM] Say "Hi!" to [PERSON_NAME] CASTELINNA IN"
type textarea "x"
type textarea "[FAM] Say "Hi!" to [PERSON_NAME] CASTELINNA IN C"
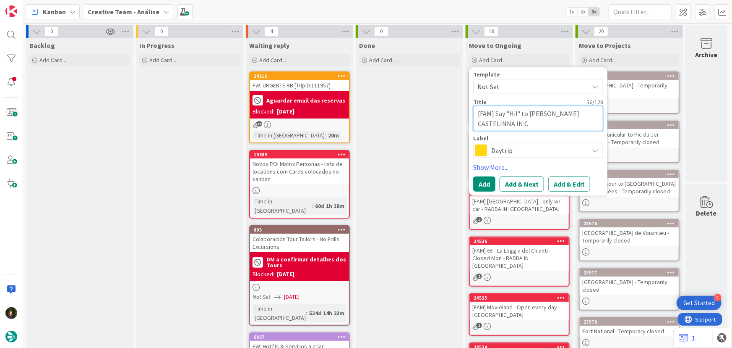
type textarea "x"
type textarea "[FAM] Say "Hi!" to [PERSON_NAME] CASTELINNA IN [GEOGRAPHIC_DATA]"
type textarea "x"
type textarea "[FAM] Say "Hi!" to [PERSON_NAME] CASTELINNA IN [GEOGRAPHIC_DATA]"
type textarea "x"
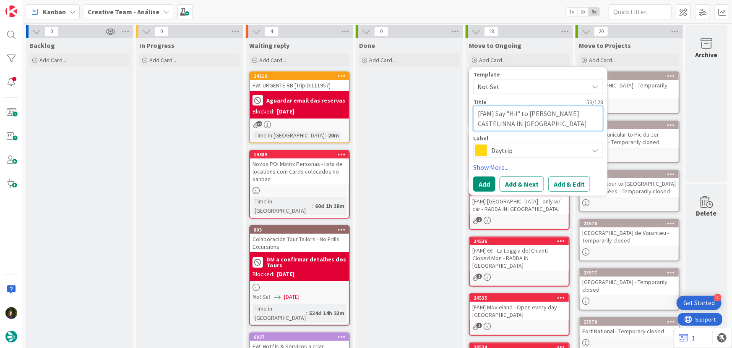
type textarea "[FAM] Say "Hi!" to [PERSON_NAME] CASTELINNA IN CHIA"
type textarea "x"
type textarea "[FAM] Say "Hi!" to [PERSON_NAME] CASTELINNA IN [GEOGRAPHIC_DATA]"
type textarea "x"
type textarea "[FAM] Say "Hi!" to [PERSON_NAME] CASTELINNA IN [GEOGRAPHIC_DATA]"
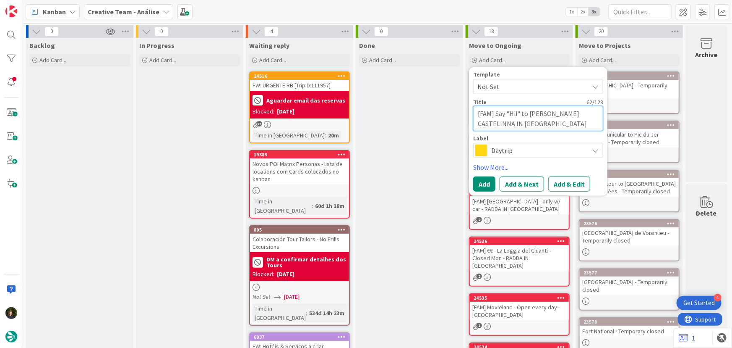
type textarea "x"
type textarea "[FAM] Say "Hi!" to [PERSON_NAME] CASTELINNA IN [GEOGRAPHIC_DATA]"
click at [513, 151] on span "Daytrip" at bounding box center [538, 150] width 93 height 12
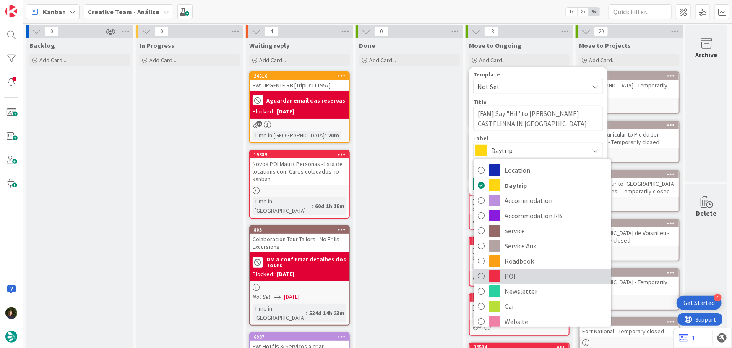
click at [550, 279] on span "POI" at bounding box center [556, 275] width 102 height 13
type textarea "x"
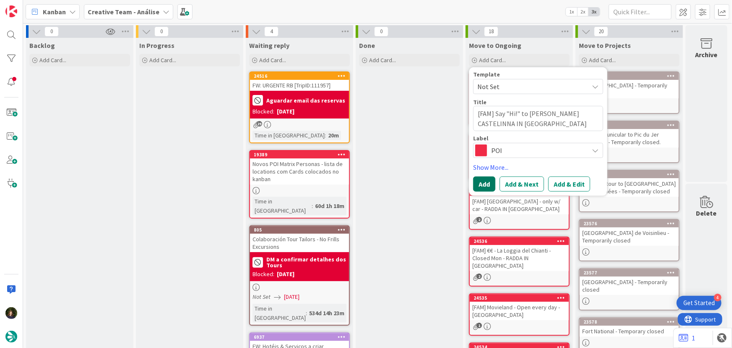
click at [481, 188] on button "Add" at bounding box center [484, 183] width 22 height 15
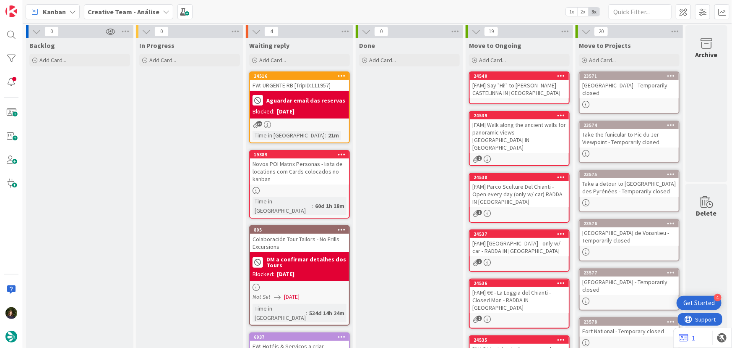
click at [512, 91] on div "[FAM] Say "Hi!" to [PERSON_NAME] CASTELINNA IN [GEOGRAPHIC_DATA]" at bounding box center [519, 89] width 99 height 18
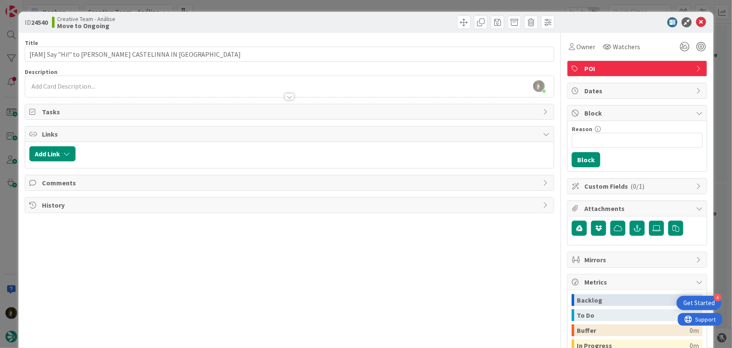
click at [97, 92] on div at bounding box center [289, 92] width 529 height 9
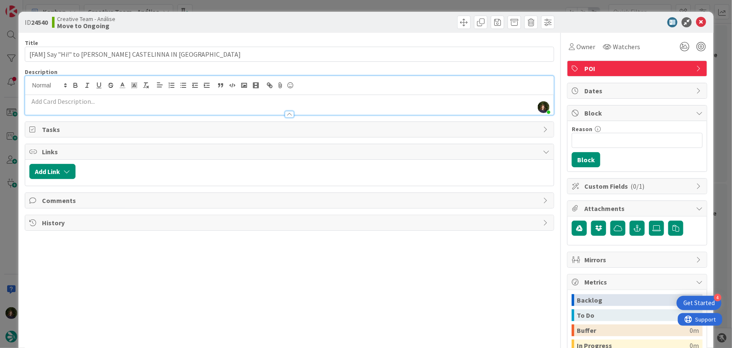
click at [103, 105] on p at bounding box center [289, 102] width 521 height 10
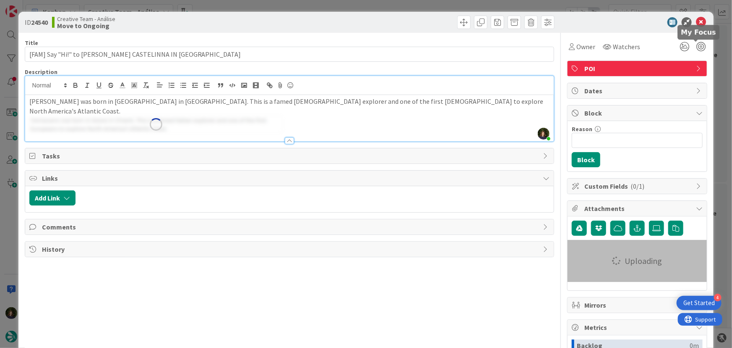
type input "[FAM] Say "Hi!" to [PERSON_NAME] CASTELINNA IN [GEOGRAPHIC_DATA]"
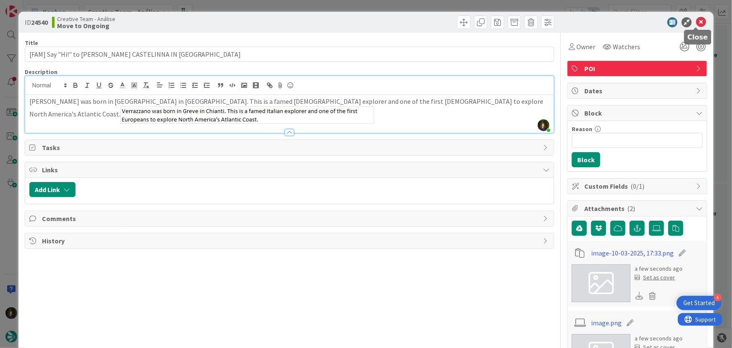
click at [696, 25] on icon at bounding box center [701, 22] width 10 height 10
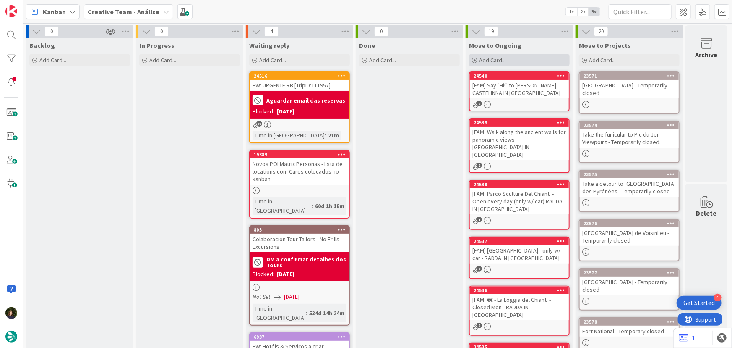
click at [531, 58] on div "Add Card..." at bounding box center [519, 60] width 101 height 13
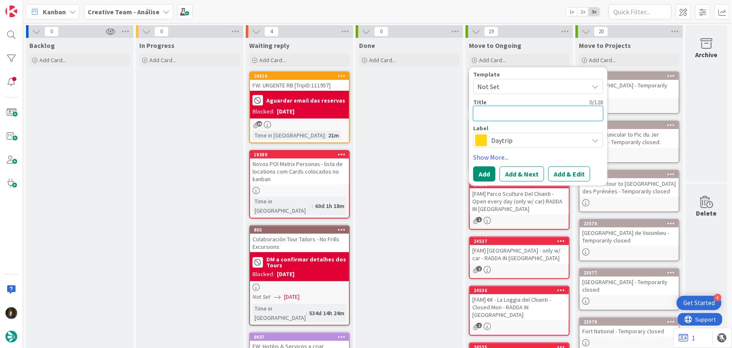
type textarea "x"
type textarea "["
type textarea "x"
type textarea "[F"
type textarea "x"
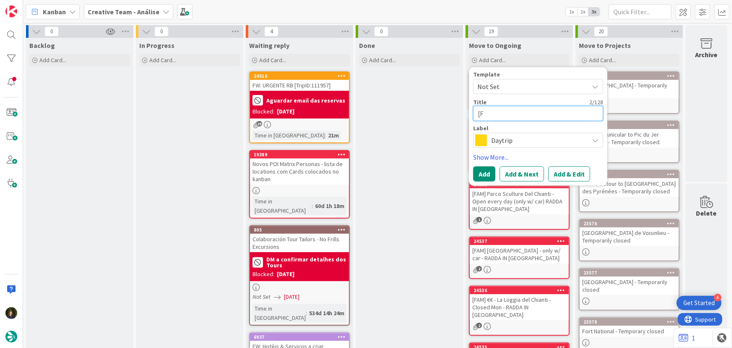
type textarea "[FA"
type textarea "x"
type textarea "[FAM"
type textarea "x"
type textarea "[FAM]"
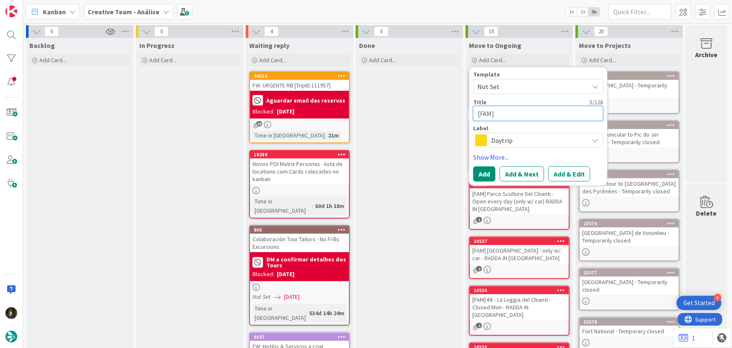
type textarea "x"
type textarea "[FAM]"
paste textarea "Explore via [PERSON_NAME]"
type textarea "x"
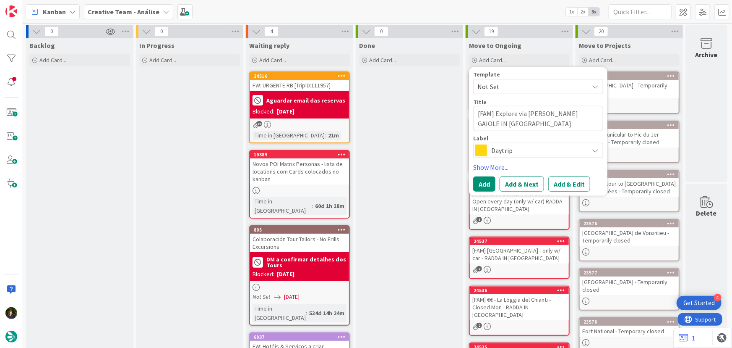
click at [505, 152] on span "Daytrip" at bounding box center [538, 150] width 93 height 12
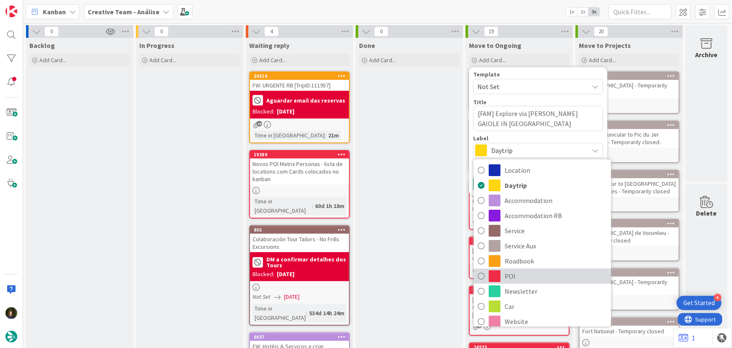
click at [519, 278] on span "POI" at bounding box center [556, 275] width 102 height 13
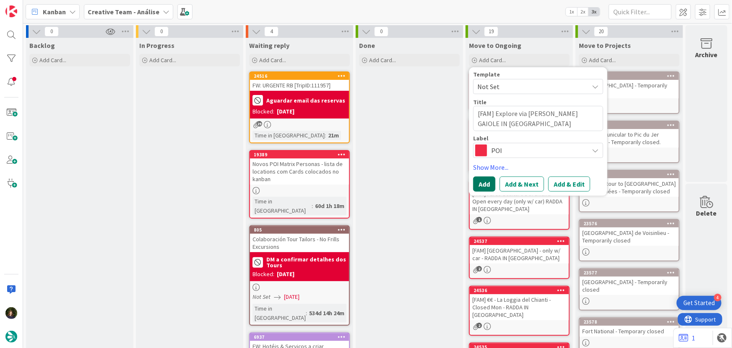
click at [484, 185] on button "Add" at bounding box center [484, 183] width 22 height 15
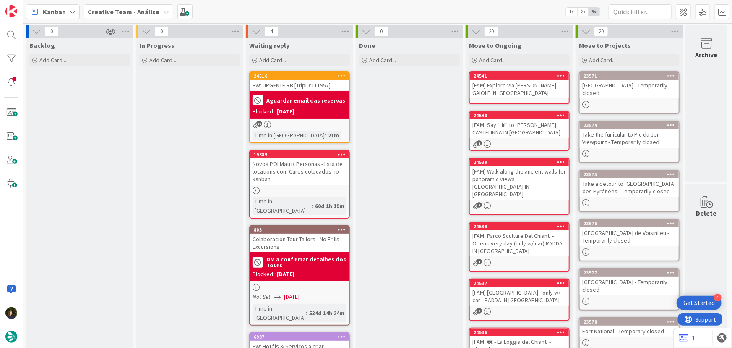
click at [132, 17] on div "Creative Team - Análise" at bounding box center [128, 11] width 89 height 15
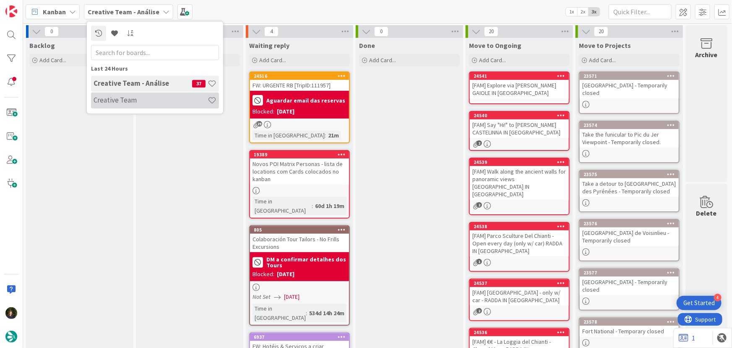
click at [133, 99] on h4 "Creative Team" at bounding box center [151, 100] width 114 height 8
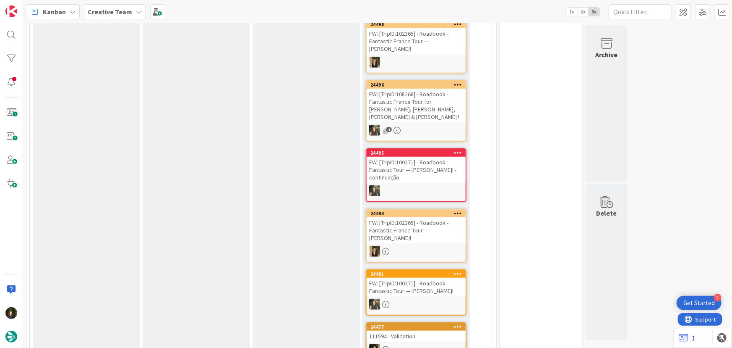
scroll to position [191, 0]
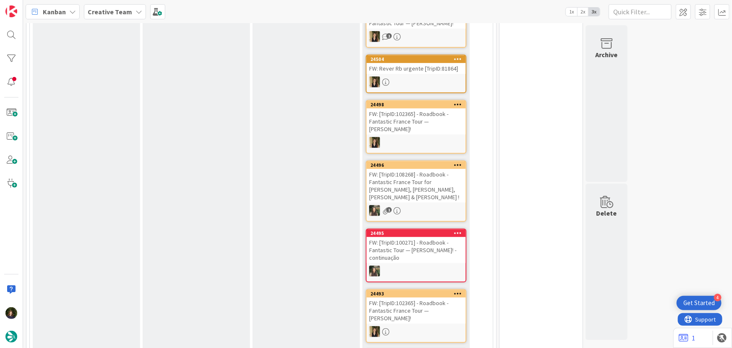
click at [123, 10] on b "Creative Team" at bounding box center [110, 12] width 44 height 8
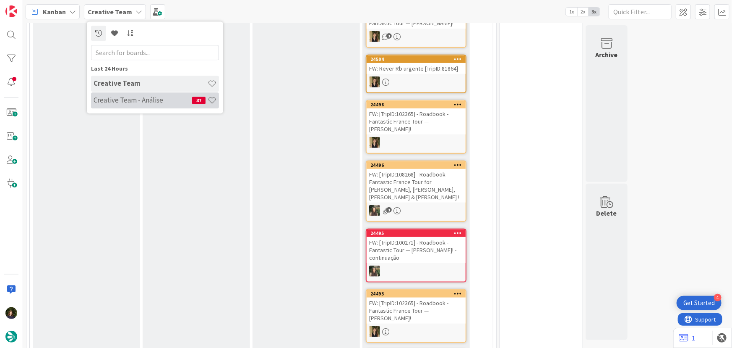
click at [126, 99] on h4 "Creative Team - Análise" at bounding box center [143, 100] width 99 height 8
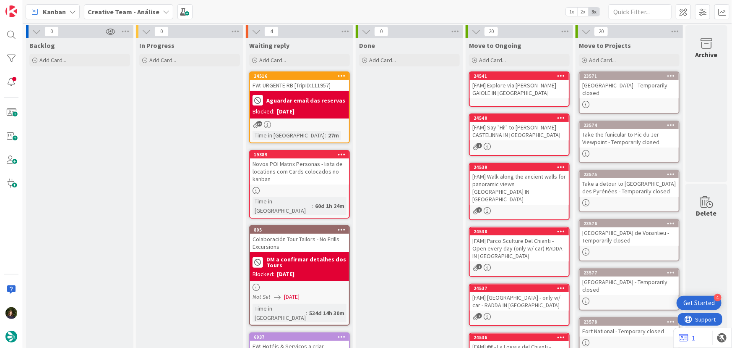
click at [287, 187] on div at bounding box center [299, 190] width 99 height 7
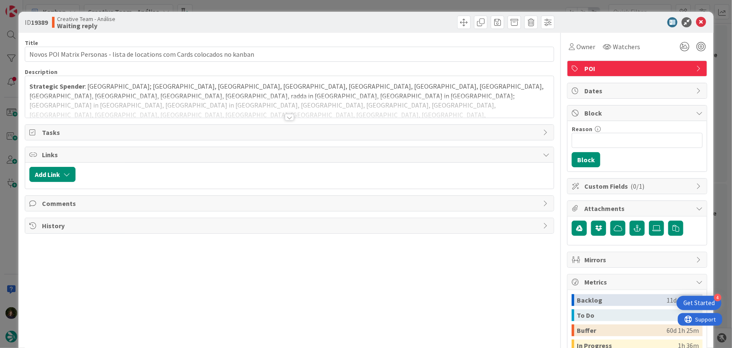
click at [287, 119] on div at bounding box center [289, 117] width 9 height 7
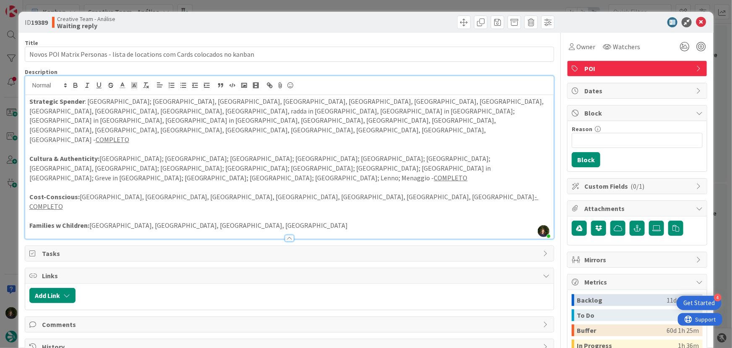
click at [206, 220] on p "Families w Children: [GEOGRAPHIC_DATA], [GEOGRAPHIC_DATA], [GEOGRAPHIC_DATA], […" at bounding box center [289, 225] width 521 height 10
click at [260, 220] on p "Families w Children: [GEOGRAPHIC_DATA], [GEOGRAPHIC_DATA], [GEOGRAPHIC_DATA], […" at bounding box center [289, 225] width 521 height 10
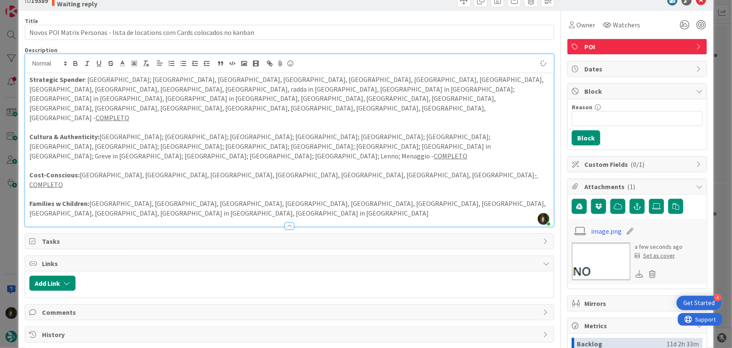
scroll to position [38, 0]
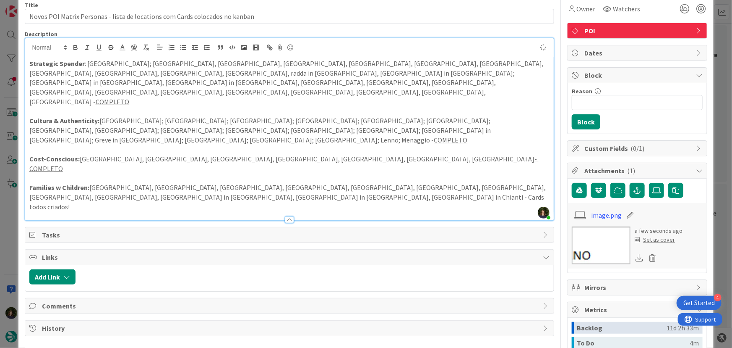
click at [175, 226] on div "Title 76 / 128 Novos POI Matrix Personas - lista de locations com Cards colocad…" at bounding box center [290, 228] width 530 height 466
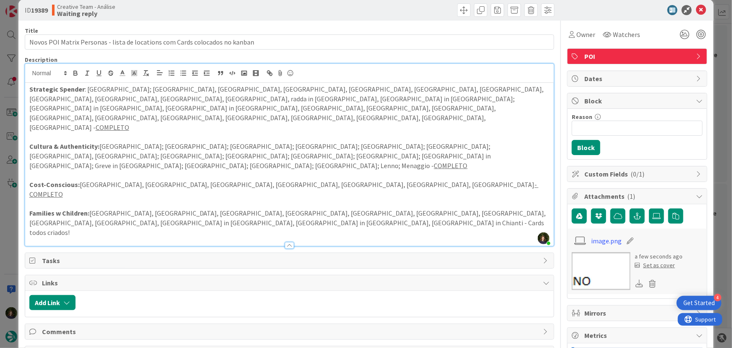
scroll to position [0, 0]
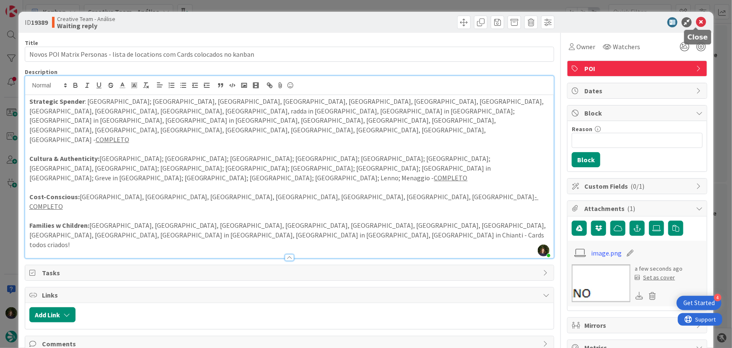
click at [696, 24] on icon at bounding box center [701, 22] width 10 height 10
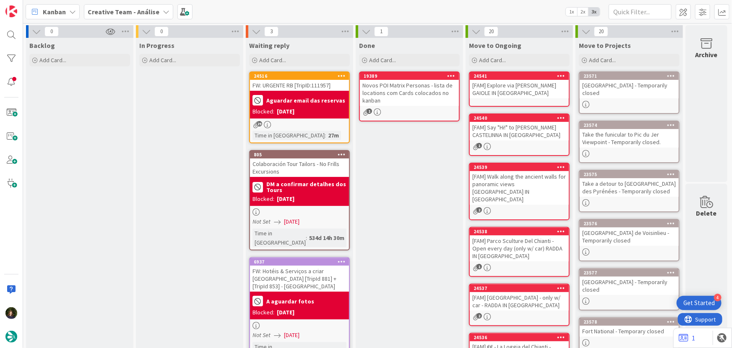
click at [137, 13] on b "Creative Team - Análise" at bounding box center [124, 12] width 72 height 8
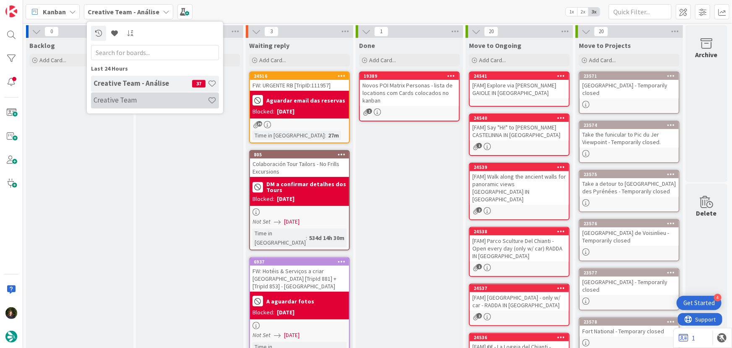
click at [143, 103] on h4 "Creative Team" at bounding box center [151, 100] width 114 height 8
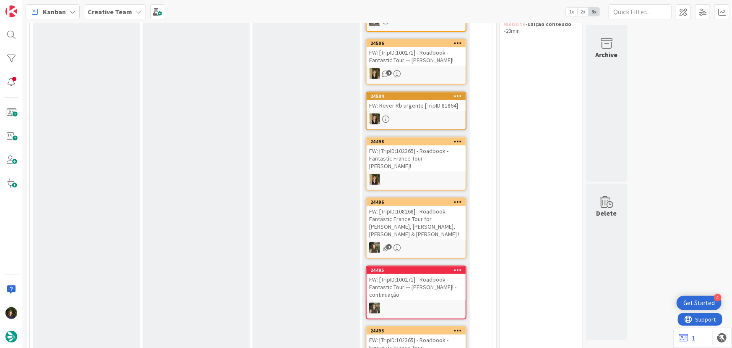
scroll to position [114, 0]
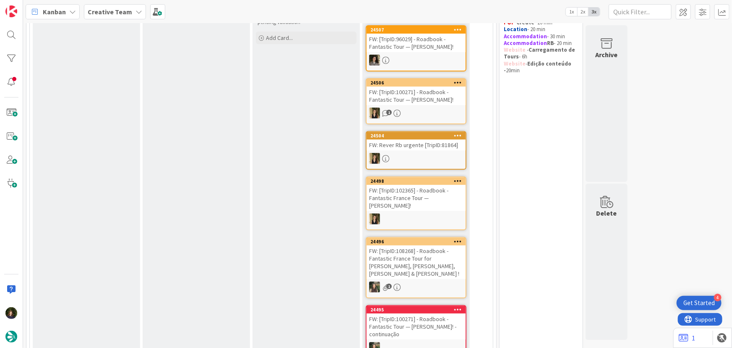
click at [130, 14] on div "Creative Team" at bounding box center [115, 11] width 62 height 15
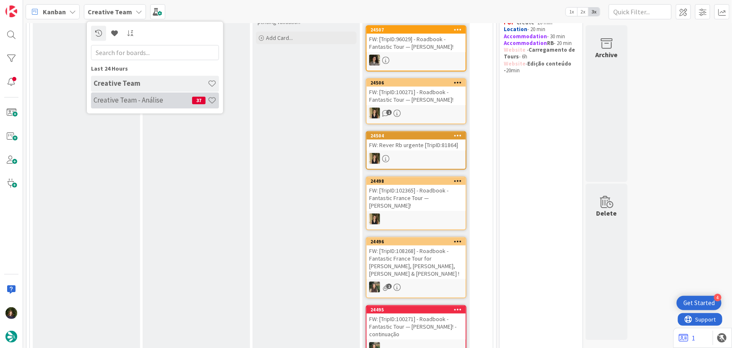
click at [140, 99] on h4 "Creative Team - Análise" at bounding box center [143, 100] width 99 height 8
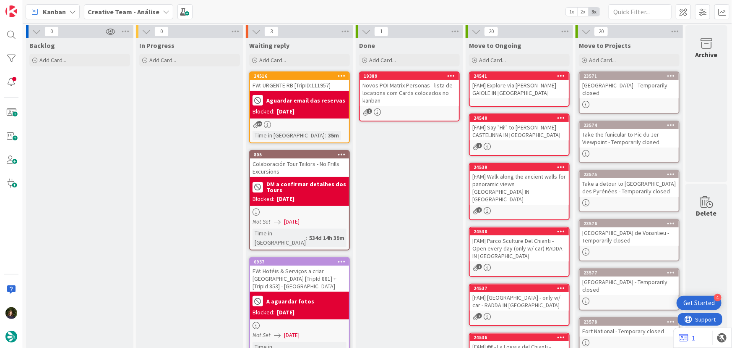
click at [140, 10] on b "Creative Team - Análise" at bounding box center [124, 12] width 72 height 8
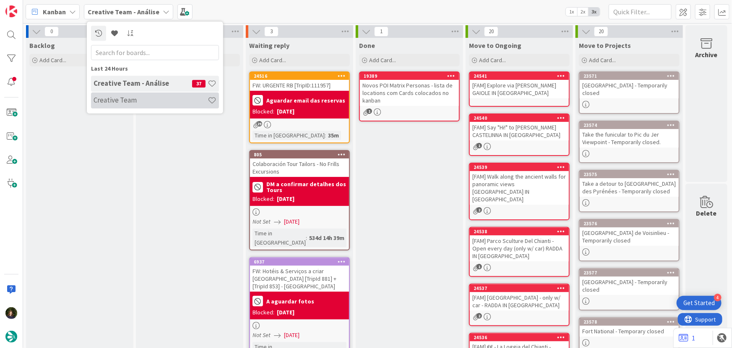
click at [138, 100] on h4 "Creative Team" at bounding box center [151, 100] width 114 height 8
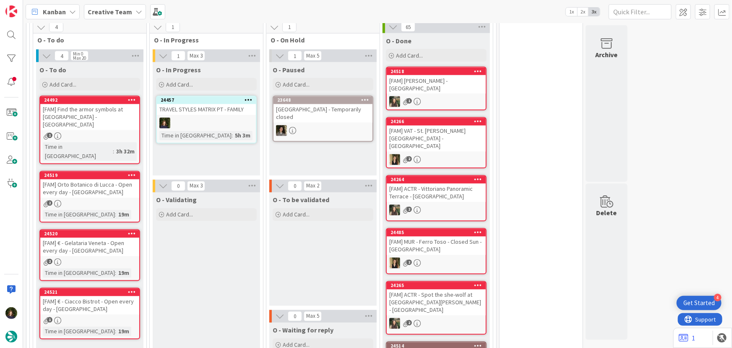
scroll to position [725, 0]
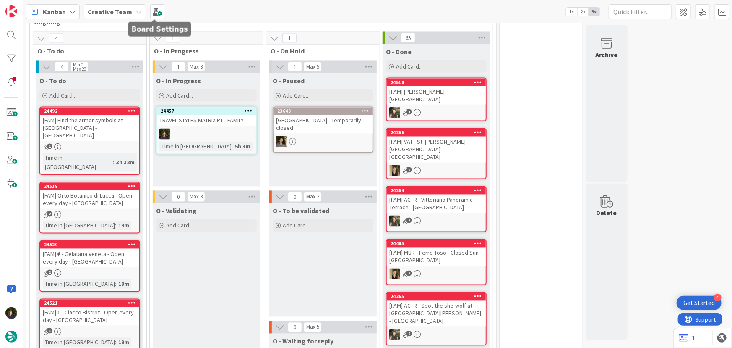
click at [115, 13] on b "Creative Team" at bounding box center [110, 12] width 44 height 8
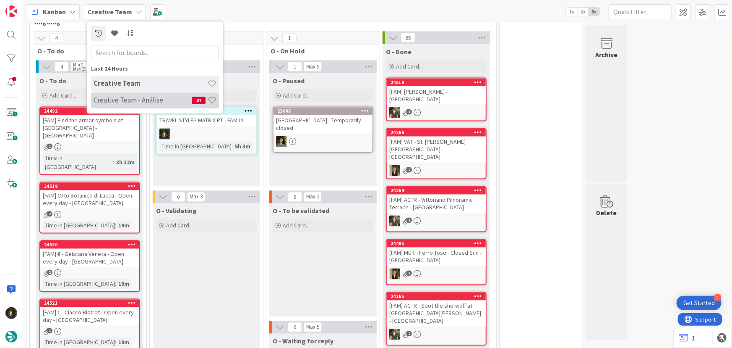
click at [125, 101] on h4 "Creative Team - Análise" at bounding box center [143, 100] width 99 height 8
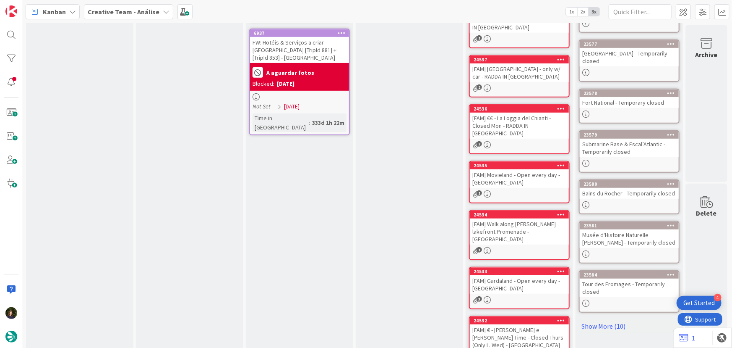
scroll to position [258, 0]
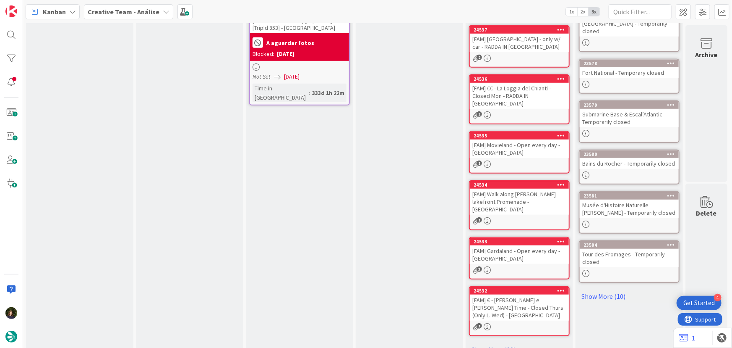
click at [493, 343] on link "Show More (10)" at bounding box center [519, 349] width 101 height 13
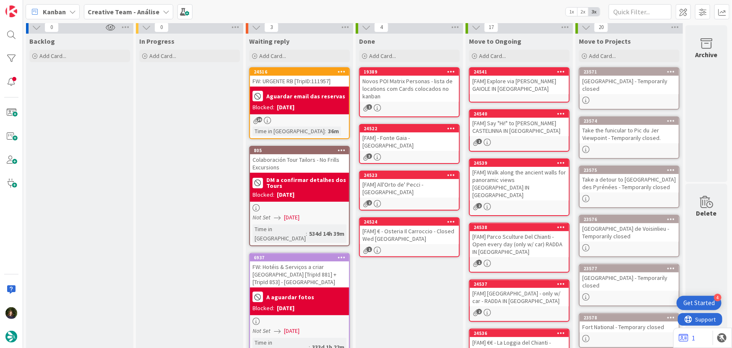
scroll to position [0, 0]
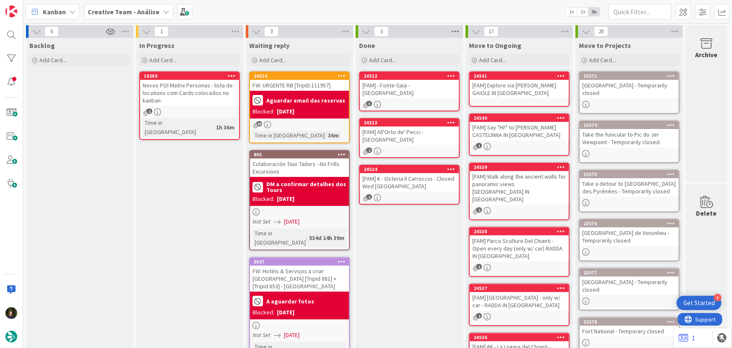
click at [453, 29] on icon at bounding box center [455, 31] width 11 height 13
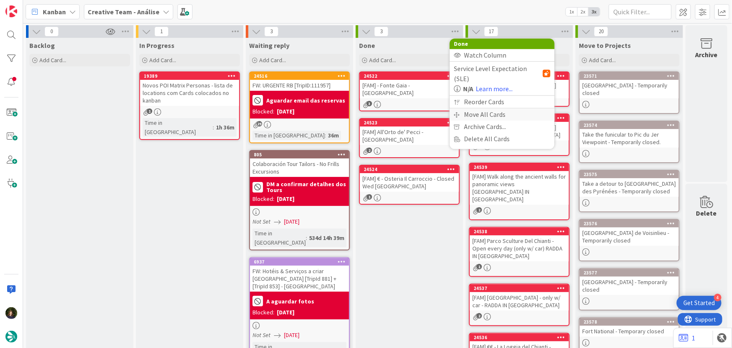
click at [479, 108] on div "Move All Cards" at bounding box center [502, 114] width 105 height 12
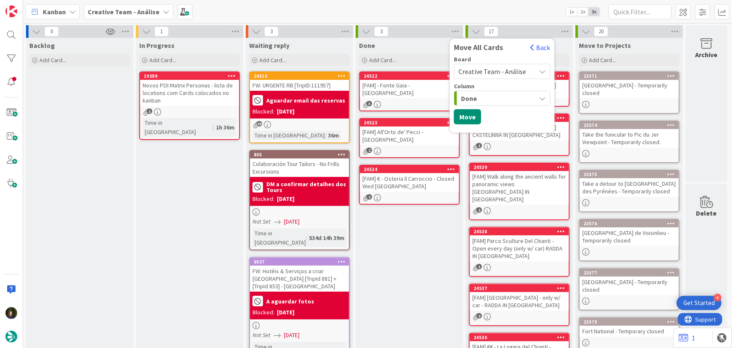
click at [492, 71] on span "Creative Team - Análise" at bounding box center [493, 71] width 68 height 8
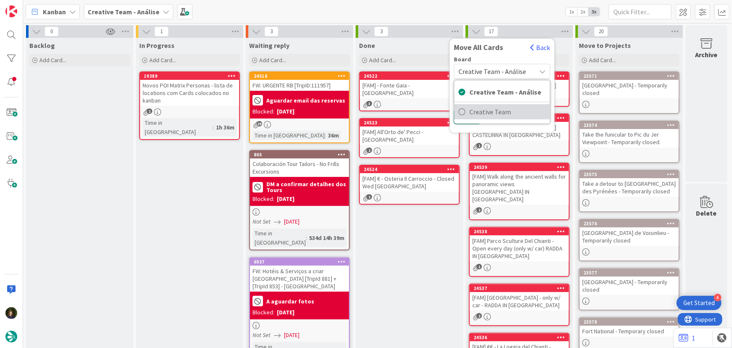
click at [503, 112] on span "Creative Team" at bounding box center [508, 111] width 76 height 13
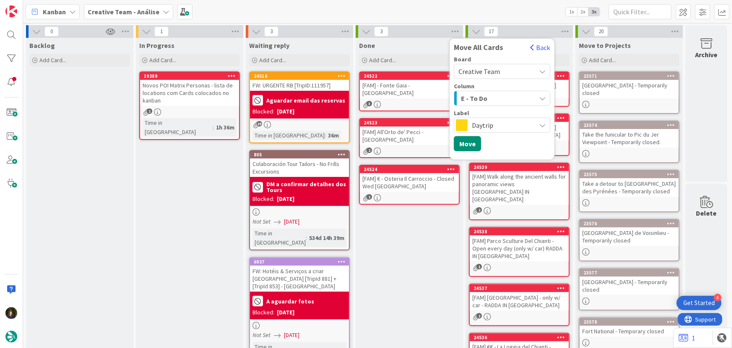
click at [491, 97] on div "E - To Do" at bounding box center [497, 98] width 77 height 13
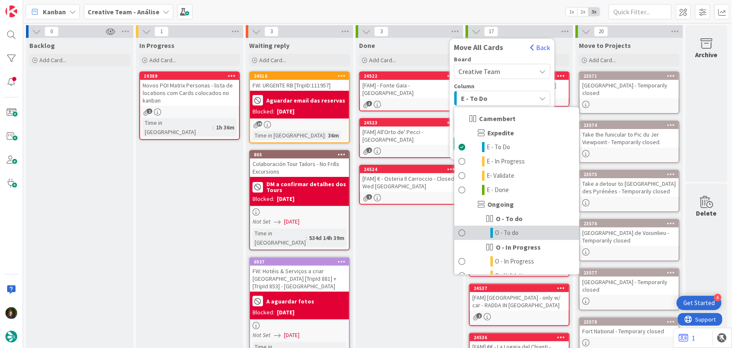
click at [514, 237] on span "O - To do" at bounding box center [507, 233] width 24 height 10
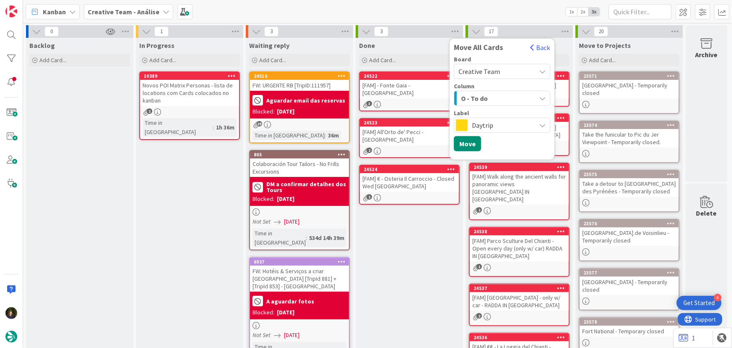
click at [505, 123] on span "Daytrip" at bounding box center [502, 125] width 60 height 12
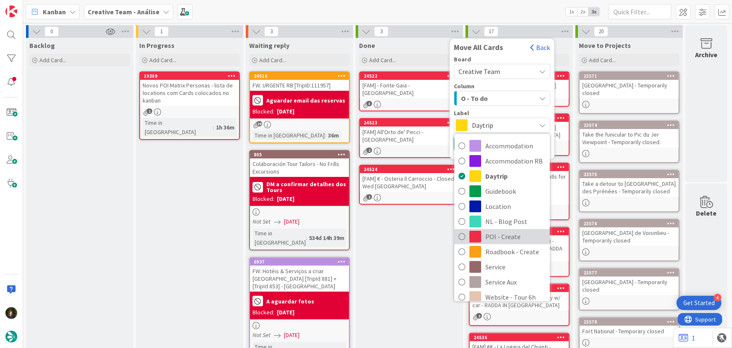
click at [500, 235] on span "POI - Create" at bounding box center [516, 236] width 60 height 13
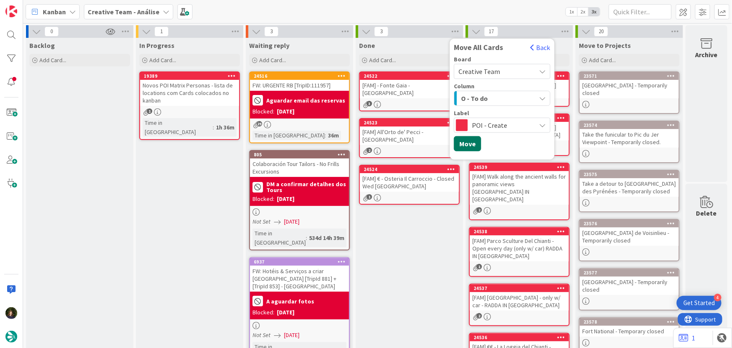
click at [471, 143] on button "Move" at bounding box center [467, 143] width 27 height 15
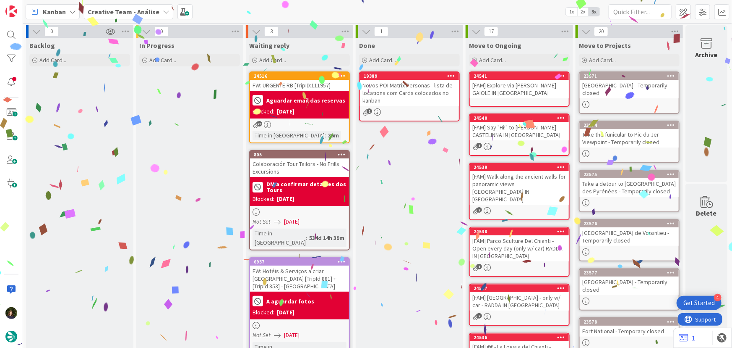
click at [163, 11] on icon at bounding box center [166, 11] width 7 height 7
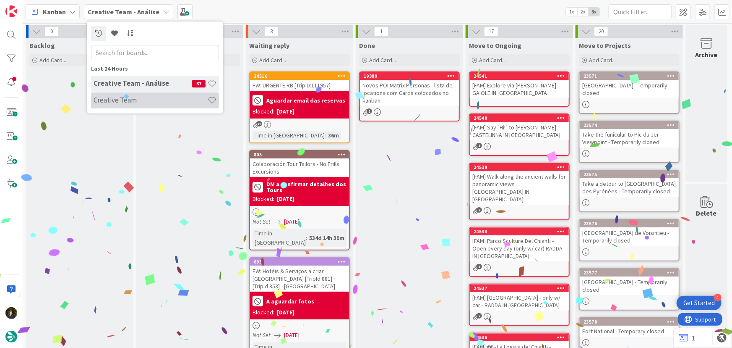
click at [152, 101] on h4 "Creative Team" at bounding box center [151, 100] width 114 height 8
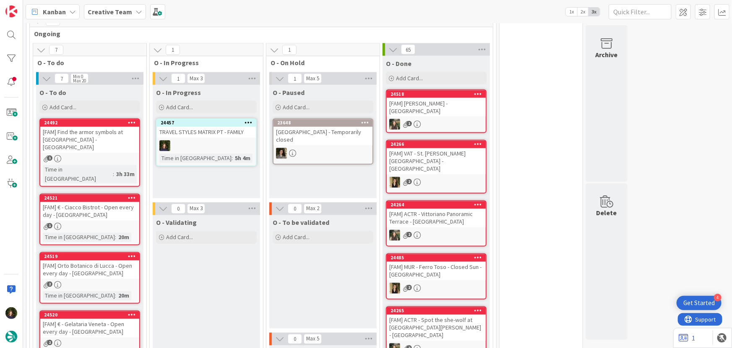
scroll to position [695, 0]
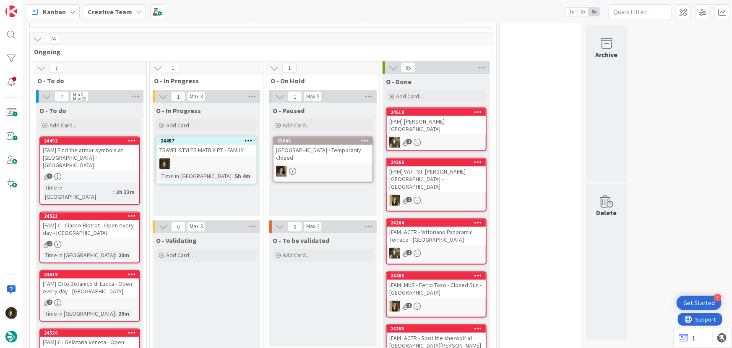
drag, startPoint x: 123, startPoint y: 9, endPoint x: 123, endPoint y: 23, distance: 13.4
click at [123, 9] on b "Creative Team" at bounding box center [110, 12] width 44 height 8
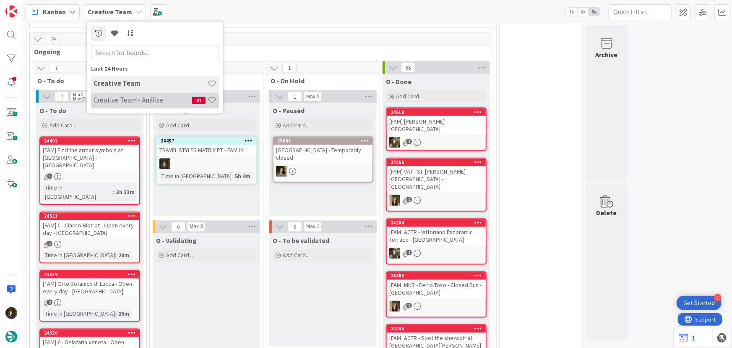
click at [136, 101] on h4 "Creative Team - Análise" at bounding box center [143, 100] width 99 height 8
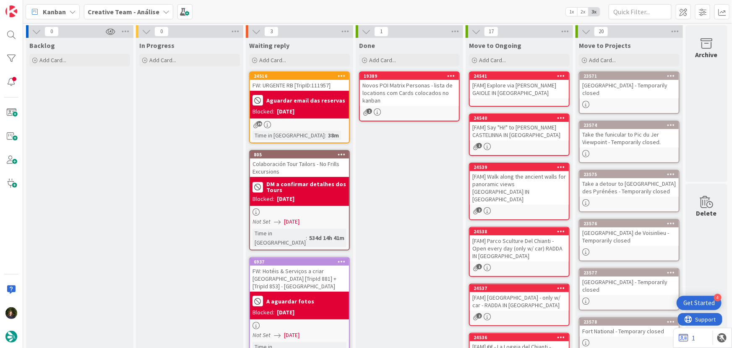
click at [133, 12] on b "Creative Team - Análise" at bounding box center [124, 12] width 72 height 8
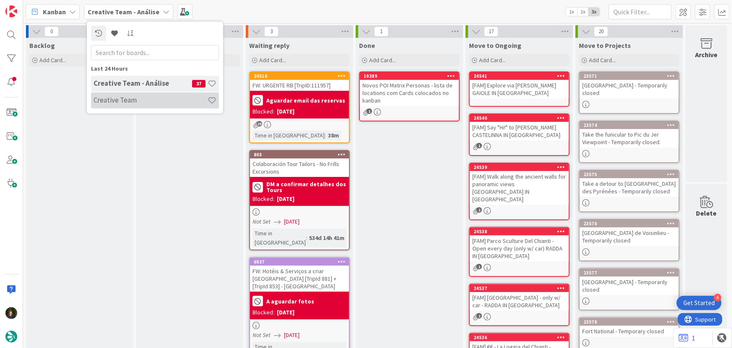
click at [128, 102] on h4 "Creative Team" at bounding box center [151, 100] width 114 height 8
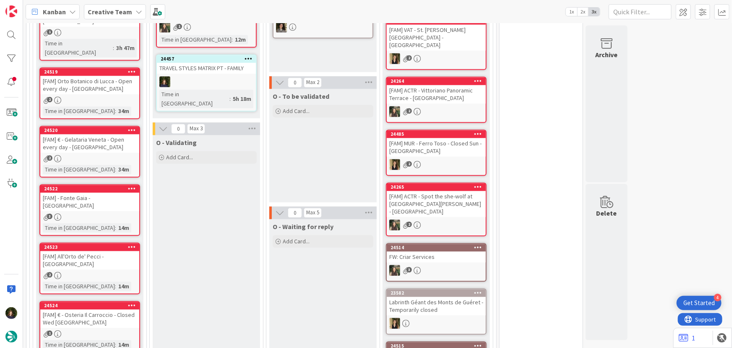
scroll to position [725, 0]
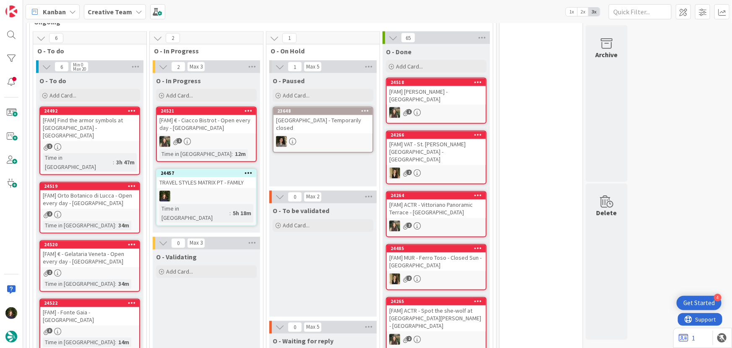
click at [221, 191] on div at bounding box center [206, 196] width 99 height 11
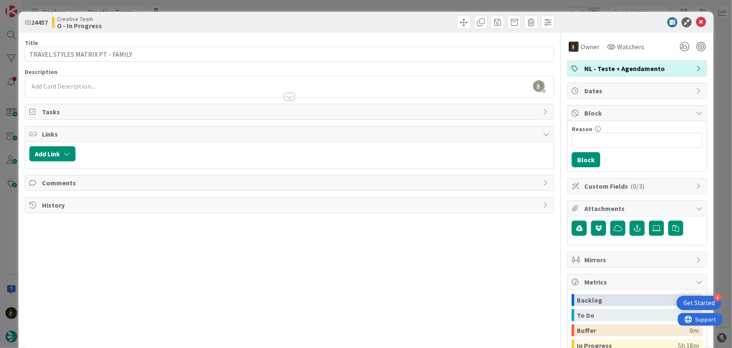
click at [638, 70] on span "NL - Teste + Agendamento" at bounding box center [638, 68] width 107 height 10
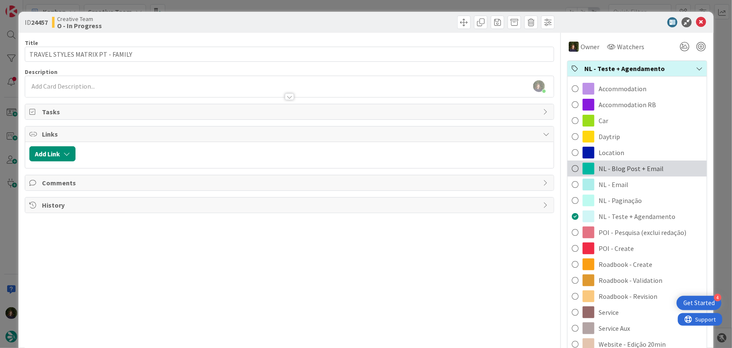
click at [640, 170] on span "NL - Blog Post + Email" at bounding box center [631, 168] width 65 height 10
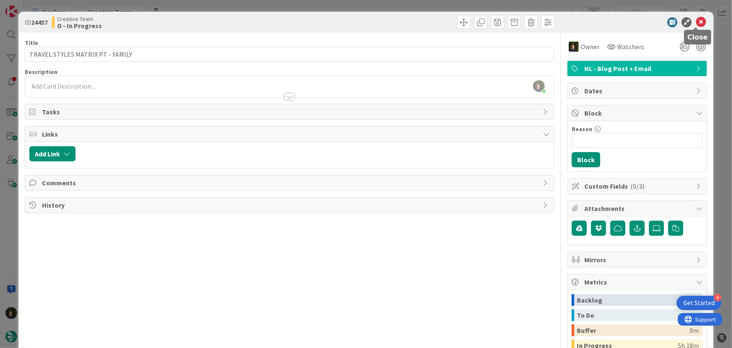
click at [699, 24] on icon at bounding box center [701, 22] width 10 height 10
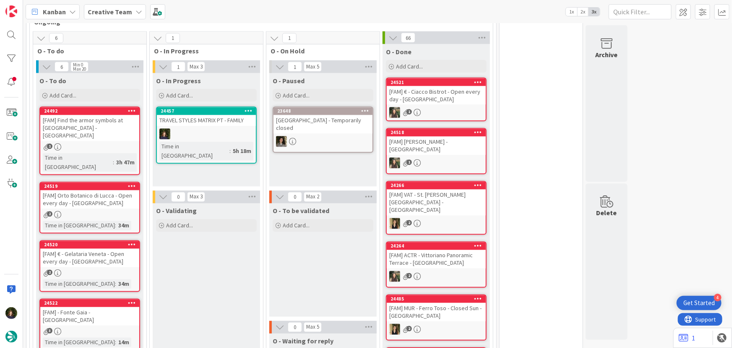
click at [246, 108] on icon at bounding box center [249, 111] width 8 height 6
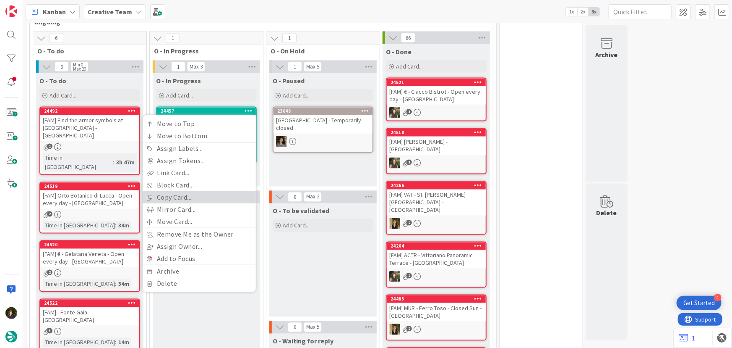
click at [201, 191] on link "Copy Card..." at bounding box center [199, 197] width 113 height 12
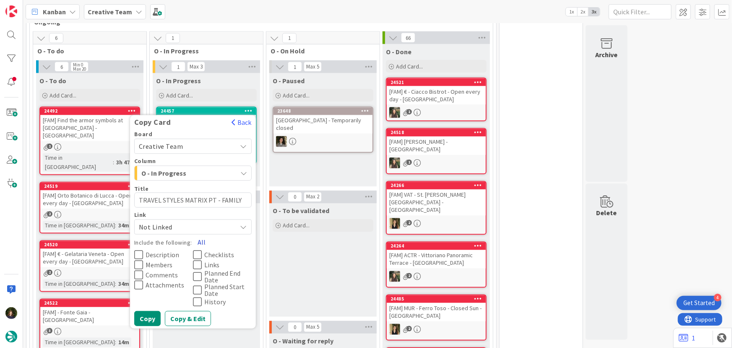
click at [201, 235] on button "All" at bounding box center [201, 242] width 19 height 15
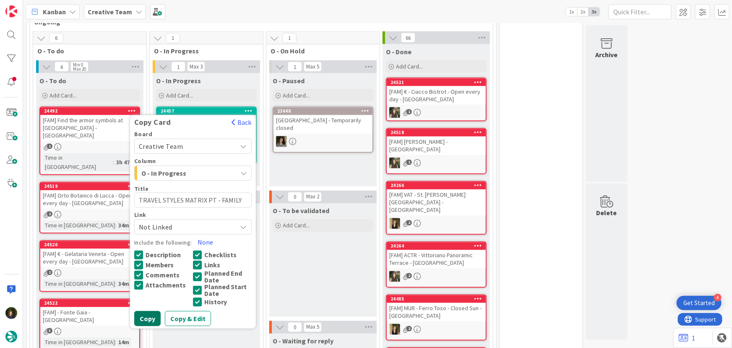
click at [150, 311] on button "Copy" at bounding box center [147, 318] width 26 height 15
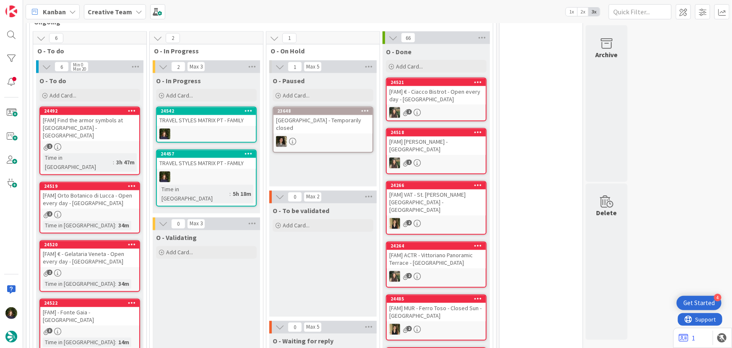
click at [204, 128] on div at bounding box center [206, 133] width 99 height 11
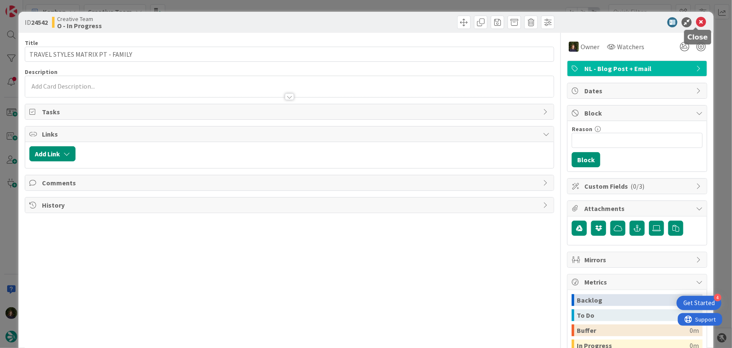
click at [696, 23] on icon at bounding box center [701, 22] width 10 height 10
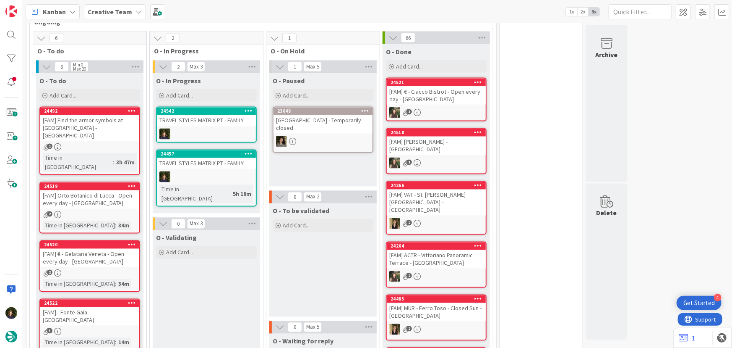
click at [205, 118] on div "24542 TRAVEL STYLES MATRIX PT - FAMILY" at bounding box center [206, 125] width 101 height 36
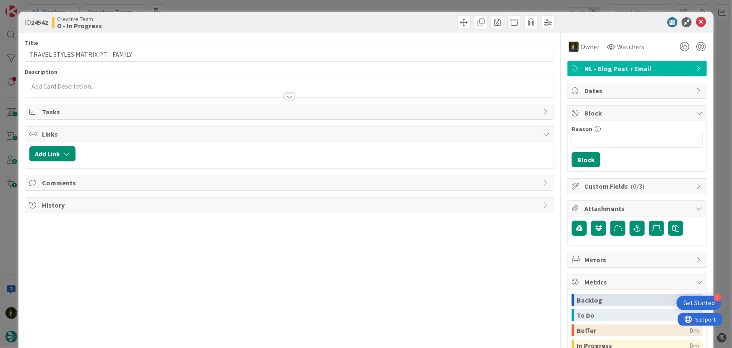
click at [629, 69] on span "NL - Blog Post + Email" at bounding box center [638, 68] width 107 height 10
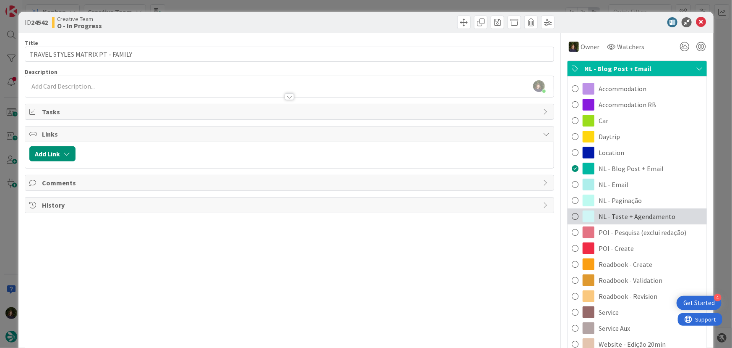
click at [631, 217] on span "NL - Teste + Agendamento" at bounding box center [637, 216] width 77 height 10
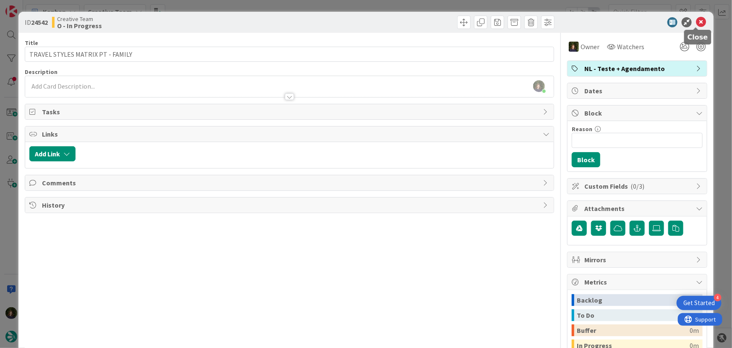
click at [696, 24] on icon at bounding box center [701, 22] width 10 height 10
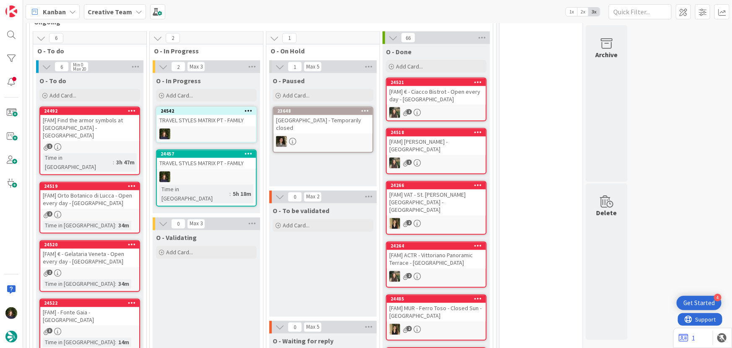
click at [252, 107] on div "24542" at bounding box center [206, 111] width 99 height 8
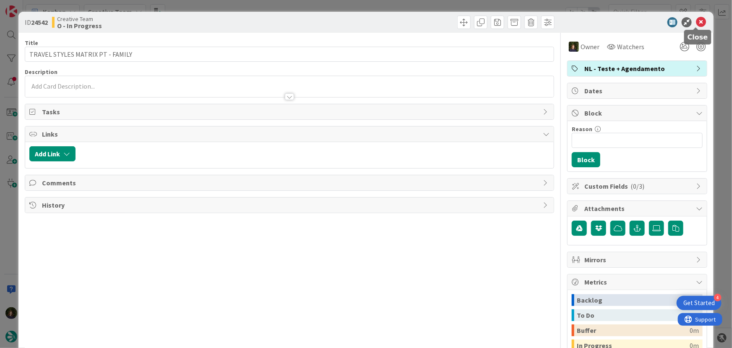
click at [696, 23] on icon at bounding box center [701, 22] width 10 height 10
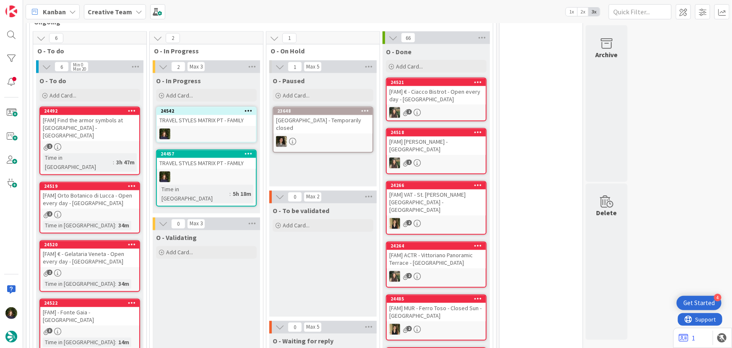
click at [251, 108] on icon at bounding box center [249, 111] width 8 height 6
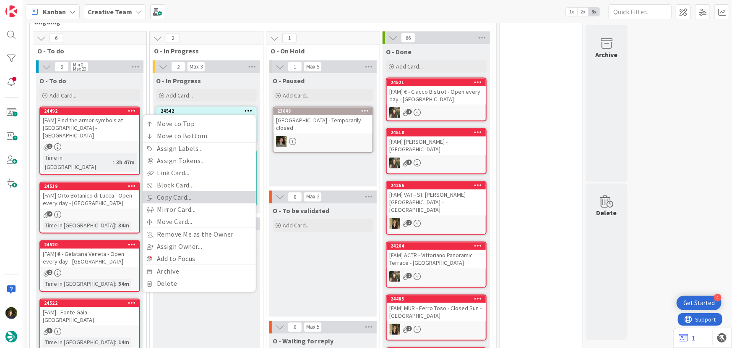
click at [200, 191] on link "Copy Card..." at bounding box center [199, 197] width 113 height 12
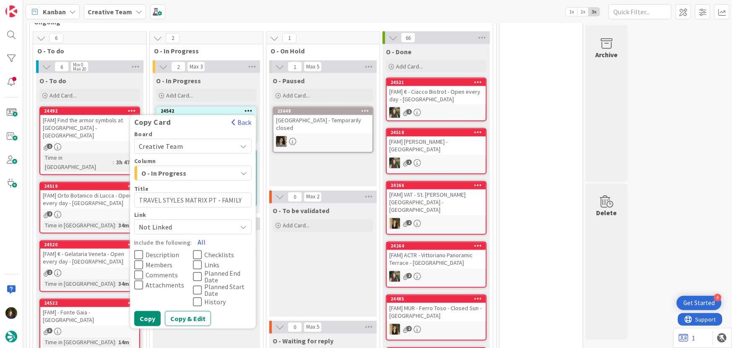
click at [202, 235] on button "All" at bounding box center [201, 242] width 19 height 15
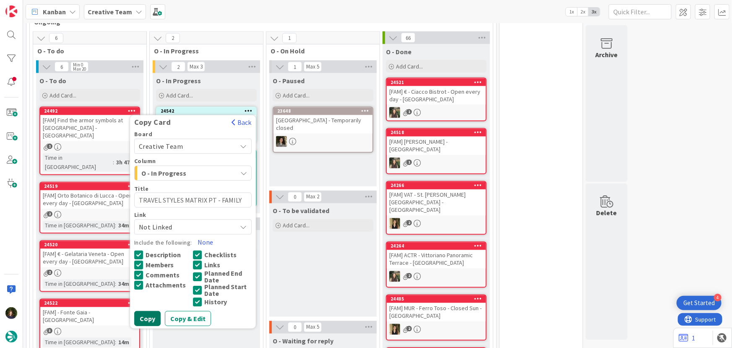
click at [149, 311] on button "Copy" at bounding box center [147, 318] width 26 height 15
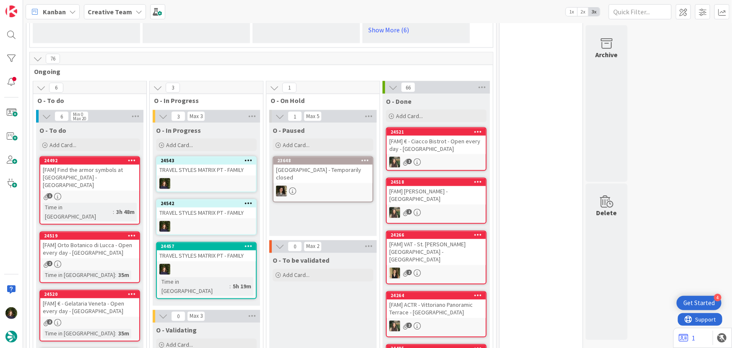
scroll to position [725, 0]
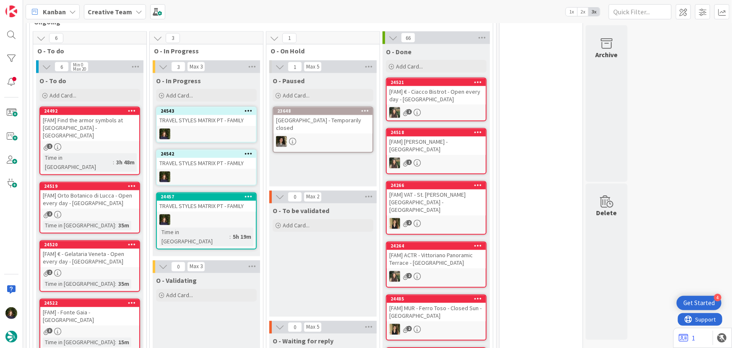
click at [248, 108] on icon at bounding box center [249, 111] width 8 height 6
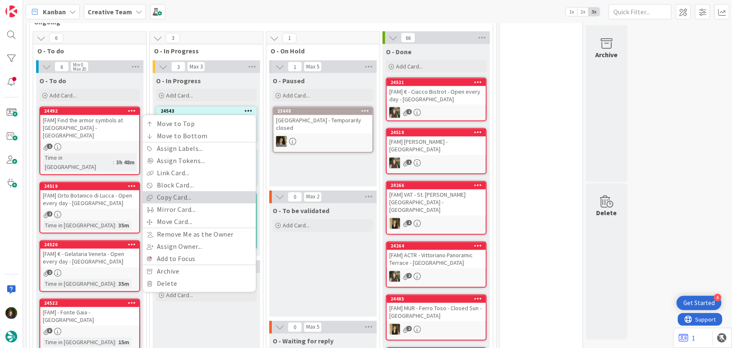
click at [202, 191] on link "Copy Card..." at bounding box center [199, 197] width 113 height 12
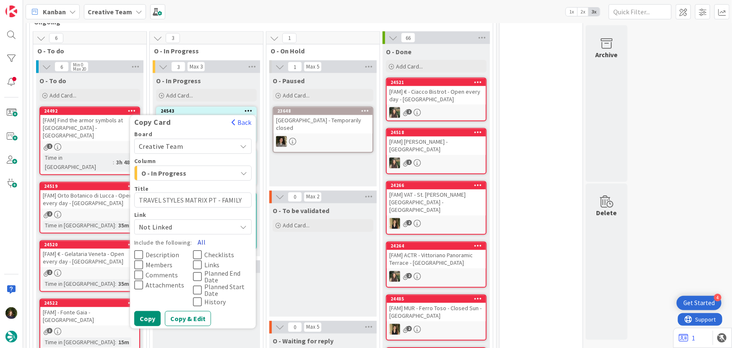
click at [201, 235] on button "All" at bounding box center [201, 242] width 19 height 15
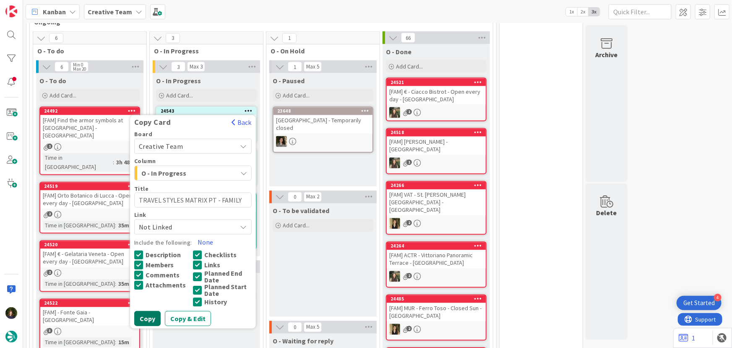
click at [146, 311] on button "Copy" at bounding box center [147, 318] width 26 height 15
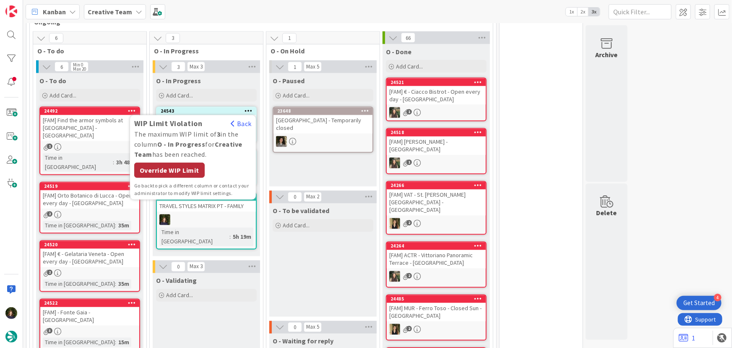
click at [187, 163] on div "Override WIP Limit" at bounding box center [169, 170] width 71 height 15
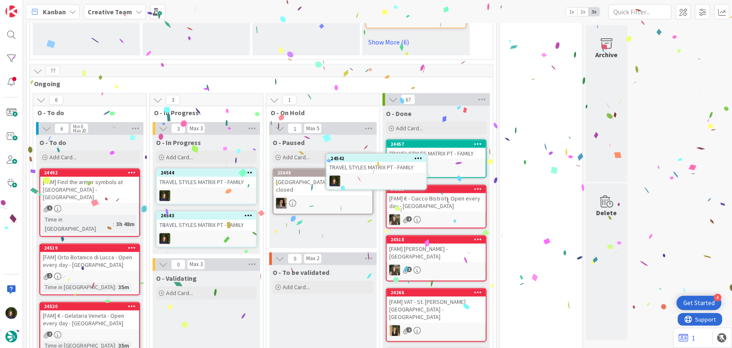
scroll to position [664, 0]
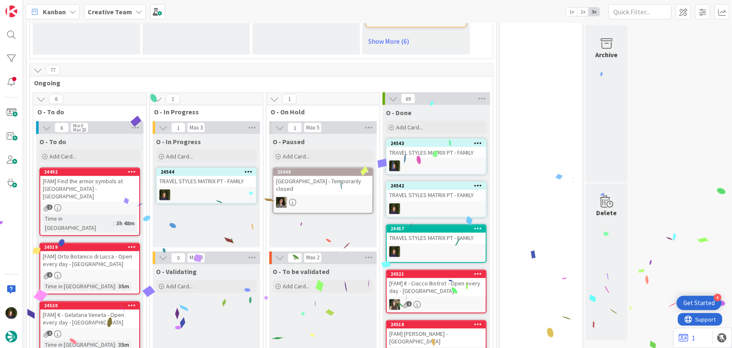
click at [250, 169] on icon at bounding box center [249, 172] width 8 height 6
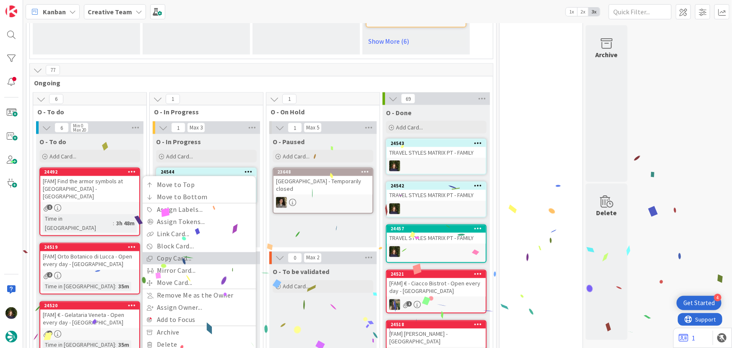
click at [209, 252] on link "Copy Card..." at bounding box center [199, 258] width 113 height 12
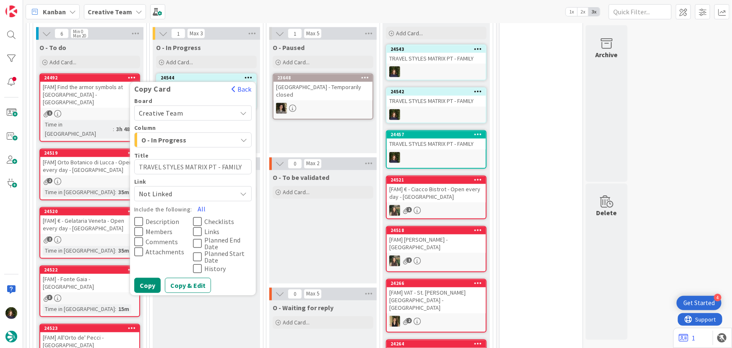
scroll to position [817, 0]
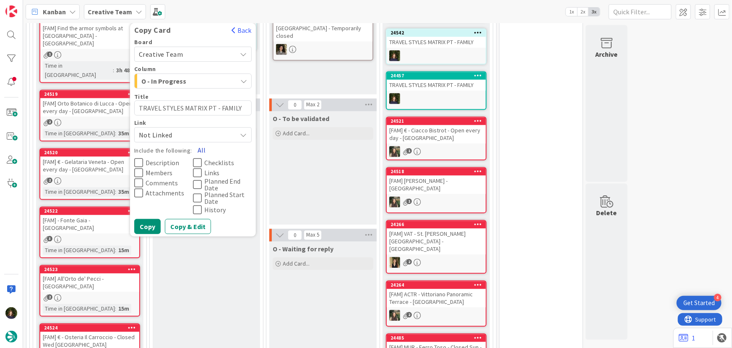
click at [203, 143] on button "All" at bounding box center [201, 150] width 19 height 15
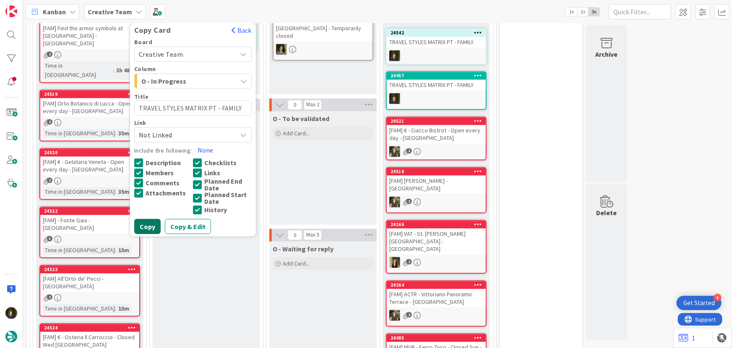
click at [152, 219] on button "Copy" at bounding box center [147, 226] width 26 height 15
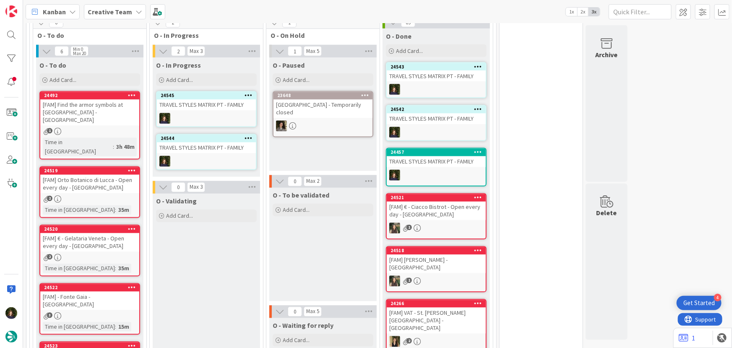
scroll to position [664, 0]
